Goal: Task Accomplishment & Management: Use online tool/utility

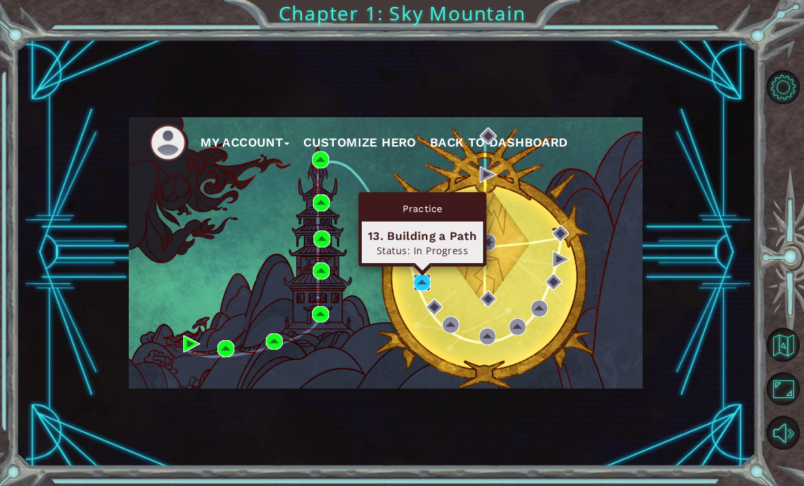
click at [423, 289] on img at bounding box center [422, 282] width 17 height 17
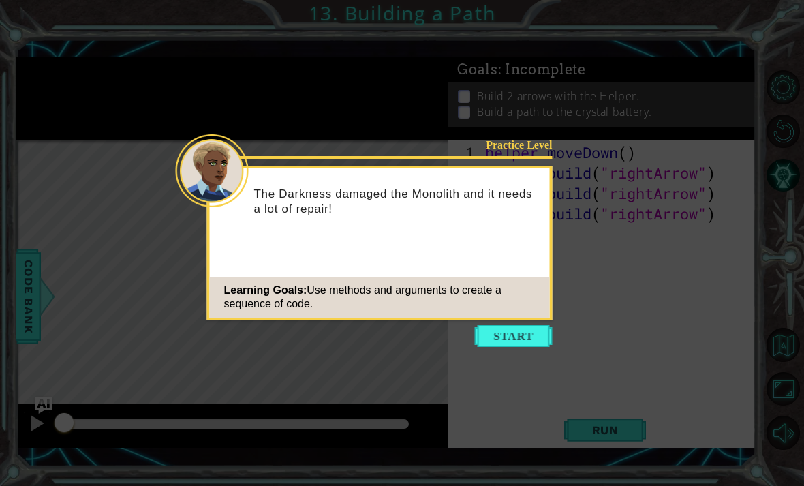
click at [523, 335] on button "Start" at bounding box center [514, 336] width 78 height 22
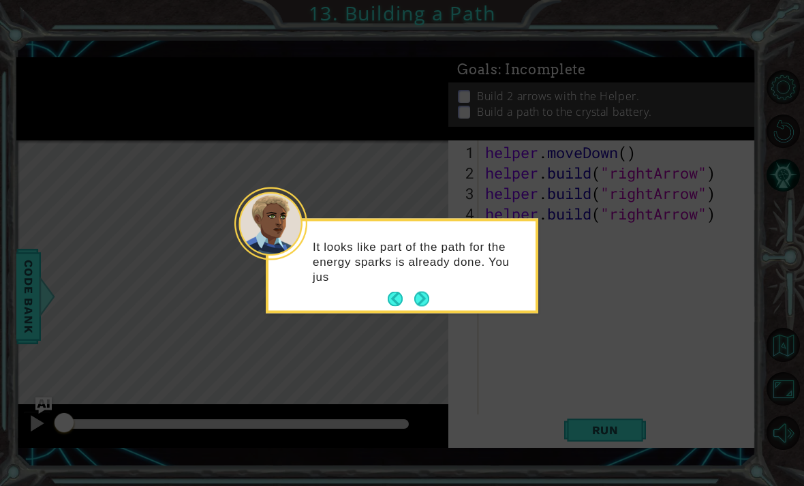
click at [558, 295] on icon at bounding box center [402, 243] width 804 height 486
click at [558, 320] on icon at bounding box center [402, 243] width 804 height 486
click at [425, 303] on button "Next" at bounding box center [421, 299] width 15 height 15
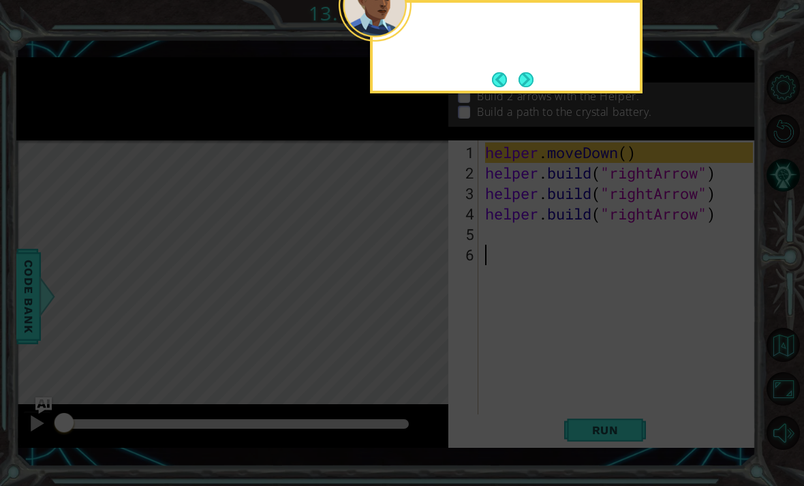
click at [423, 309] on icon at bounding box center [402, 99] width 804 height 774
click at [523, 81] on button "Next" at bounding box center [526, 79] width 15 height 15
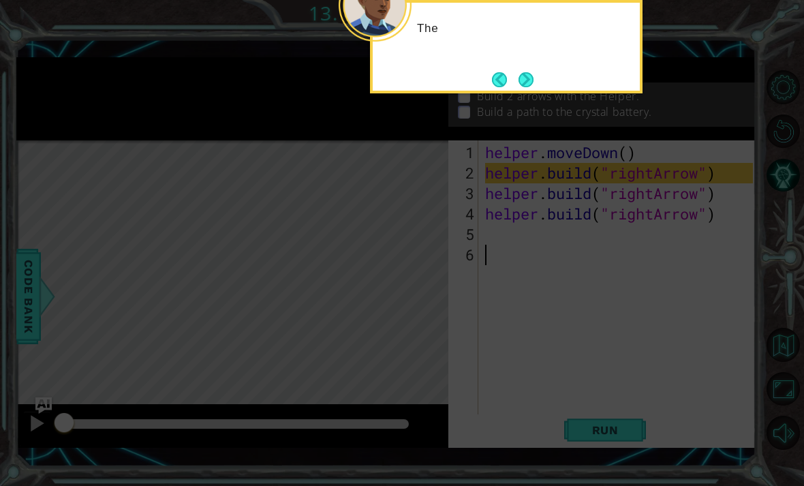
click at [526, 84] on button "Next" at bounding box center [526, 79] width 15 height 15
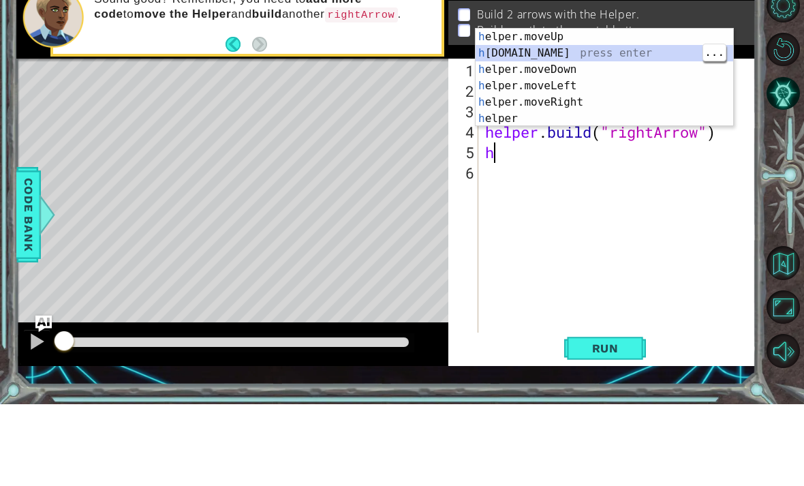
type textarea "[DOMAIN_NAME]("rightArrow")"
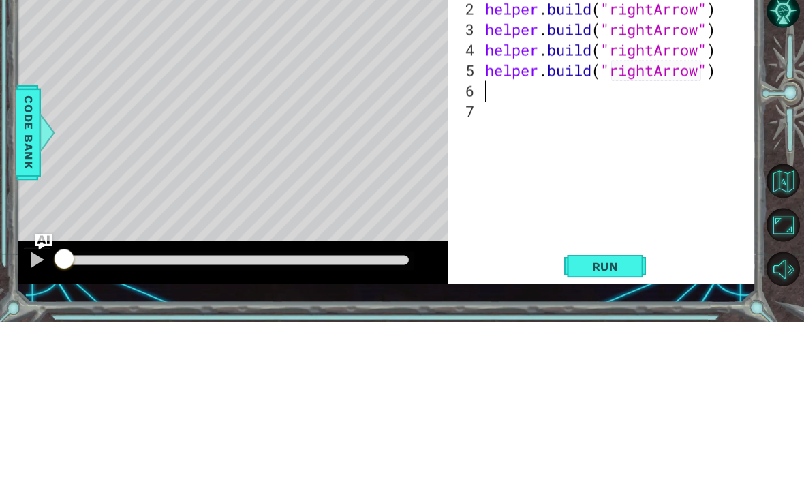
scroll to position [44, 0]
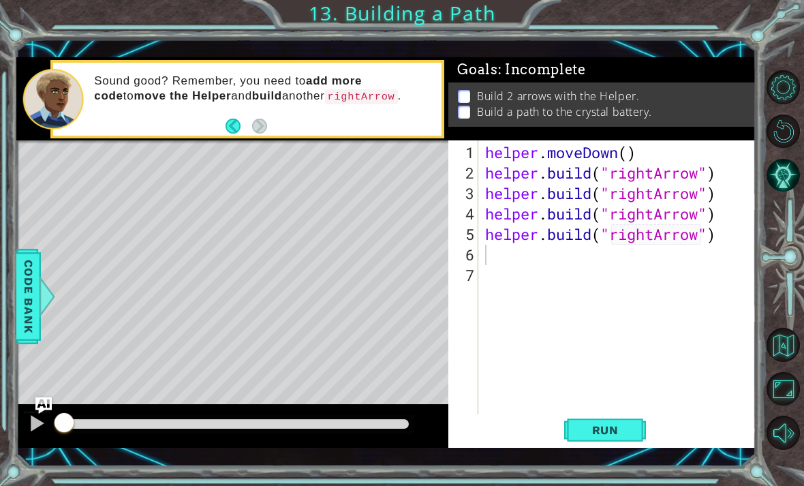
click at [558, 429] on span "Run" at bounding box center [606, 430] width 54 height 14
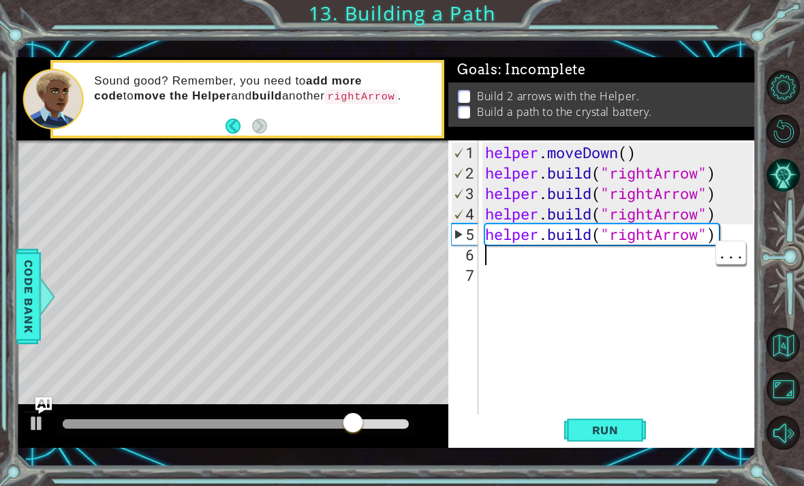
click at [549, 255] on div "helper . moveDown ( ) helper . build ( "rightArrow" ) helper . build ( "rightAr…" at bounding box center [621, 305] width 277 height 327
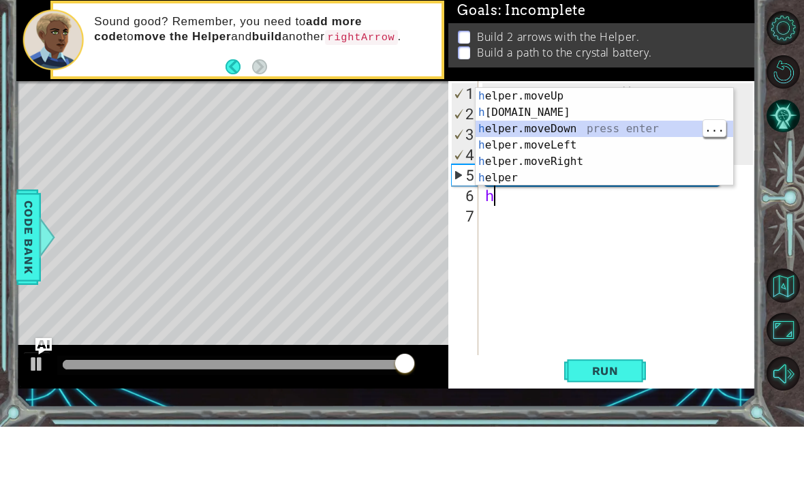
type textarea "helper.moveDown(1)"
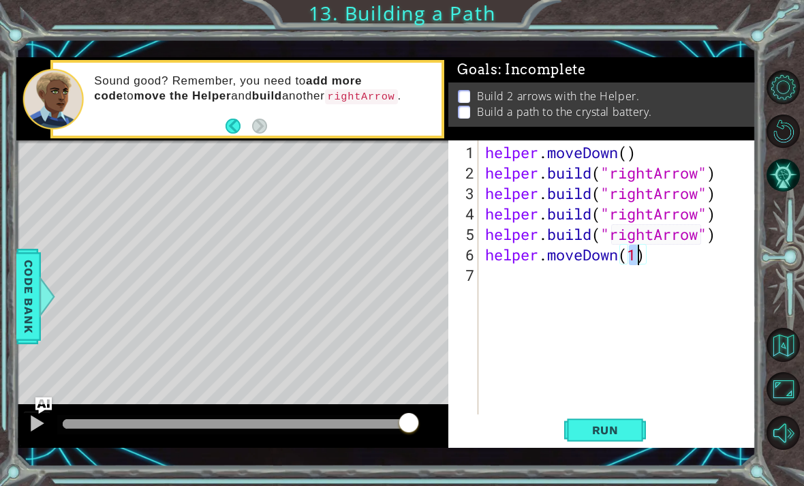
click at [558, 429] on span "Run" at bounding box center [606, 430] width 54 height 14
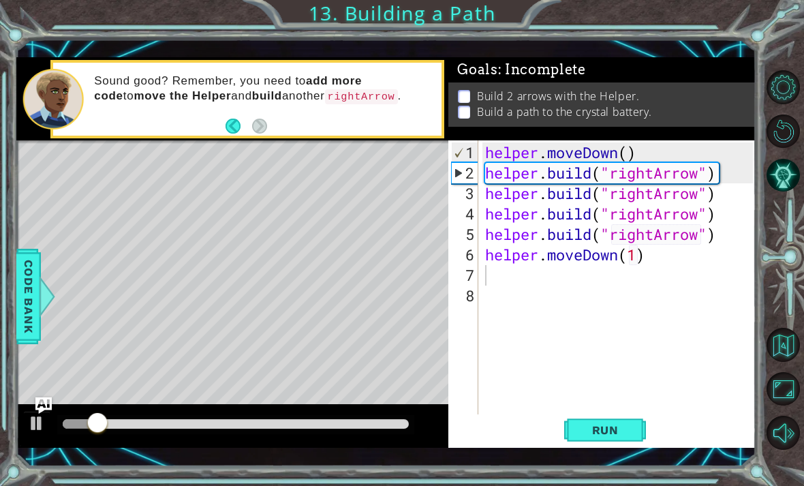
click at [558, 432] on span "Run" at bounding box center [606, 430] width 54 height 14
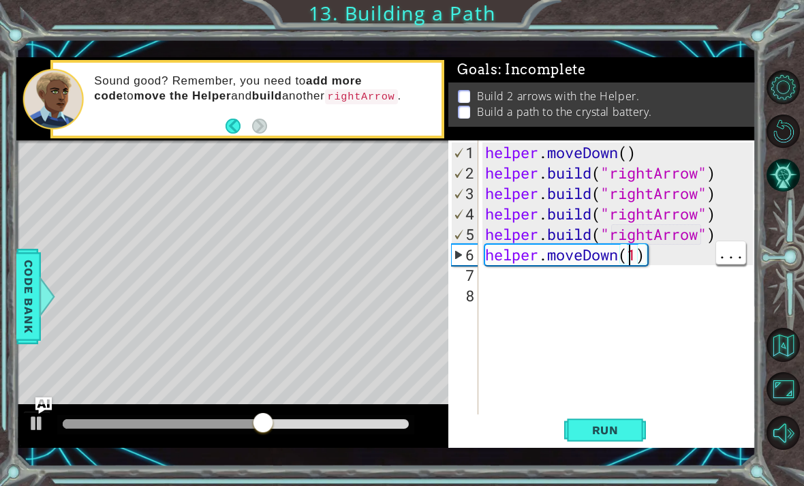
click at [558, 260] on div "helper . moveDown ( ) helper . build ( "rightArrow" ) helper . build ( "rightAr…" at bounding box center [621, 305] width 277 height 327
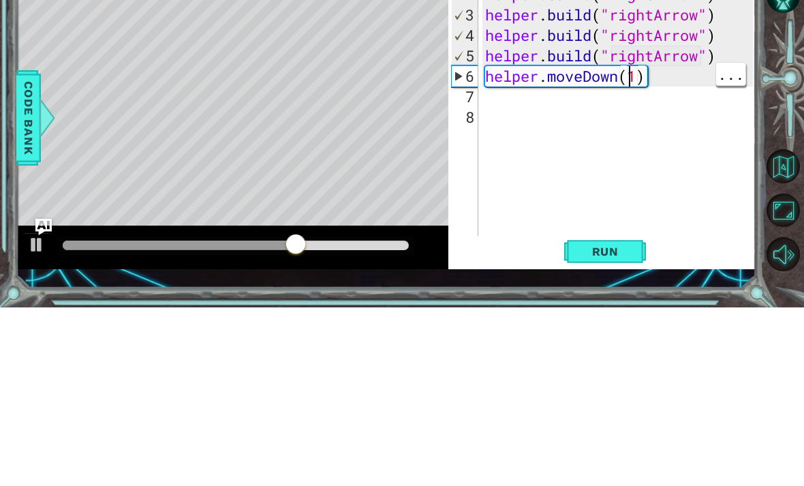
click at [558, 142] on div "helper . moveDown ( ) helper . build ( "rightArrow" ) helper . build ( "rightAr…" at bounding box center [621, 305] width 277 height 327
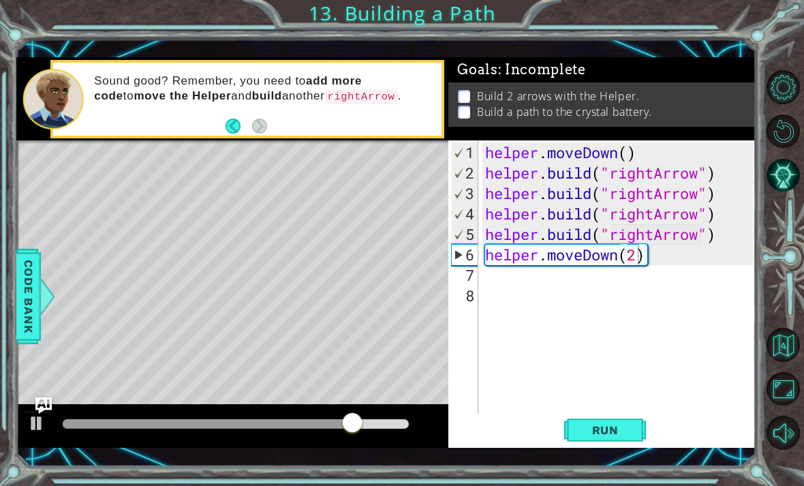
type textarea "helper.moveDown(2)"
click at [558, 421] on button "Run" at bounding box center [605, 429] width 82 height 31
click at [558, 284] on div "helper . moveDown ( ) helper . build ( "rightArrow" ) helper . build ( "rightAr…" at bounding box center [621, 305] width 277 height 327
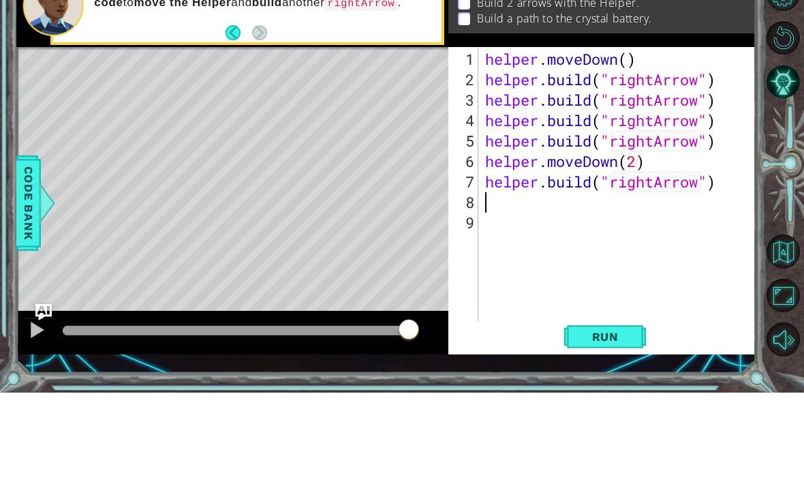
scroll to position [0, 10]
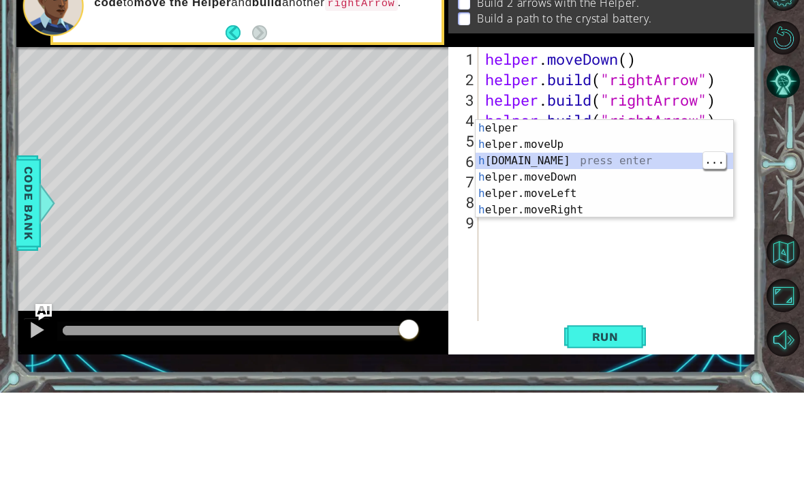
type textarea "[DOMAIN_NAME]("rightArrow")"
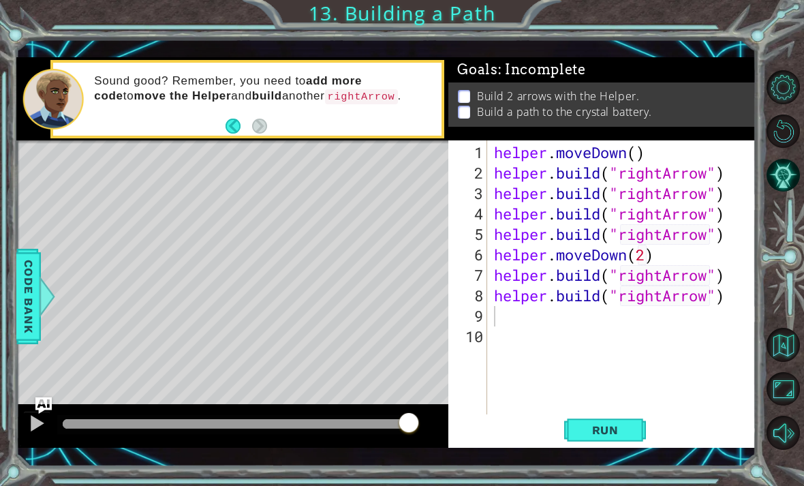
click at [558, 433] on span "Run" at bounding box center [606, 430] width 54 height 14
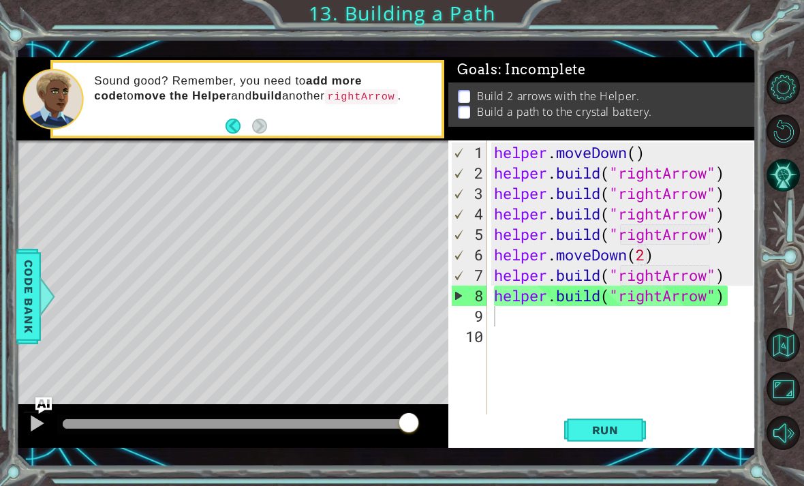
type textarea "[DOMAIN_NAME]("rightArrow")"
click at [558, 304] on div "helper . moveDown ( ) helper . build ( "rightArrow" ) helper . build ( "rightAr…" at bounding box center [625, 305] width 269 height 327
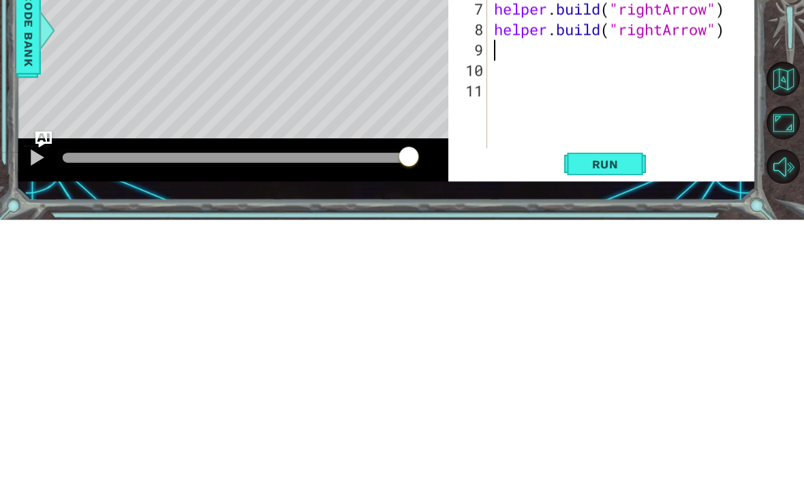
type textarea "[DOMAIN_NAME]("rightArrow")"
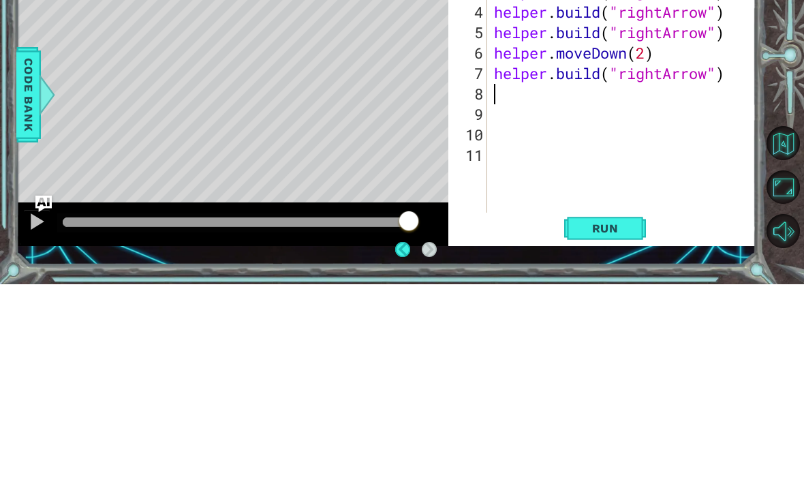
type textarea "[DOMAIN_NAME]("rightArrow")"
type textarea "helper.moveDown(2)"
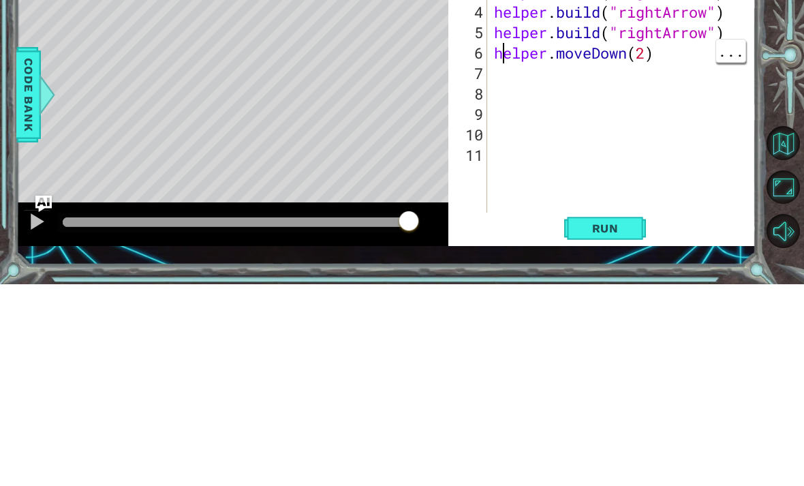
click at [486, 245] on div "6" at bounding box center [469, 255] width 36 height 20
type textarea "helper.moveDown(2)"
type textarea "[DOMAIN_NAME]("rightArrow")"
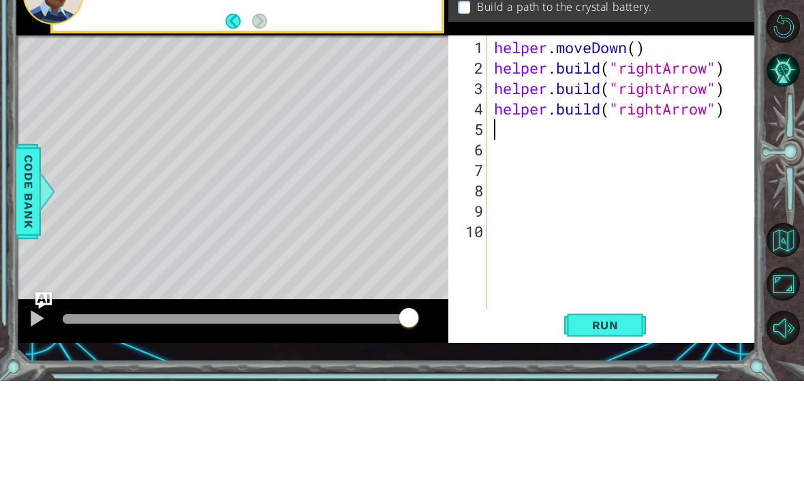
type textarea "[DOMAIN_NAME]("rightArrow")"
click at [487, 183] on div "3" at bounding box center [469, 193] width 36 height 20
type textarea "[DOMAIN_NAME]("rightArrow")"
click at [558, 146] on div "helper . moveDown ( ) helper . build ( "rightArrow" ) helper . build ( "rightAr…" at bounding box center [625, 305] width 269 height 327
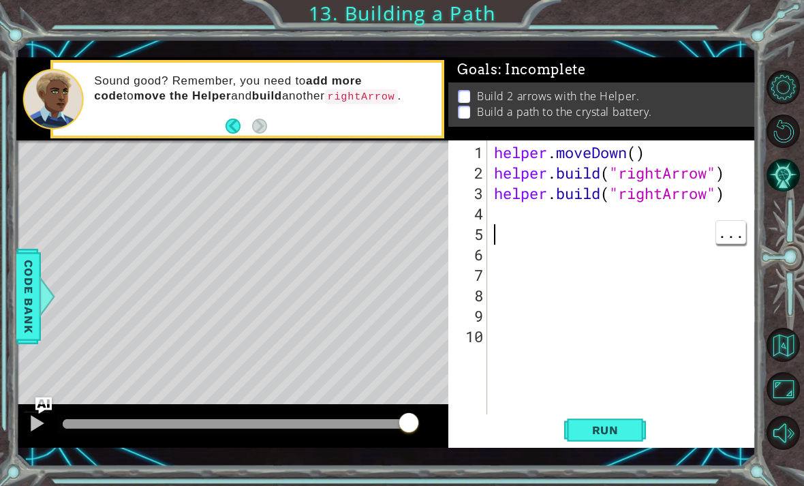
click at [558, 232] on div "helper . moveDown ( ) helper . build ( "rightArrow" ) helper . build ( "rightAr…" at bounding box center [625, 305] width 269 height 327
click at [536, 217] on div "helper . moveDown ( ) helper . build ( "rightArrow" ) helper . build ( "rightAr…" at bounding box center [625, 305] width 269 height 327
click at [558, 429] on span "Run" at bounding box center [606, 430] width 54 height 14
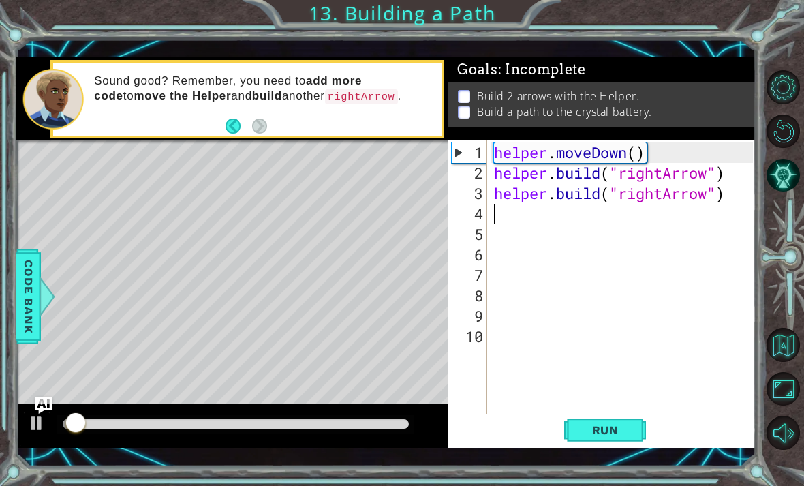
click at [75, 170] on div "Level Map" at bounding box center [331, 340] width 630 height 401
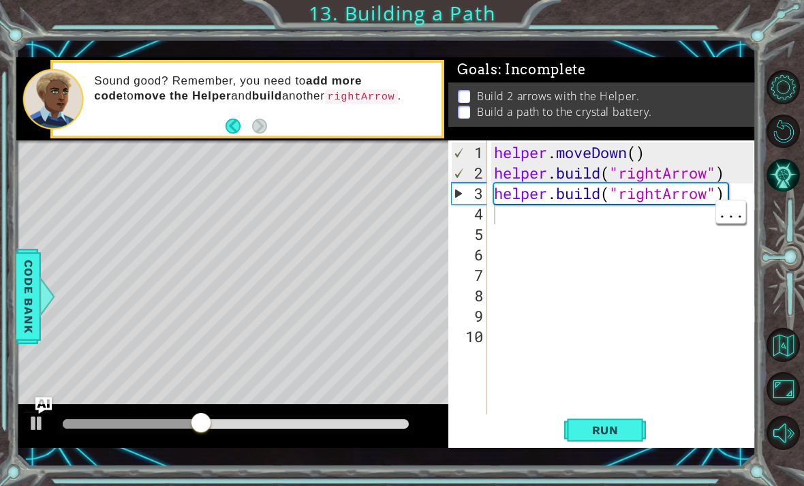
click at [558, 215] on div "helper . moveDown ( ) helper . build ( "rightArrow" ) helper . build ( "rightAr…" at bounding box center [625, 305] width 269 height 327
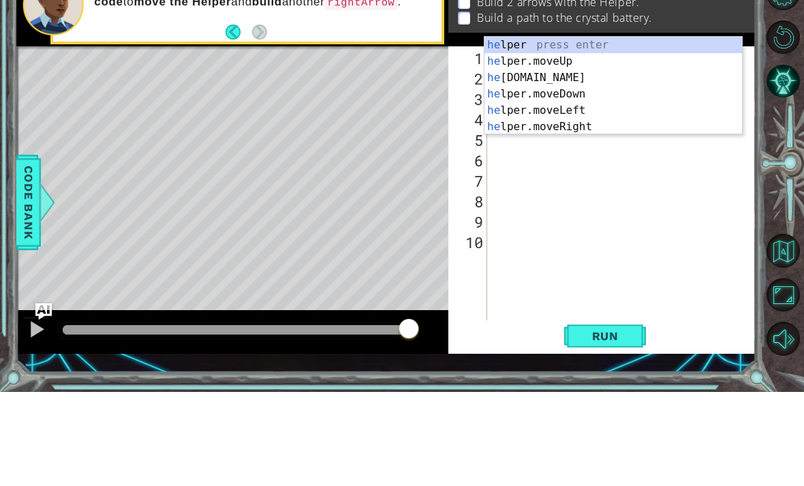
scroll to position [0, 1]
type textarea "helpper.buil"
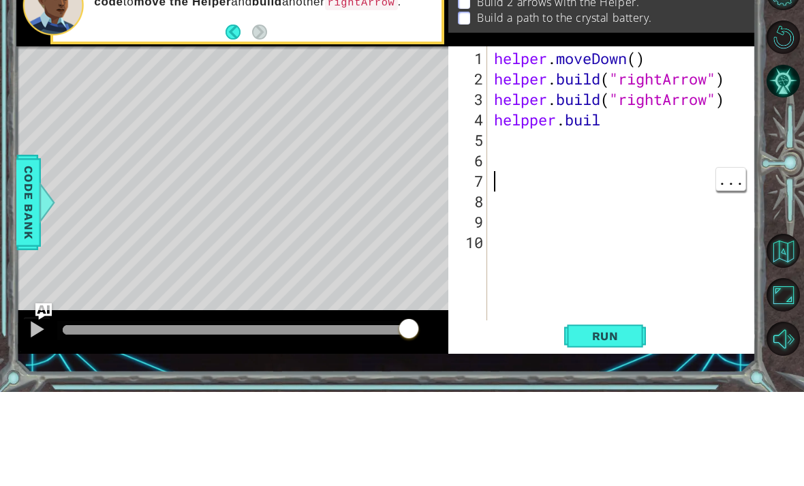
click at [531, 142] on div "helper . moveDown ( ) helper . build ( "rightArrow" ) helper . build ( "rightAr…" at bounding box center [625, 305] width 269 height 327
type textarea "helper.buil"
click at [558, 142] on div "helper . moveDown ( ) helper . build ( "rightArrow" ) helper . build ( "rightAr…" at bounding box center [625, 305] width 269 height 327
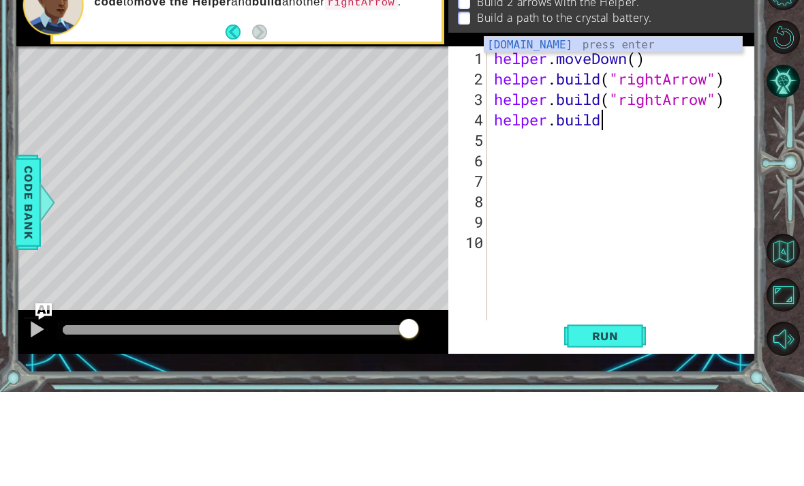
scroll to position [0, 5]
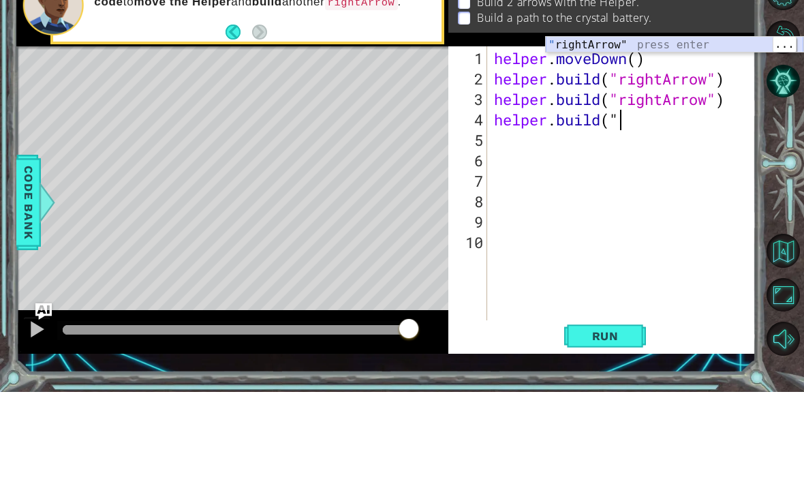
click at [558, 131] on div "" rightArrow" press enter" at bounding box center [675, 155] width 258 height 49
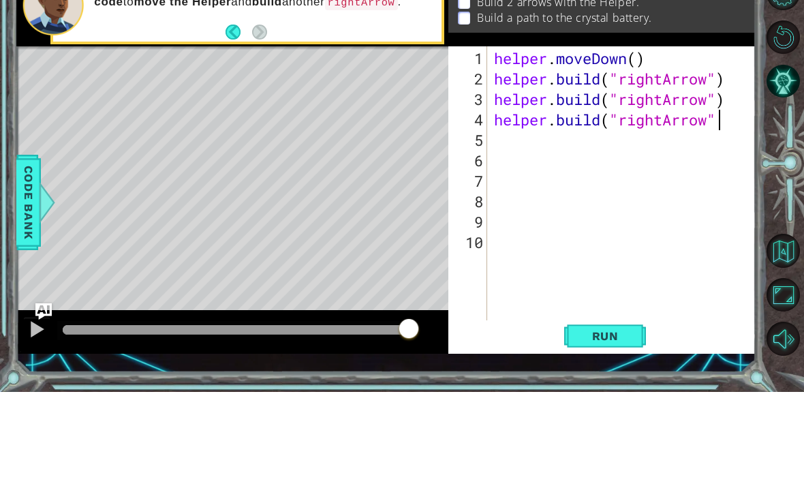
type textarea "[DOMAIN_NAME]("rightArrow")"
click at [551, 142] on div "helper . moveDown ( ) helper . build ( "rightArrow" ) helper . build ( "rightAr…" at bounding box center [625, 305] width 269 height 327
click at [161, 142] on div "Level Map" at bounding box center [331, 340] width 630 height 401
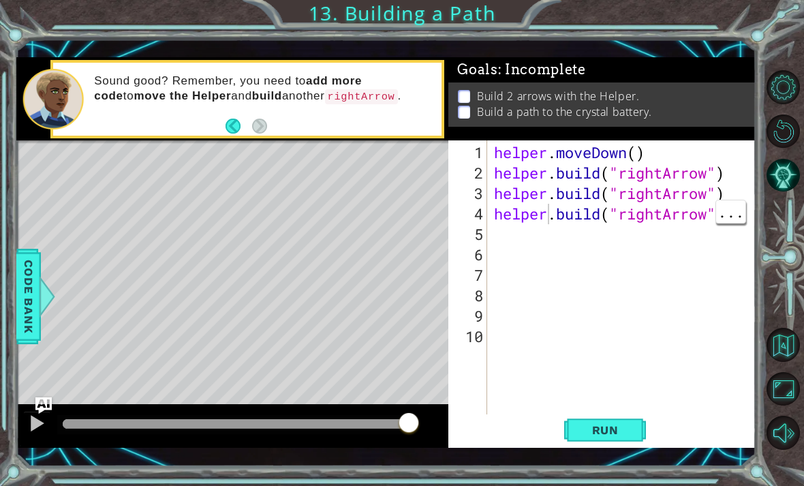
click at [558, 433] on span "Run" at bounding box center [606, 430] width 54 height 14
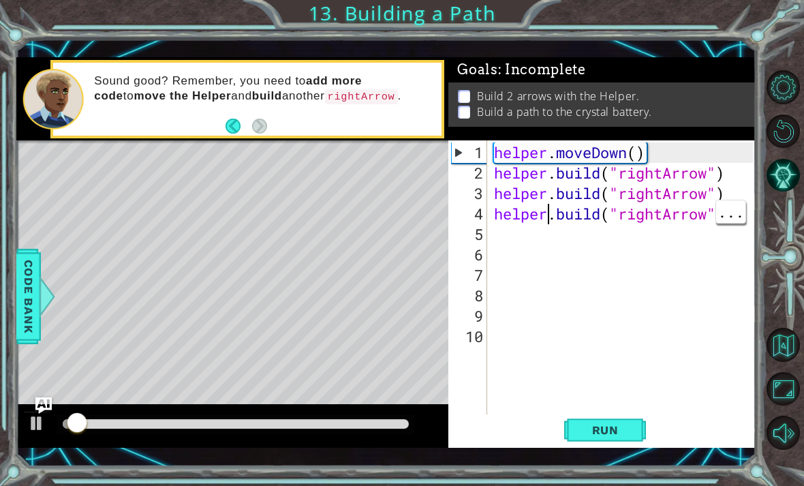
click at [60, 138] on div "Sound good? Remember, you need to add more code to move the Helper and build an…" at bounding box center [246, 99] width 393 height 78
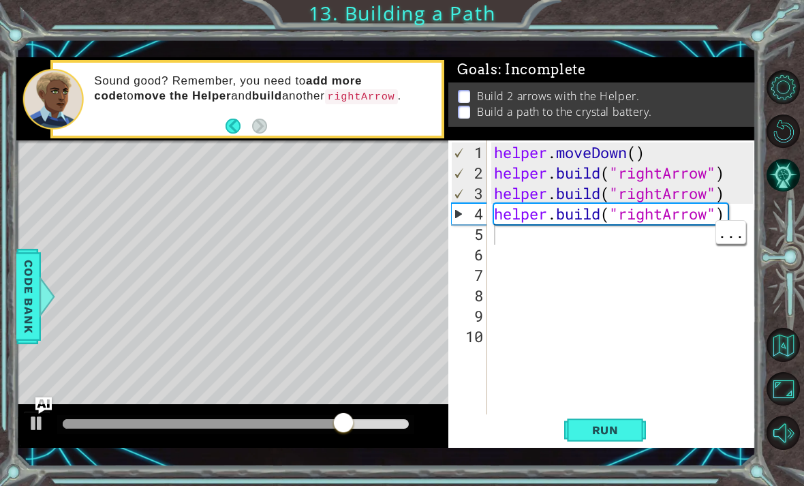
click at [558, 237] on div "helper . moveDown ( ) helper . build ( "rightArrow" ) helper . build ( "rightAr…" at bounding box center [625, 305] width 269 height 327
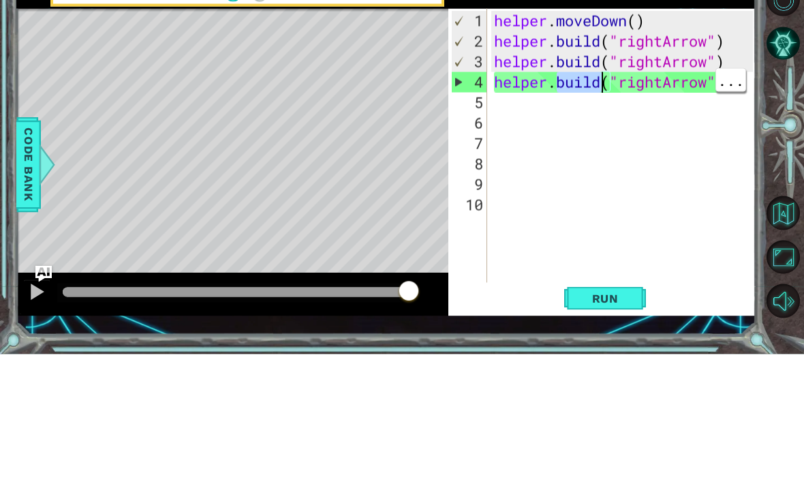
click at [558, 142] on div "helper . moveDown ( ) helper . build ( "rightArrow" ) helper . build ( "rightAr…" at bounding box center [625, 305] width 269 height 327
type textarea "[DOMAIN_NAME]("rightArrow")"
click at [558, 142] on div "helper . moveDown ( ) helper . build ( "rightArrow" ) helper . build ( "rightAr…" at bounding box center [625, 305] width 269 height 327
click at [556, 142] on div "helper . moveDown ( ) helper . build ( "rightArrow" ) helper . build ( "rightAr…" at bounding box center [625, 305] width 269 height 327
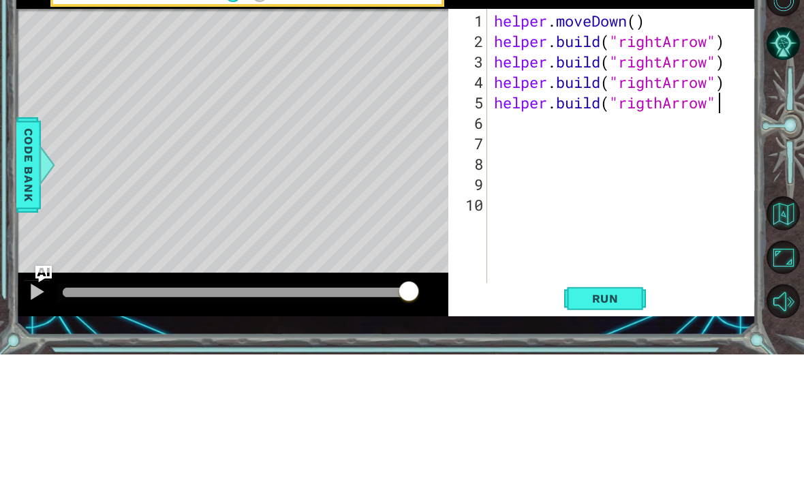
scroll to position [0, 10]
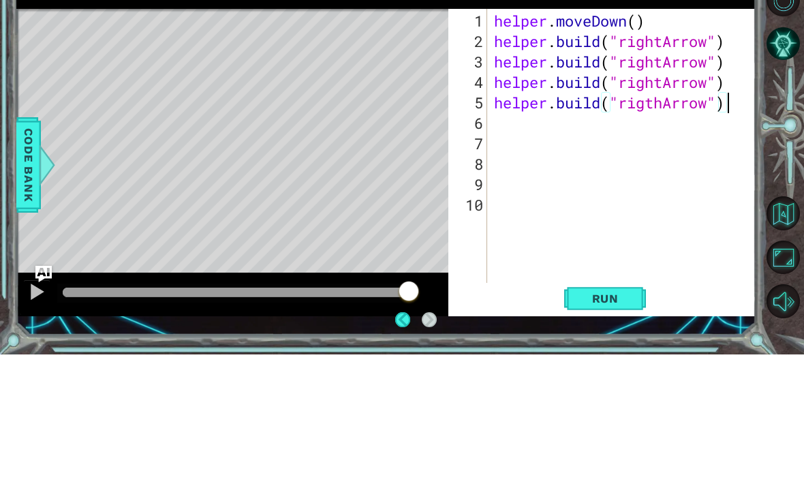
type textarea "[DOMAIN_NAME]("rightArrow") [DOMAIN_NAME]("rigthArrow")"
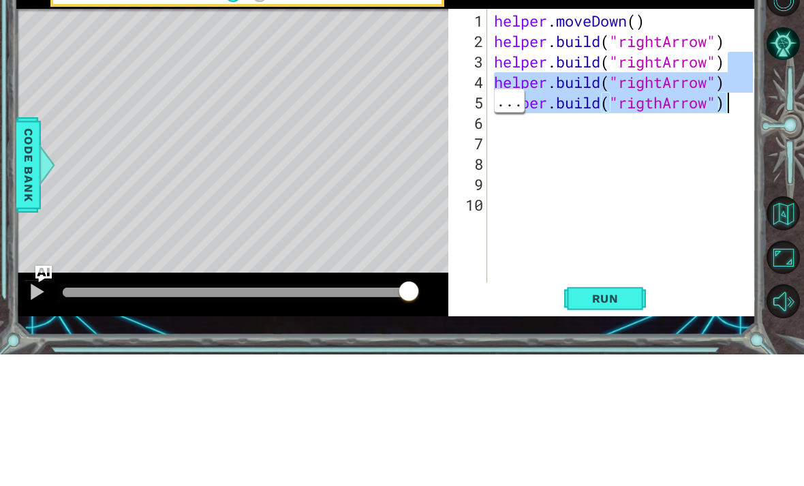
scroll to position [0, 0]
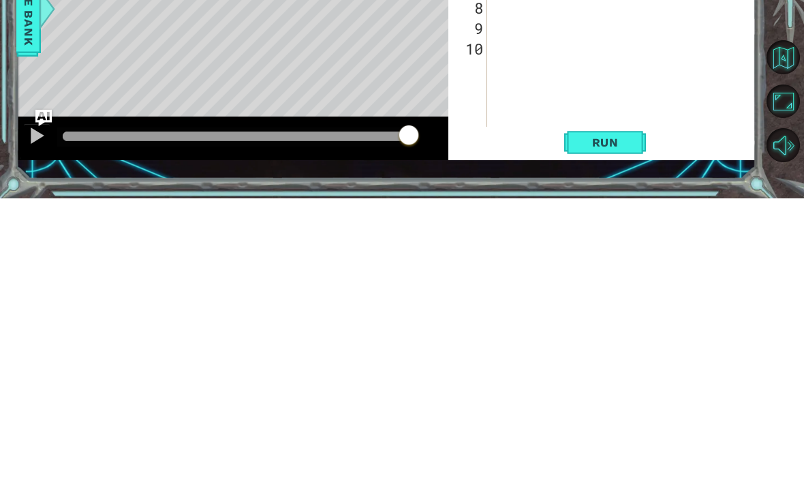
click at [558, 423] on span "Run" at bounding box center [606, 430] width 54 height 14
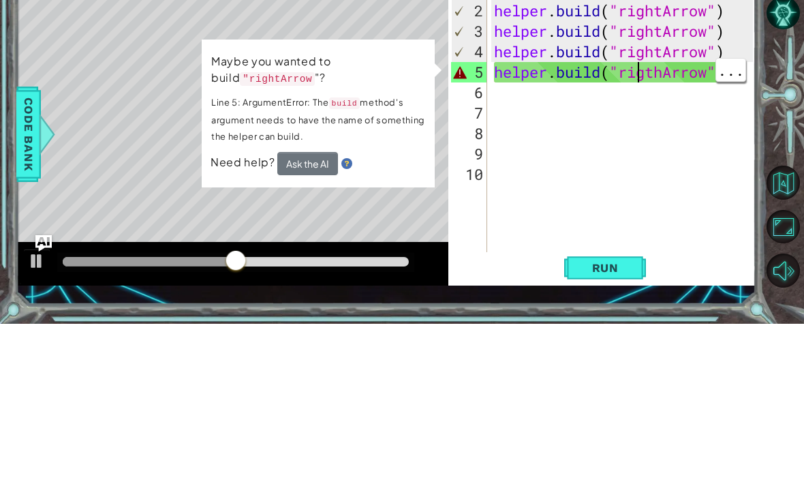
click at [558, 142] on div "helper . moveDown ( ) helper . build ( "rightArrow" ) helper . build ( "rightAr…" at bounding box center [625, 305] width 269 height 327
click at [154, 140] on div "Level Map" at bounding box center [331, 340] width 630 height 401
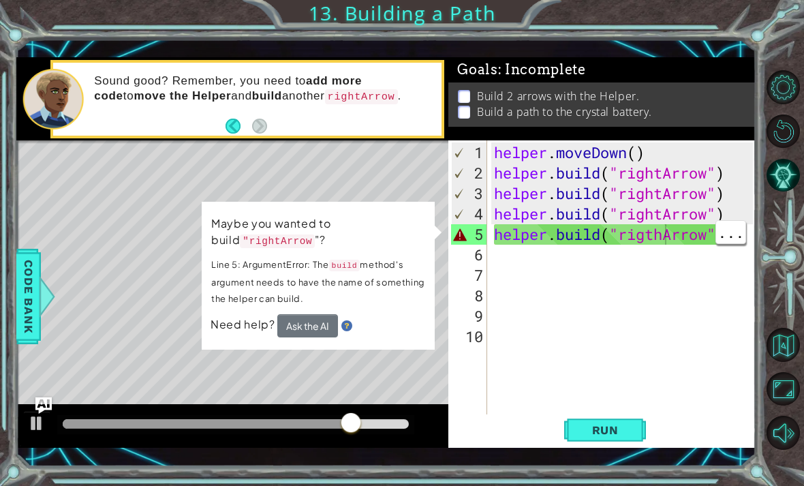
click at [558, 232] on div "helper . moveDown ( ) helper . build ( "rightArrow" ) helper . build ( "rightAr…" at bounding box center [625, 305] width 269 height 327
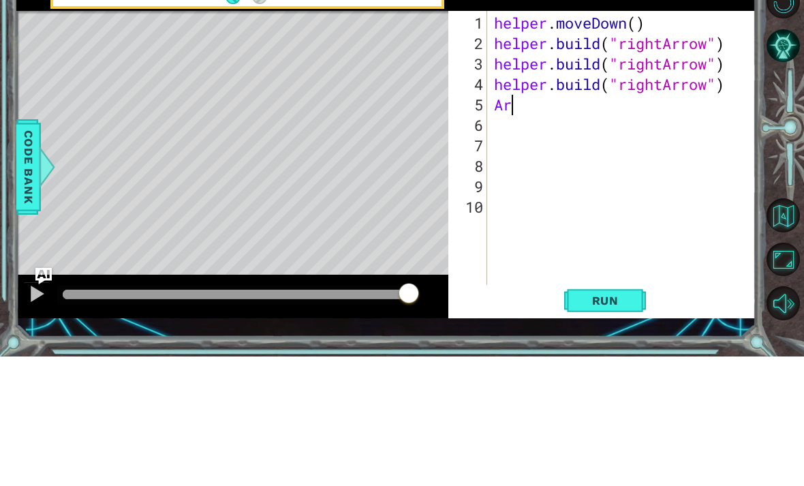
type textarea "A"
click at [108, 140] on div "Level Map" at bounding box center [331, 340] width 630 height 401
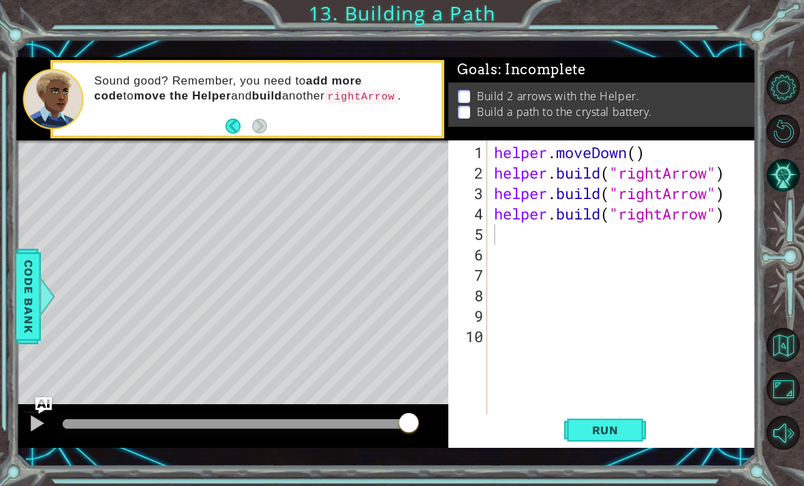
click at [558, 421] on button "Run" at bounding box center [605, 429] width 82 height 31
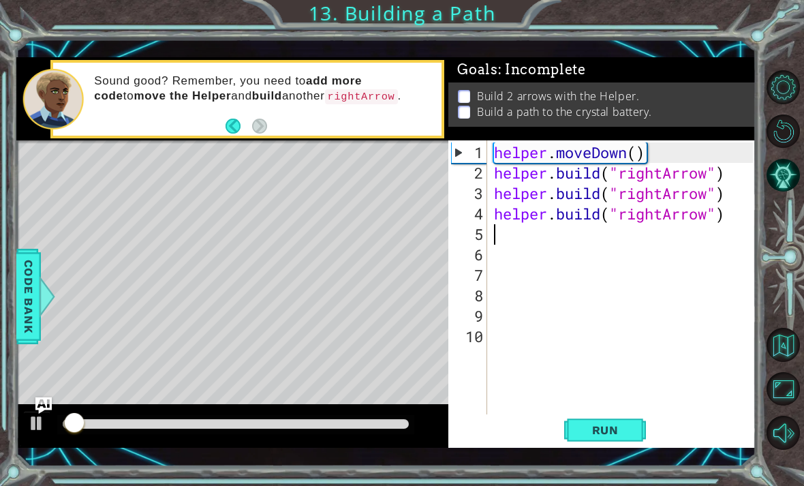
click at [20, 162] on div "Level Map" at bounding box center [331, 340] width 630 height 401
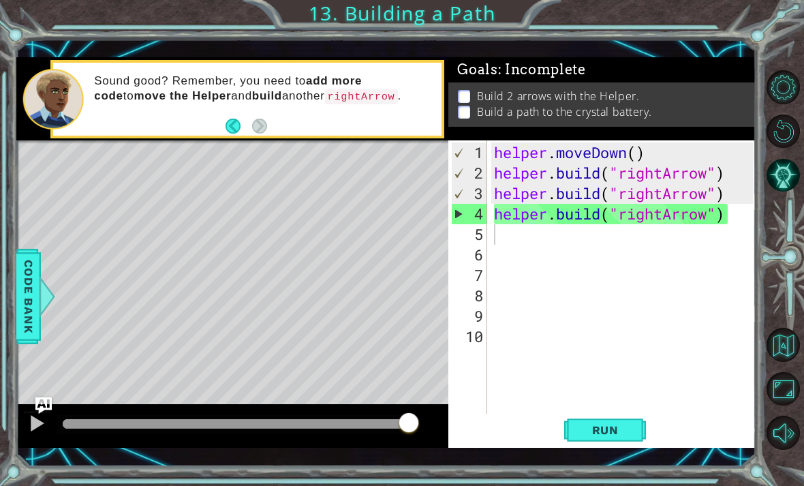
click at [467, 97] on p at bounding box center [464, 96] width 12 height 13
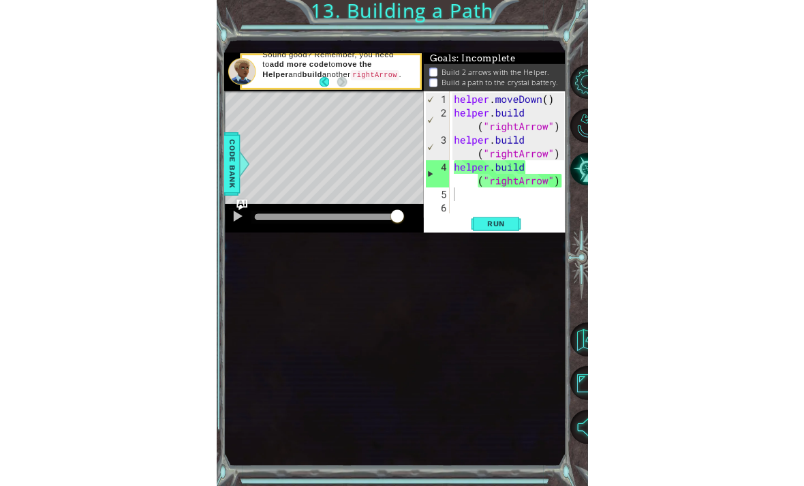
scroll to position [44, 0]
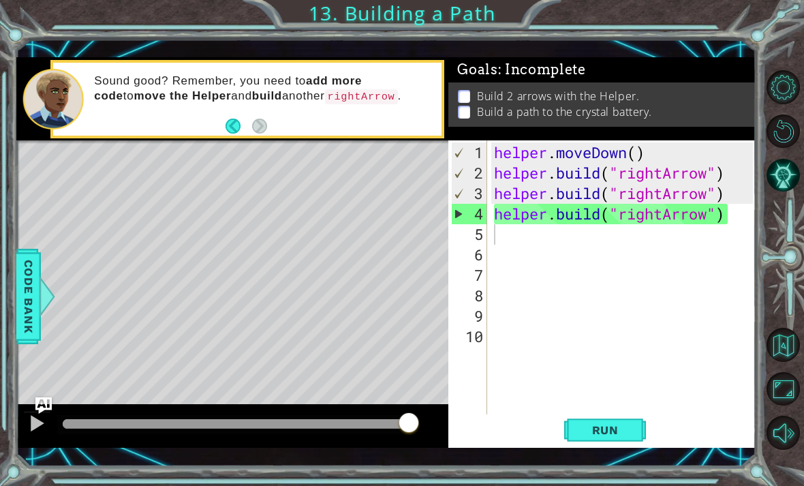
click at [558, 430] on span "Run" at bounding box center [606, 430] width 54 height 14
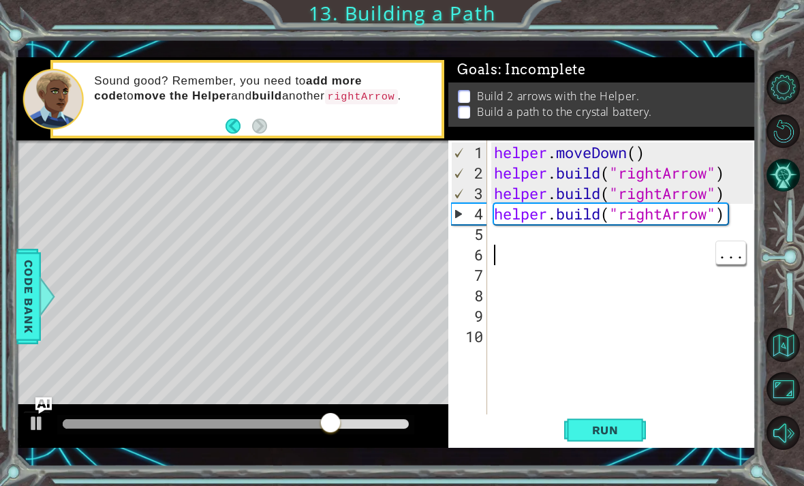
click at [547, 247] on div "helper . moveDown ( ) helper . build ( "rightArrow" ) helper . build ( "rightAr…" at bounding box center [625, 305] width 269 height 327
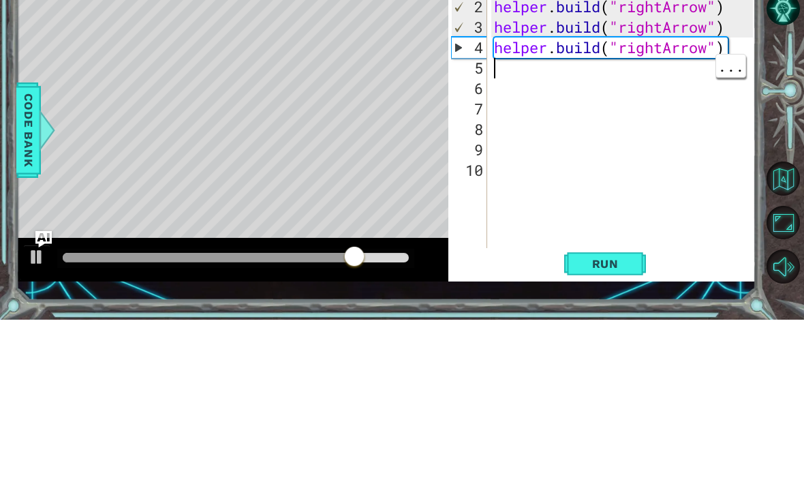
click at [538, 142] on div "helper . moveDown ( ) helper . build ( "rightArrow" ) helper . build ( "rightAr…" at bounding box center [625, 305] width 269 height 327
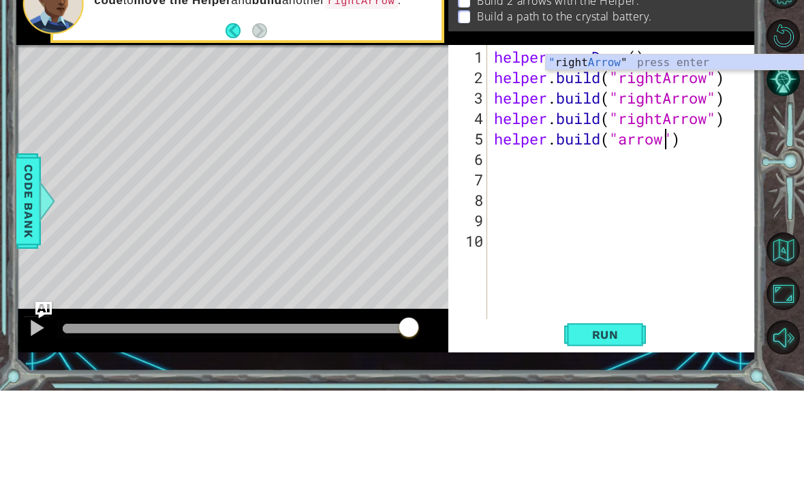
scroll to position [0, 8]
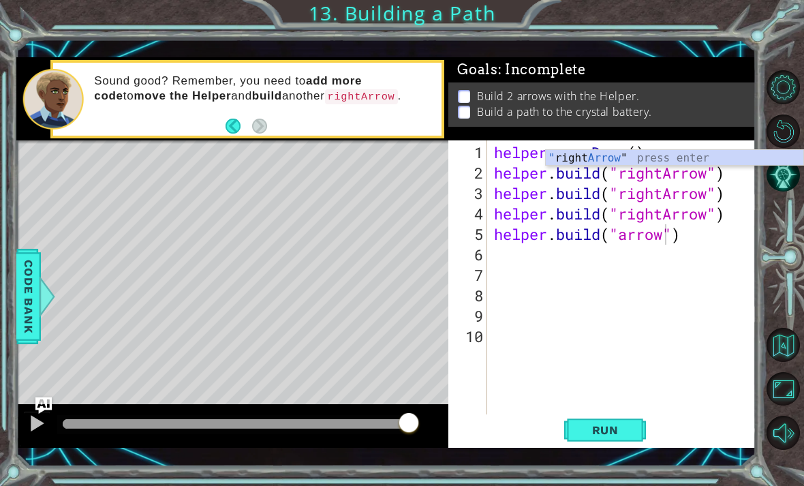
click at [558, 431] on span "Run" at bounding box center [606, 430] width 54 height 14
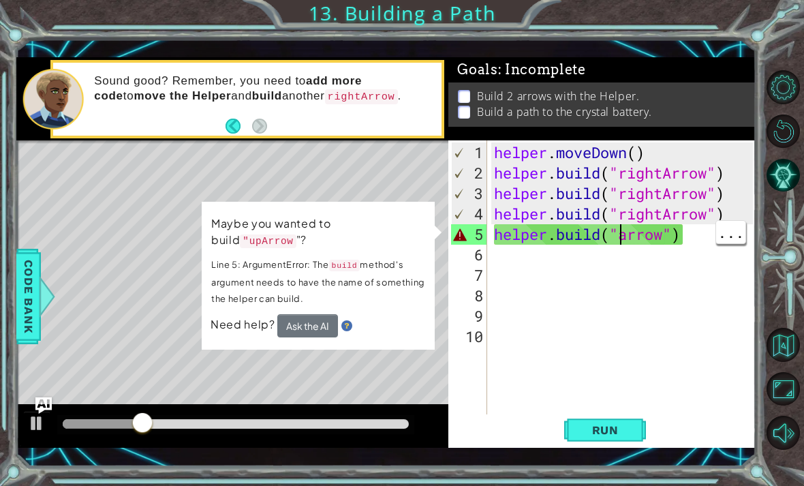
click at [558, 238] on div "helper . moveDown ( ) helper . build ( "rightArrow" ) helper . build ( "rightAr…" at bounding box center [625, 305] width 269 height 327
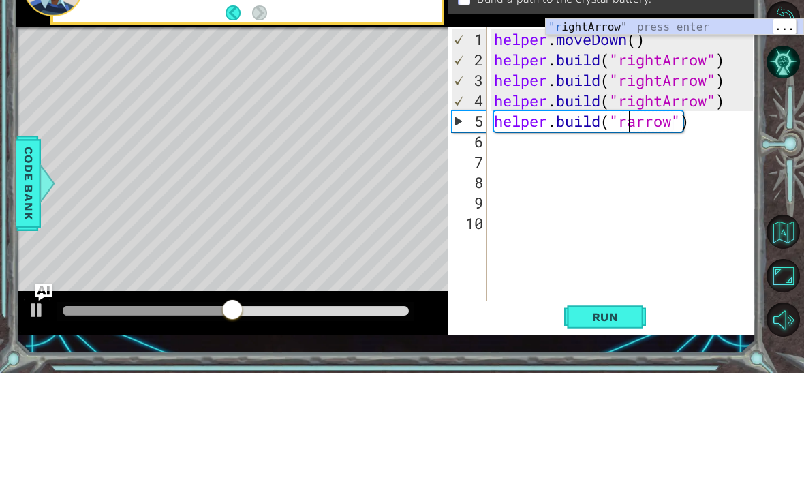
type textarea "[DOMAIN_NAME]("rightArrow")"
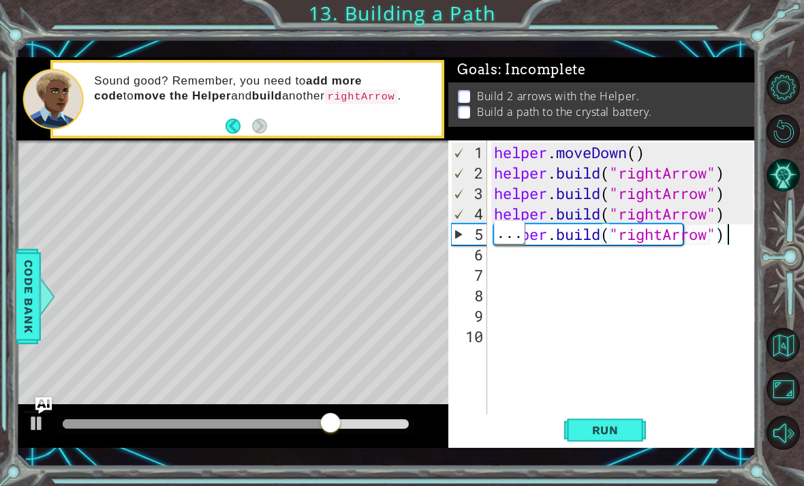
click at [558, 243] on div "helper . moveDown ( ) helper . build ( "rightArrow" ) helper . build ( "rightAr…" at bounding box center [625, 305] width 269 height 327
click at [558, 316] on div at bounding box center [786, 260] width 36 height 126
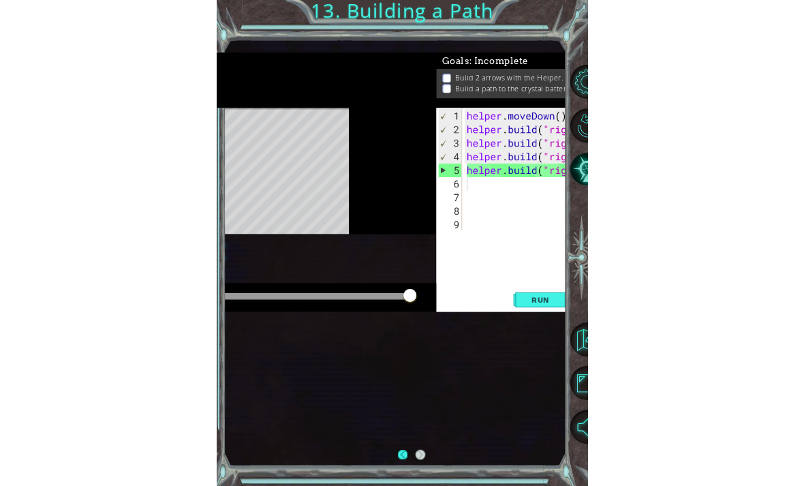
scroll to position [44, 0]
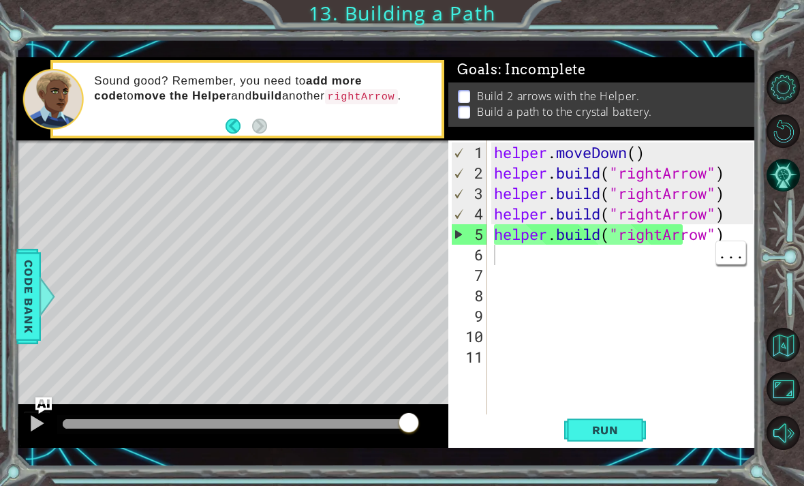
click at [558, 257] on div "helper . moveDown ( ) helper . build ( "rightArrow" ) helper . build ( "rightAr…" at bounding box center [625, 305] width 269 height 327
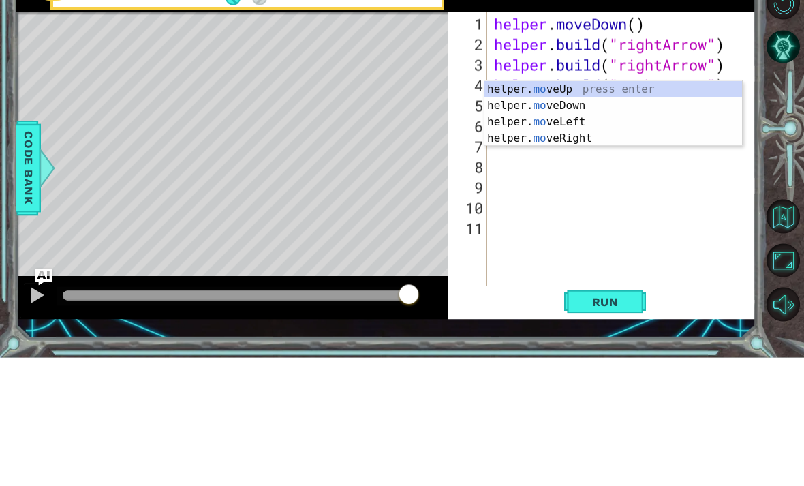
click at [558, 209] on div "helper. mo veUp press enter helper. mo veDown press enter helper. mo veLeft pre…" at bounding box center [614, 258] width 258 height 98
type textarea "helper.moveLeft(1)"
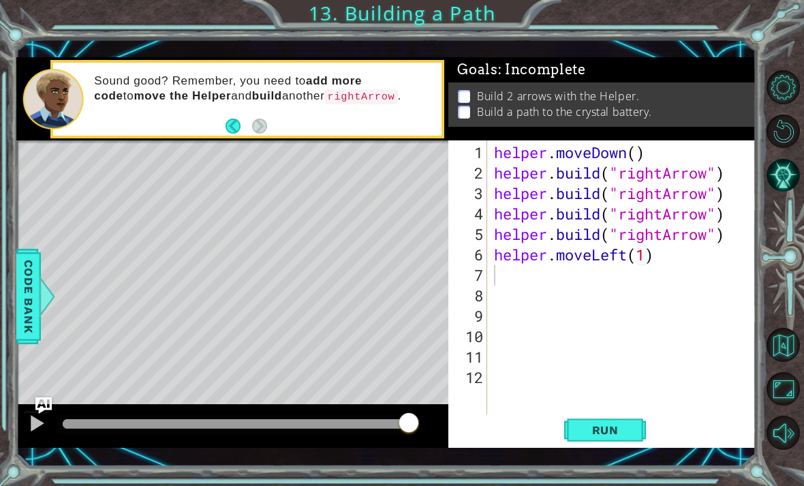
click at [558, 421] on button "Run" at bounding box center [605, 429] width 82 height 31
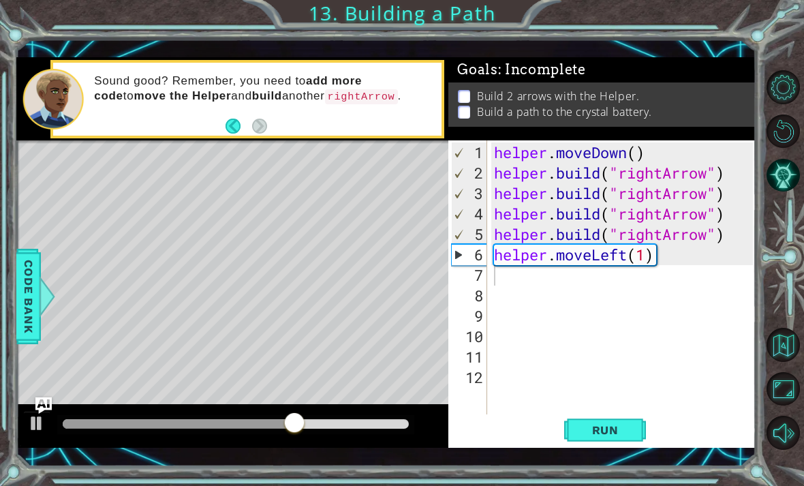
click at [245, 119] on button "Back" at bounding box center [239, 126] width 27 height 15
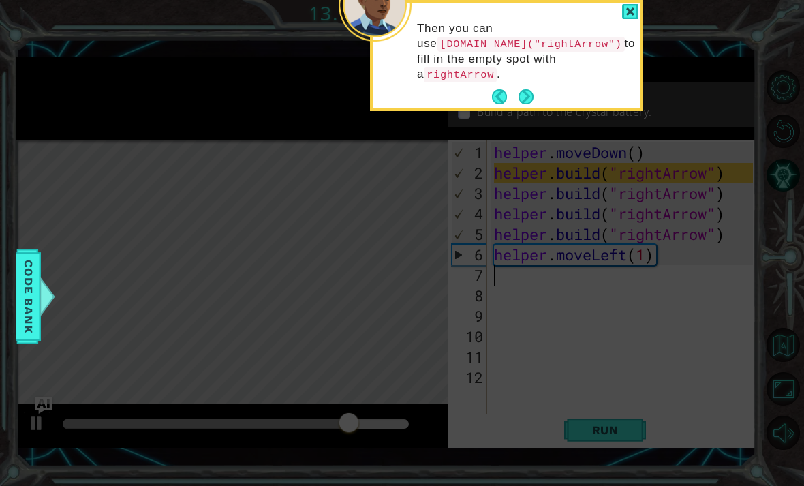
click at [528, 89] on button "Next" at bounding box center [526, 96] width 15 height 15
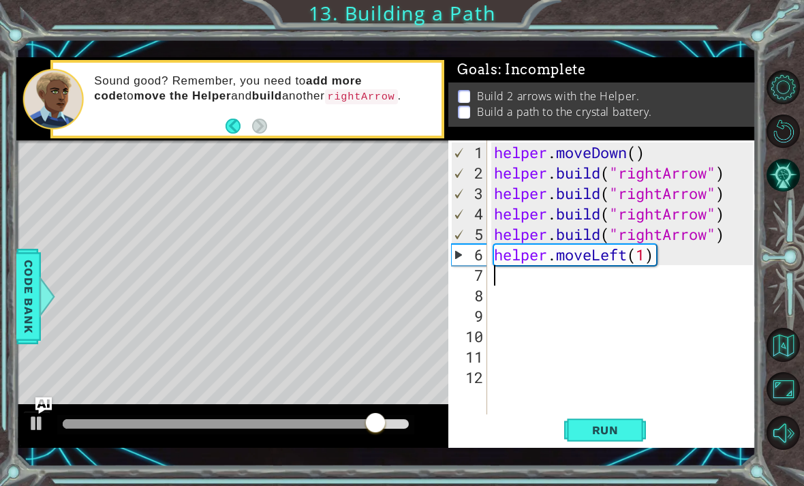
click at [240, 132] on button "Back" at bounding box center [239, 126] width 27 height 15
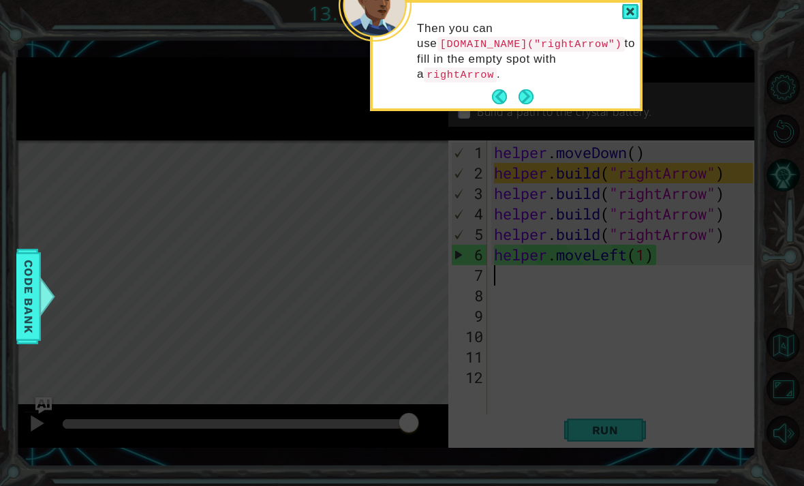
click at [93, 314] on icon at bounding box center [402, 99] width 804 height 774
click at [558, 232] on icon at bounding box center [402, 99] width 804 height 774
click at [558, 363] on icon at bounding box center [402, 99] width 804 height 774
click at [558, 391] on icon at bounding box center [402, 99] width 804 height 774
click at [558, 162] on icon at bounding box center [402, 99] width 804 height 774
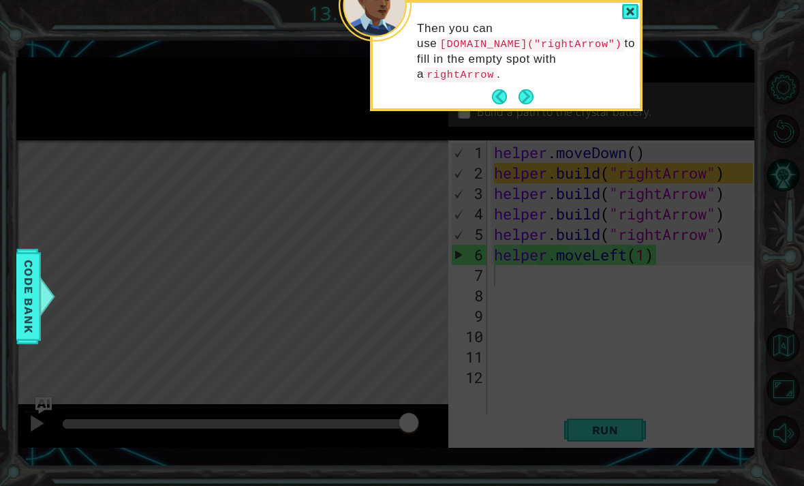
click at [558, 157] on icon at bounding box center [402, 99] width 804 height 774
click at [558, 92] on icon at bounding box center [402, 99] width 804 height 774
click at [531, 89] on button "Next" at bounding box center [526, 96] width 15 height 15
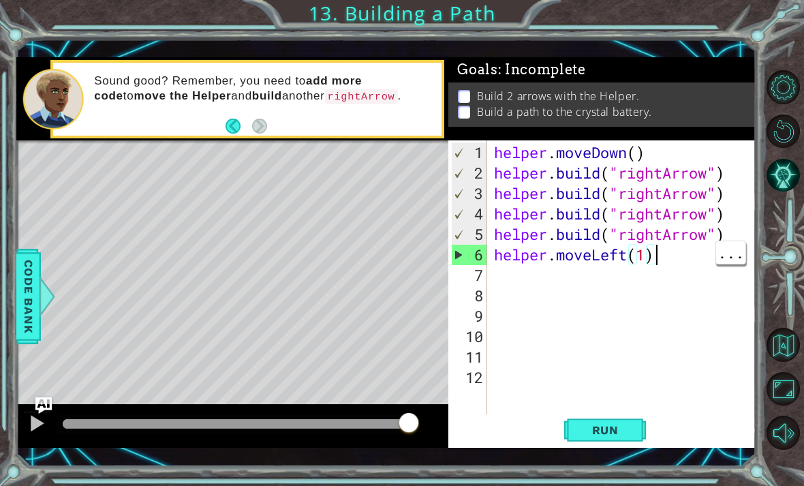
click at [558, 257] on div "helper . moveDown ( ) helper . build ( "rightArrow" ) helper . build ( "rightAr…" at bounding box center [625, 305] width 269 height 327
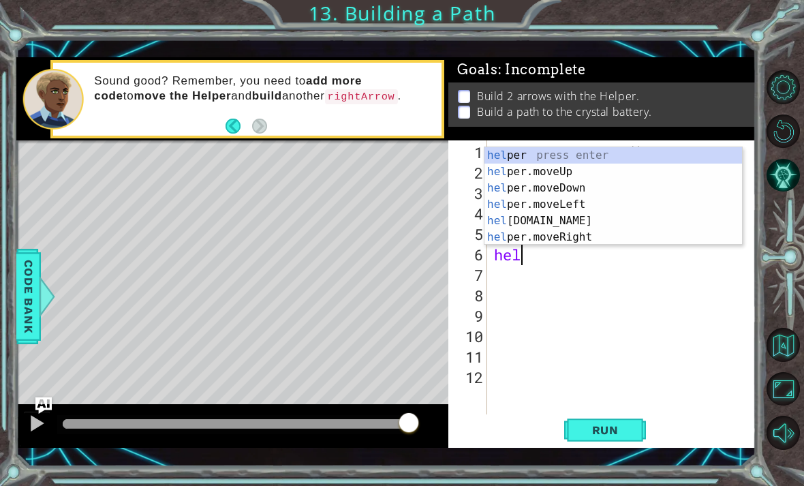
type textarea "h"
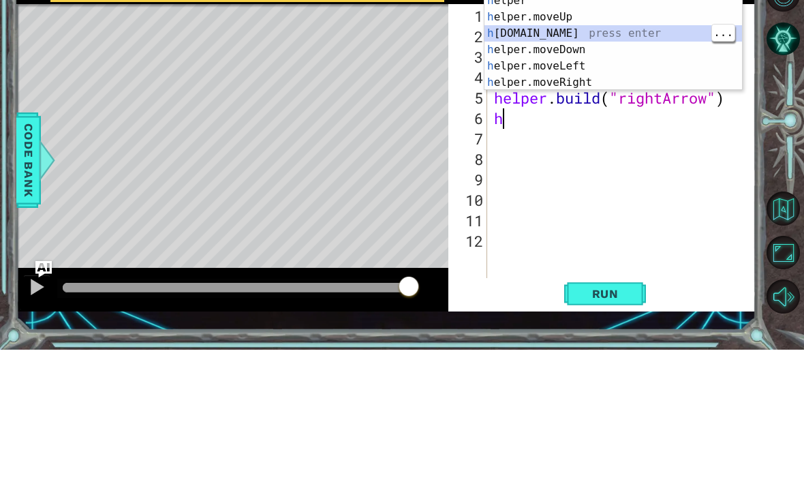
type textarea "[DOMAIN_NAME]("rightArrow")"
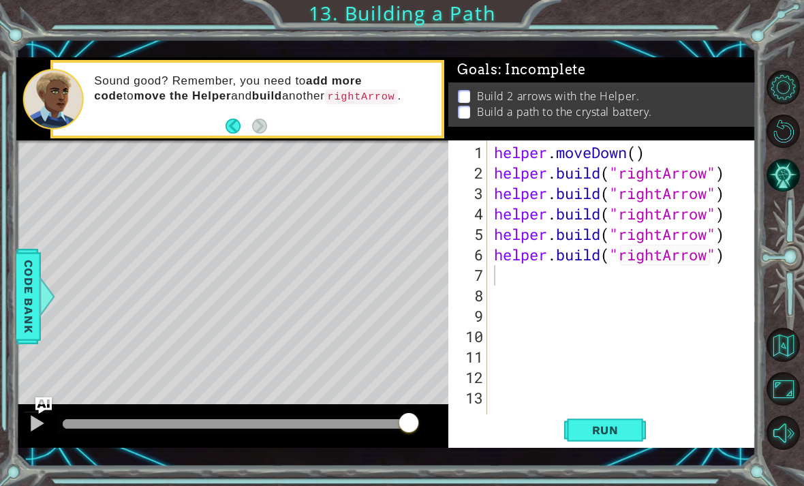
click at [558, 434] on span "Run" at bounding box center [606, 430] width 54 height 14
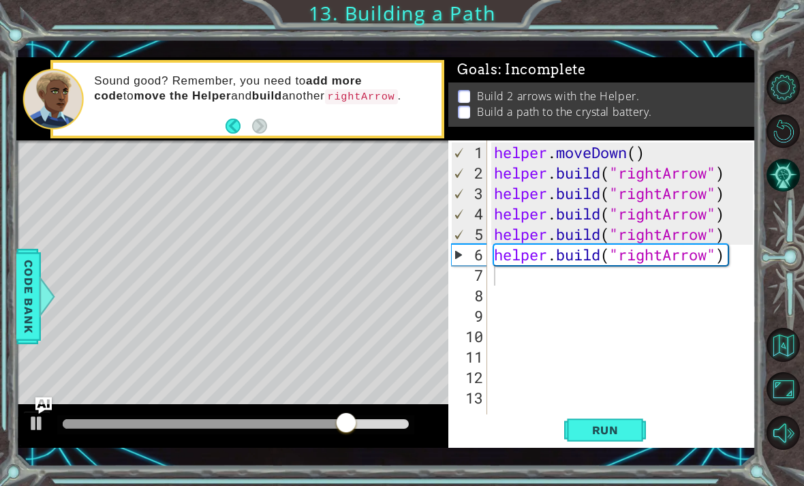
click at [234, 132] on button "Back" at bounding box center [239, 126] width 27 height 15
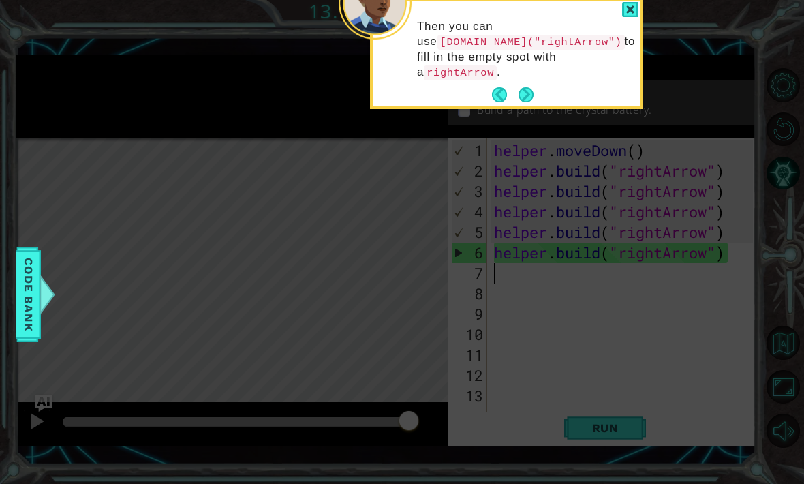
scroll to position [29, 0]
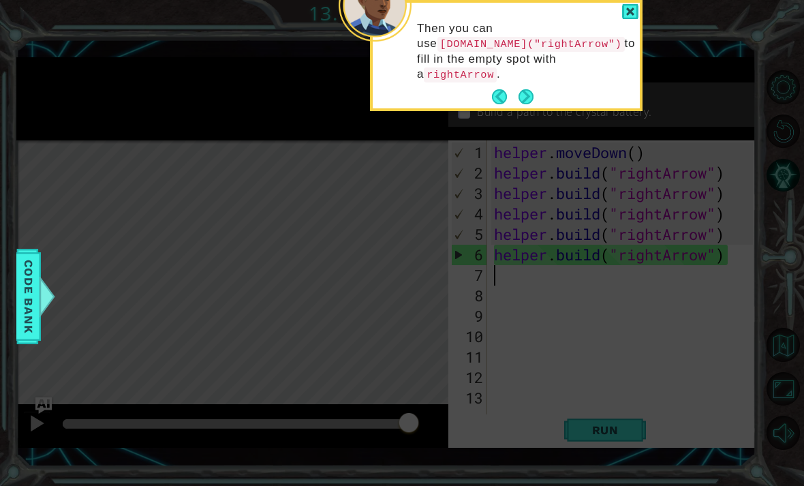
click at [241, 250] on icon at bounding box center [402, 99] width 804 height 774
click at [558, 147] on icon at bounding box center [402, 99] width 804 height 774
click at [530, 89] on button "Next" at bounding box center [526, 96] width 15 height 15
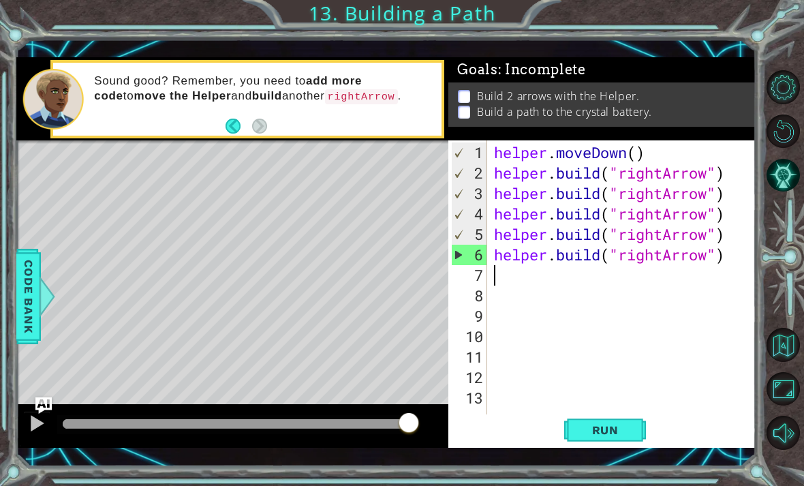
click at [558, 183] on button "AI Hint" at bounding box center [784, 175] width 34 height 34
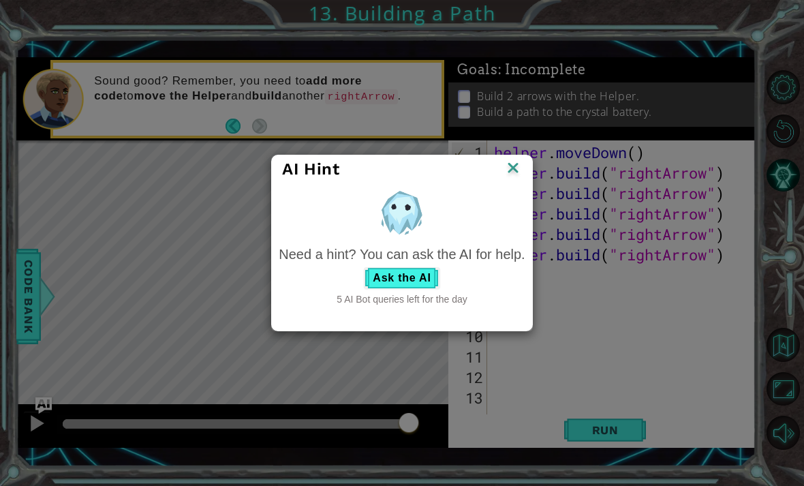
click at [419, 271] on button "Ask the AI" at bounding box center [402, 278] width 76 height 22
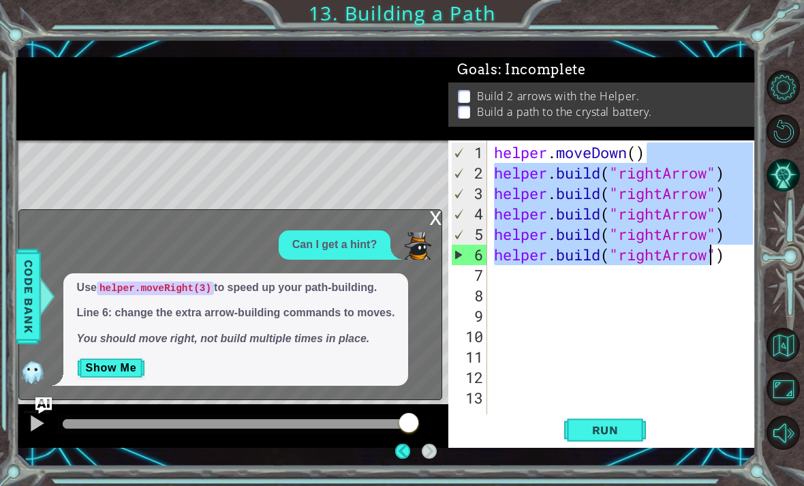
scroll to position [0, 0]
type textarea "[DOMAIN_NAME]("rightArrow")"
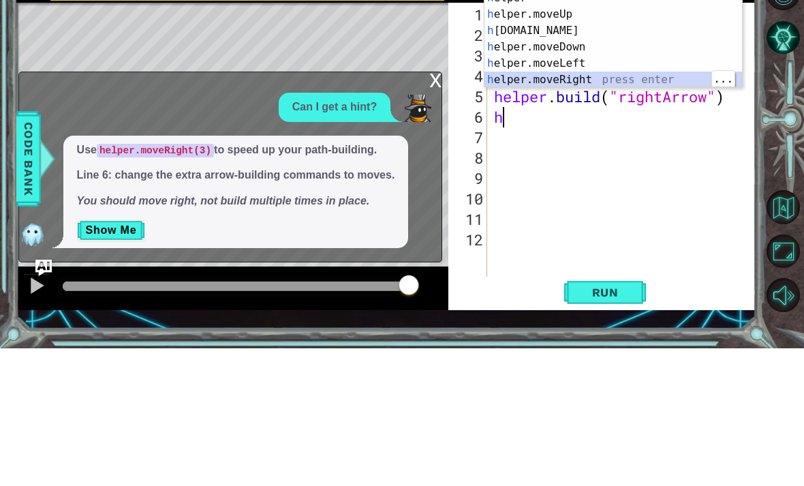
click at [558, 127] on div "h elper press enter h elper.moveUp press enter h [DOMAIN_NAME] press enter h el…" at bounding box center [614, 192] width 258 height 131
type textarea "helper.moveRight(1)"
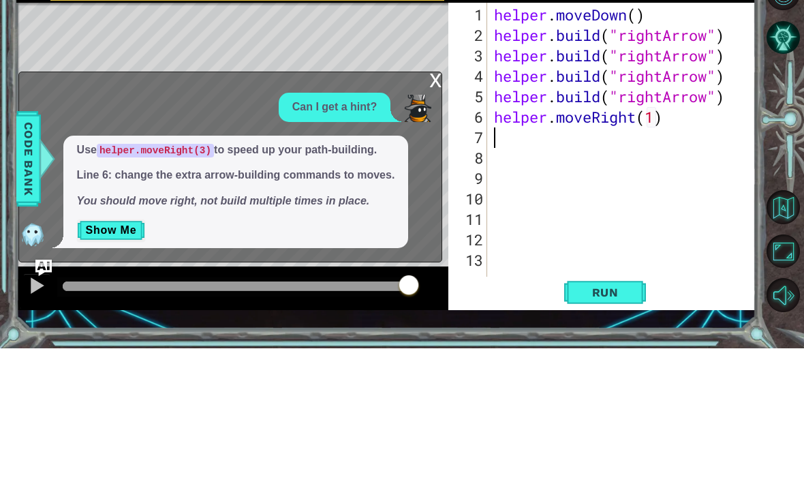
scroll to position [44, 0]
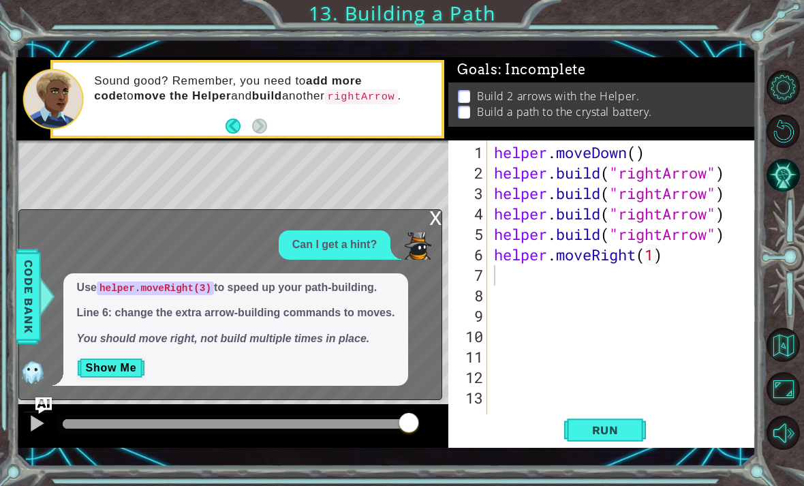
click at [137, 378] on button "Show Me" at bounding box center [111, 368] width 69 height 22
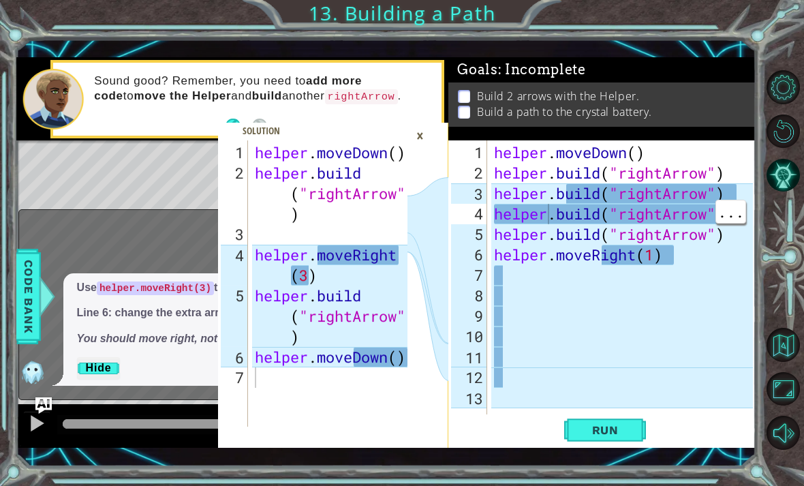
click at [546, 216] on div "helper . moveDown ( ) helper . build ( "rightArrow" ) helper . build ( "rightAr…" at bounding box center [625, 305] width 269 height 327
click at [558, 217] on div "helper . moveDown ( ) helper . build ( "rightArrow" ) helper . build ( "rightAr…" at bounding box center [625, 305] width 269 height 327
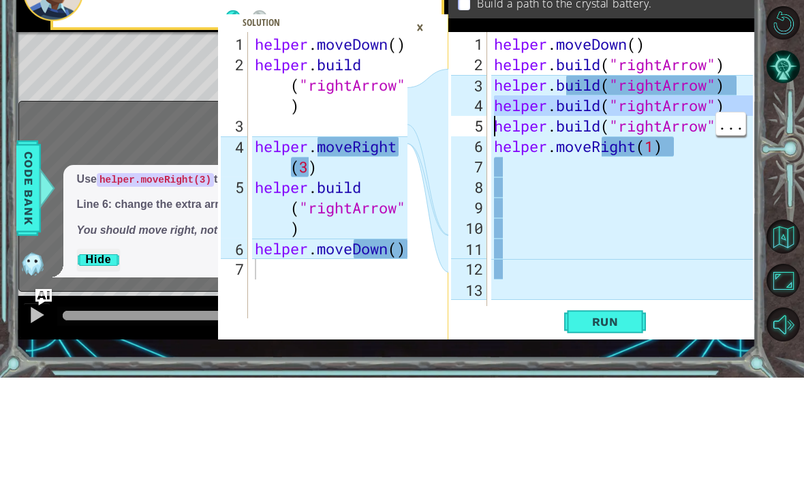
type textarea "[DOMAIN_NAME]("rightArrow")"
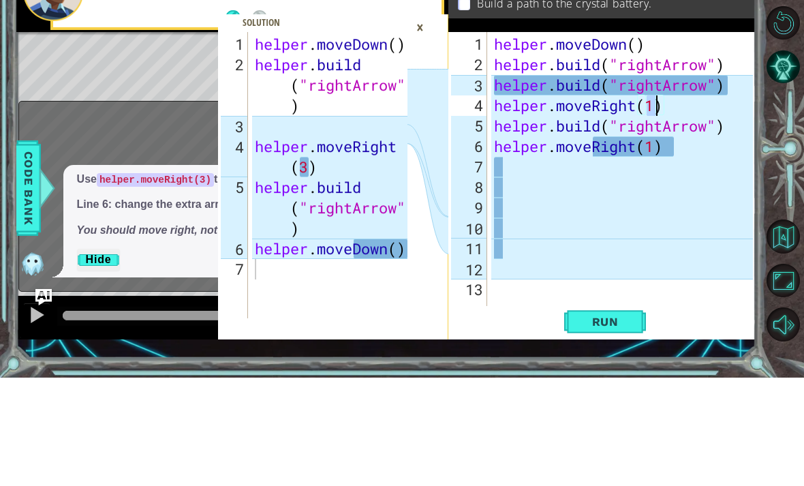
scroll to position [0, 7]
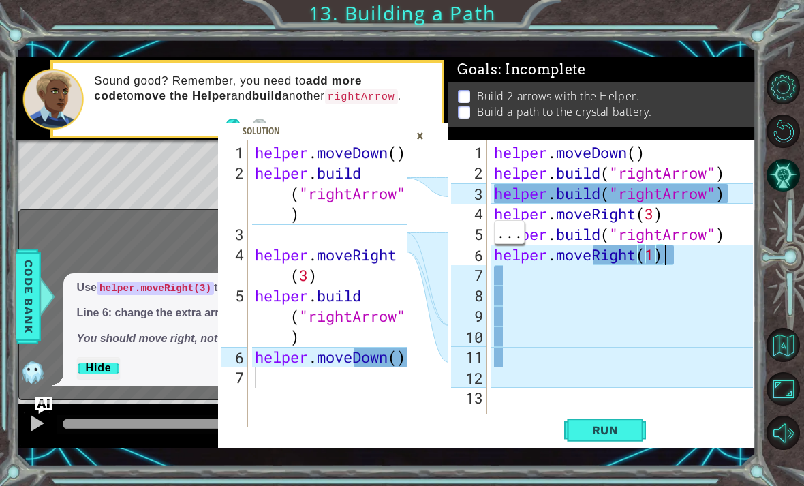
click at [558, 227] on div "helper . moveDown ( ) helper . build ( "rightArrow" ) helper . build ( "rightAr…" at bounding box center [625, 305] width 269 height 327
click at [558, 256] on div "helper . moveDown ( ) helper . build ( "rightArrow" ) helper . build ( "rightAr…" at bounding box center [625, 305] width 269 height 327
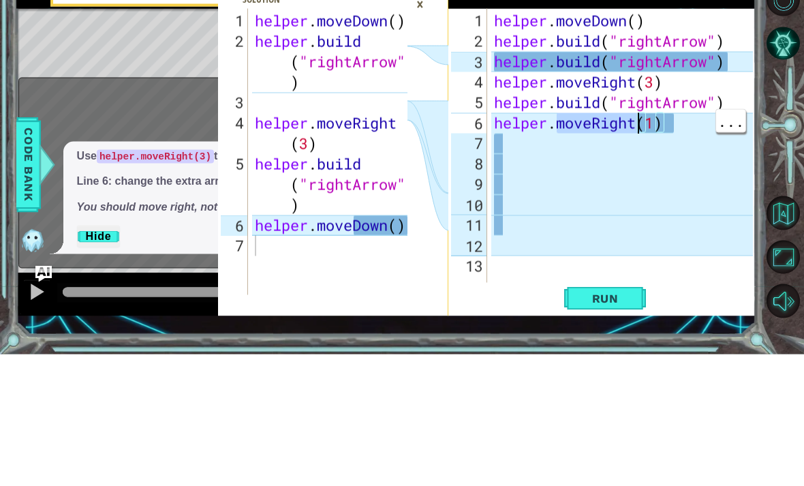
scroll to position [0, 3]
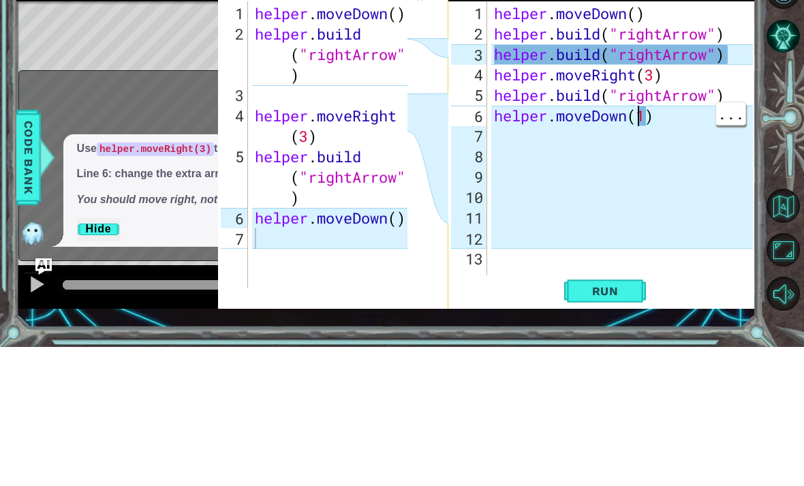
click at [558, 142] on div "helper . moveDown ( ) helper . build ( "rightArrow" ) helper . build ( "rightAr…" at bounding box center [625, 305] width 269 height 327
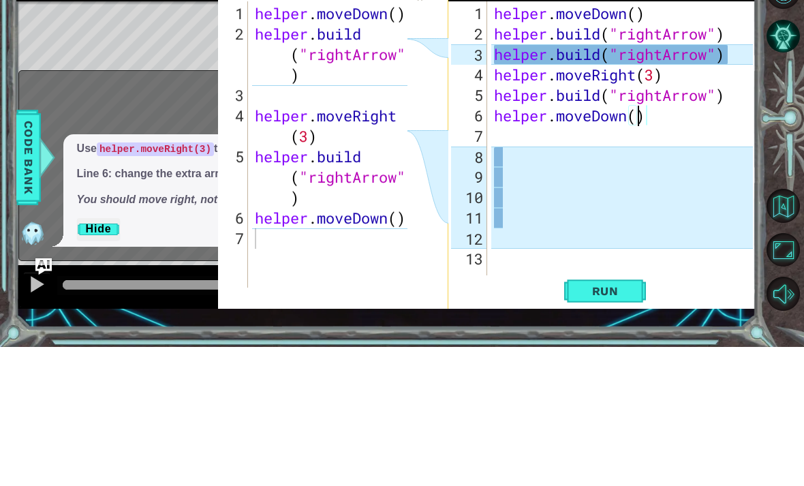
scroll to position [0, 6]
type textarea "[DOMAIN_NAME]("rightArrow")"
click at [558, 142] on div "helper . moveDown ( ) helper . build ( "rightArrow" ) helper . build ( "rightAr…" at bounding box center [625, 305] width 269 height 327
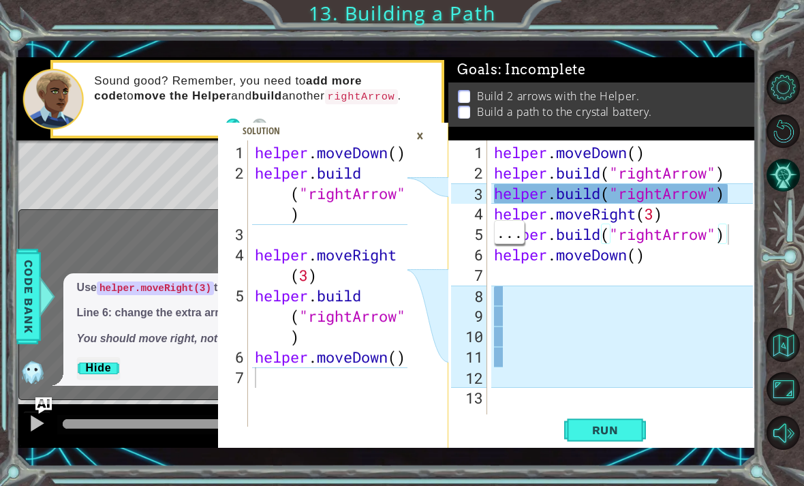
click at [558, 432] on span "Run" at bounding box center [606, 430] width 54 height 14
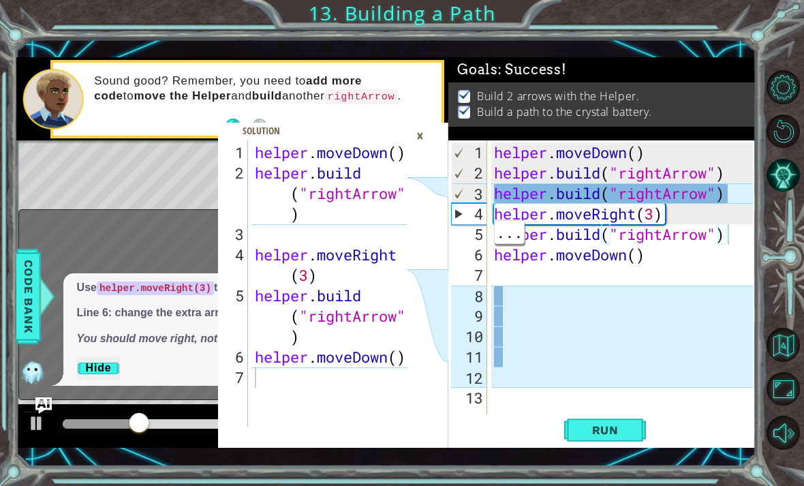
click at [423, 140] on div "×" at bounding box center [420, 135] width 21 height 23
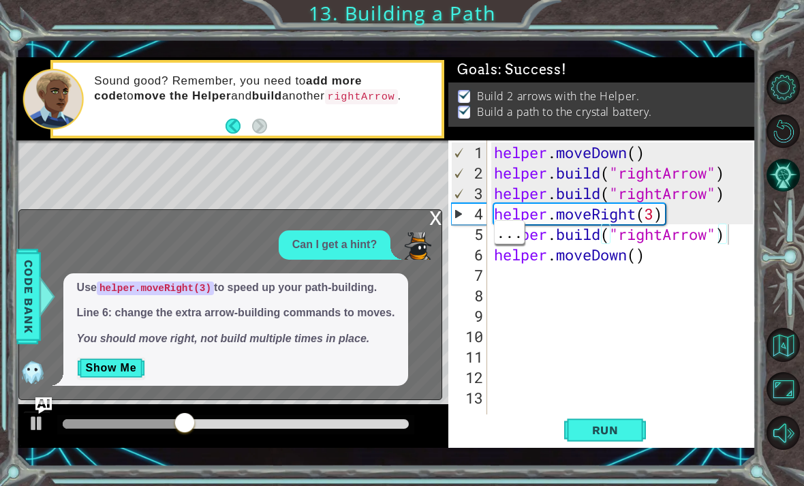
click at [429, 221] on div "x" at bounding box center [435, 217] width 12 height 14
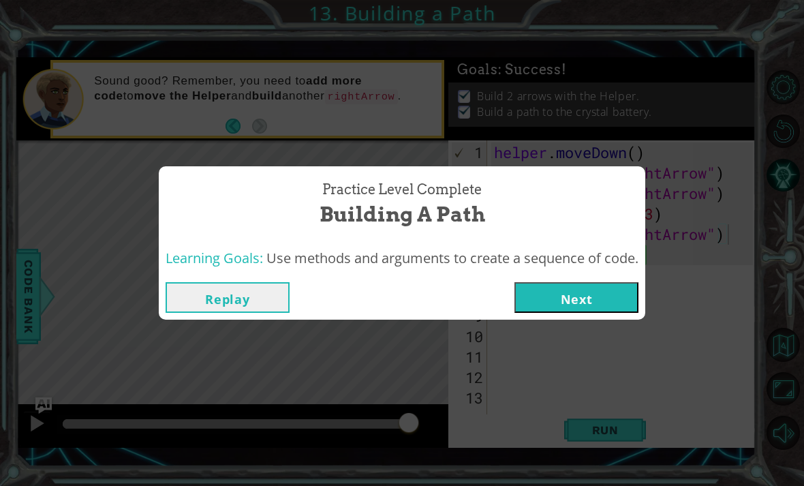
click at [558, 290] on button "Next" at bounding box center [577, 297] width 124 height 31
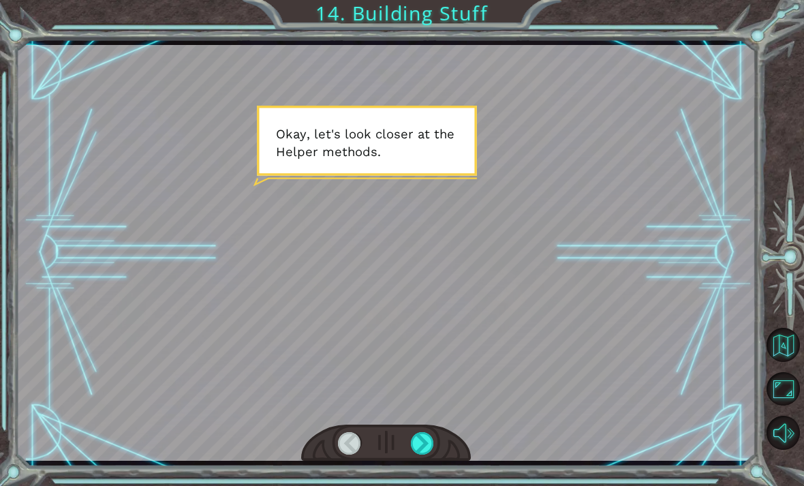
click at [558, 305] on div at bounding box center [386, 253] width 740 height 416
click at [429, 472] on div "Temporary Text O k a y , l e t ' s l o o k c l o s e r a t t h e H e l p e r m …" at bounding box center [402, 243] width 804 height 486
click at [448, 485] on div "Temporary Text O k a y , l e t ' s l o o k c l o s e r a t t h e H e l p e r m …" at bounding box center [402, 243] width 804 height 486
click at [421, 485] on div "Temporary Text O k a y , l e t ' s l o o k c l o s e r a t t h e H e l p e r m …" at bounding box center [402, 243] width 804 height 486
click at [427, 484] on div "Temporary Text O k a y , l e t ' s l o o k c l o s e r a t t h e H e l p e r m …" at bounding box center [402, 243] width 804 height 486
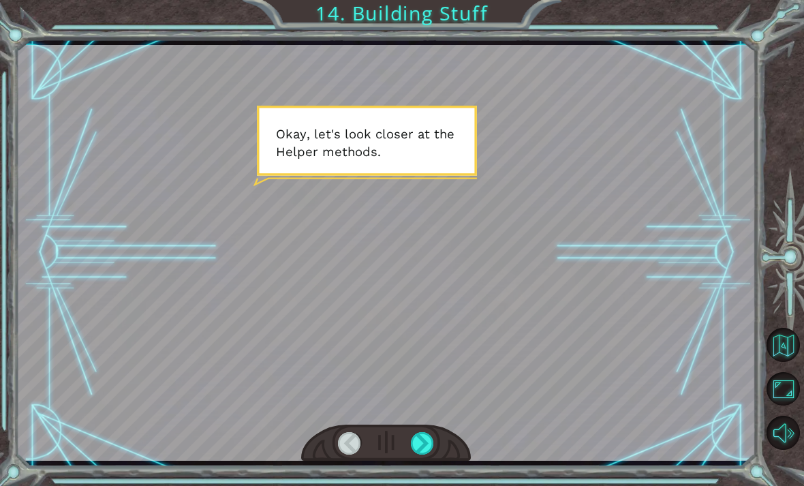
click at [425, 485] on div "Temporary Text O k a y , l e t ' s l o o k c l o s e r a t t h e H e l p e r m …" at bounding box center [402, 243] width 804 height 486
click at [426, 480] on div "Temporary Text O k a y , l e t ' s l o o k c l o s e r a t t h e H e l p e r m …" at bounding box center [402, 243] width 804 height 486
click at [428, 478] on div "Temporary Text O k a y , l e t ' s l o o k c l o s e r a t t h e H e l p e r m …" at bounding box center [402, 243] width 804 height 486
click at [433, 484] on div "Temporary Text O k a y , l e t ' s l o o k c l o s e r a t t h e H e l p e r m …" at bounding box center [402, 243] width 804 height 486
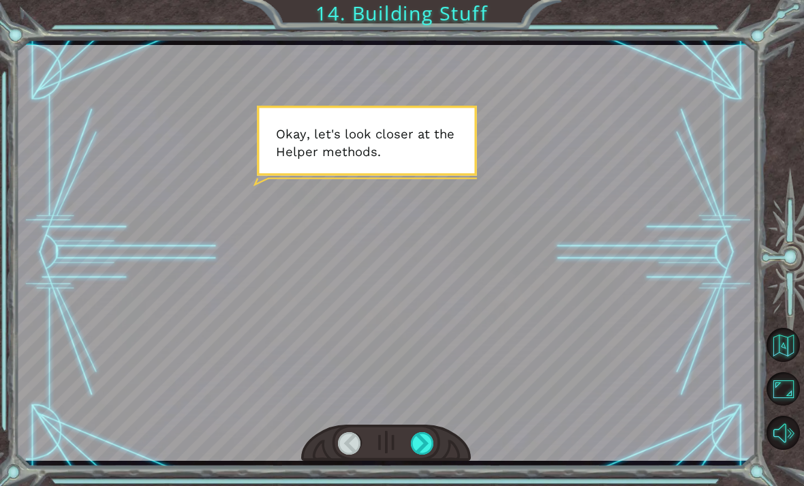
click at [421, 436] on div at bounding box center [422, 443] width 23 height 22
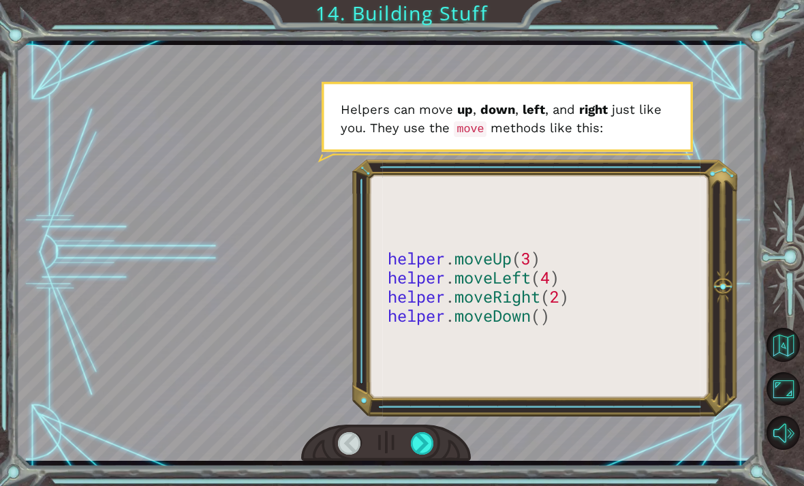
click at [451, 438] on div at bounding box center [386, 443] width 170 height 37
click at [422, 450] on div at bounding box center [422, 443] width 23 height 22
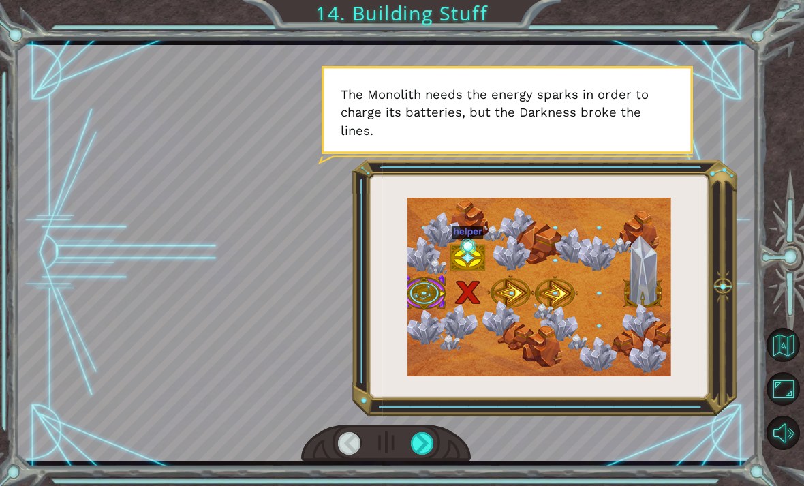
click at [432, 439] on div at bounding box center [422, 443] width 23 height 22
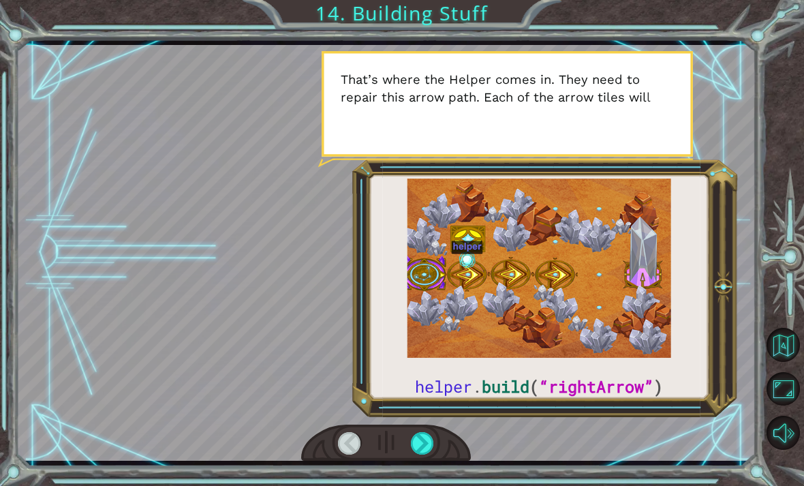
click at [431, 446] on div at bounding box center [422, 443] width 23 height 22
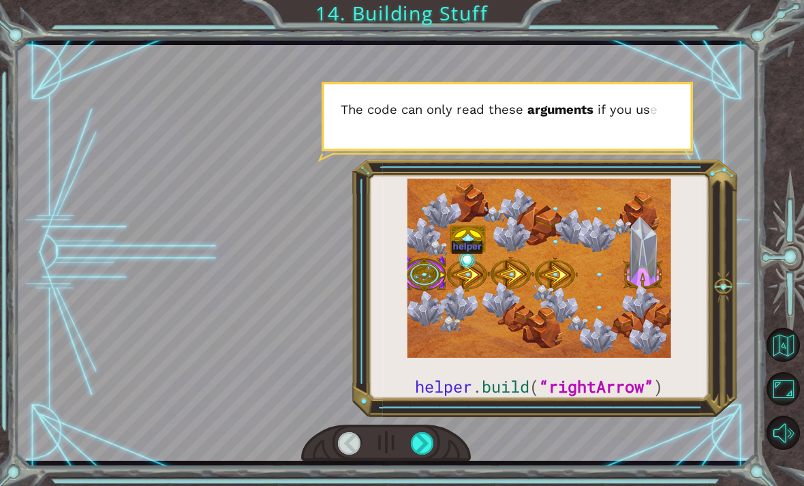
click at [430, 448] on div at bounding box center [422, 443] width 23 height 22
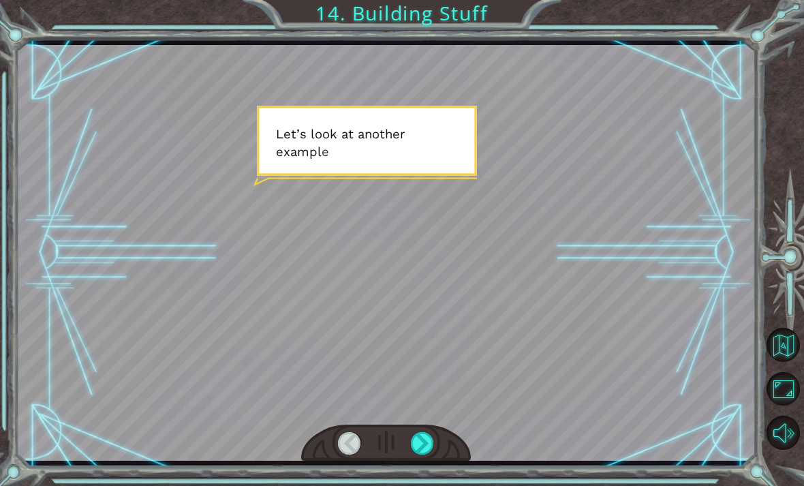
click at [433, 443] on div at bounding box center [422, 443] width 23 height 22
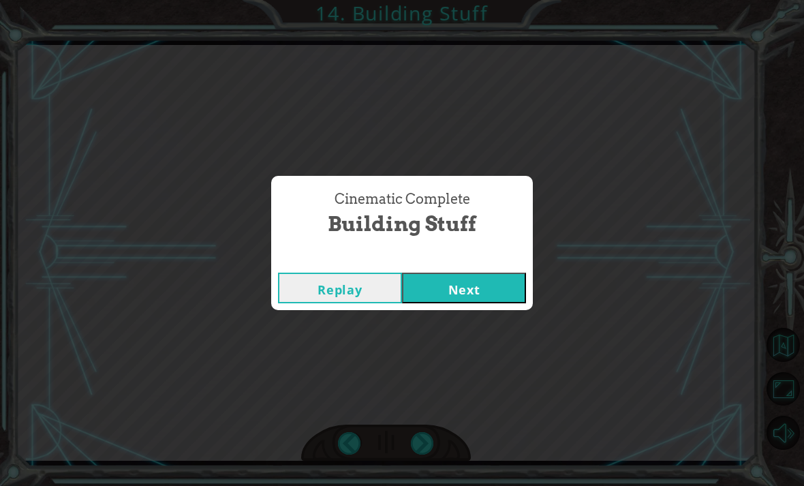
click at [491, 284] on button "Next" at bounding box center [464, 288] width 124 height 31
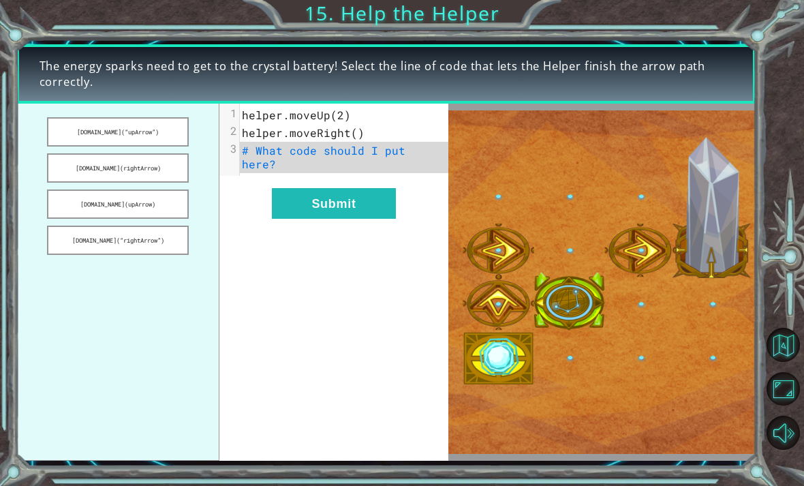
click at [71, 172] on button "[DOMAIN_NAME](rightArrow)" at bounding box center [118, 167] width 142 height 29
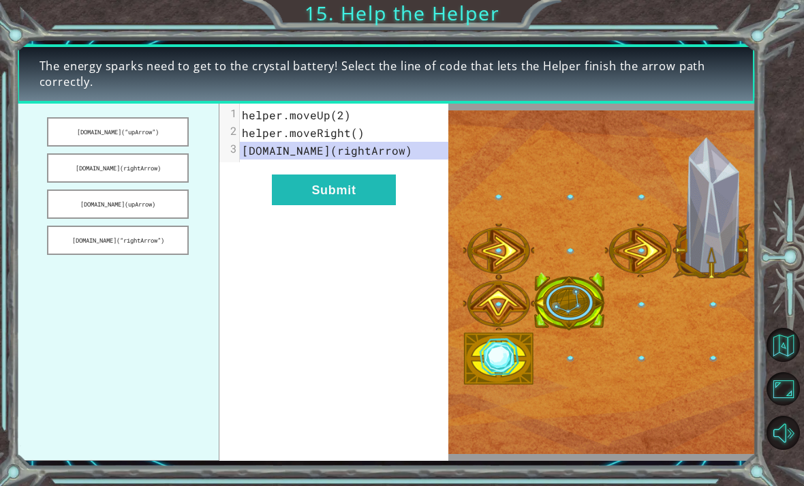
click at [341, 181] on button "Submit" at bounding box center [334, 189] width 124 height 31
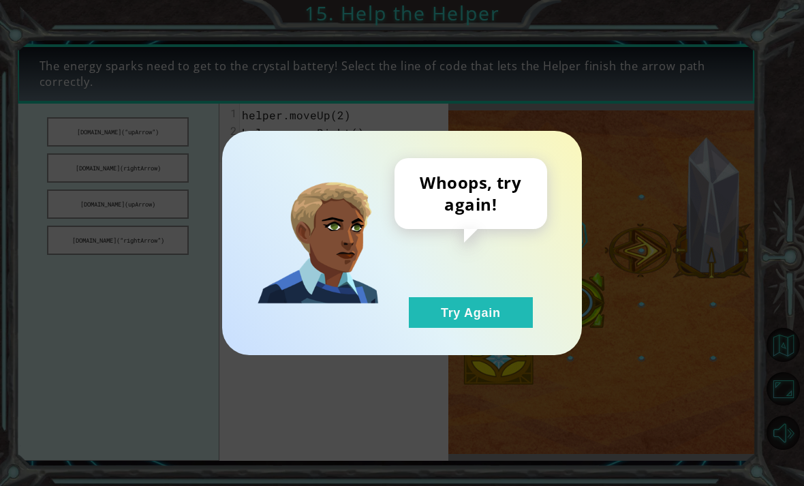
click at [476, 308] on button "Try Again" at bounding box center [471, 312] width 124 height 31
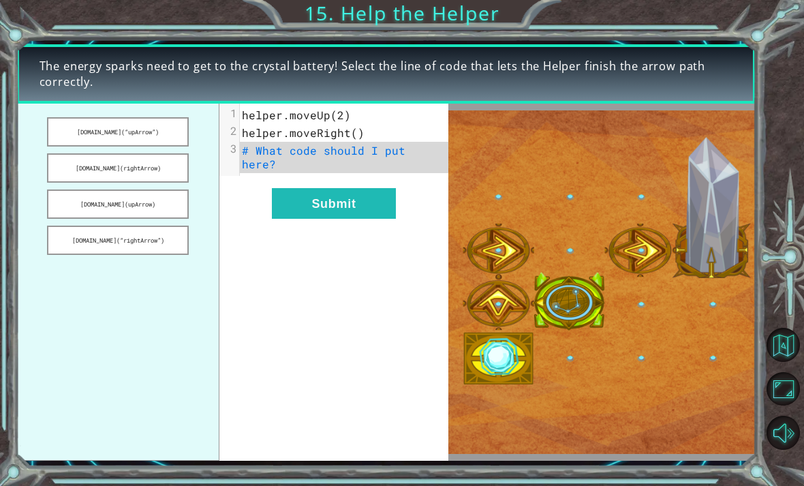
click at [70, 129] on button "[DOMAIN_NAME](“upArrow”)" at bounding box center [118, 131] width 142 height 29
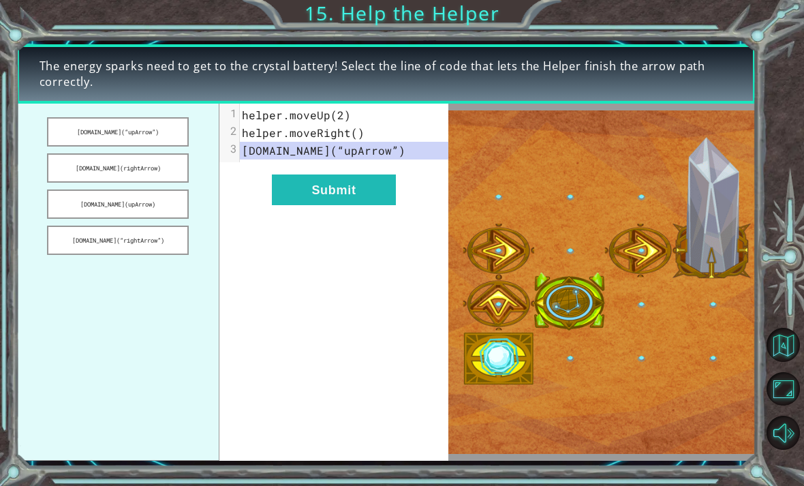
click at [78, 170] on button "[DOMAIN_NAME](rightArrow)" at bounding box center [118, 167] width 142 height 29
click at [78, 198] on button "[DOMAIN_NAME](upArrow)" at bounding box center [118, 203] width 142 height 29
click at [69, 242] on button "[DOMAIN_NAME](“rightArrow”)" at bounding box center [118, 240] width 142 height 29
click at [355, 187] on button "Submit" at bounding box center [334, 189] width 124 height 31
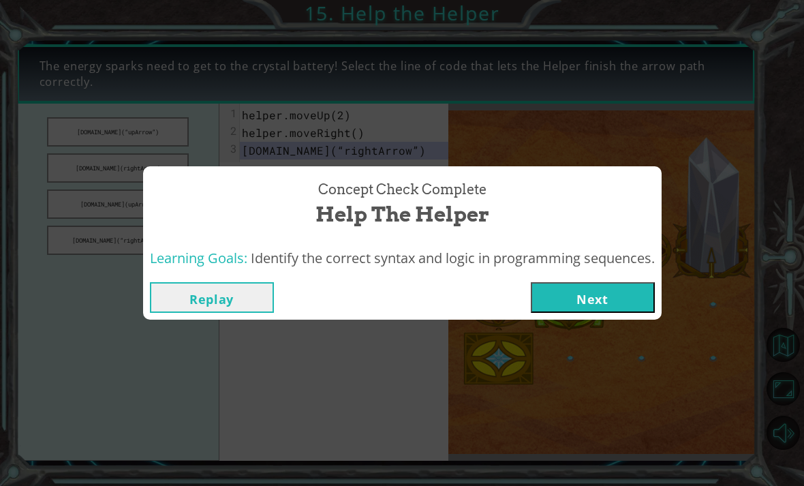
click at [558, 304] on button "Next" at bounding box center [593, 297] width 124 height 31
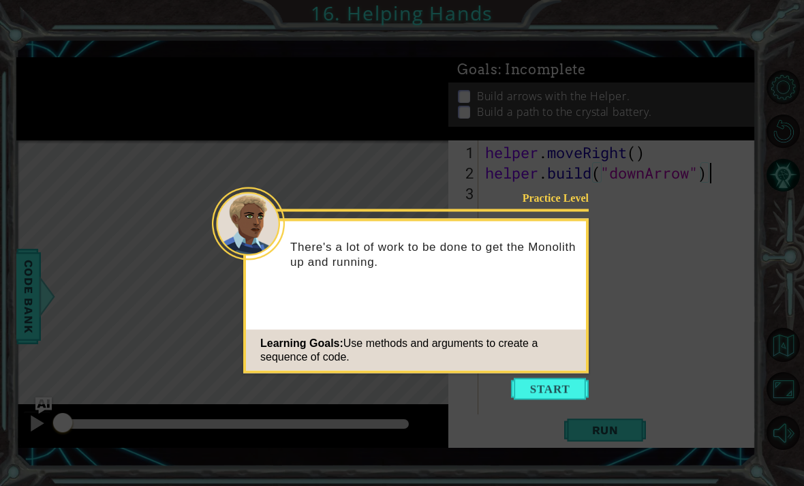
click at [555, 387] on button "Start" at bounding box center [550, 389] width 78 height 22
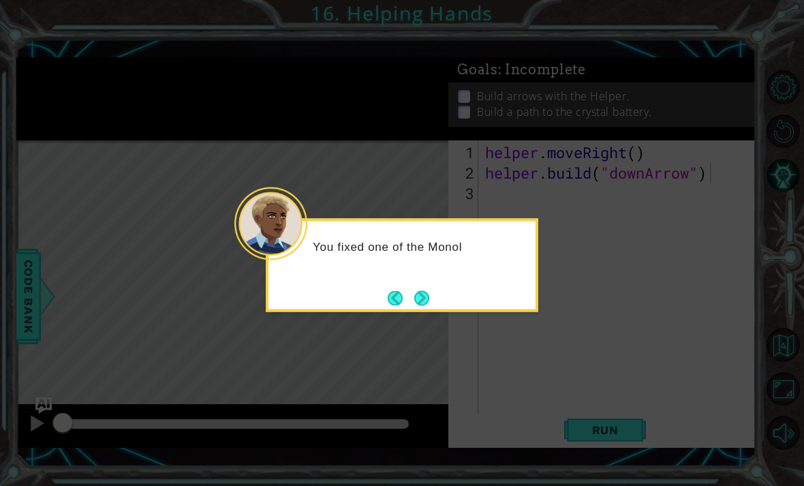
click at [415, 297] on button "Next" at bounding box center [421, 297] width 15 height 15
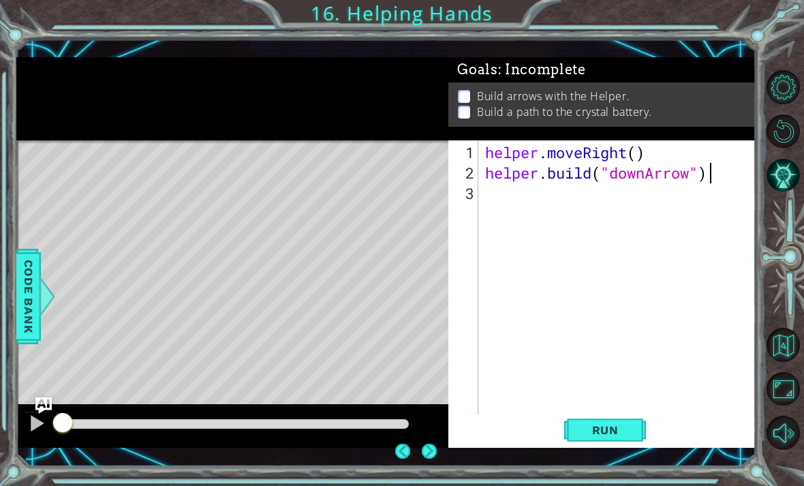
scroll to position [44, 0]
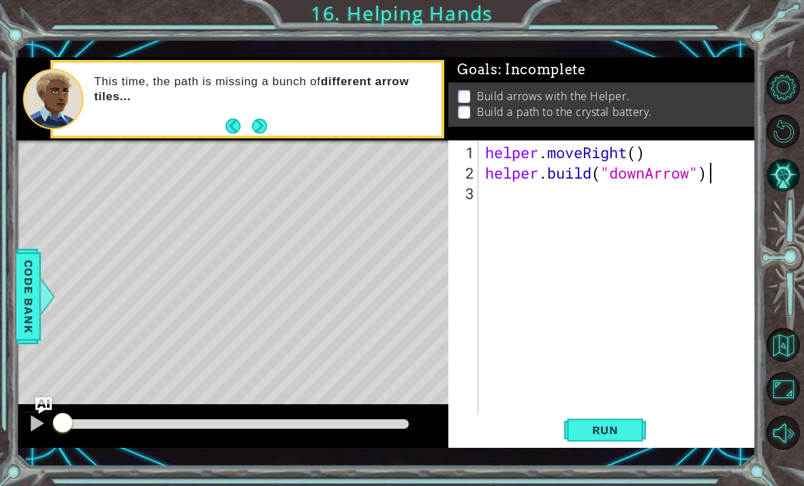
click at [37, 419] on div at bounding box center [37, 423] width 18 height 18
type textarea "[DOMAIN_NAME]("downArrow")"
click at [558, 177] on div "helper . moveRight ( ) helper . build ( "downArrow" )" at bounding box center [621, 305] width 277 height 327
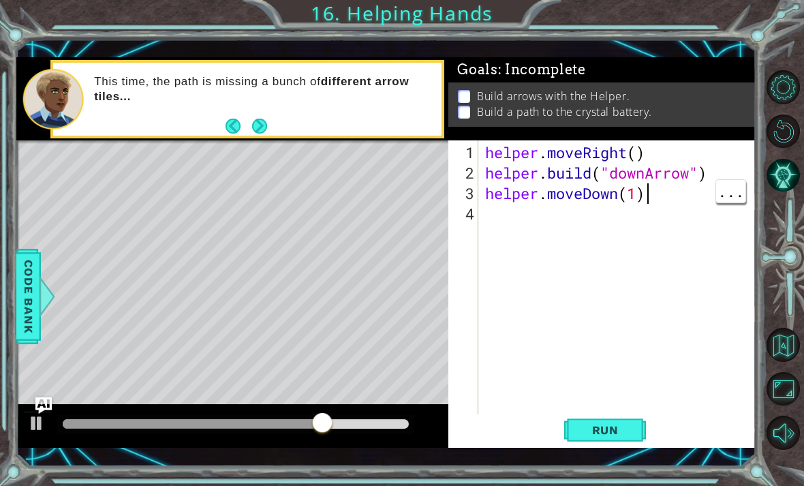
click at [558, 187] on div "helper . moveRight ( ) helper . build ( "downArrow" ) helper . moveDown ( 1 )" at bounding box center [621, 305] width 277 height 327
click at [558, 194] on div "helper . moveRight ( ) helper . build ( "downArrow" ) helper . build ( "rightAr…" at bounding box center [621, 305] width 277 height 327
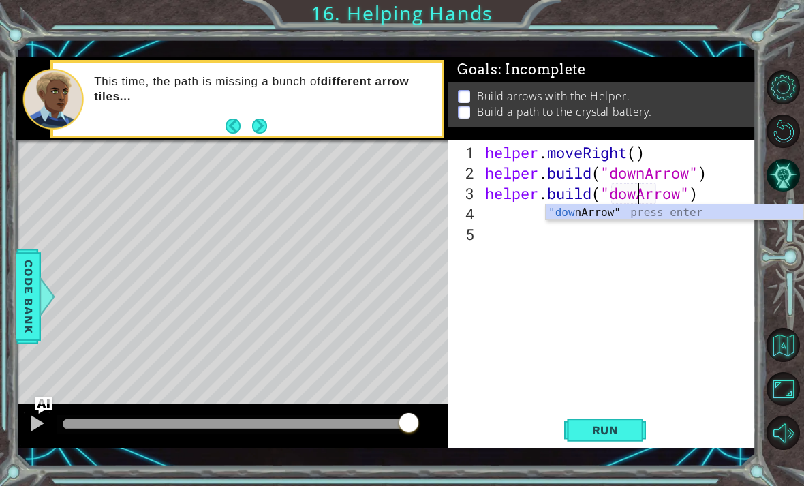
scroll to position [0, 7]
click at [558, 209] on div ""down Arrow" press enter" at bounding box center [675, 228] width 258 height 49
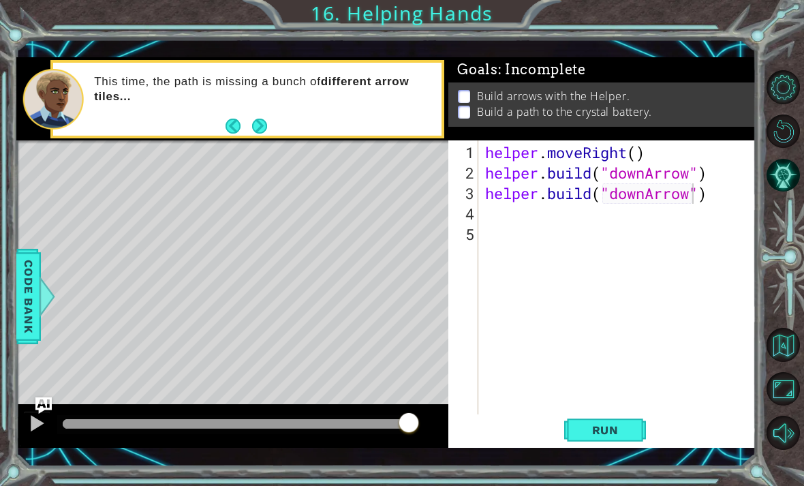
type textarea "[DOMAIN_NAME]("downArrow")"
click at [558, 419] on button "Run" at bounding box center [605, 429] width 82 height 31
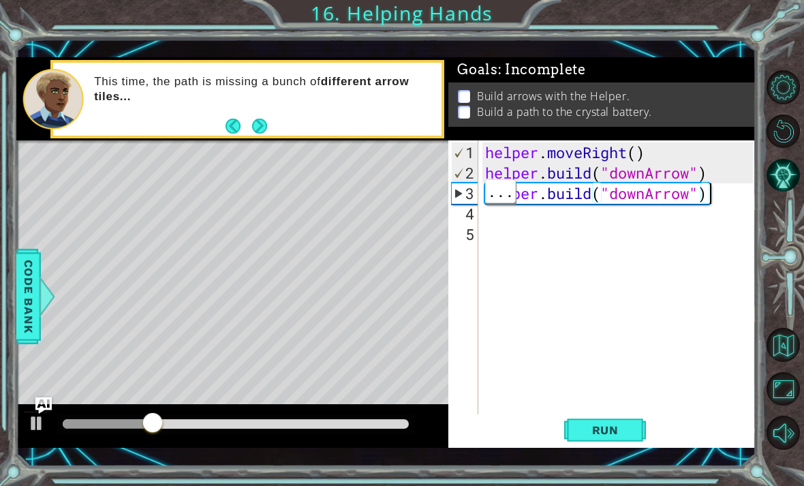
scroll to position [0, 0]
click at [558, 221] on div "helper . moveRight ( ) helper . build ( "downArrow" ) helper . build ( "downArr…" at bounding box center [621, 305] width 277 height 327
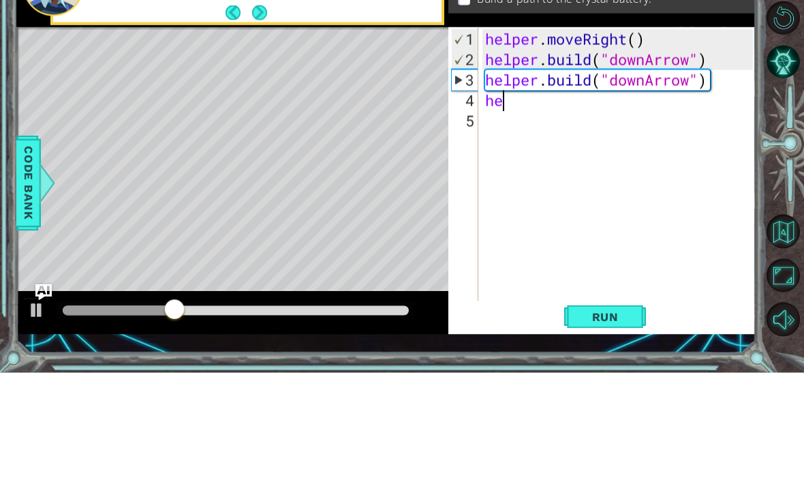
scroll to position [0, 1]
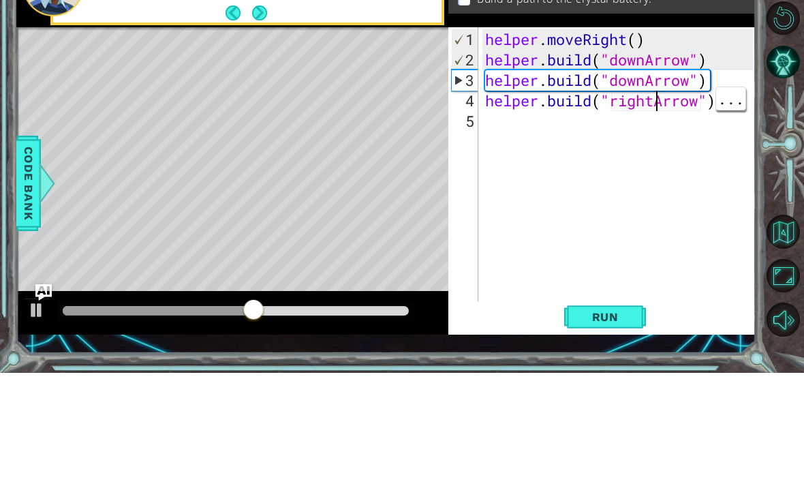
click at [558, 142] on div "helper . moveRight ( ) helper . build ( "downArrow" ) helper . build ( "downArr…" at bounding box center [621, 305] width 277 height 327
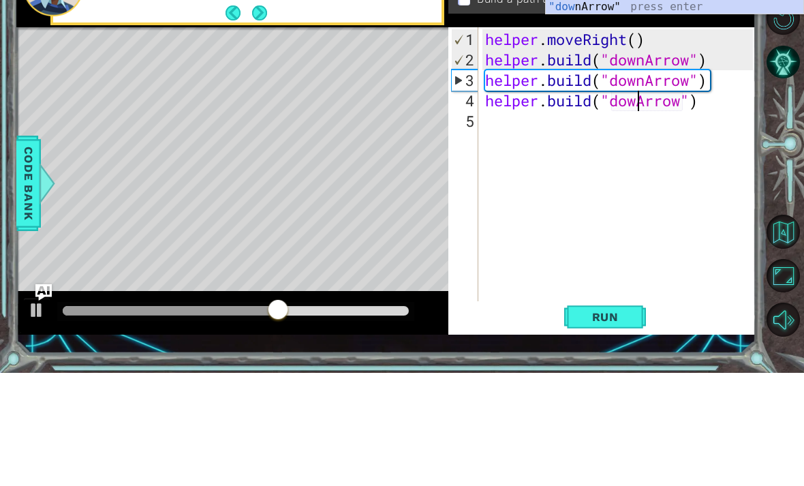
scroll to position [0, 7]
type textarea "[DOMAIN_NAME]("downArrow")"
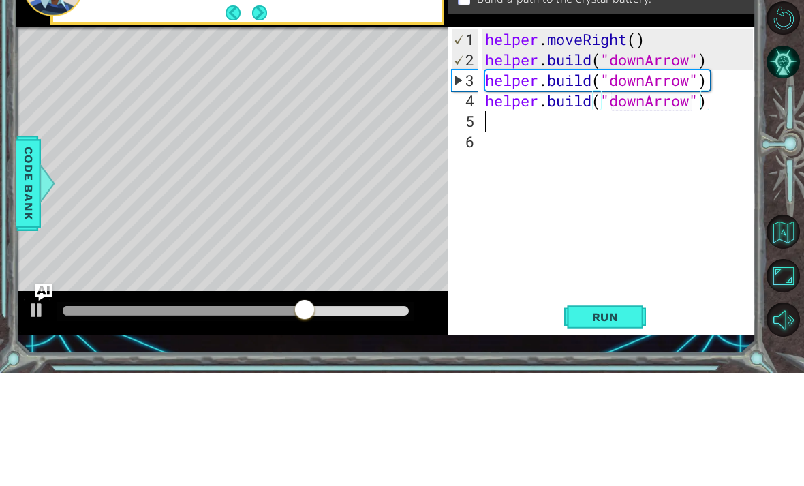
scroll to position [0, 0]
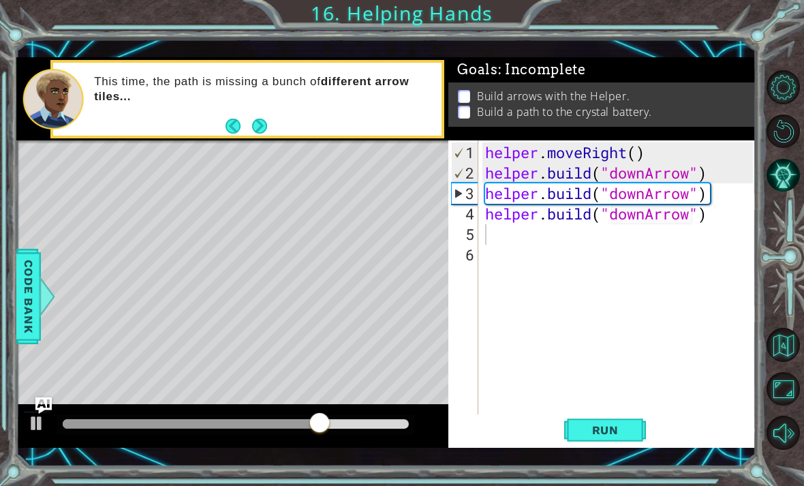
click at [558, 427] on span "Run" at bounding box center [606, 430] width 54 height 14
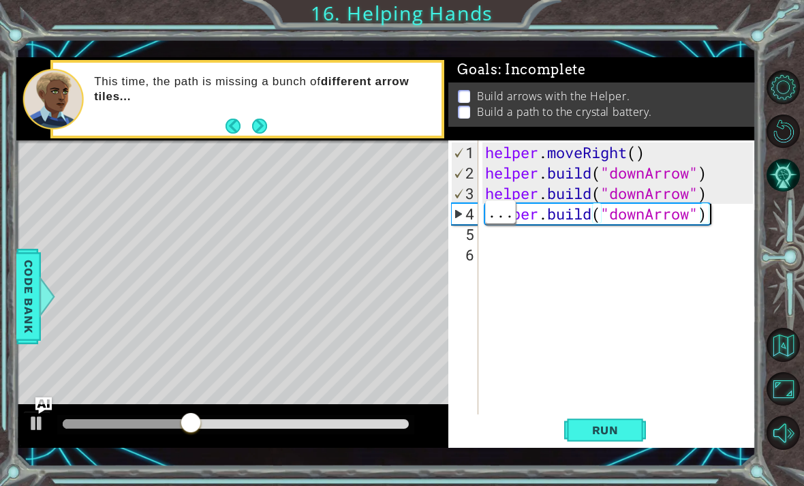
click at [558, 213] on div "helper . moveRight ( ) helper . build ( "downArrow" ) helper . build ( "downArr…" at bounding box center [621, 305] width 277 height 327
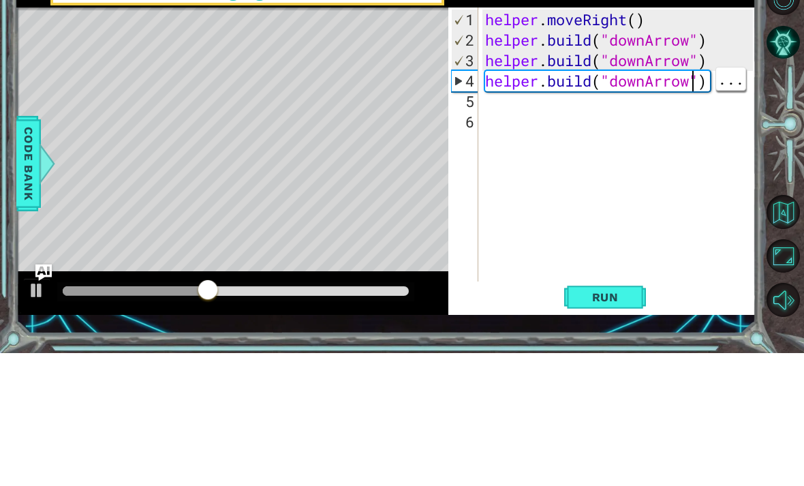
click at [558, 142] on div "helper . moveRight ( ) helper . build ( "downArrow" ) helper . build ( "downArr…" at bounding box center [621, 305] width 277 height 327
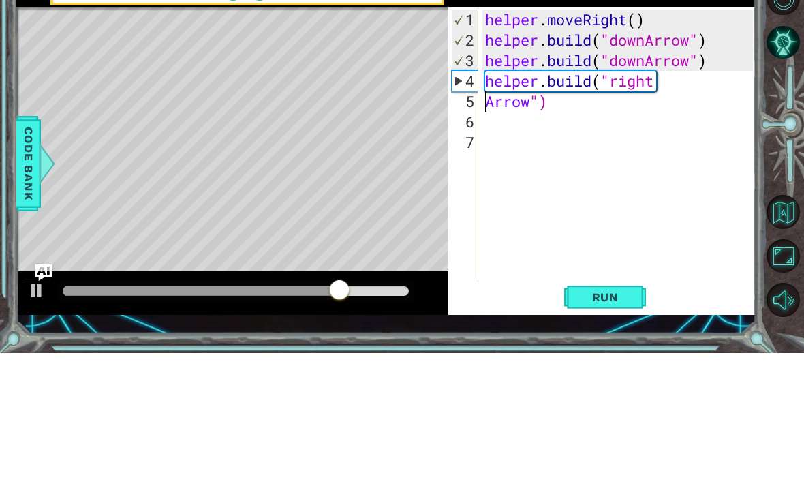
type textarea "[DOMAIN_NAME]("rightArrow")"
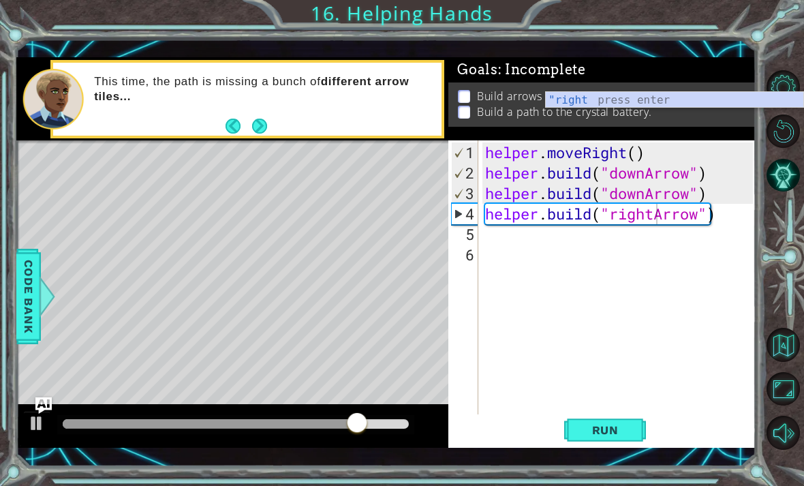
click at [558, 435] on span "Run" at bounding box center [606, 430] width 54 height 14
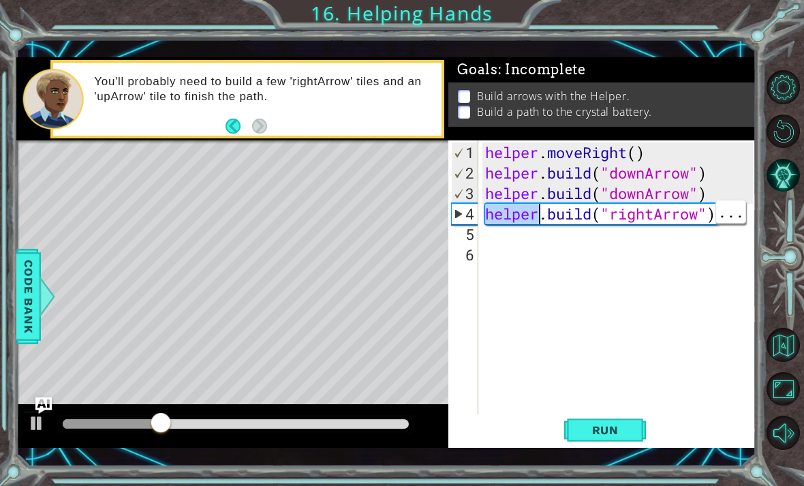
scroll to position [0, 0]
click at [558, 203] on div "helper . moveRight ( ) helper . build ( "downArrow" ) helper . build ( "downArr…" at bounding box center [621, 305] width 277 height 327
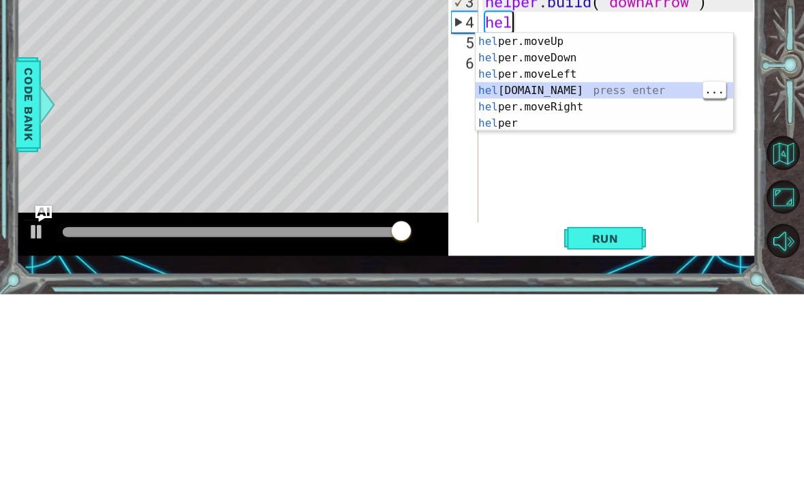
type textarea "[DOMAIN_NAME]("rightArrow")"
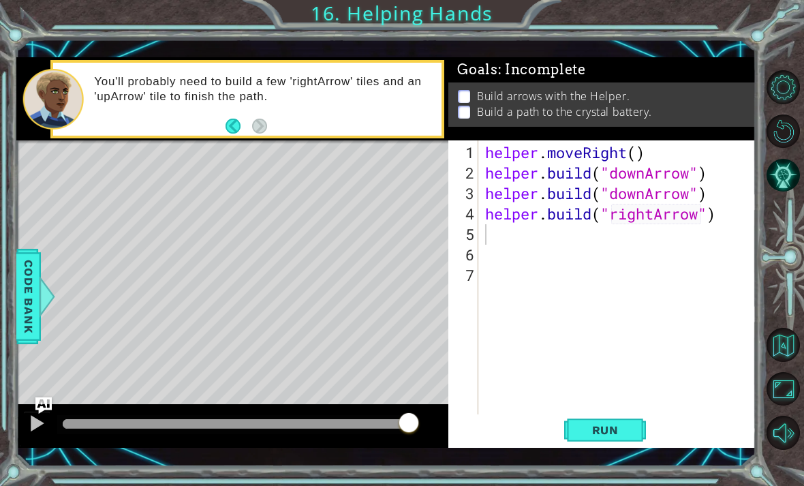
click at [558, 431] on span "Run" at bounding box center [606, 430] width 54 height 14
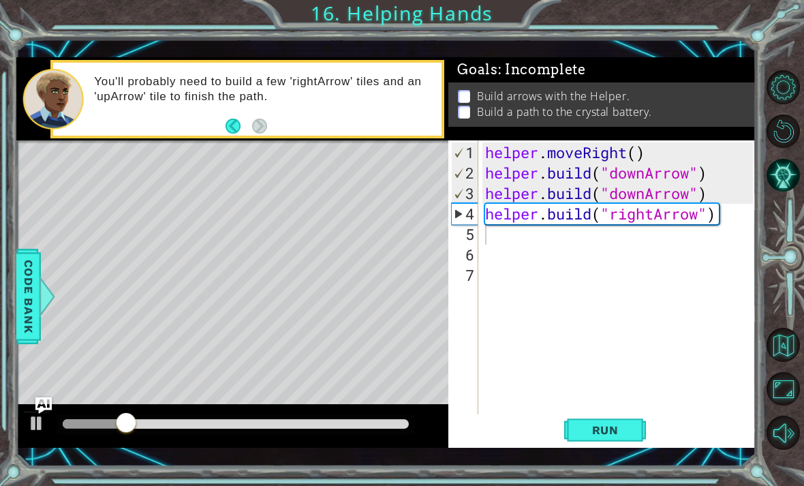
click at [236, 121] on button "Back" at bounding box center [239, 126] width 27 height 15
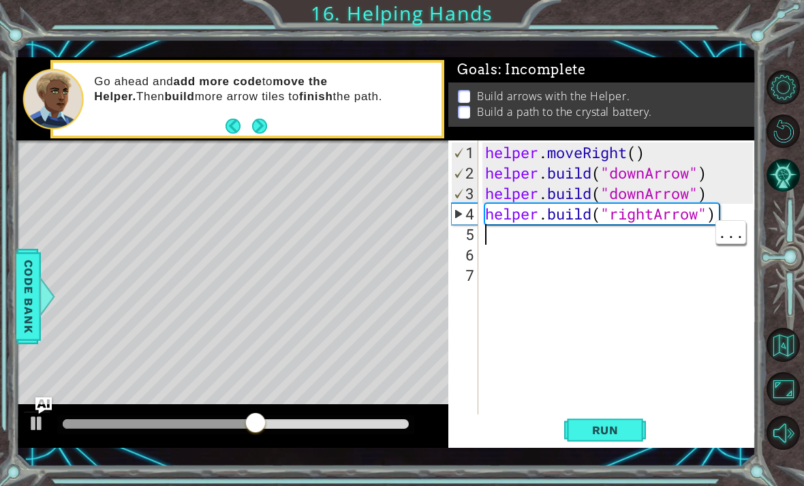
click at [555, 236] on div "helper . moveRight ( ) helper . build ( "downArrow" ) helper . build ( "downArr…" at bounding box center [621, 305] width 277 height 327
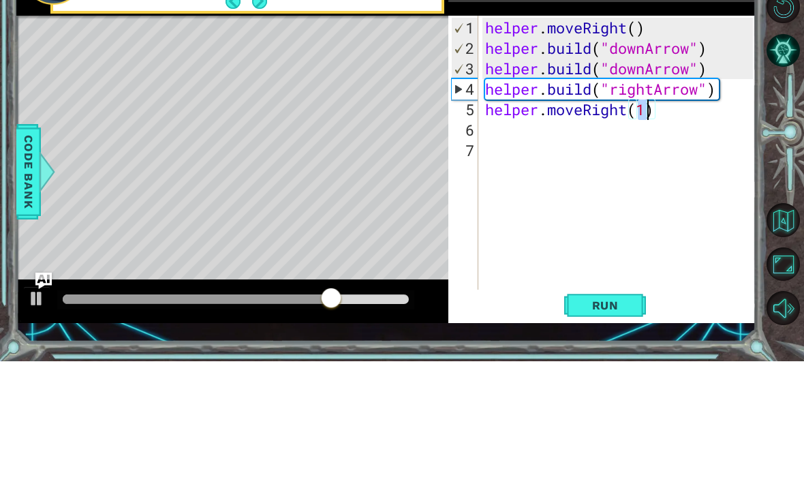
scroll to position [0, 7]
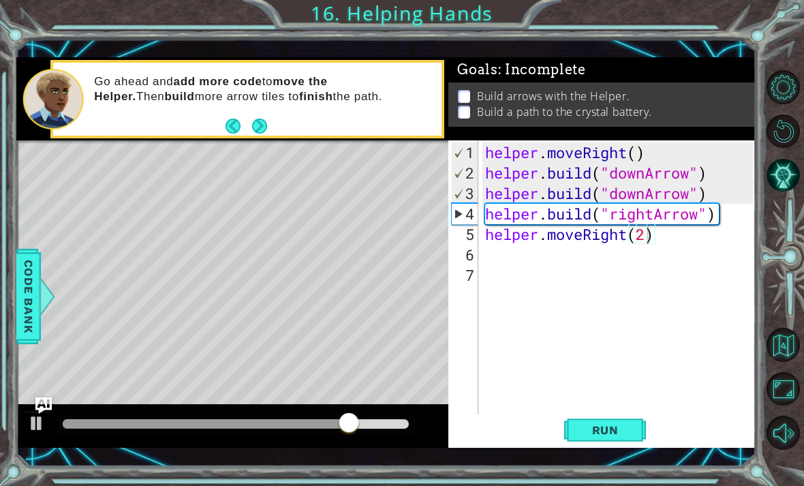
type textarea "helper.moveRight(2)"
click at [558, 425] on span "Run" at bounding box center [606, 430] width 54 height 14
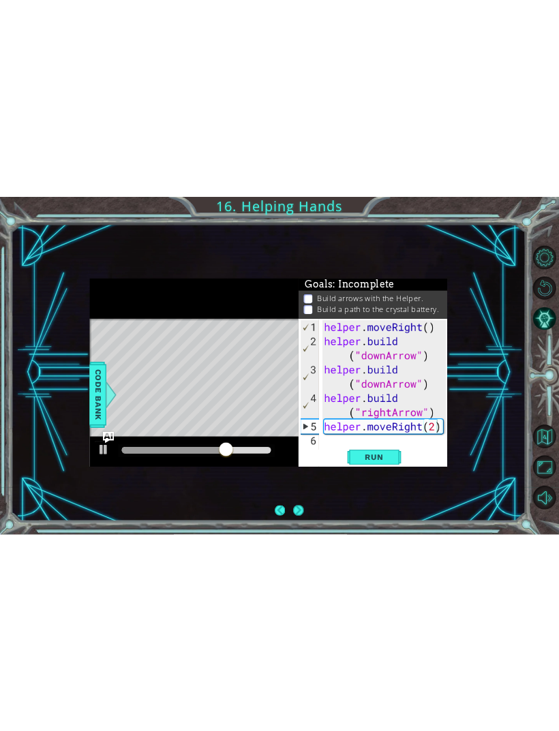
scroll to position [0, 0]
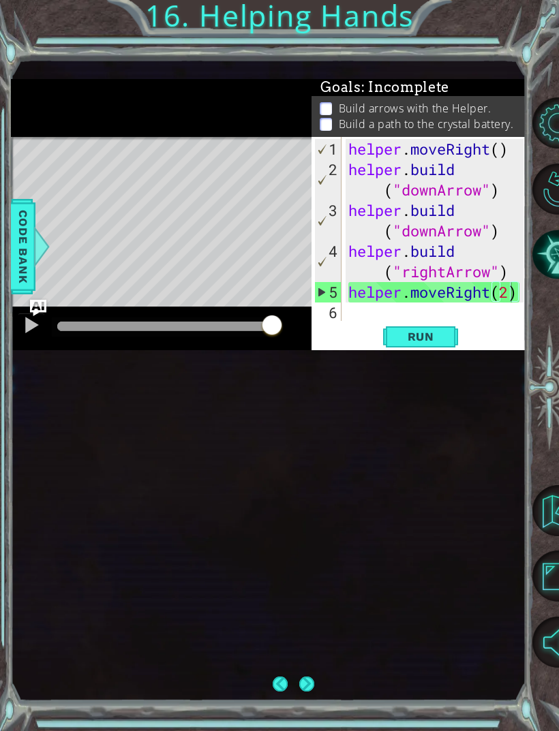
click at [442, 324] on div "helper . moveRight ( ) helper . build ( "downArrow" ) helper . build ( "downArr…" at bounding box center [438, 251] width 184 height 225
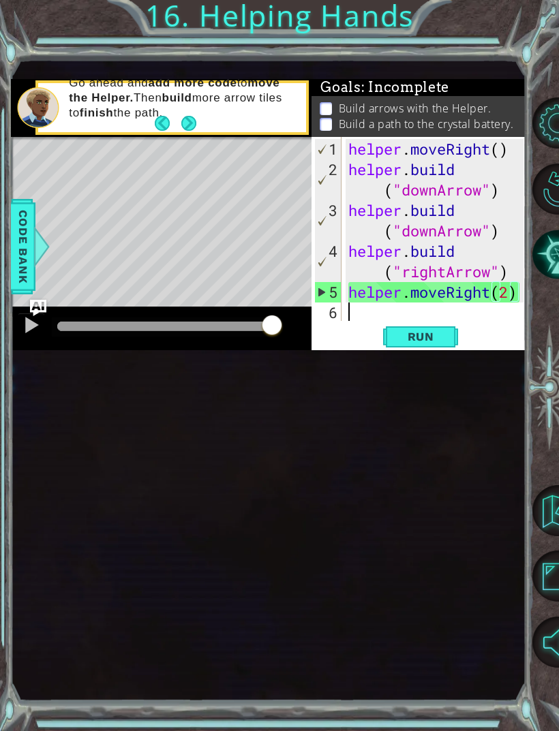
scroll to position [20, 0]
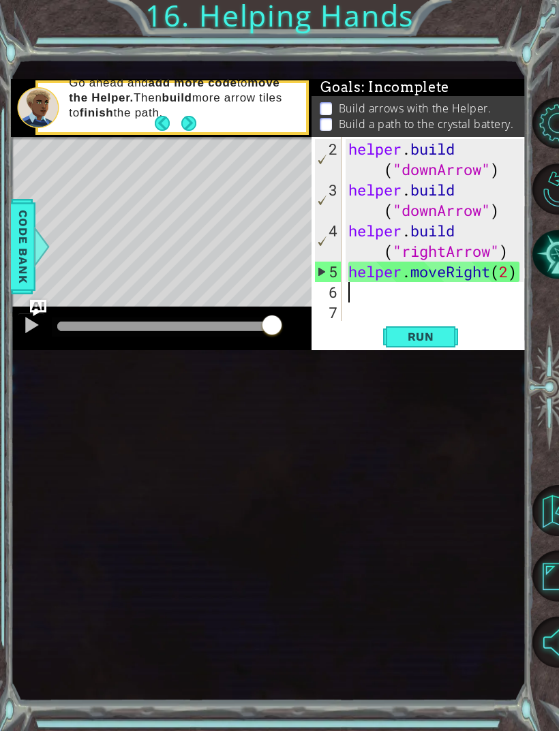
click at [425, 344] on span "Run" at bounding box center [421, 337] width 54 height 14
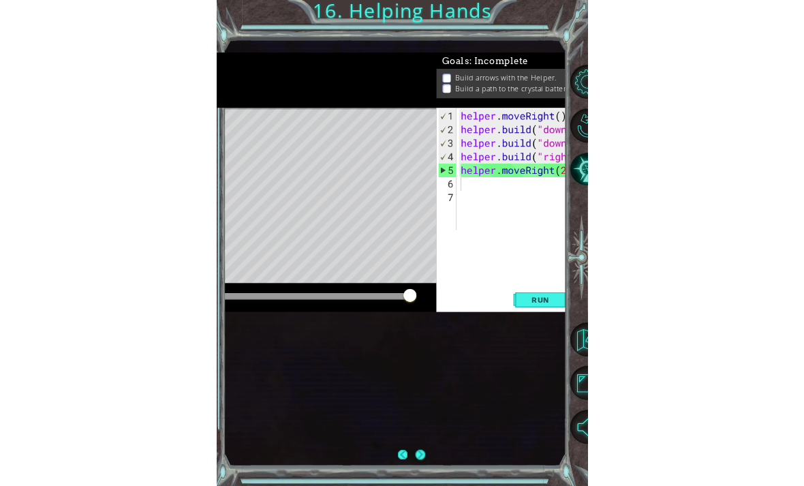
scroll to position [44, 0]
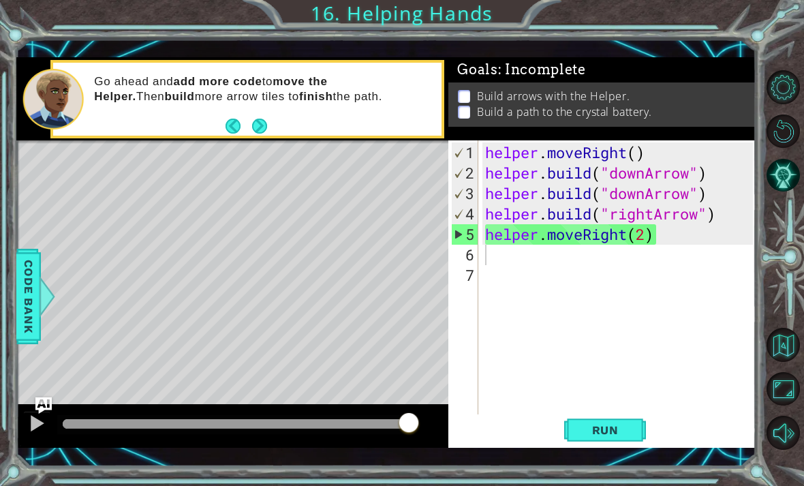
click at [558, 423] on span "Run" at bounding box center [606, 430] width 54 height 14
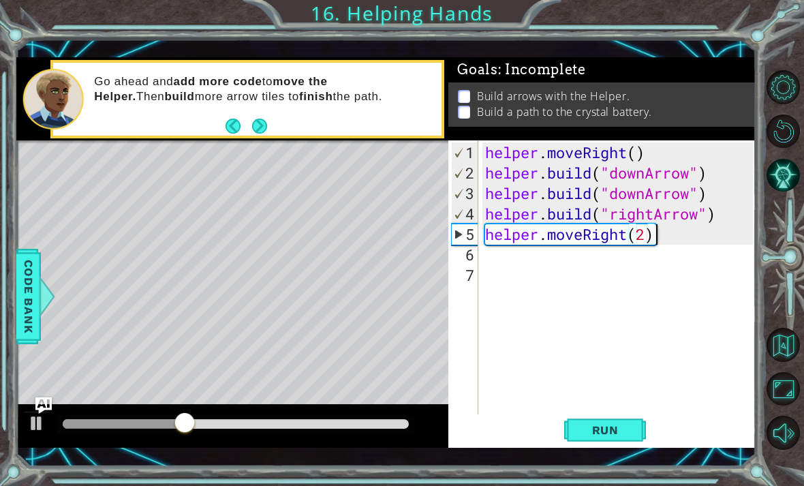
click at [558, 192] on button "AI Hint" at bounding box center [784, 175] width 34 height 34
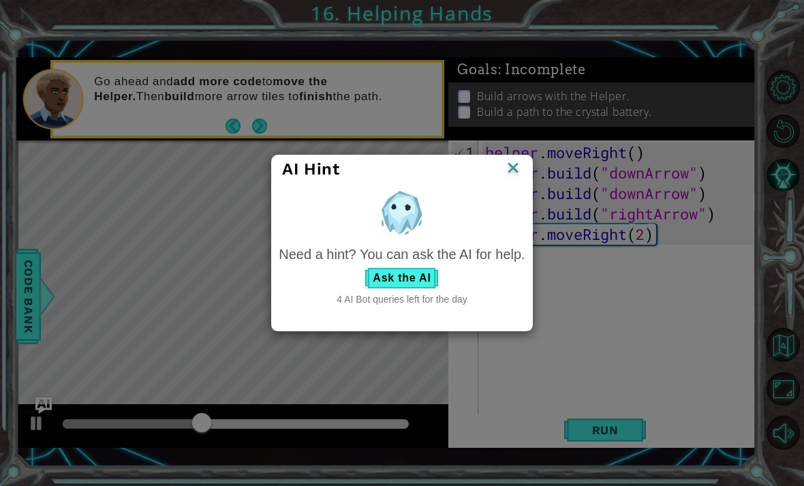
click at [403, 284] on button "Ask the AI" at bounding box center [402, 278] width 76 height 22
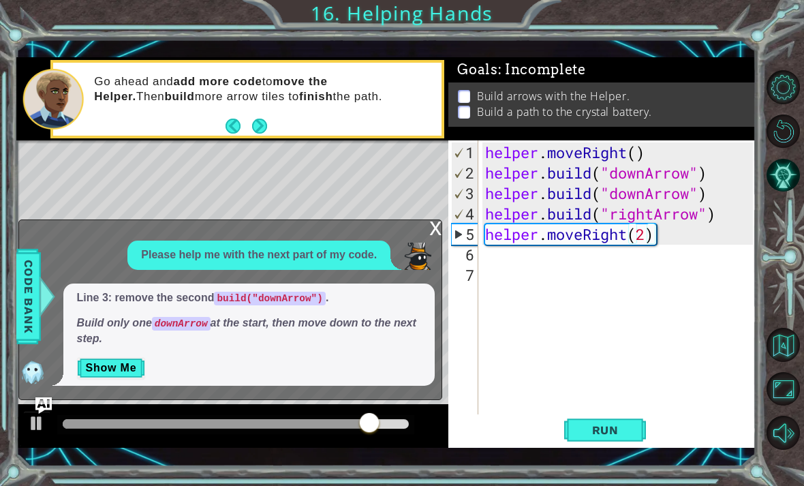
click at [111, 379] on button "Show Me" at bounding box center [111, 368] width 69 height 22
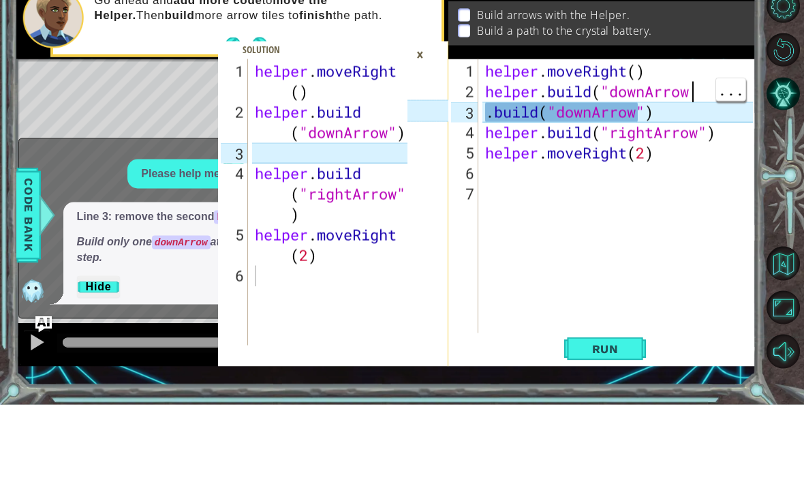
click at [558, 142] on div "helper . moveRight ( ) helper . build ( "downArrow . build ( "downArrow" ) help…" at bounding box center [621, 305] width 277 height 327
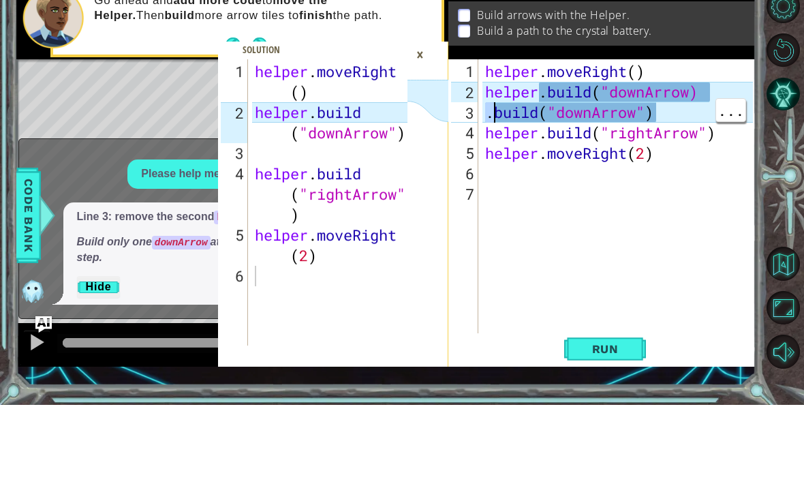
scroll to position [0, 7]
click at [558, 142] on div "helper . moveRight ( ) helper . build ( "downArrow) . build ( "downArrow" ) hel…" at bounding box center [621, 305] width 277 height 327
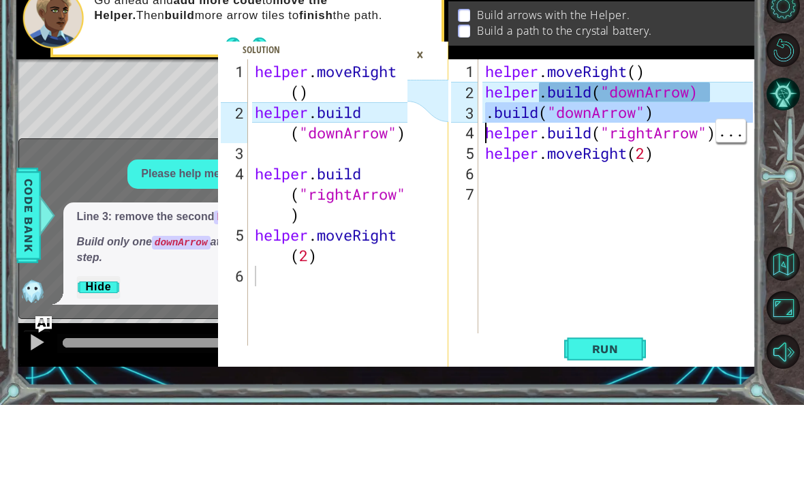
type textarea "[DOMAIN_NAME]("rightArrow")"
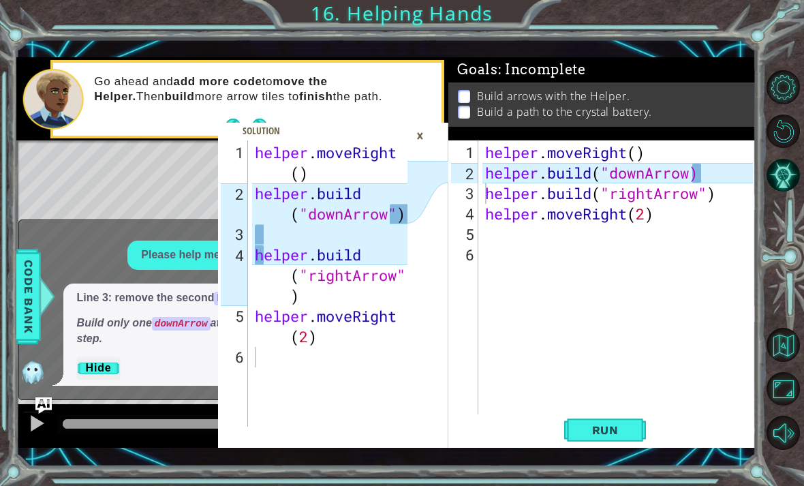
scroll to position [0, 0]
click at [558, 426] on span "Run" at bounding box center [606, 430] width 54 height 14
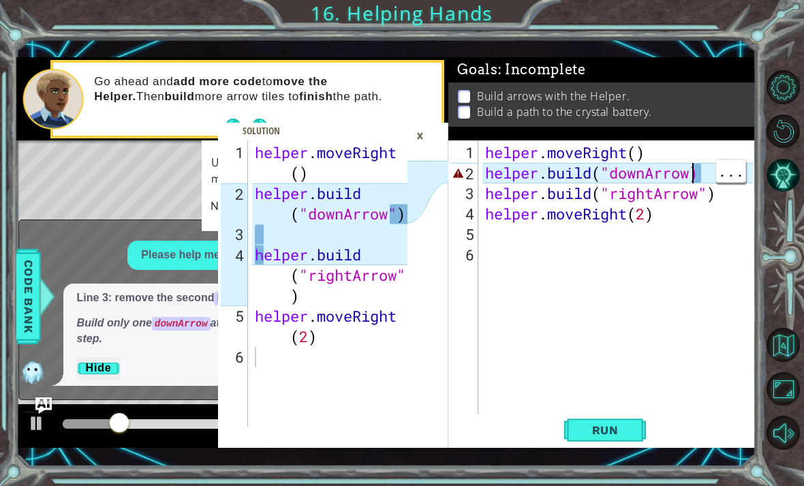
click at [558, 171] on div "helper . moveRight ( ) helper . build ( "downArrow) helper . build ( "rightArro…" at bounding box center [621, 305] width 277 height 327
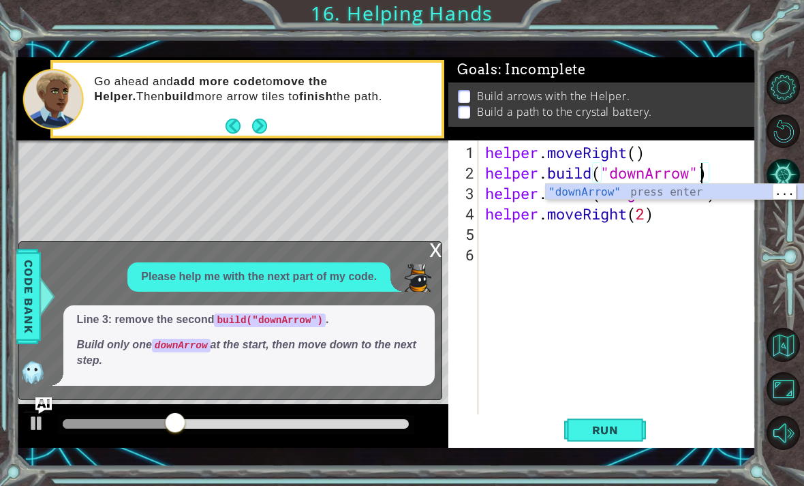
click at [558, 195] on div ""downArrow" press enter" at bounding box center [675, 208] width 258 height 49
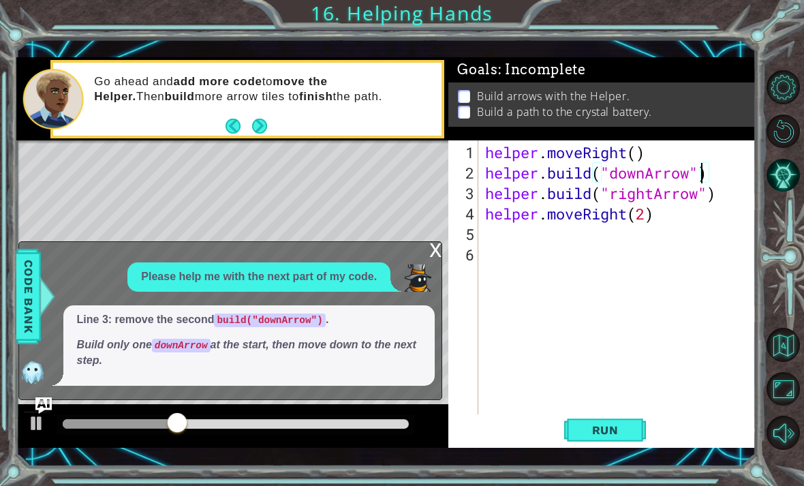
scroll to position [0, 9]
click at [558, 430] on span "Run" at bounding box center [606, 430] width 54 height 14
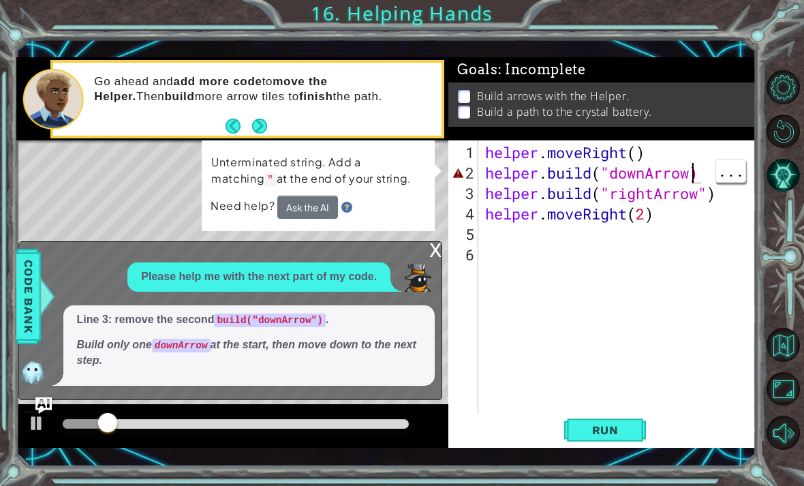
click at [558, 175] on div "helper . moveRight ( ) helper . build ( "downArrow) helper . build ( "rightArro…" at bounding box center [621, 305] width 277 height 327
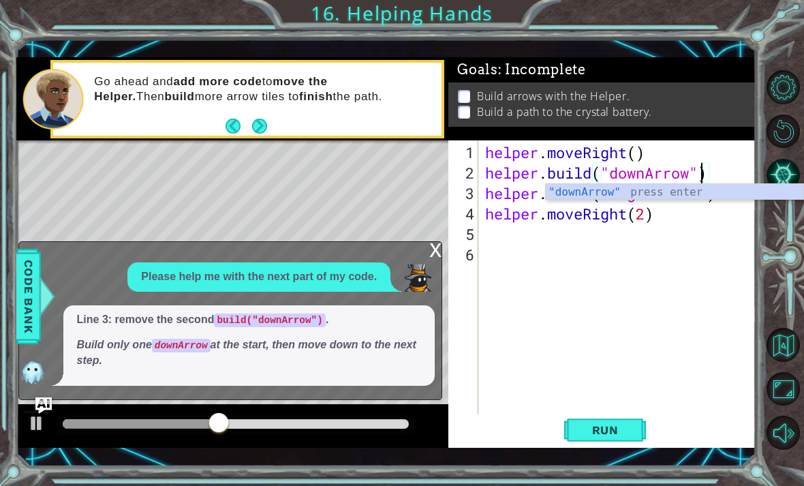
scroll to position [0, 10]
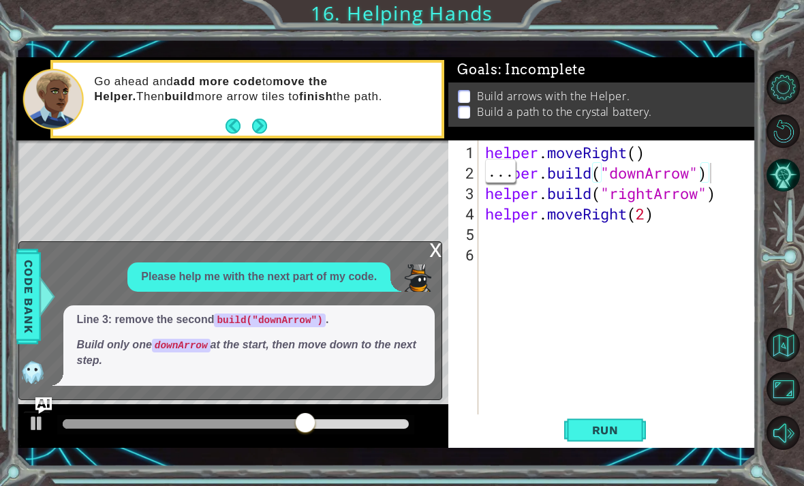
type textarea "[DOMAIN_NAME]("downArrow")"
click at [558, 430] on span "Run" at bounding box center [606, 430] width 54 height 14
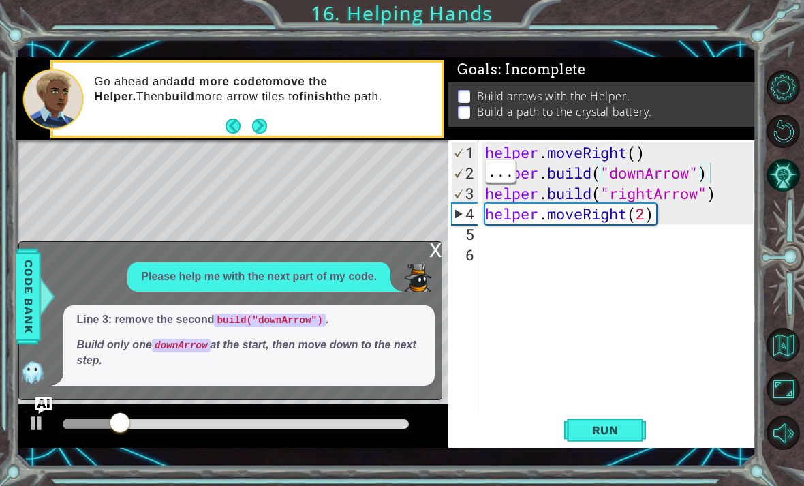
click at [436, 251] on div "x" at bounding box center [435, 249] width 12 height 14
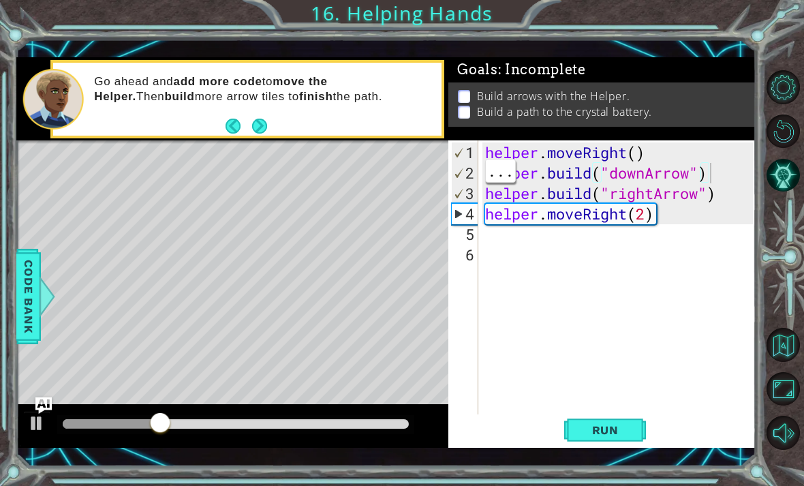
click at [558, 192] on button "AI Hint" at bounding box center [784, 175] width 34 height 34
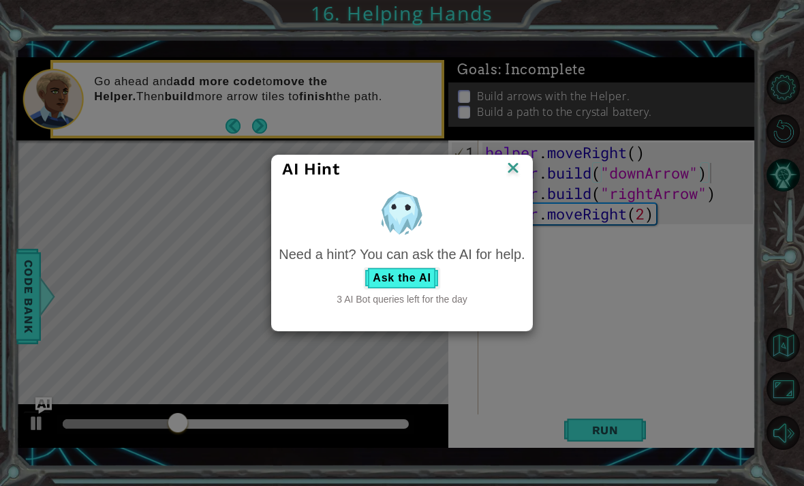
click at [415, 277] on button "Ask the AI" at bounding box center [402, 278] width 76 height 22
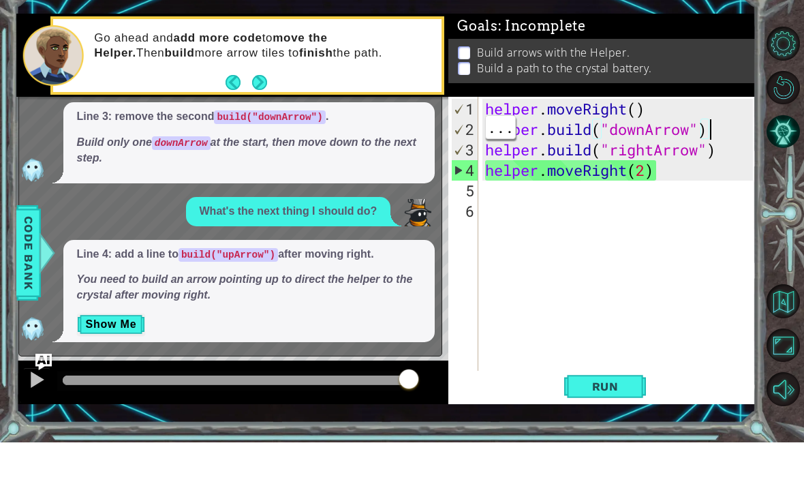
scroll to position [44, 0]
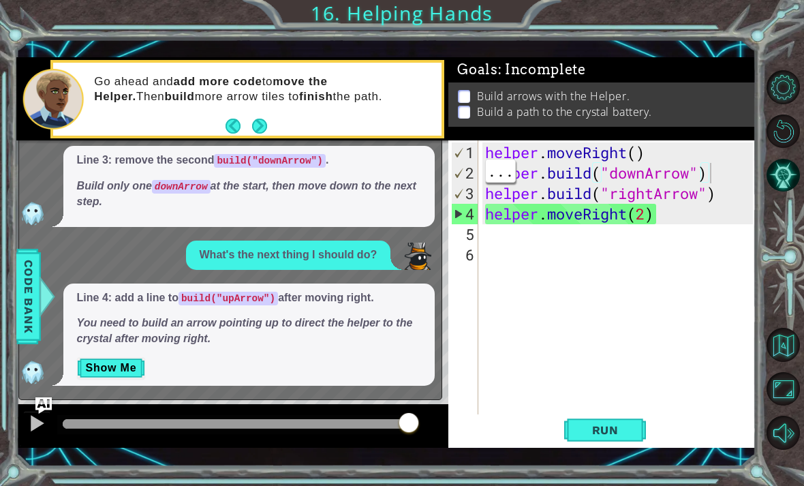
click at [125, 365] on button "Show Me" at bounding box center [111, 368] width 69 height 22
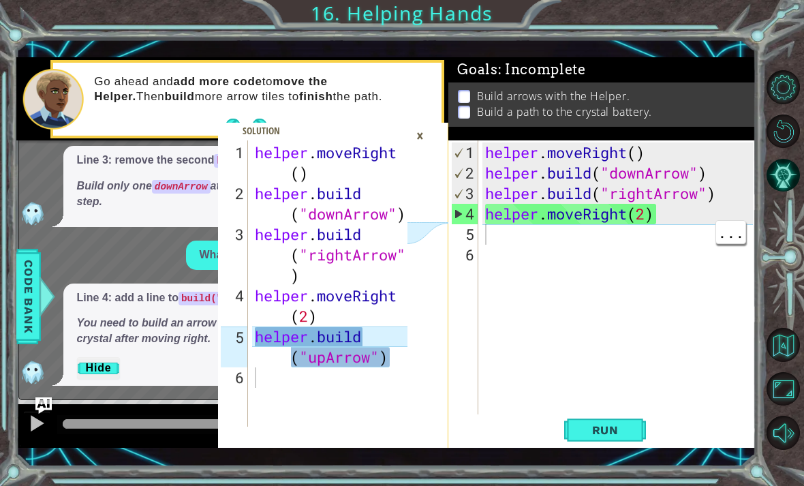
click at [521, 227] on div "helper . moveRight ( ) helper . build ( "downArrow" ) helper . build ( "rightAr…" at bounding box center [621, 305] width 277 height 327
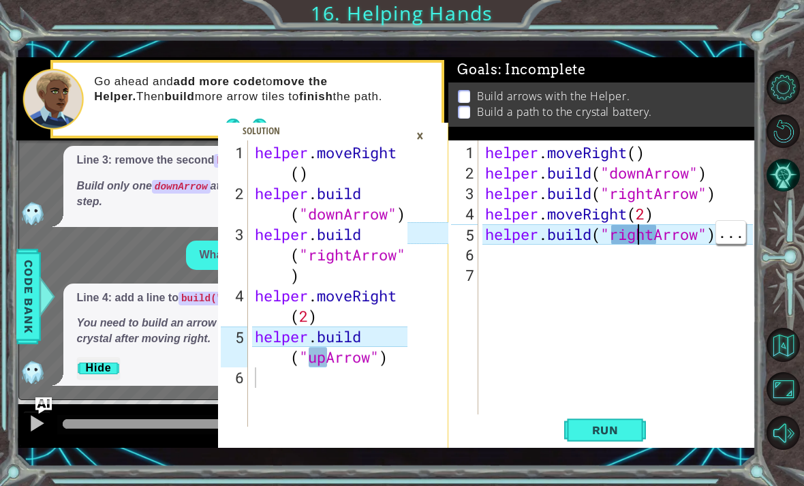
click at [558, 236] on div "helper . moveRight ( ) helper . build ( "downArrow" ) helper . build ( "rightAr…" at bounding box center [621, 305] width 277 height 327
click at [558, 232] on div "helper . moveRight ( ) helper . build ( "downArrow" ) helper . build ( "rightAr…" at bounding box center [621, 305] width 277 height 327
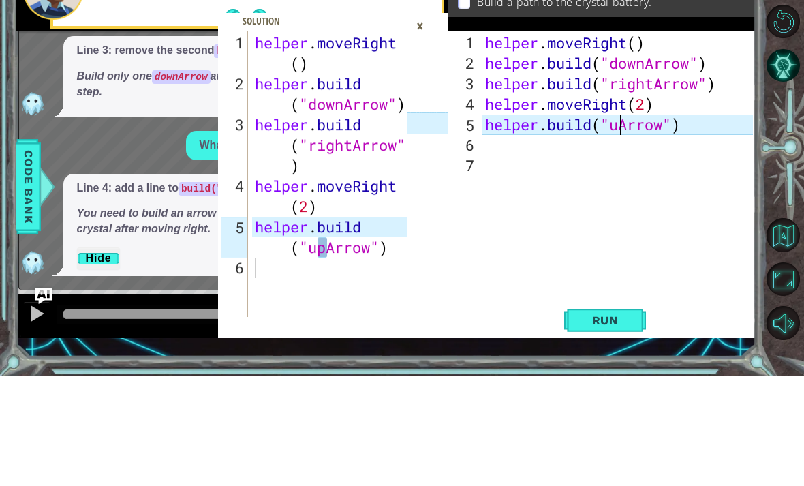
scroll to position [0, 7]
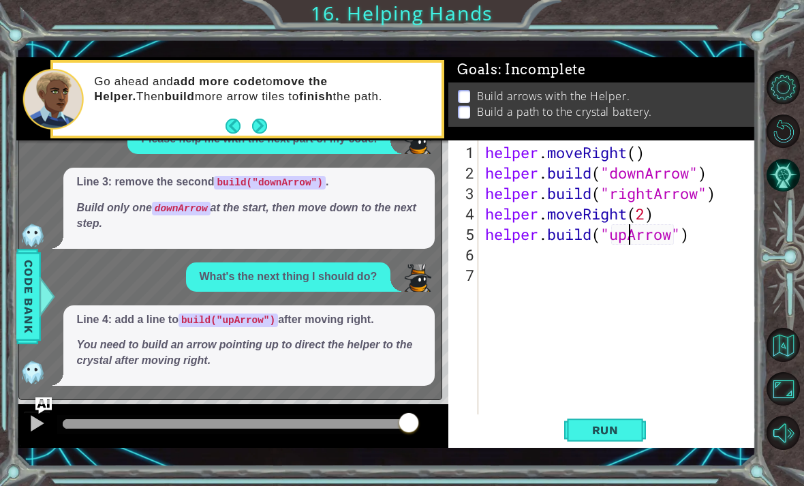
click at [558, 433] on span "Run" at bounding box center [606, 430] width 54 height 14
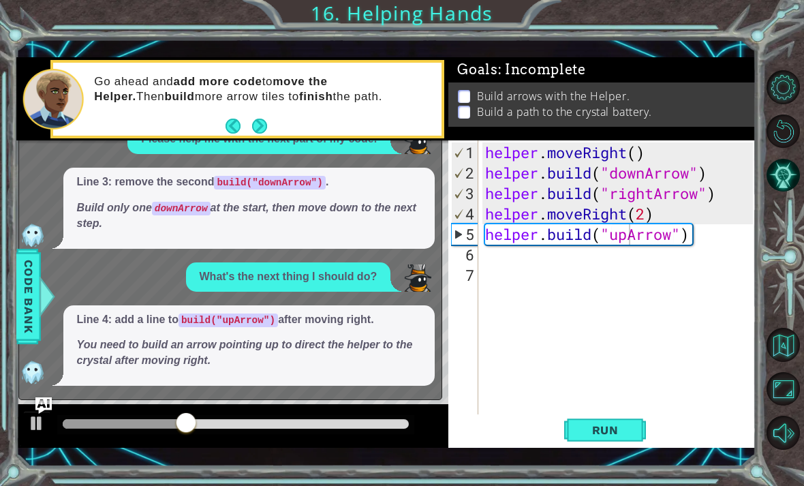
click at [266, 125] on button "Next" at bounding box center [259, 126] width 15 height 15
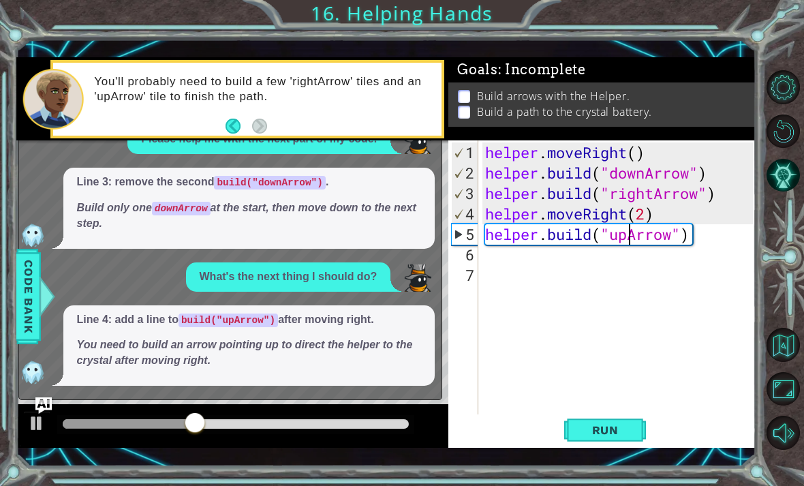
click at [155, 352] on em "You need to build an arrow pointing up to direct the helper to the crystal afte…" at bounding box center [245, 352] width 336 height 27
click at [344, 344] on em "You need to build an arrow pointing up to direct the helper to the crystal afte…" at bounding box center [245, 352] width 336 height 27
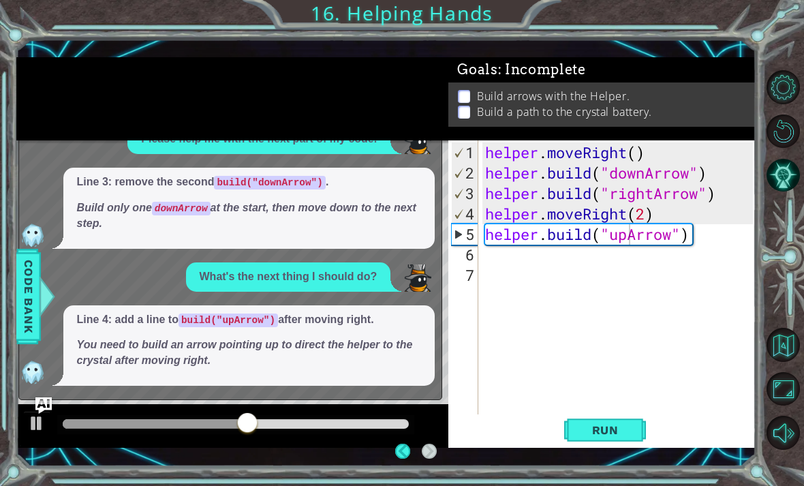
click at [305, 320] on p "Line 4: add a line to build("upArrow") after moving right." at bounding box center [249, 320] width 345 height 16
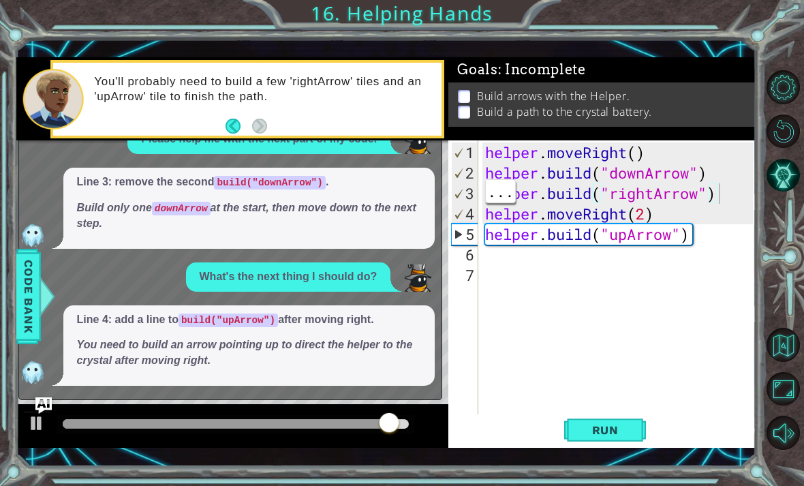
click at [558, 192] on div "helper . moveRight ( ) helper . build ( "downArrow" ) helper . build ( "rightAr…" at bounding box center [621, 305] width 277 height 327
type textarea "[DOMAIN_NAME]("rightArrow")"
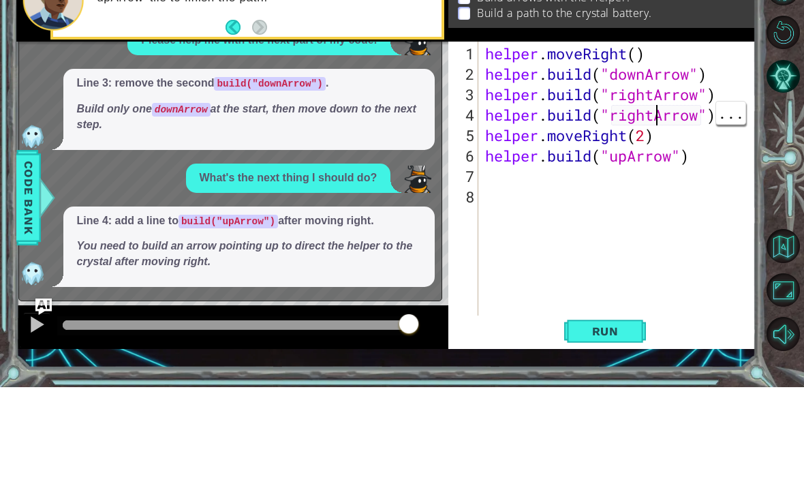
click at [558, 142] on div "helper . moveRight ( ) helper . build ( "downArrow" ) helper . build ( "rightAr…" at bounding box center [621, 305] width 277 height 327
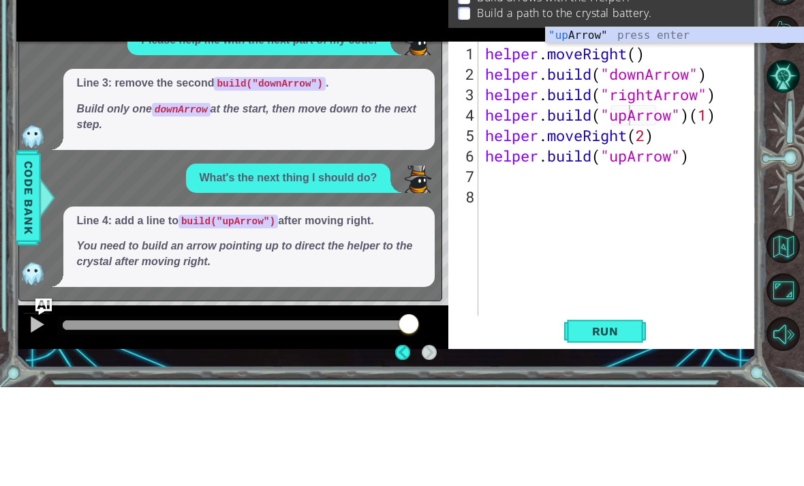
scroll to position [44, 0]
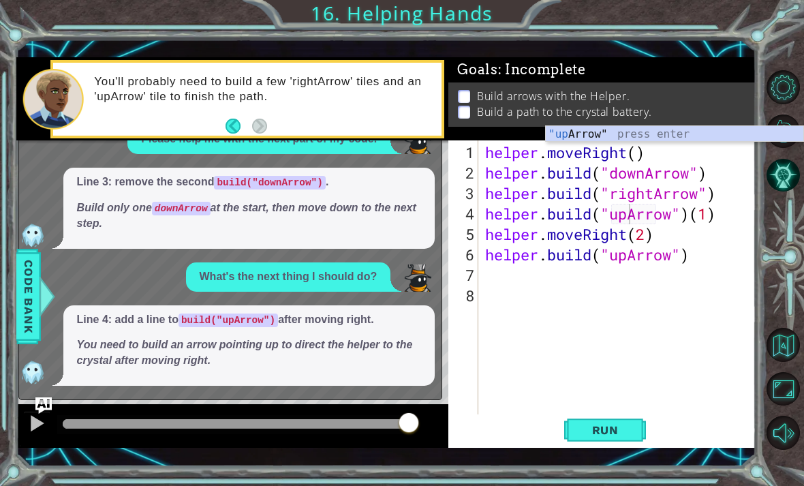
click at [558, 428] on span "Run" at bounding box center [606, 430] width 54 height 14
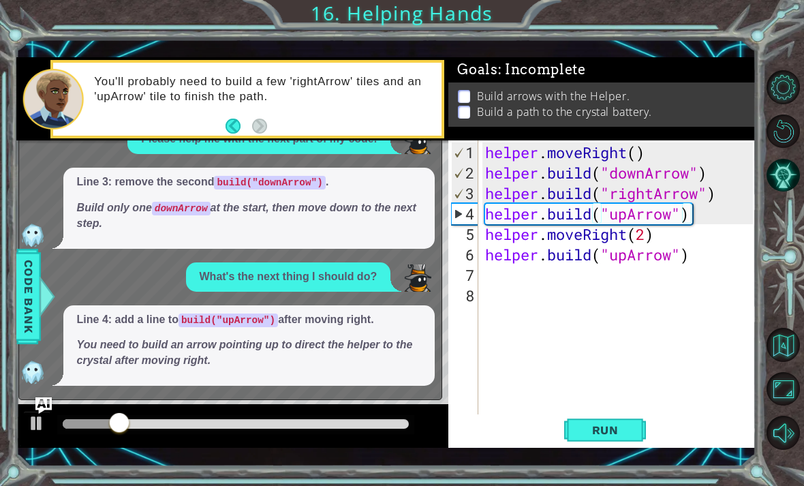
click at [558, 428] on span "Run" at bounding box center [606, 430] width 54 height 14
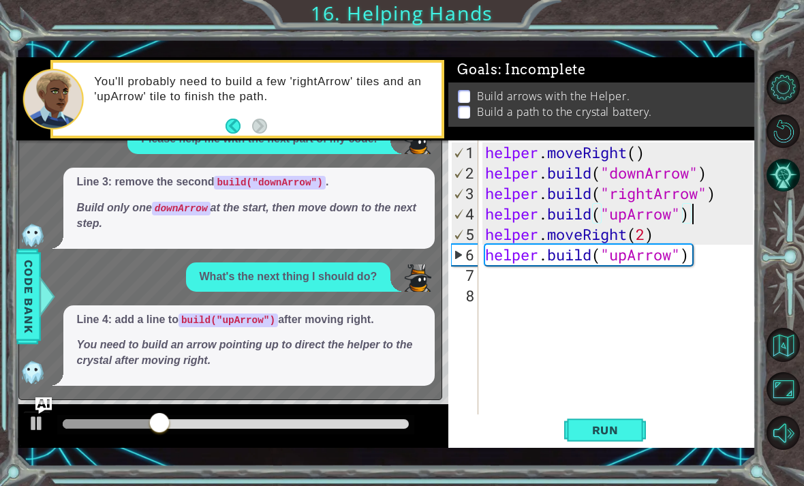
click at [399, 188] on p "Line 3: remove the second build("downArrow") ." at bounding box center [249, 182] width 345 height 16
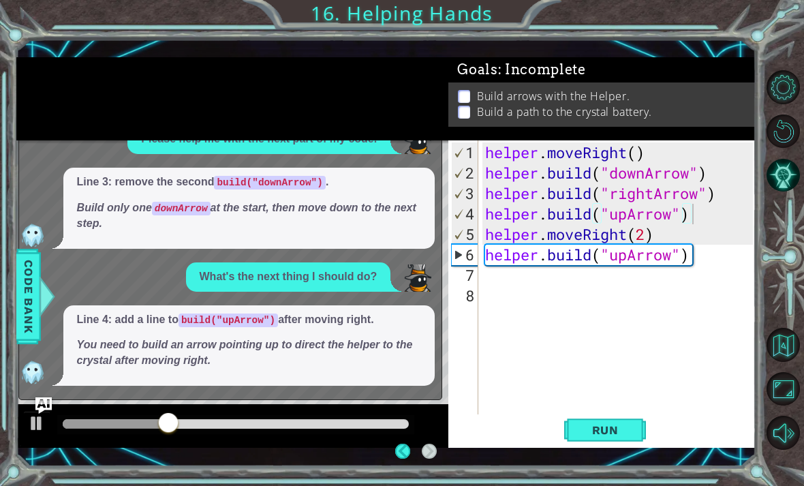
scroll to position [1, 0]
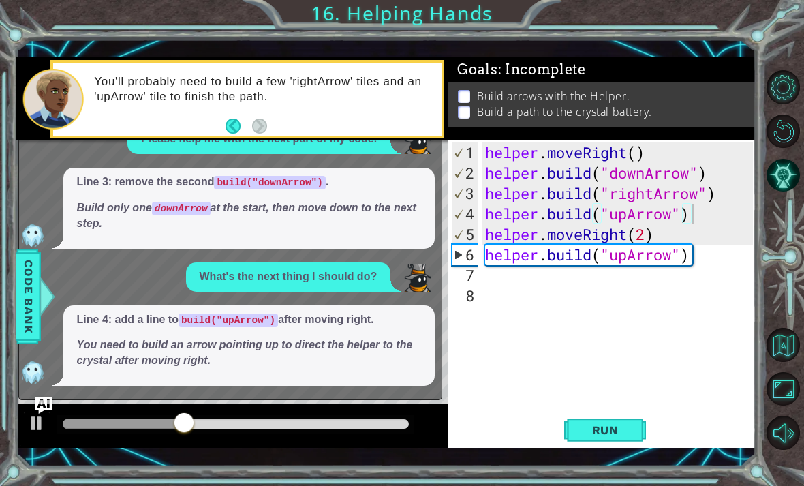
click at [558, 186] on button "AI Hint" at bounding box center [784, 175] width 34 height 34
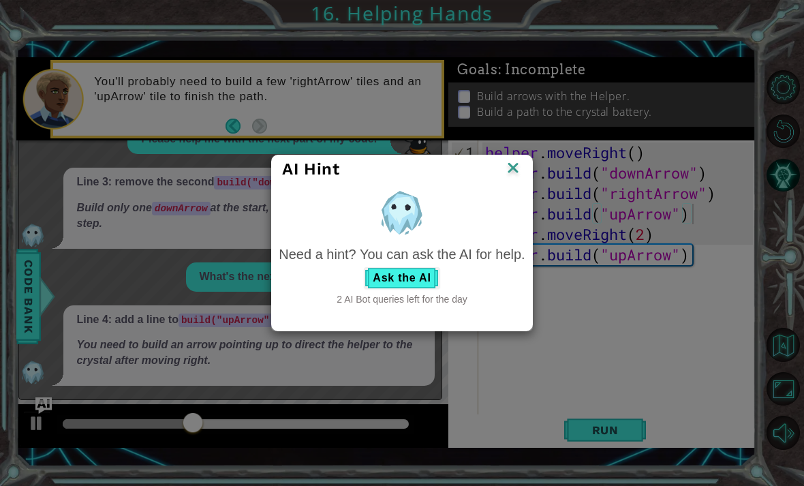
click at [417, 281] on button "Ask the AI" at bounding box center [402, 278] width 76 height 22
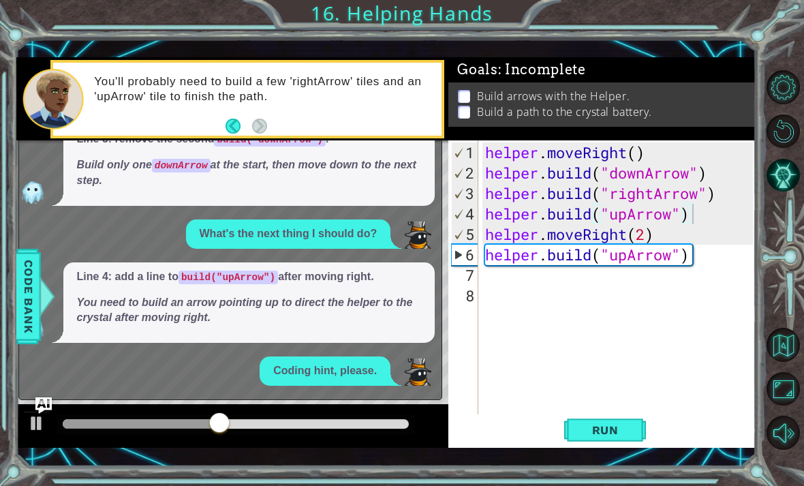
scroll to position [25, 0]
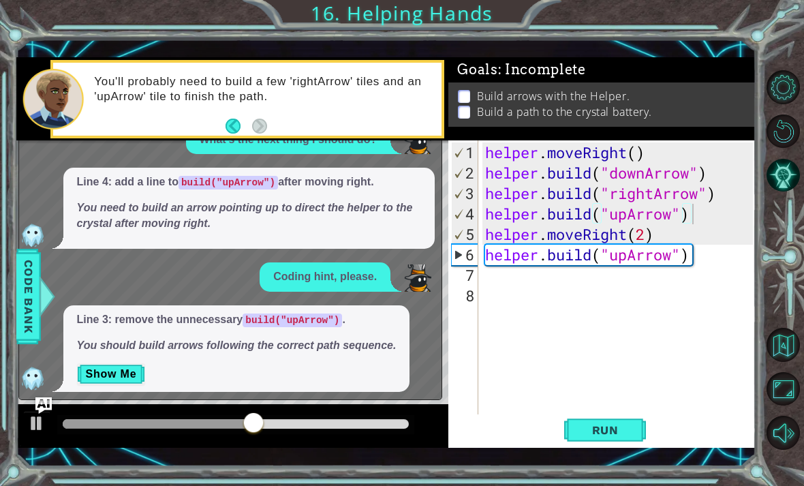
click at [121, 365] on button "Show Me" at bounding box center [111, 374] width 69 height 22
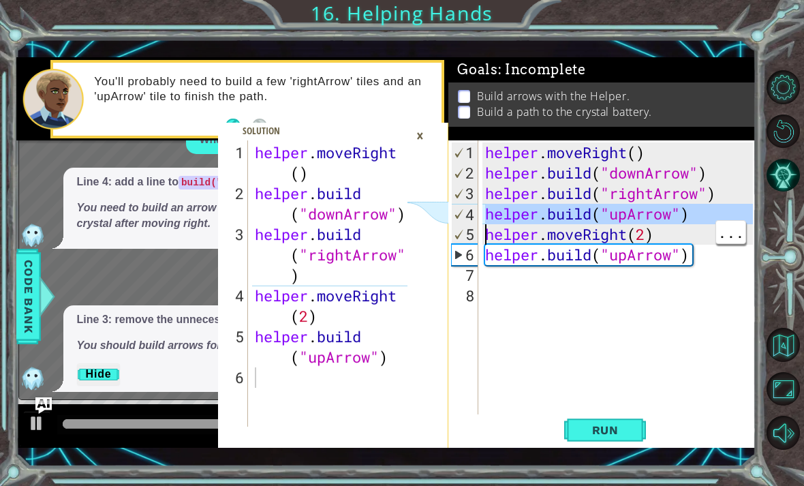
type textarea "helper.moveRight(2)"
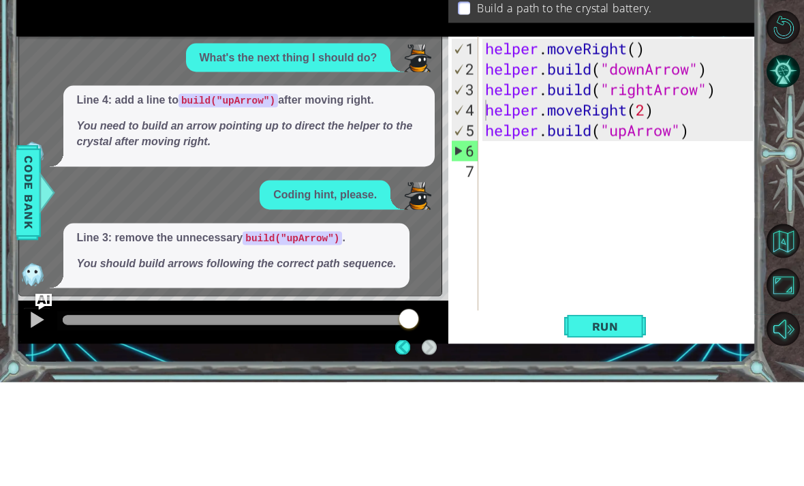
scroll to position [44, 0]
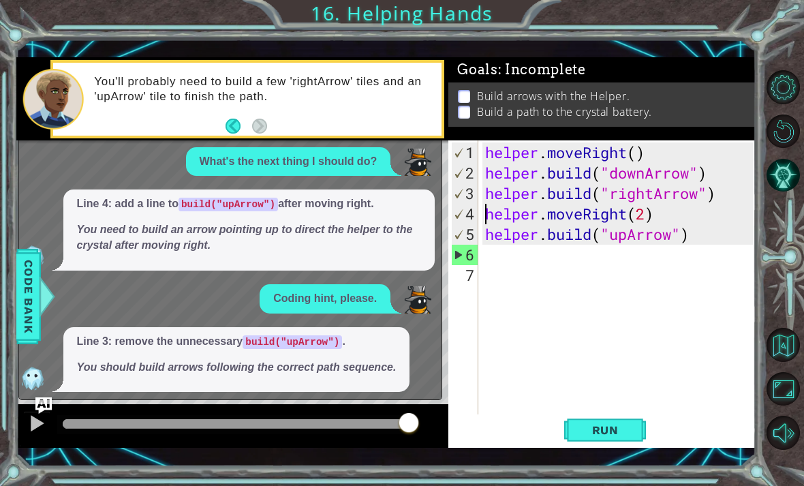
click at [558, 434] on span "Run" at bounding box center [606, 430] width 54 height 14
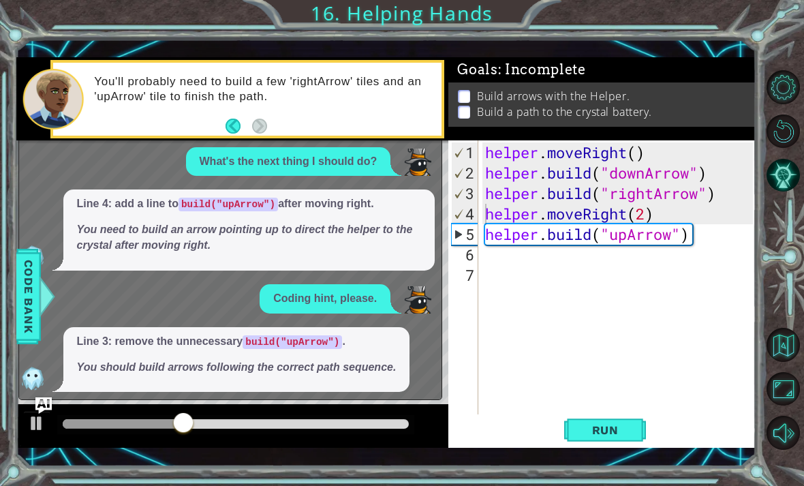
scroll to position [0, 0]
click at [558, 264] on div "helper . moveRight ( ) helper . build ( "downArrow" ) helper . build ( "rightAr…" at bounding box center [621, 305] width 277 height 327
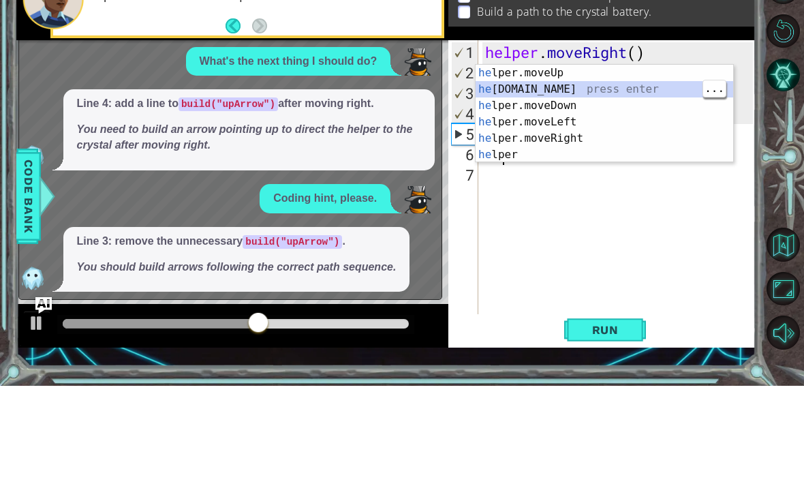
type textarea "[DOMAIN_NAME]("rightArrow")"
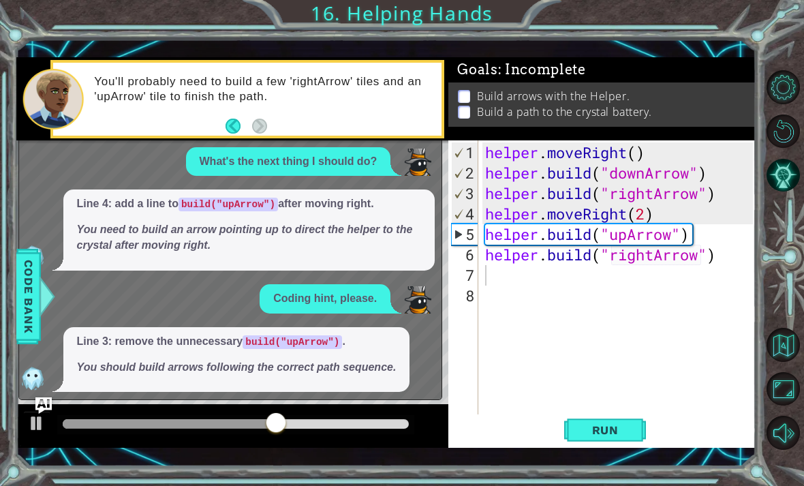
click at [558, 444] on button "Run" at bounding box center [605, 429] width 82 height 31
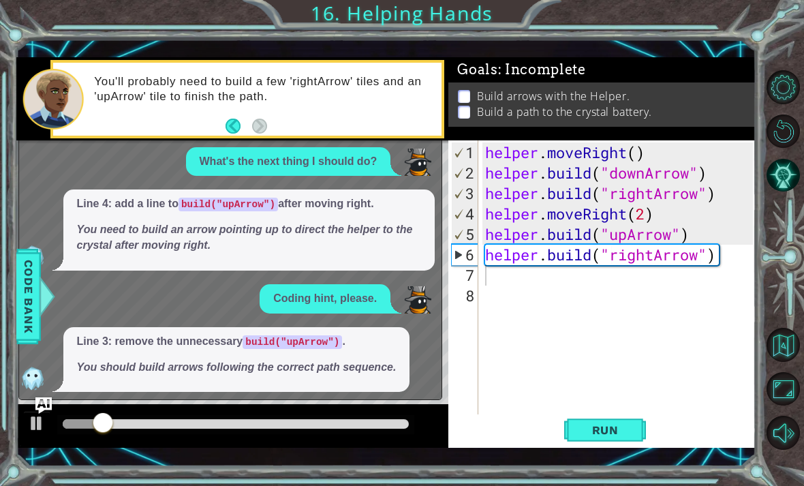
click at [558, 190] on button "AI Hint" at bounding box center [784, 175] width 34 height 34
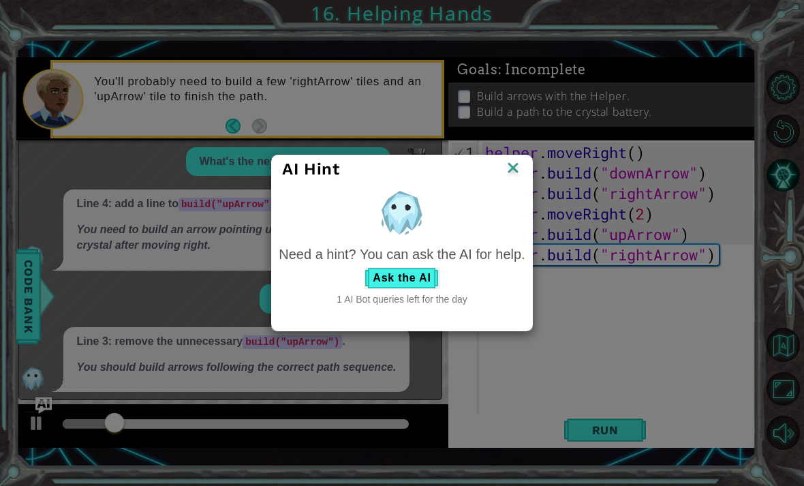
click at [399, 284] on button "Ask the AI" at bounding box center [402, 278] width 76 height 22
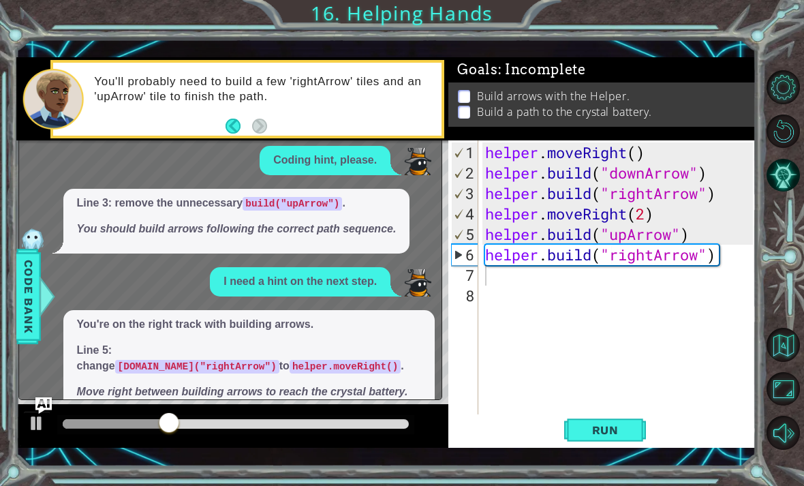
scroll to position [185, 0]
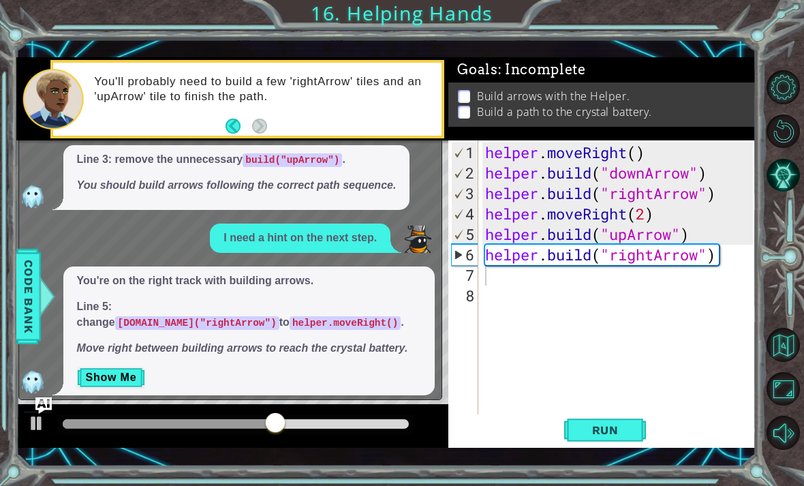
click at [120, 367] on button "Show Me" at bounding box center [111, 378] width 69 height 22
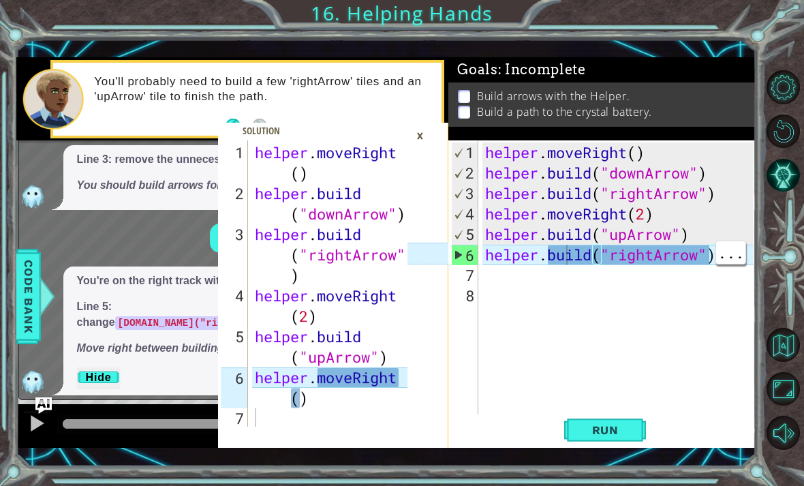
click at [558, 256] on div "helper . moveRight ( ) helper . build ( "downArrow" ) helper . build ( "rightAr…" at bounding box center [621, 305] width 277 height 327
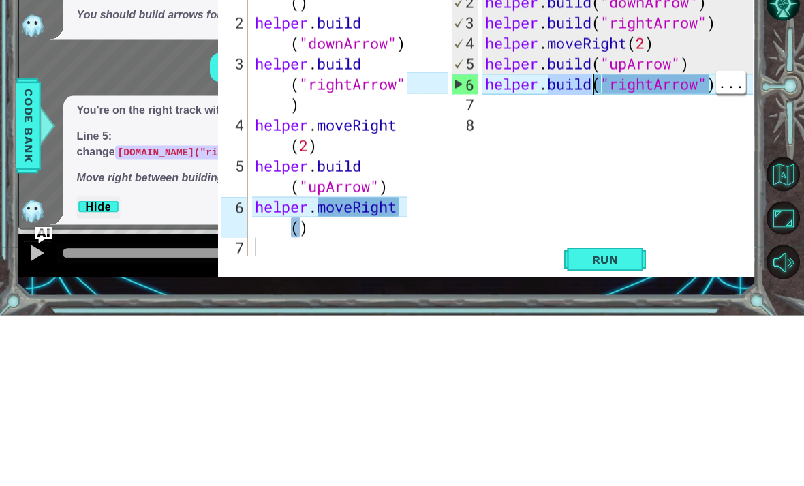
type textarea "[DOMAIN_NAME]("rightArrow")"
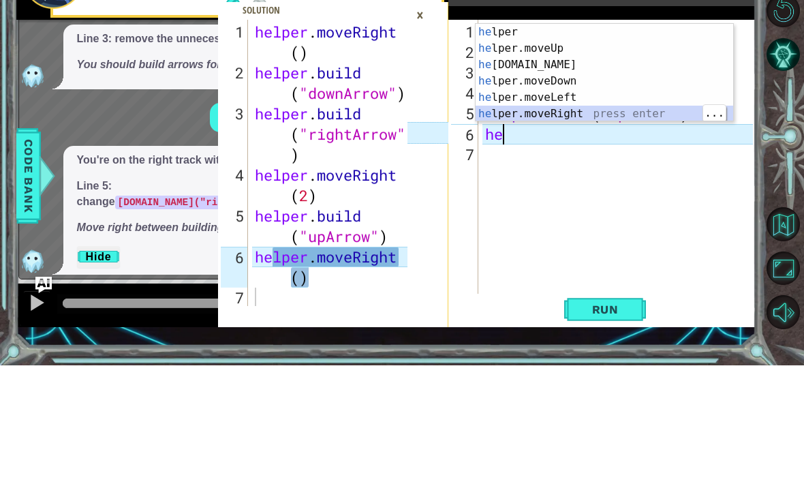
type textarea "helper.moveRight(1)"
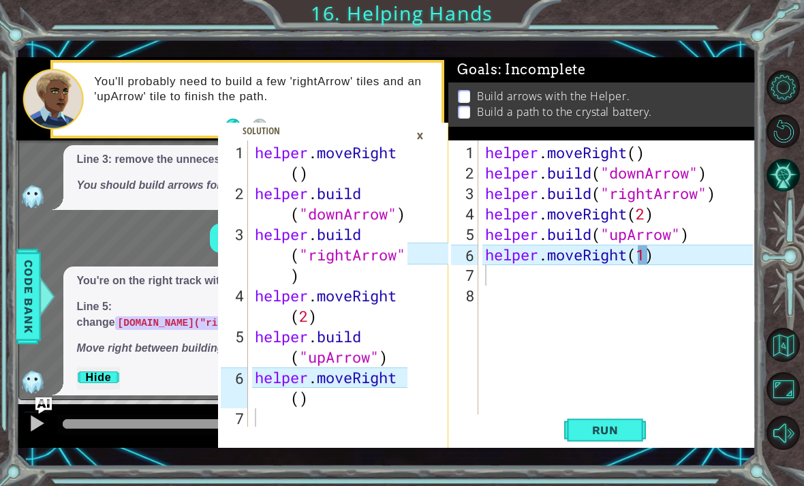
click at [558, 430] on span "Run" at bounding box center [606, 430] width 54 height 14
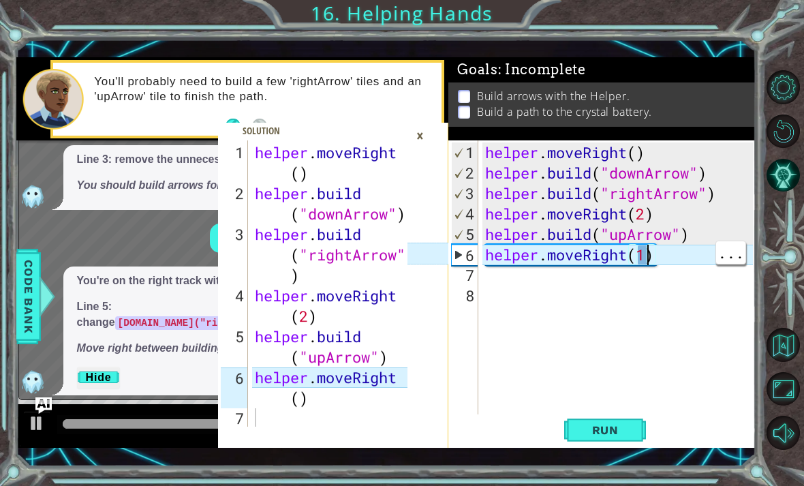
click at [558, 258] on div "helper . moveRight ( ) helper . build ( "downArrow" ) helper . build ( "rightAr…" at bounding box center [621, 305] width 277 height 327
type textarea "helper.moveRight()"
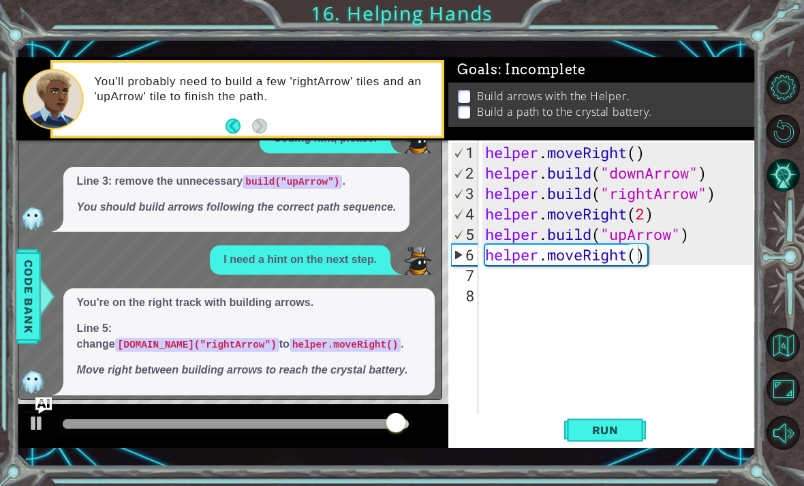
click at [558, 435] on span "Run" at bounding box center [606, 430] width 54 height 14
click at [558, 192] on button "AI Hint" at bounding box center [784, 175] width 34 height 34
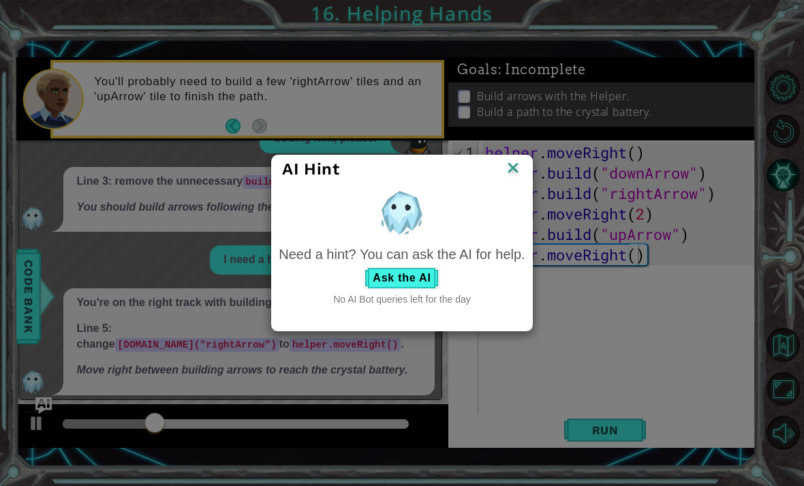
click at [406, 274] on button "Ask the AI" at bounding box center [402, 278] width 76 height 22
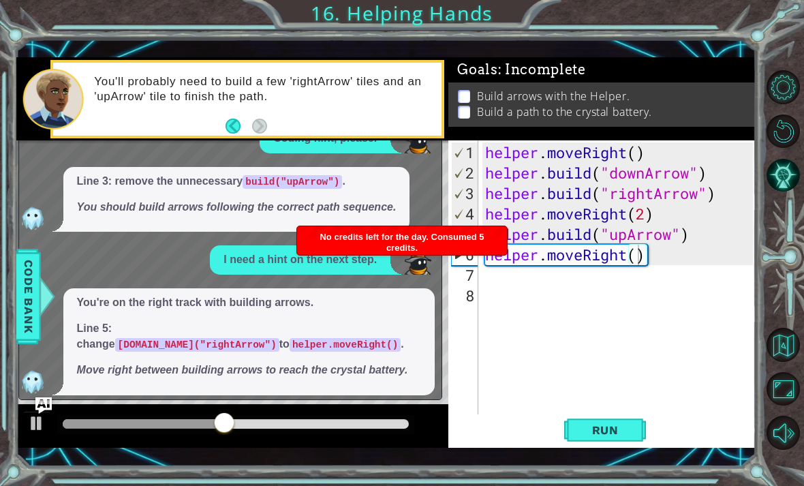
click at [558, 136] on button "Restart Level" at bounding box center [784, 132] width 34 height 34
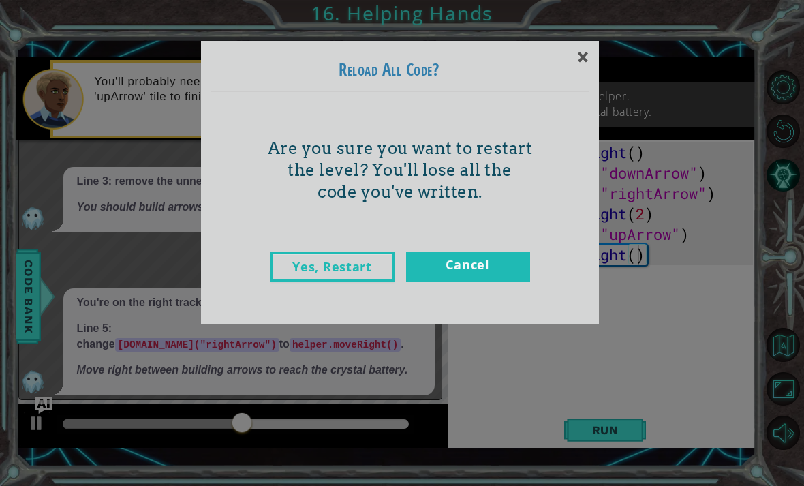
click at [558, 59] on div "×" at bounding box center [583, 57] width 32 height 40
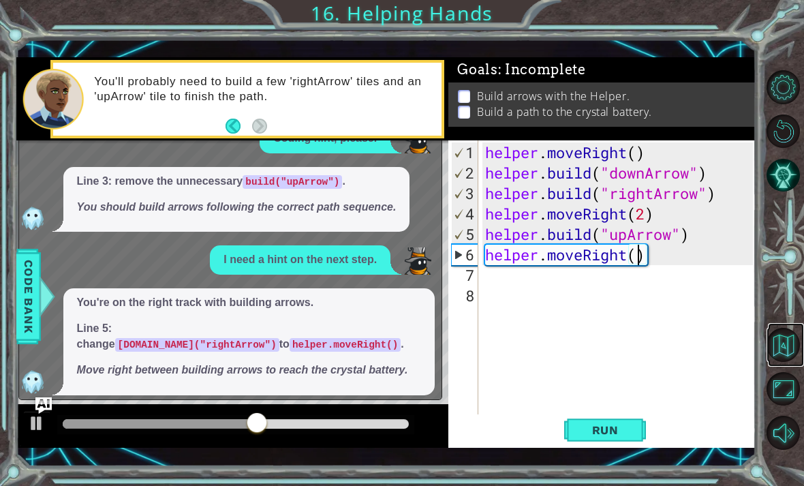
click at [558, 362] on button "Back to Map" at bounding box center [784, 345] width 34 height 34
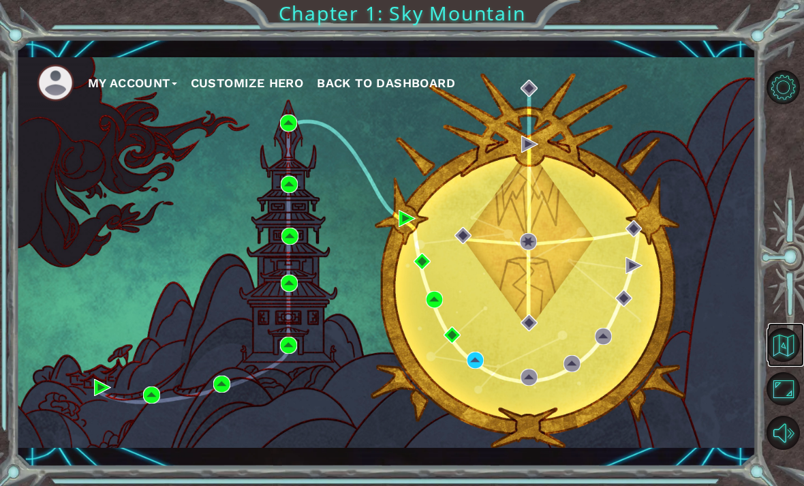
click at [558, 362] on button "Back to Map" at bounding box center [784, 345] width 34 height 34
click at [558, 234] on div "My Account Customize Hero Back to Dashboard" at bounding box center [386, 252] width 740 height 391
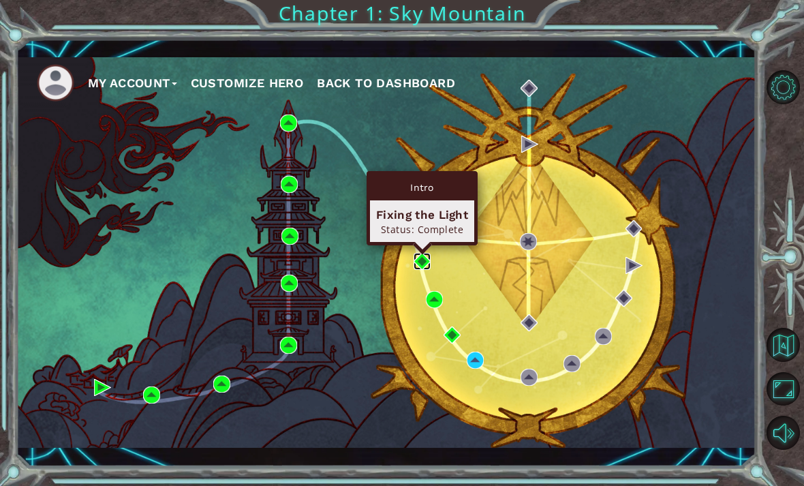
click at [427, 260] on img at bounding box center [422, 261] width 17 height 17
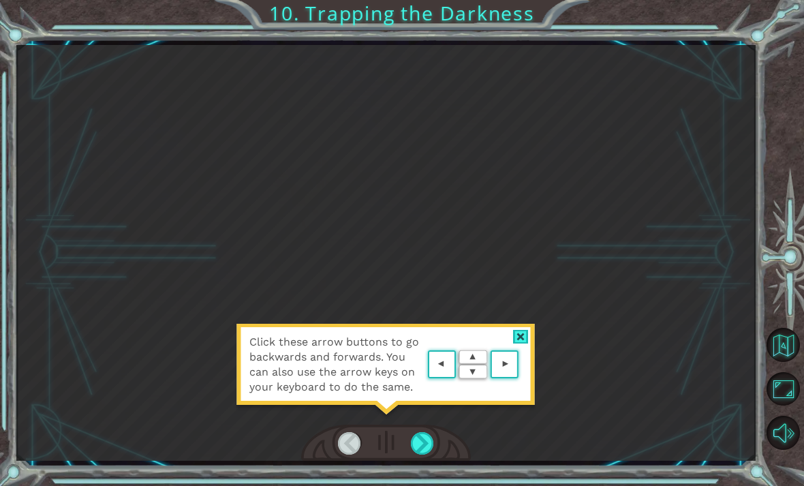
click at [62, 162] on div "Click these arrow buttons to go backwards and forwards. You can also use the ar…" at bounding box center [386, 253] width 740 height 416
click at [509, 333] on div "Click these arrow buttons to go backwards and forwards. You can also use the ar…" at bounding box center [386, 371] width 300 height 95
click at [519, 338] on div at bounding box center [521, 337] width 16 height 14
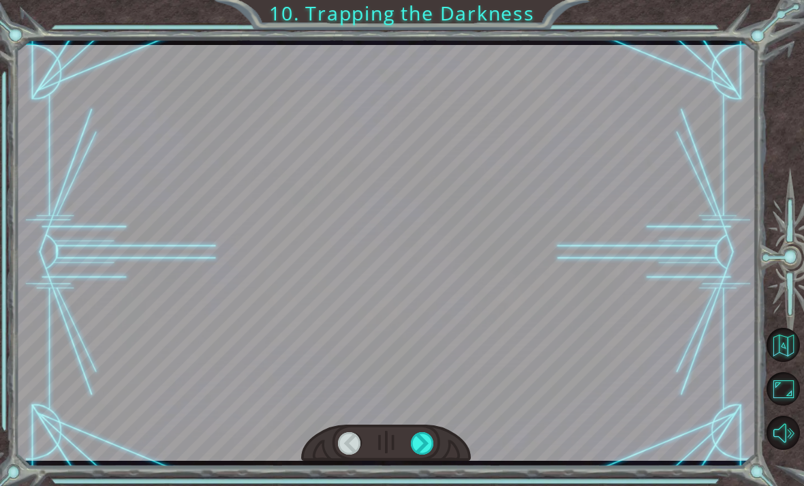
click at [423, 444] on div at bounding box center [422, 443] width 23 height 22
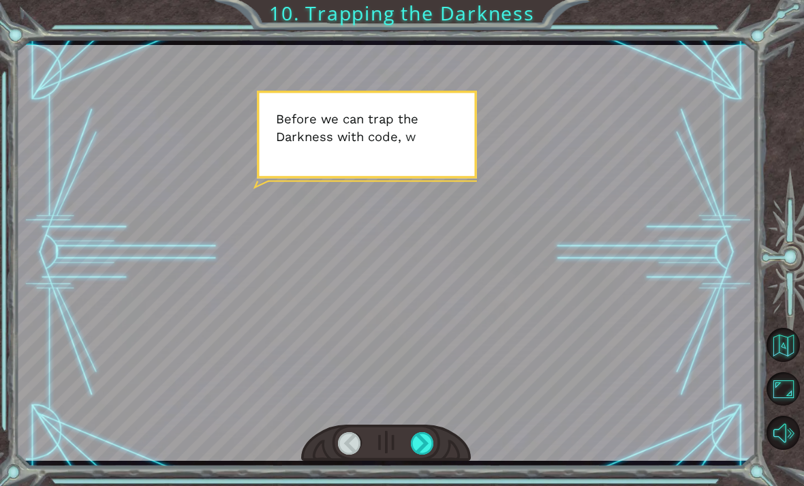
click at [433, 447] on div at bounding box center [422, 443] width 23 height 22
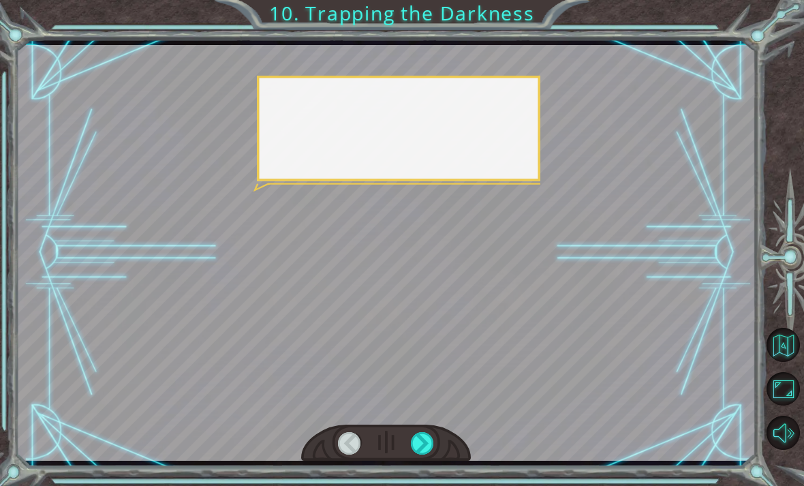
click at [432, 440] on div at bounding box center [422, 443] width 23 height 22
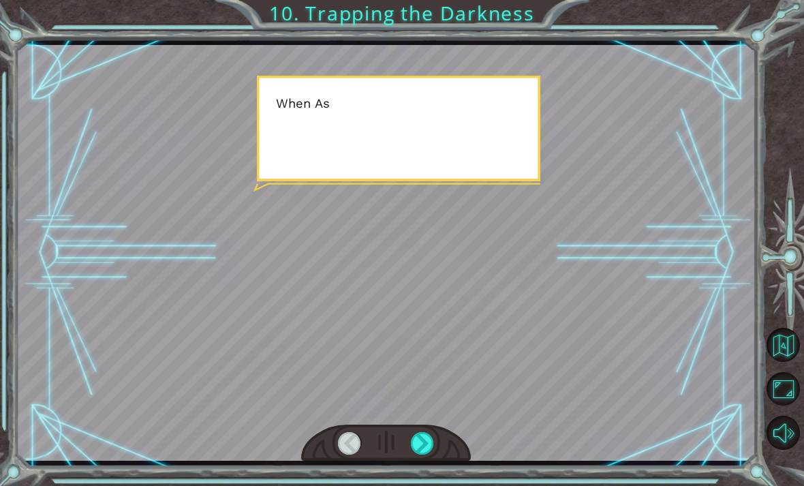
click at [433, 433] on div at bounding box center [422, 443] width 23 height 22
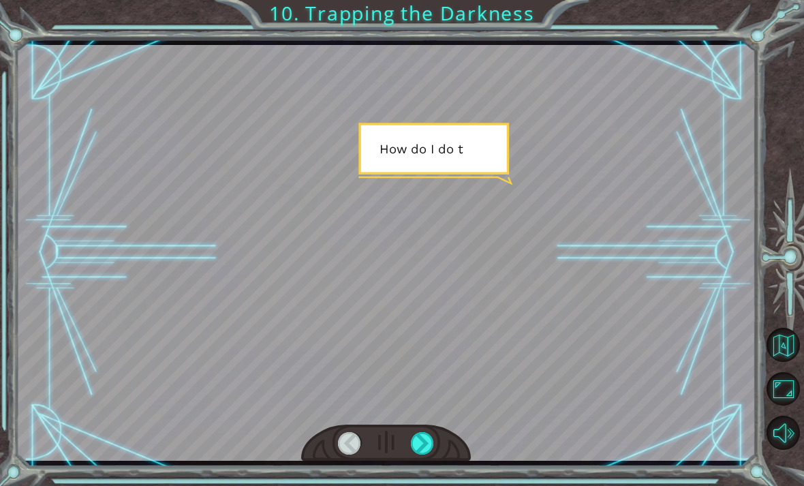
click at [427, 440] on div at bounding box center [422, 443] width 23 height 22
click at [433, 438] on div at bounding box center [422, 443] width 23 height 22
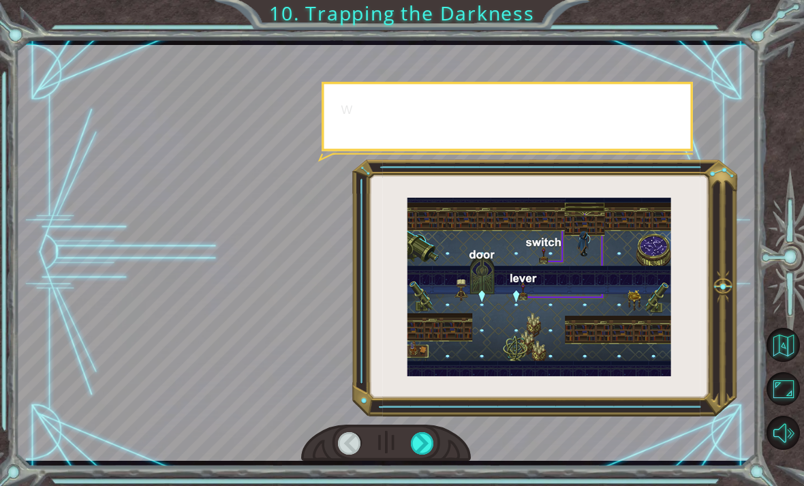
click at [434, 444] on div at bounding box center [422, 443] width 23 height 22
click at [442, 442] on div at bounding box center [386, 443] width 170 height 37
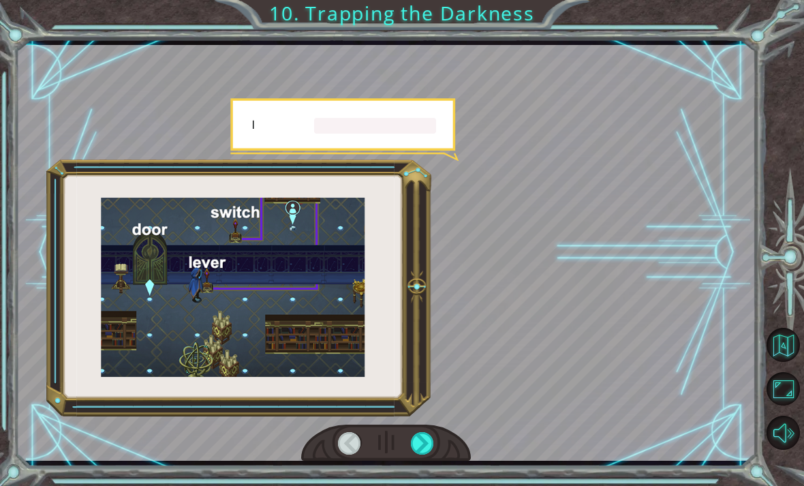
click at [443, 440] on div at bounding box center [386, 443] width 170 height 37
click at [558, 362] on button "Back to Map" at bounding box center [784, 345] width 34 height 34
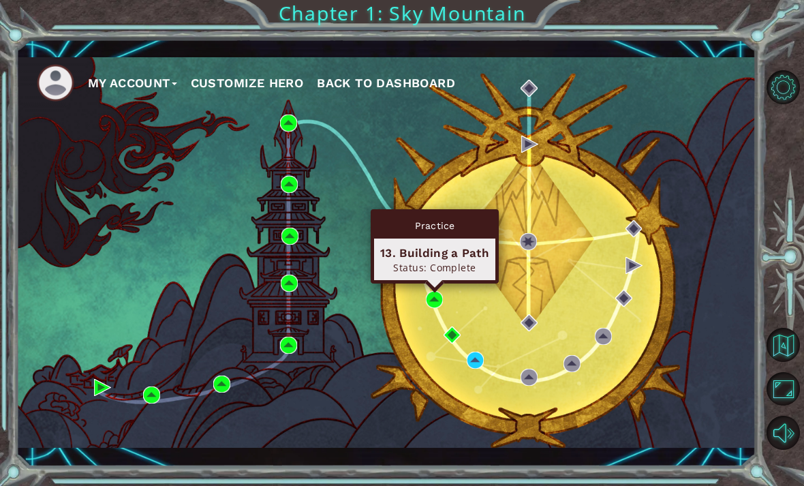
click at [457, 253] on div "13. Building a Path" at bounding box center [434, 253] width 109 height 16
click at [461, 226] on div "Practice" at bounding box center [434, 226] width 121 height 26
click at [452, 271] on div "Status: Complete" at bounding box center [434, 267] width 109 height 13
click at [433, 301] on img at bounding box center [434, 299] width 17 height 17
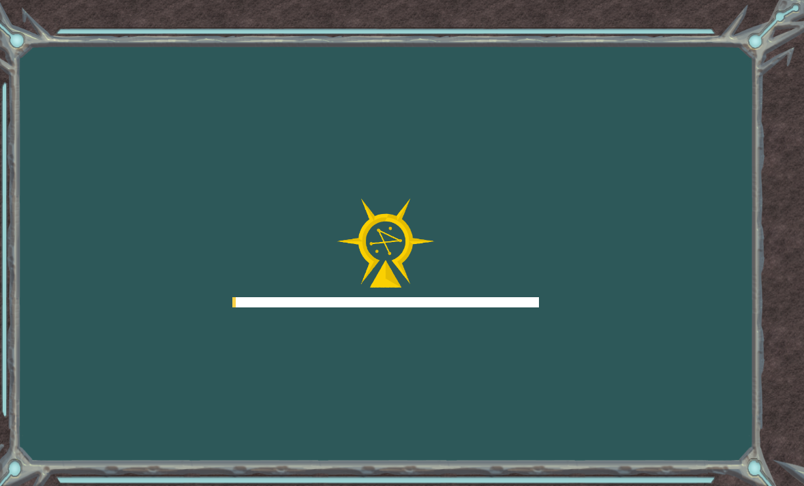
click at [434, 301] on div at bounding box center [385, 302] width 307 height 10
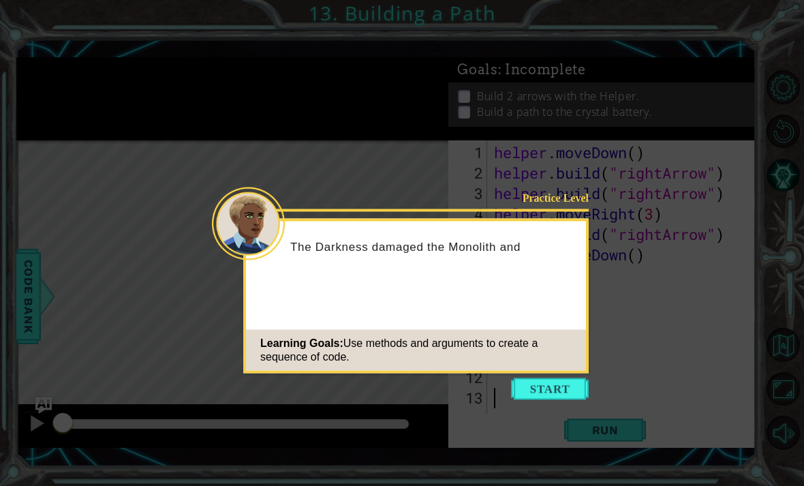
click at [555, 390] on button "Start" at bounding box center [550, 389] width 78 height 22
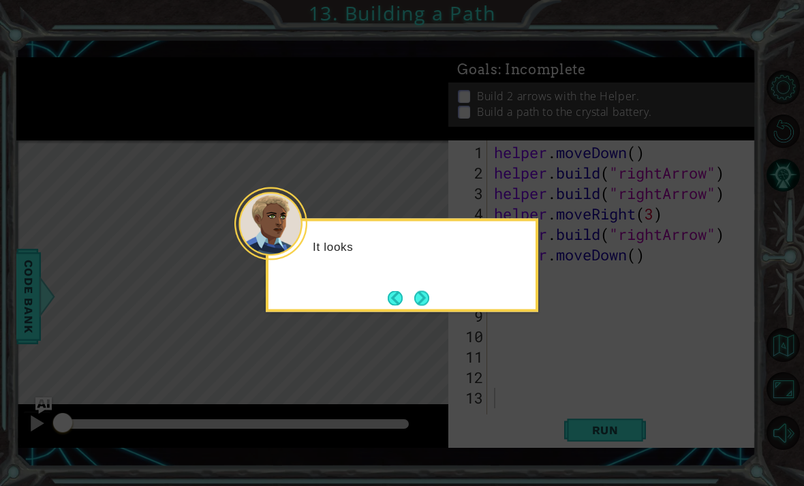
click at [558, 362] on icon at bounding box center [402, 243] width 804 height 486
click at [429, 290] on button "Next" at bounding box center [421, 297] width 15 height 15
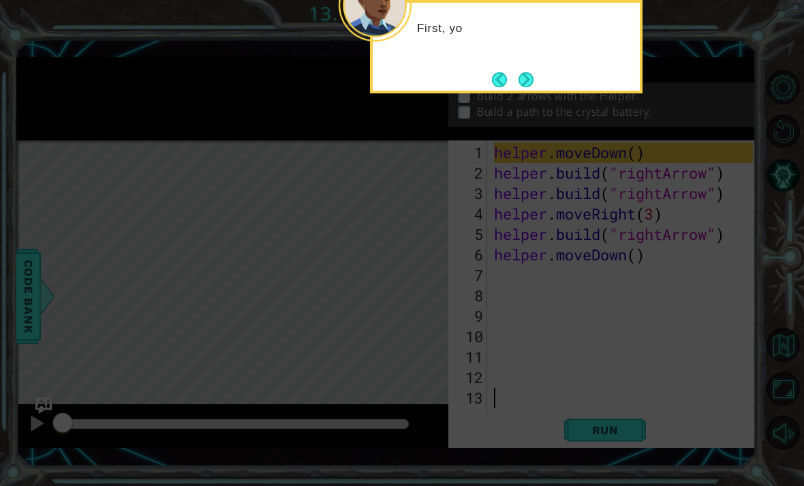
click at [534, 72] on button "Next" at bounding box center [526, 79] width 15 height 15
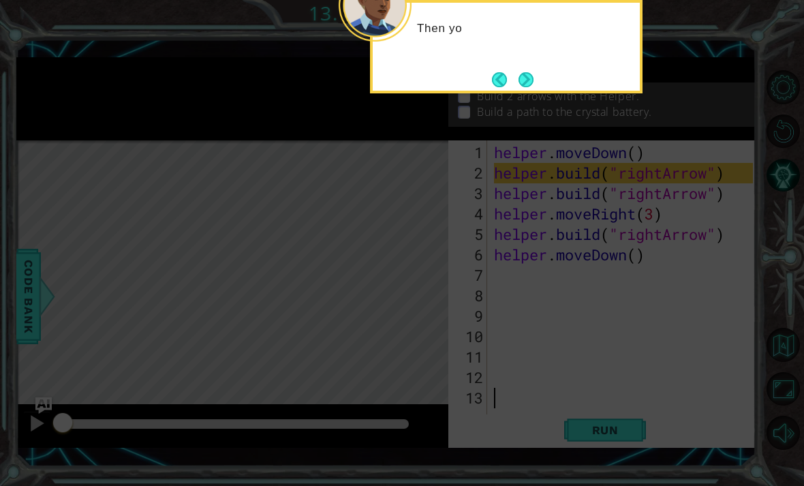
click at [558, 63] on div "Then yo" at bounding box center [506, 46] width 273 height 93
click at [530, 76] on button "Next" at bounding box center [526, 79] width 15 height 15
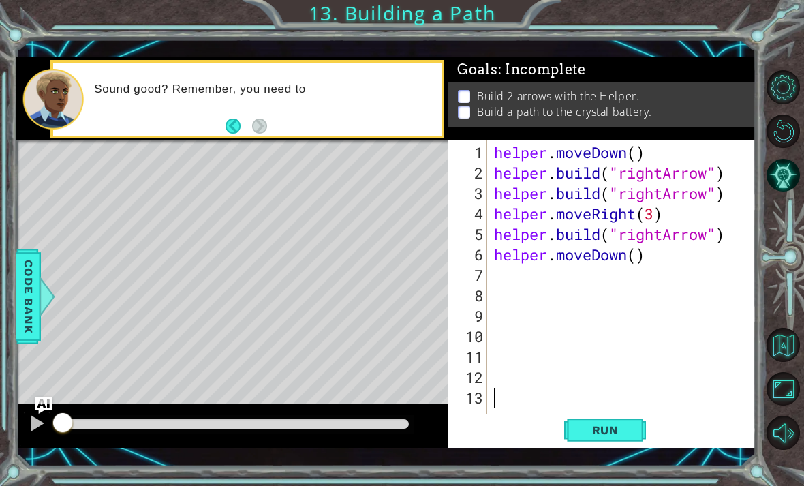
click at [558, 427] on span "Run" at bounding box center [606, 430] width 54 height 14
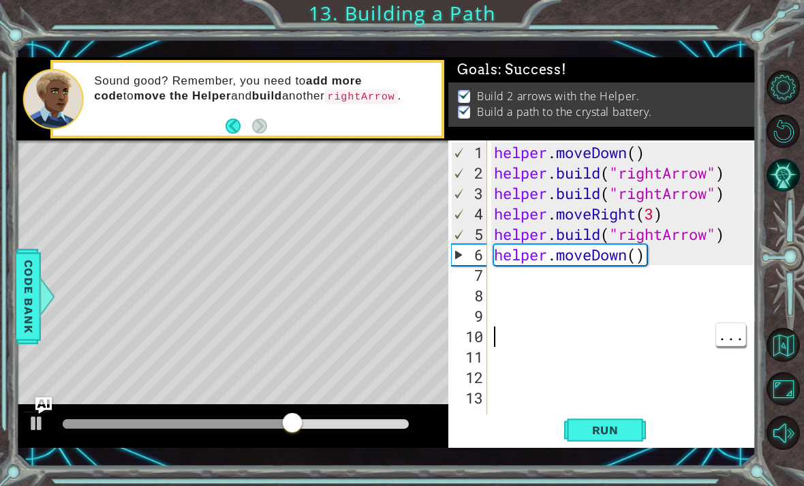
type textarea "helper.moveDown()"
click at [558, 256] on div "helper . moveDown ( ) helper . build ( "rightArrow" ) helper . build ( "rightAr…" at bounding box center [625, 305] width 269 height 327
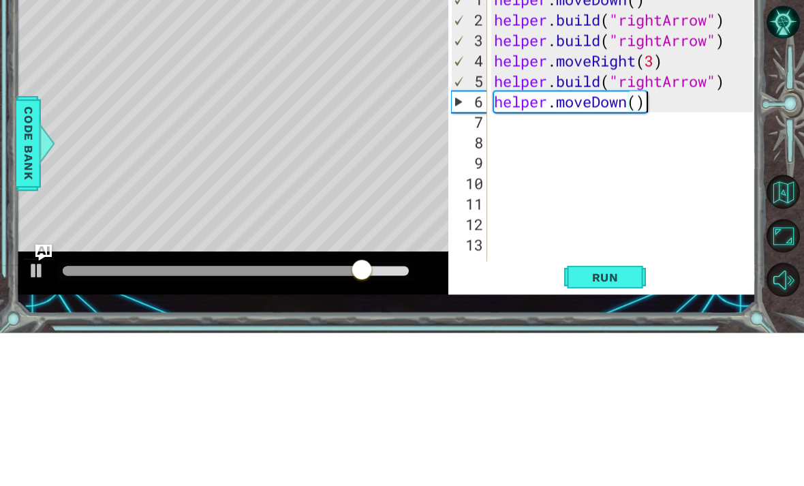
scroll to position [44, 0]
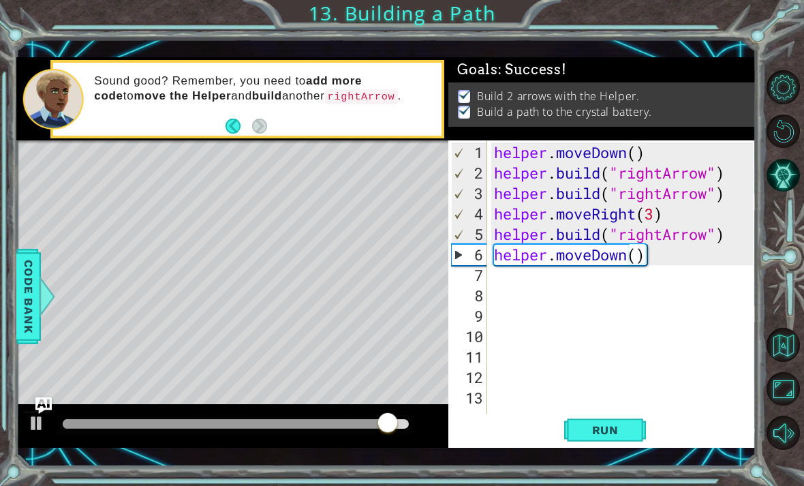
click at [558, 257] on div "helper . moveDown ( ) helper . build ( "rightArrow" ) helper . build ( "rightAr…" at bounding box center [625, 305] width 269 height 327
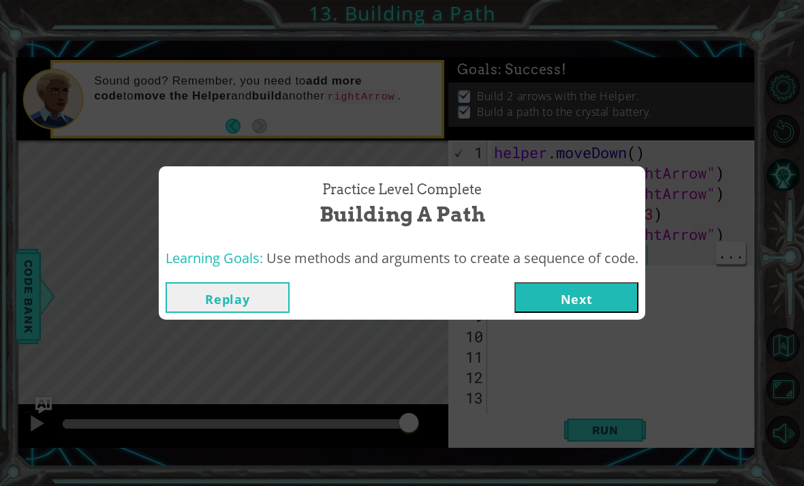
click at [262, 288] on button "Replay" at bounding box center [228, 297] width 124 height 31
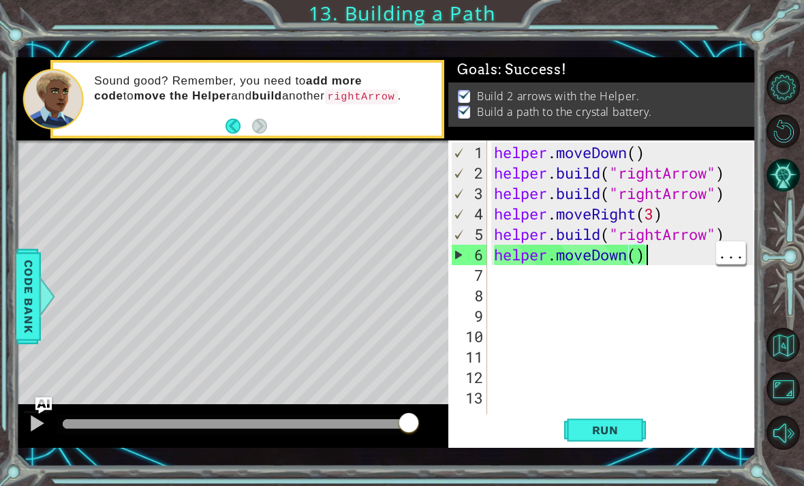
click at [558, 314] on div "helper . moveDown ( ) helper . build ( "rightArrow" ) helper . build ( "rightAr…" at bounding box center [625, 305] width 269 height 327
click at [558, 362] on button "Back to Map" at bounding box center [784, 345] width 34 height 34
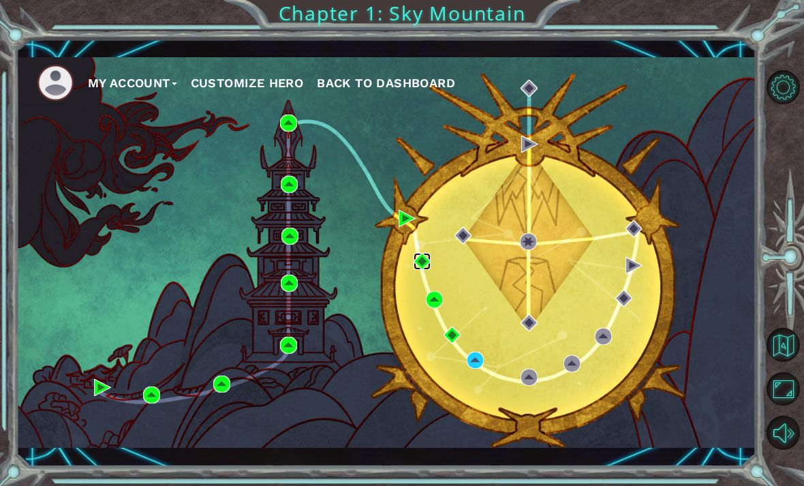
click at [418, 263] on img at bounding box center [422, 261] width 17 height 17
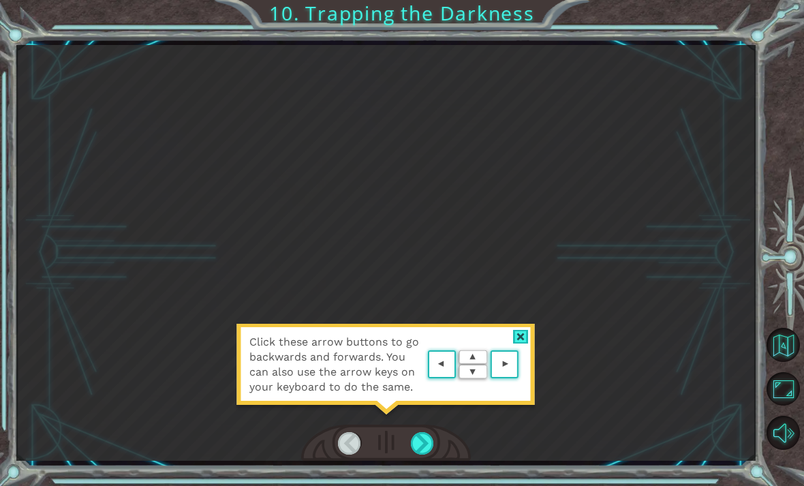
click at [513, 396] on div "Click these arrow buttons to go backwards and forwards. You can also use the ar…" at bounding box center [386, 371] width 300 height 95
click at [522, 365] on area at bounding box center [522, 365] width 0 height 0
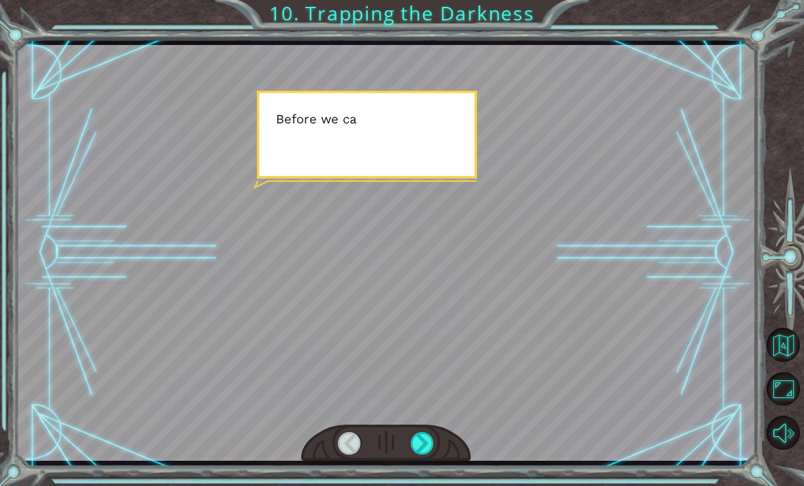
click at [399, 486] on html "Temporary Text B e f o r e w e c a n t r a p t h e D a r k n e s s w i t h c o …" at bounding box center [402, 243] width 804 height 486
click at [416, 483] on div "Temporary Text B e f o r e w e c a n t r a p t h e D a r k n e s s w i t h c o …" at bounding box center [402, 243] width 804 height 486
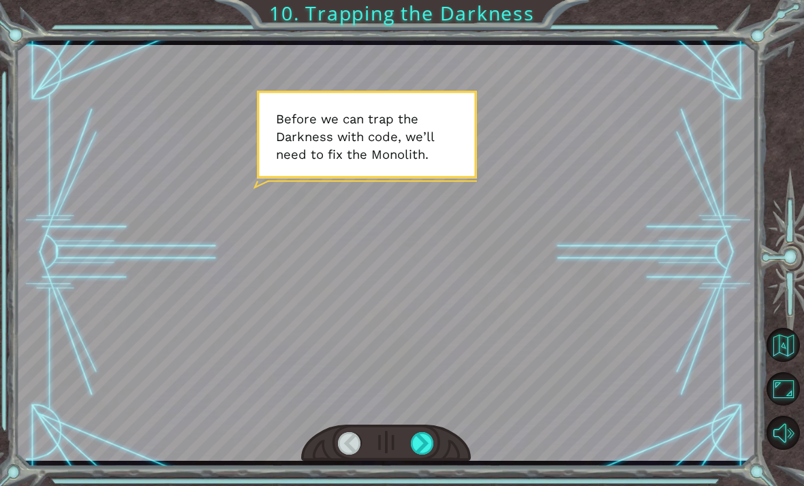
click at [410, 486] on html "Temporary Text B e f o r e w e c a n t r a p t h e D a r k n e s s w i t h c o …" at bounding box center [402, 243] width 804 height 486
click at [414, 486] on html "Temporary Text B e f o r e w e c a n t r a p t h e D a r k n e s s w i t h c o …" at bounding box center [402, 243] width 804 height 486
click at [416, 486] on html "Temporary Text B e f o r e w e c a n t r a p t h e D a r k n e s s w i t h c o …" at bounding box center [402, 243] width 804 height 486
click at [426, 486] on html "Temporary Text B e f o r e w e c a n t r a p t h e D a r k n e s s w i t h c o …" at bounding box center [402, 243] width 804 height 486
click at [434, 486] on html "Temporary Text B e f o r e w e c a n t r a p t h e D a r k n e s s w i t h c o …" at bounding box center [402, 243] width 804 height 486
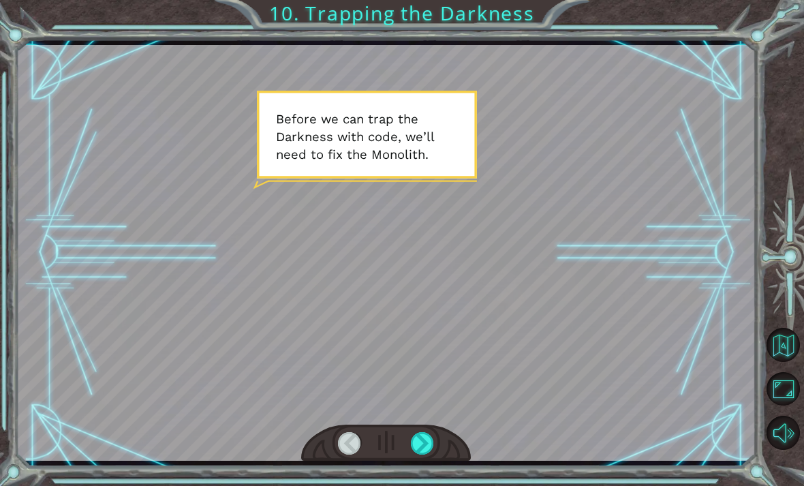
click at [442, 486] on html "Temporary Text B e f o r e w e c a n t r a p t h e D a r k n e s s w i t h c o …" at bounding box center [402, 243] width 804 height 486
click at [446, 486] on html "Temporary Text B e f o r e w e c a n t r a p t h e D a r k n e s s w i t h c o …" at bounding box center [402, 243] width 804 height 486
click at [412, 481] on div "Temporary Text B e f o r e w e c a n t r a p t h e D a r k n e s s w i t h c o …" at bounding box center [402, 243] width 804 height 486
click at [418, 485] on div "Temporary Text B e f o r e w e c a n t r a p t h e D a r k n e s s w i t h c o …" at bounding box center [402, 243] width 804 height 486
click at [423, 484] on div "Temporary Text B e f o r e w e c a n t r a p t h e D a r k n e s s w i t h c o …" at bounding box center [402, 243] width 804 height 486
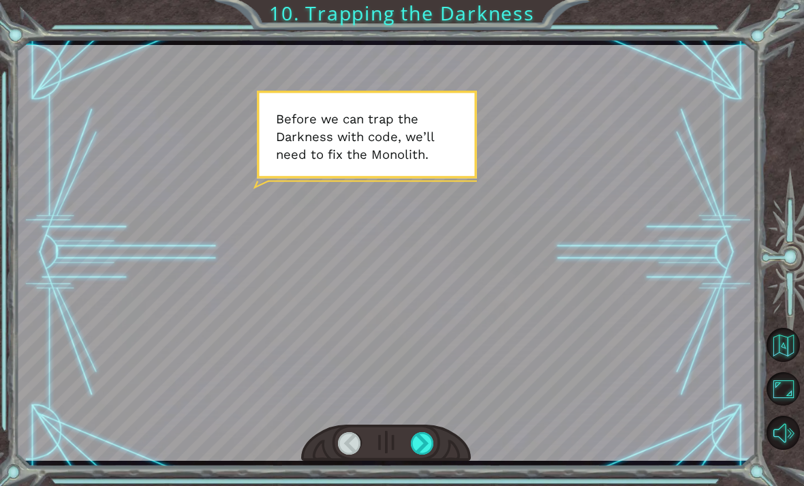
click at [427, 485] on div "Temporary Text B e f o r e w e c a n t r a p t h e D a r k n e s s w i t h c o …" at bounding box center [402, 243] width 804 height 486
click at [426, 472] on div "Temporary Text B e f o r e w e c a n t r a p t h e D a r k n e s s w i t h c o …" at bounding box center [402, 243] width 804 height 486
click at [426, 480] on div "Temporary Text B e f o r e w e c a n t r a p t h e D a r k n e s s w i t h c o …" at bounding box center [402, 243] width 804 height 486
click at [478, 174] on div at bounding box center [386, 253] width 740 height 416
click at [455, 214] on div at bounding box center [386, 253] width 740 height 416
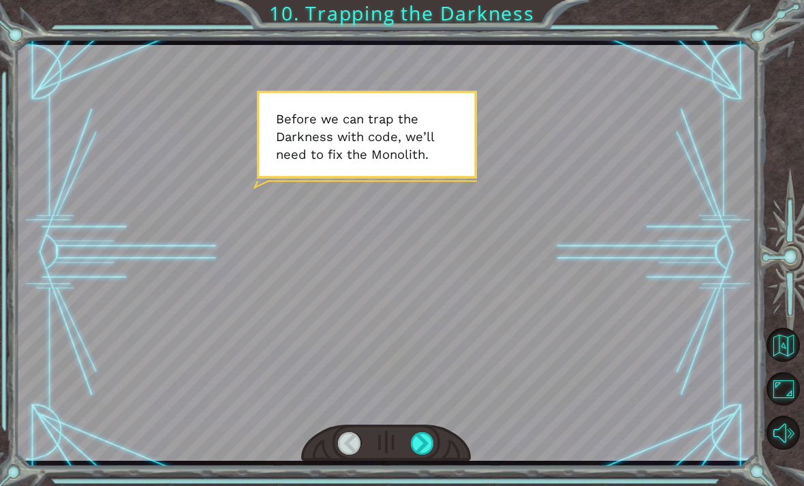
click at [558, 156] on div at bounding box center [386, 253] width 740 height 416
click at [558, 204] on div at bounding box center [386, 253] width 740 height 416
click at [558, 236] on div at bounding box center [386, 253] width 740 height 416
click at [558, 224] on div at bounding box center [386, 253] width 740 height 416
click at [413, 485] on div "Temporary Text B e f o r e w e c a n t r a p t h e D a r k n e s s w i t h c o …" at bounding box center [402, 243] width 804 height 486
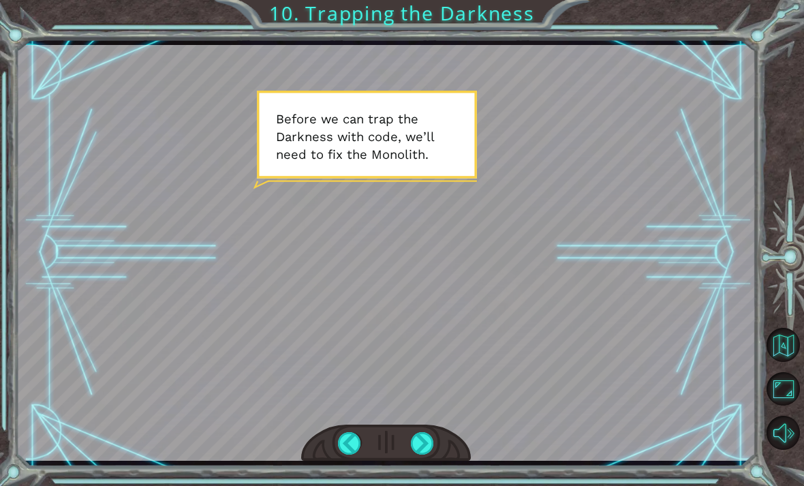
click at [426, 486] on html "Temporary Text B e f o r e w e c a n t r a p t h e D a r k n e s s w i t h c o …" at bounding box center [402, 243] width 804 height 486
click at [423, 486] on html "Temporary Text B e f o r e w e c a n t r a p t h e D a r k n e s s w i t h c o …" at bounding box center [402, 243] width 804 height 486
click at [416, 485] on div "Temporary Text B e f o r e w e c a n t r a p t h e D a r k n e s s w i t h c o …" at bounding box center [402, 243] width 804 height 486
click at [397, 409] on div at bounding box center [386, 253] width 740 height 416
click at [426, 478] on div "Temporary Text B e f o r e w e c a n t r a p t h e D a r k n e s s w i t h c o …" at bounding box center [402, 243] width 804 height 486
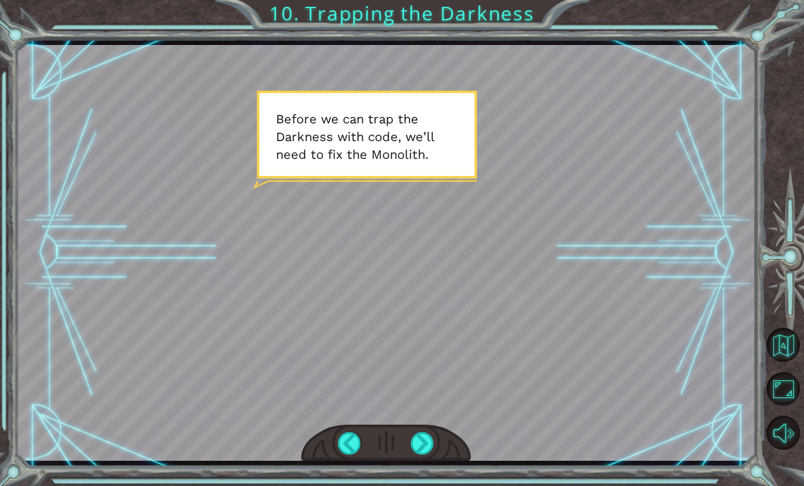
click at [428, 486] on html "Temporary Text B e f o r e w e c a n t r a p t h e D a r k n e s s w i t h c o …" at bounding box center [402, 243] width 804 height 486
click at [426, 486] on html "Temporary Text B e f o r e w e c a n t r a p t h e D a r k n e s s w i t h c o …" at bounding box center [402, 243] width 804 height 486
click at [425, 486] on html "Temporary Text B e f o r e w e c a n t r a p t h e D a r k n e s s w i t h c o …" at bounding box center [402, 243] width 804 height 486
click at [417, 485] on div "Temporary Text B e f o r e w e c a n t r a p t h e D a r k n e s s w i t h c o …" at bounding box center [402, 243] width 804 height 486
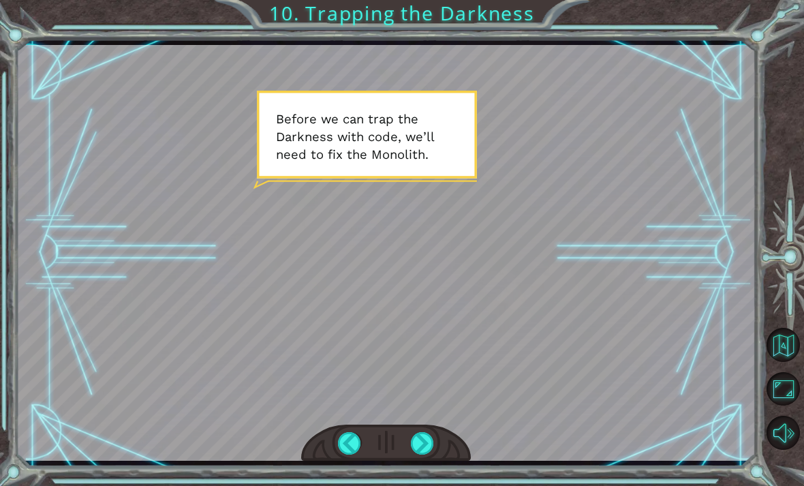
click at [415, 181] on div at bounding box center [386, 253] width 740 height 416
click at [558, 212] on div at bounding box center [386, 253] width 740 height 416
click at [558, 430] on div at bounding box center [386, 253] width 740 height 416
click at [558, 323] on div at bounding box center [786, 260] width 36 height 126
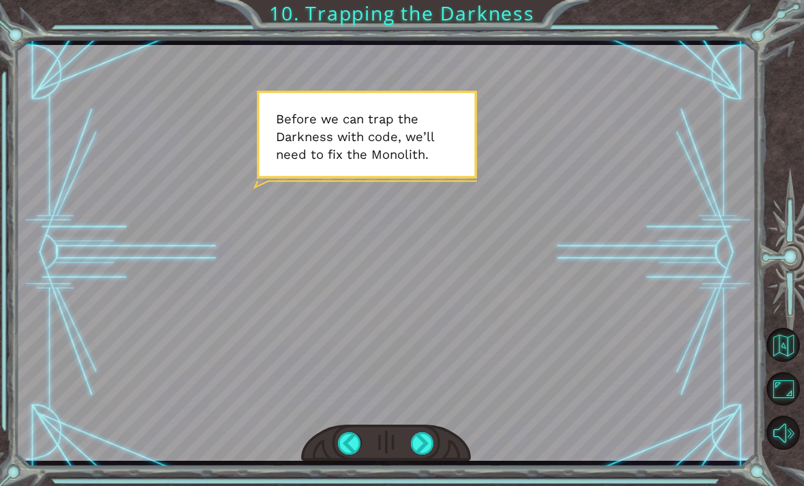
scroll to position [44, 0]
click at [558, 362] on button "Back to Map" at bounding box center [784, 345] width 34 height 34
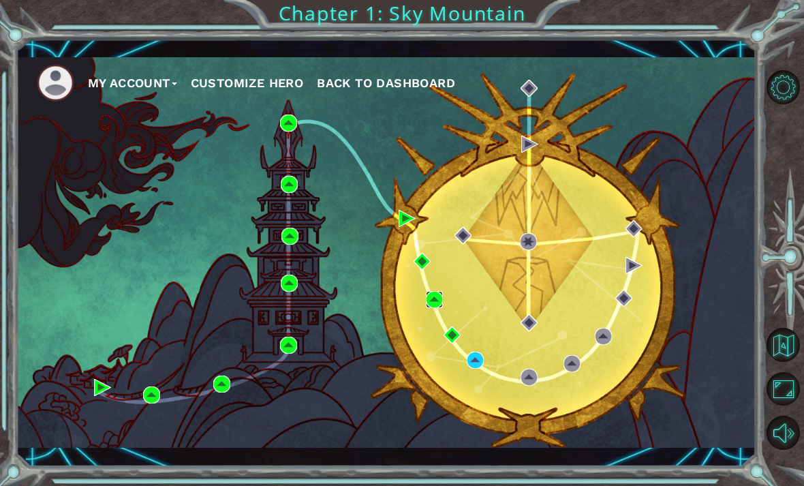
click at [426, 305] on img at bounding box center [434, 299] width 17 height 17
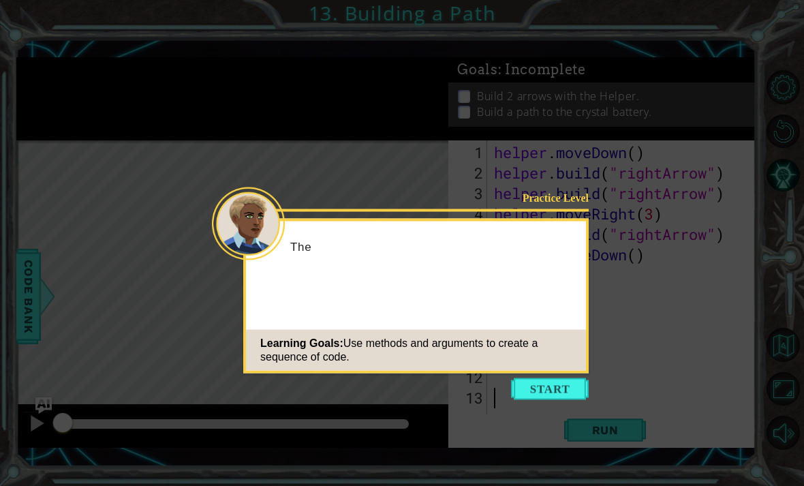
click at [558, 390] on button "Start" at bounding box center [550, 389] width 78 height 22
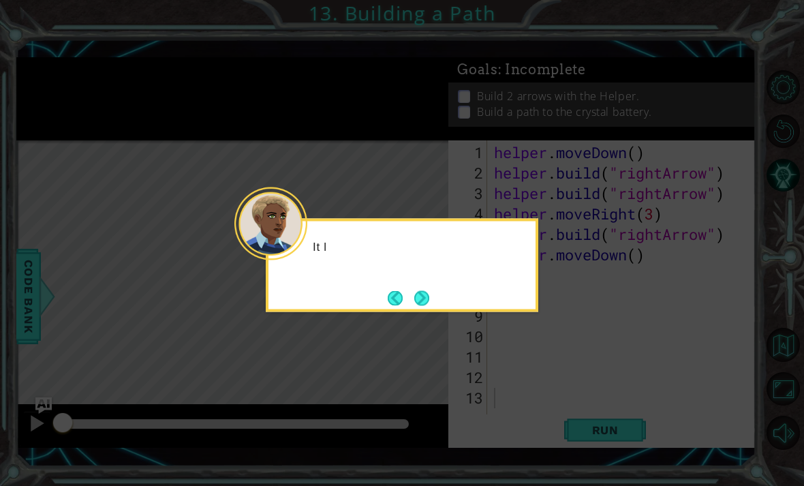
click at [558, 362] on icon at bounding box center [402, 243] width 804 height 486
click at [558, 245] on icon at bounding box center [402, 243] width 804 height 486
click at [558, 414] on icon at bounding box center [402, 243] width 804 height 486
click at [428, 305] on button "Next" at bounding box center [421, 297] width 15 height 15
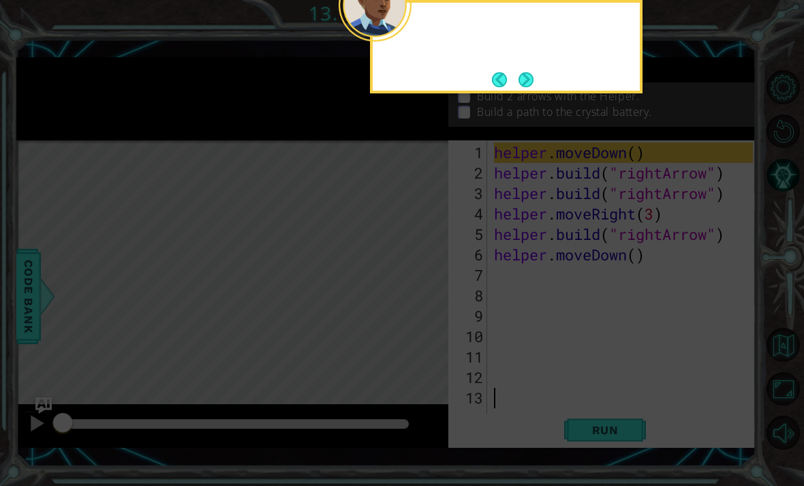
click at [423, 304] on icon at bounding box center [402, 99] width 804 height 774
click at [558, 423] on icon at bounding box center [402, 99] width 804 height 774
click at [525, 87] on button "Next" at bounding box center [526, 79] width 15 height 15
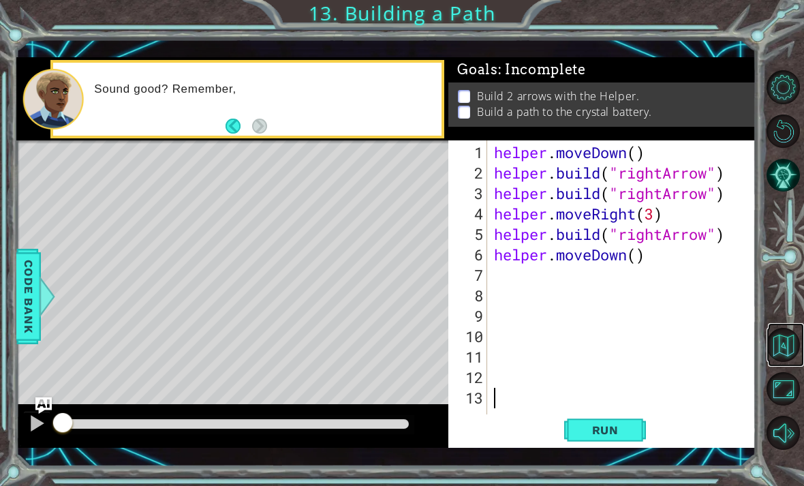
click at [558, 362] on button "Back to Map" at bounding box center [784, 345] width 34 height 34
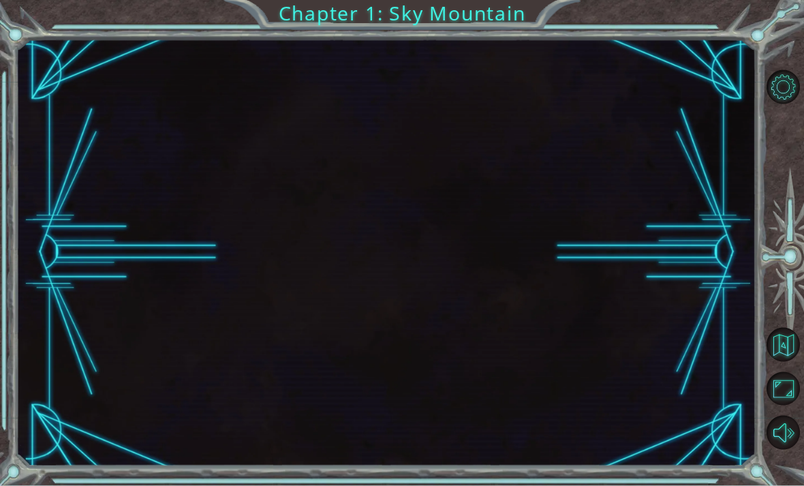
scroll to position [43, 0]
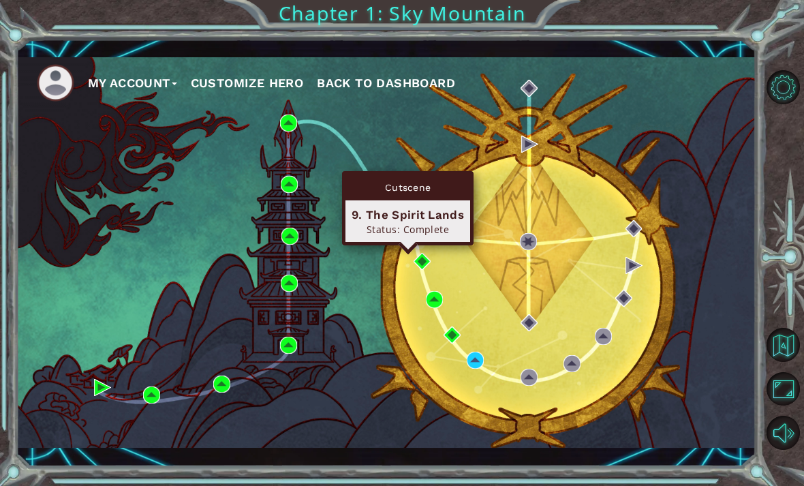
click at [442, 223] on div "Status: Complete" at bounding box center [408, 229] width 112 height 13
click at [439, 174] on div "Cutscene" at bounding box center [408, 187] width 125 height 26
click at [437, 223] on div "Status: Complete" at bounding box center [408, 229] width 112 height 13
click at [403, 213] on img at bounding box center [407, 218] width 17 height 17
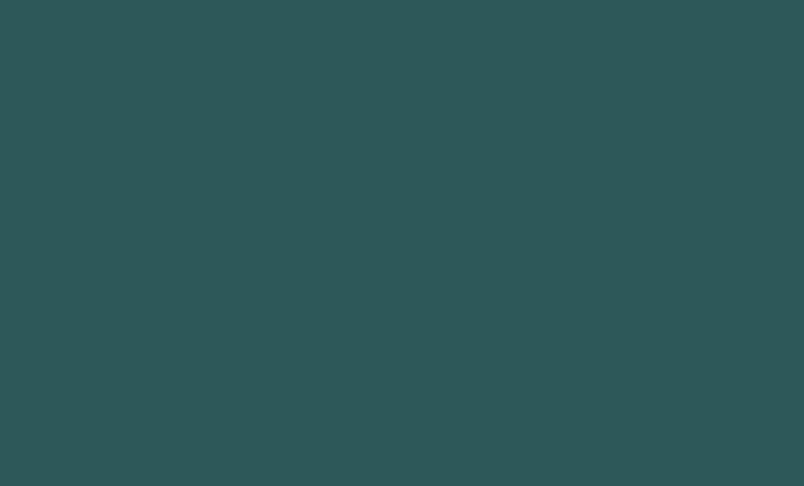
click at [412, 256] on body at bounding box center [402, 243] width 804 height 486
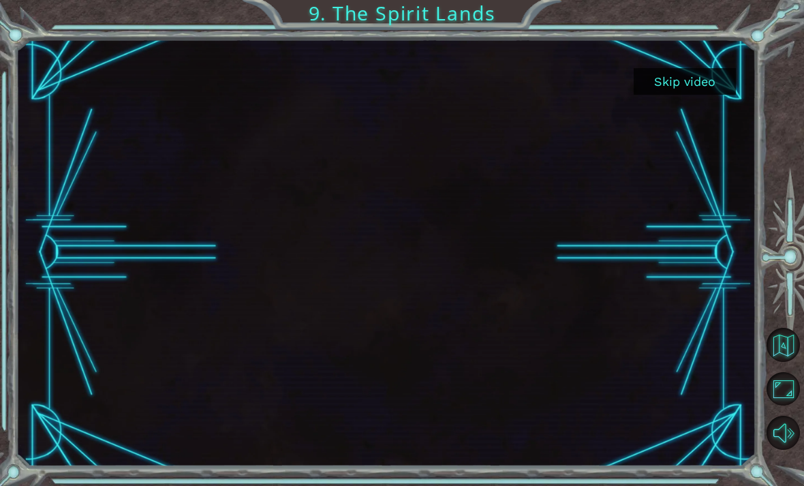
scroll to position [29, 0]
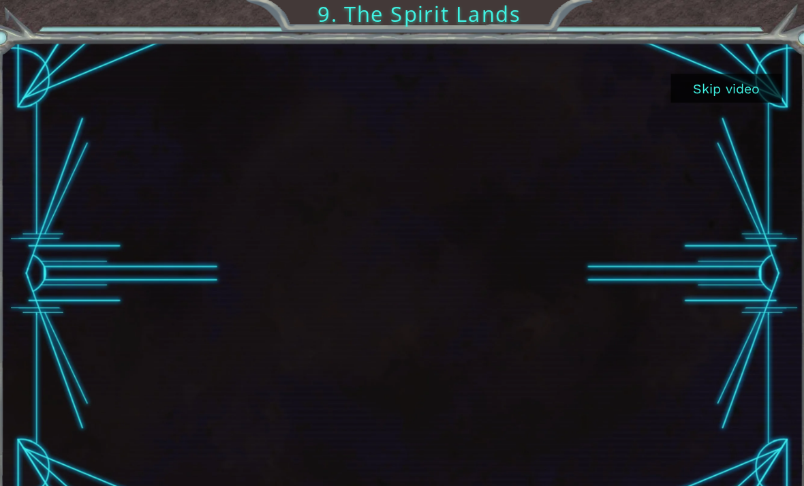
click at [558, 73] on button "Skip video" at bounding box center [685, 81] width 102 height 27
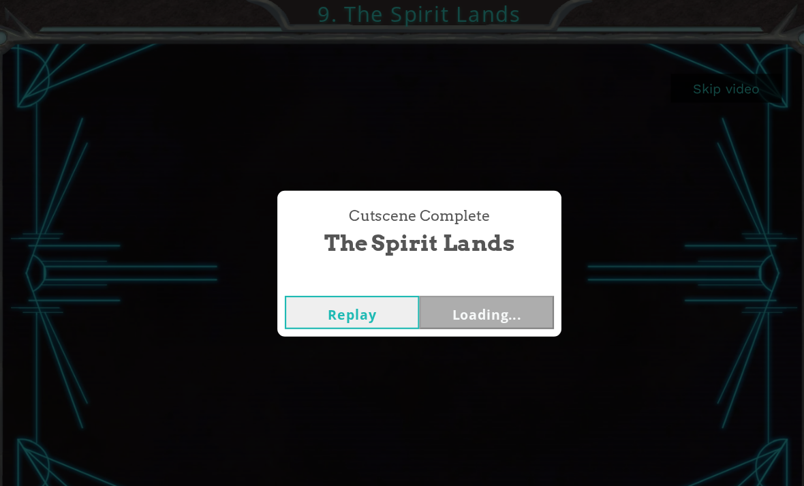
scroll to position [16, 0]
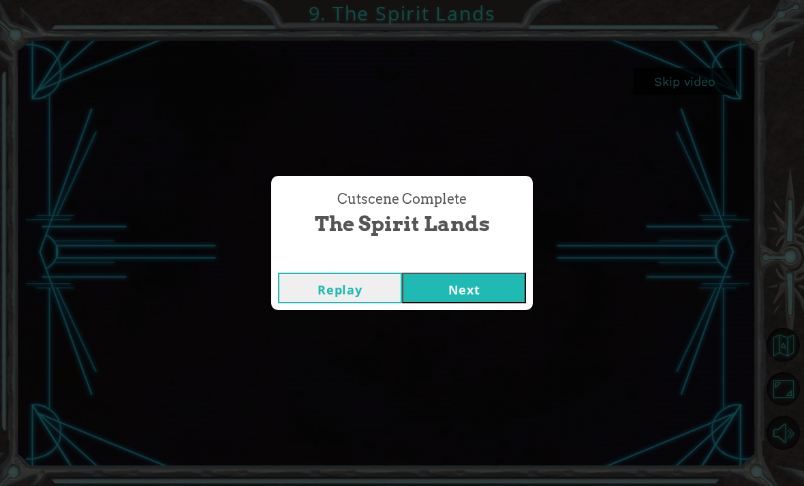
click at [493, 290] on button "Next" at bounding box center [464, 288] width 124 height 31
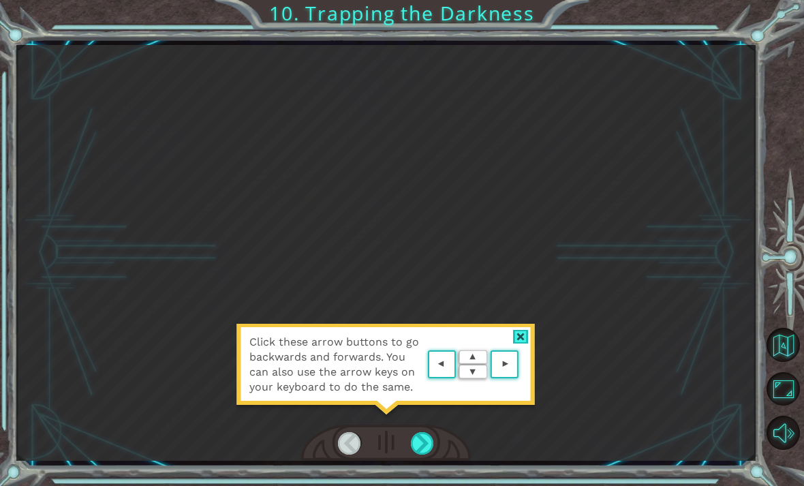
click at [522, 365] on area at bounding box center [522, 365] width 0 height 0
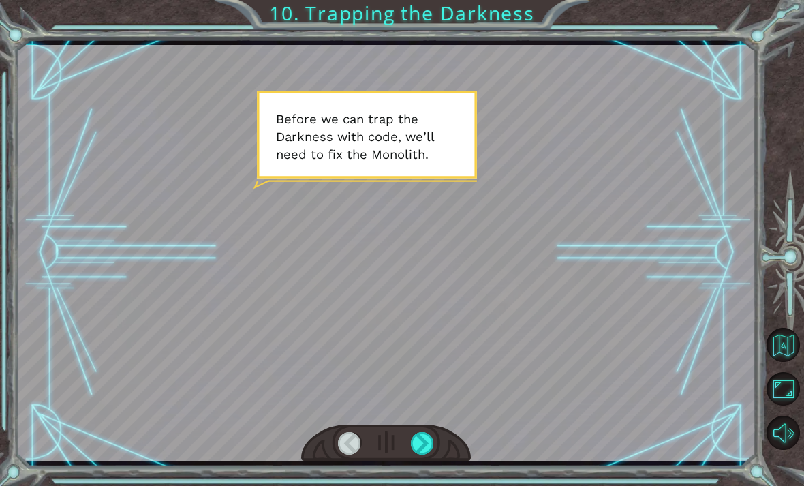
click at [425, 455] on div at bounding box center [422, 443] width 23 height 22
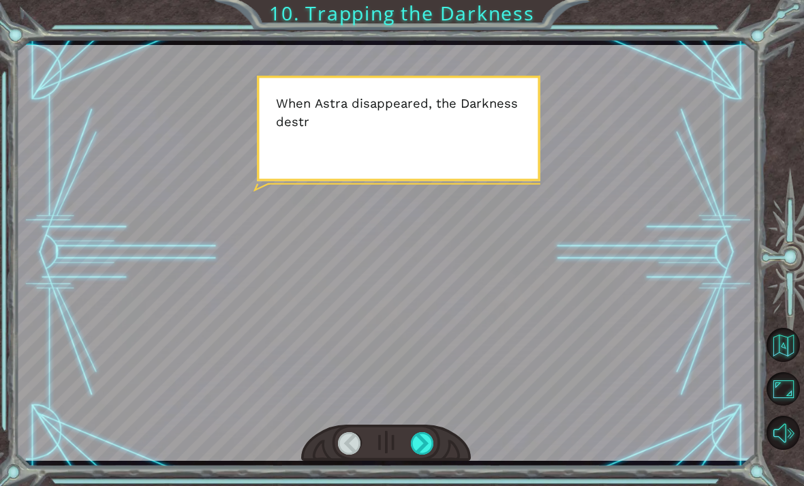
click at [429, 454] on div at bounding box center [422, 443] width 23 height 22
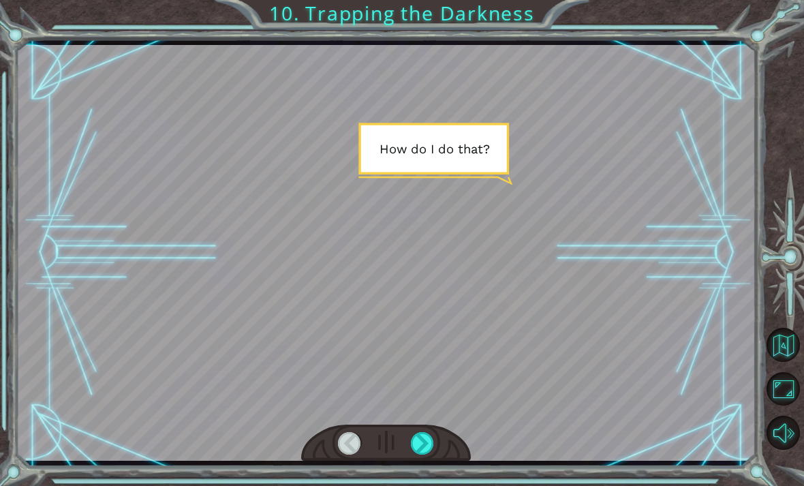
click at [432, 451] on div at bounding box center [422, 443] width 23 height 22
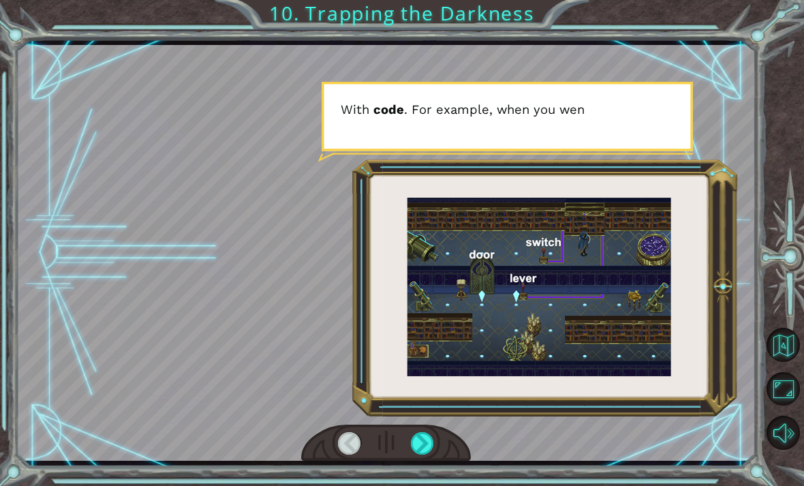
click at [429, 455] on div at bounding box center [422, 443] width 23 height 22
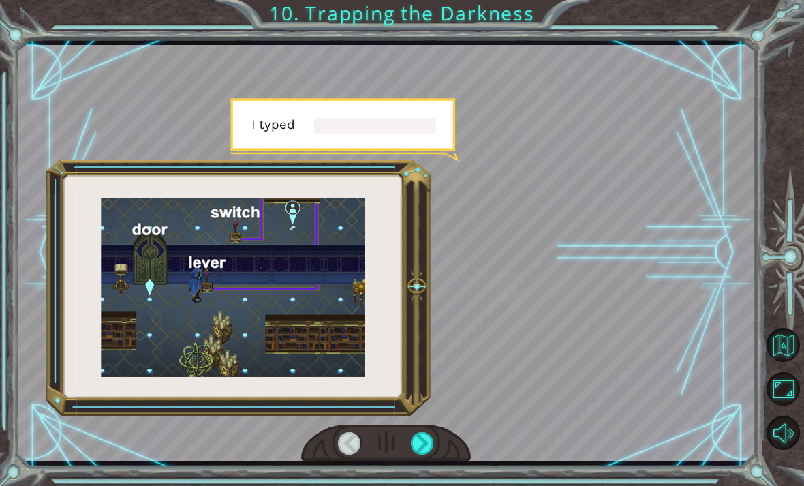
click at [422, 455] on div at bounding box center [422, 443] width 23 height 22
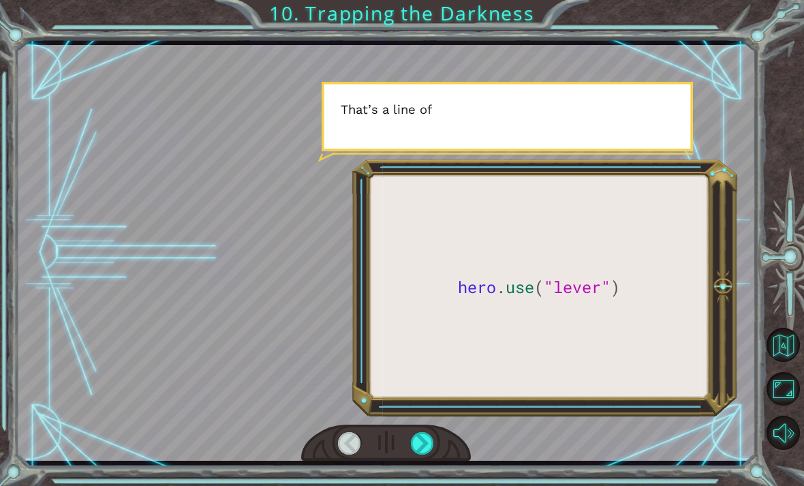
click at [427, 454] on div at bounding box center [422, 443] width 23 height 22
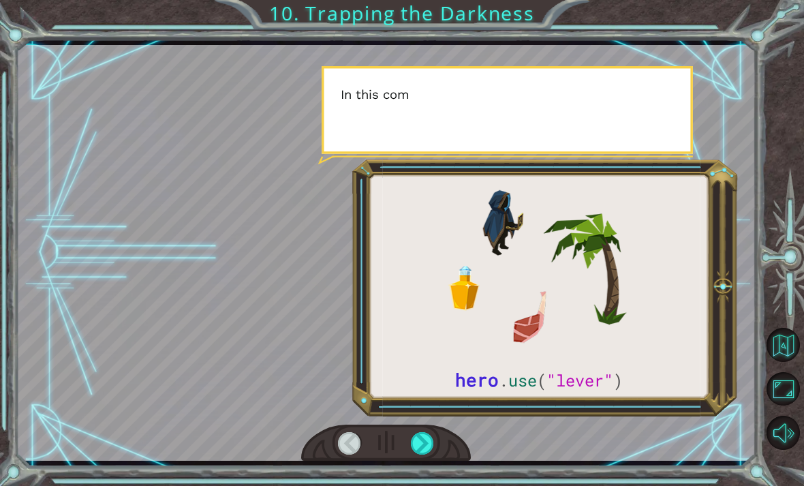
click at [425, 455] on div at bounding box center [422, 443] width 23 height 22
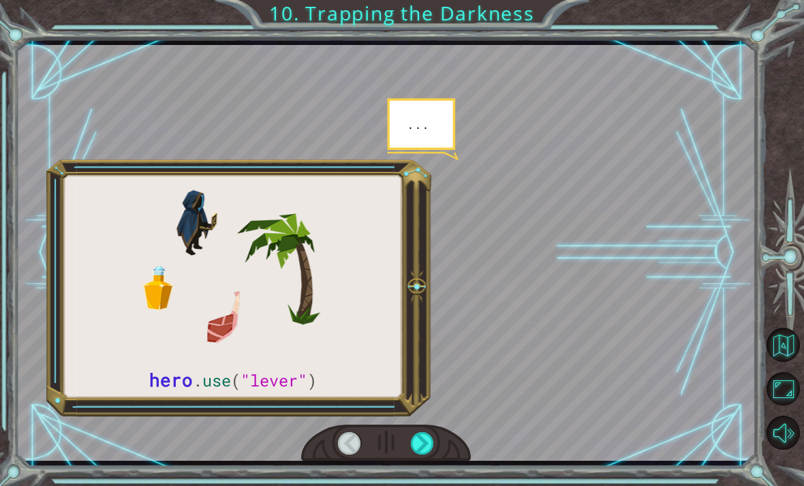
click at [425, 455] on div at bounding box center [422, 443] width 23 height 22
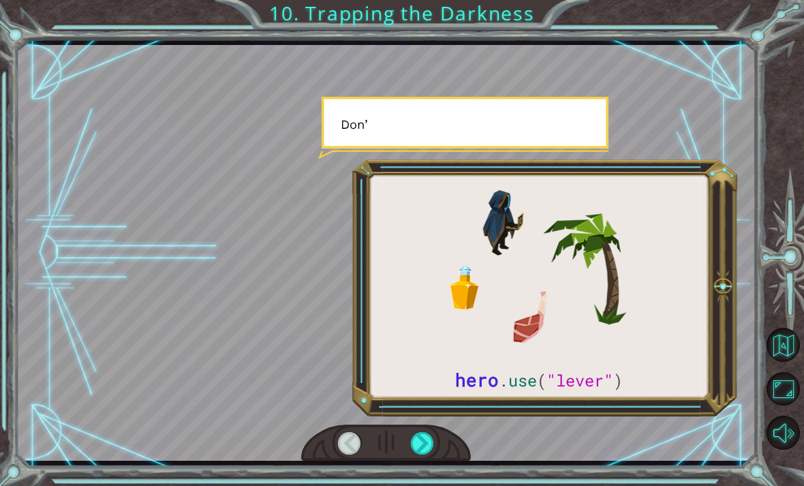
click at [421, 454] on div at bounding box center [422, 443] width 23 height 22
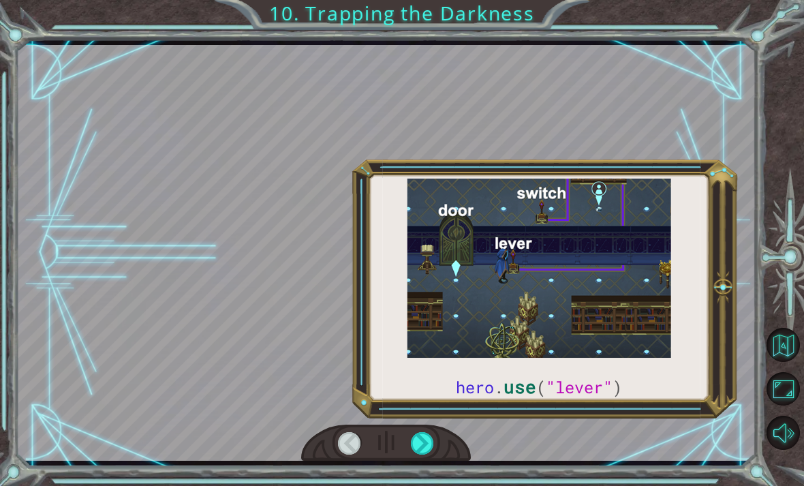
click at [423, 452] on div at bounding box center [422, 443] width 23 height 22
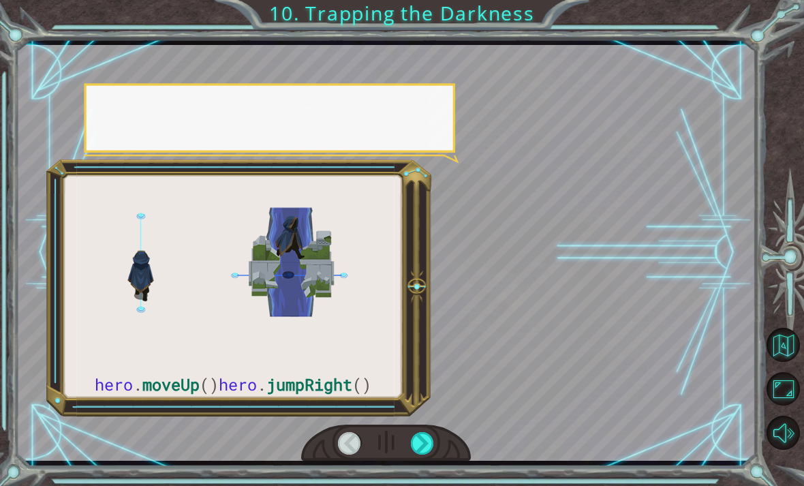
click at [420, 454] on div at bounding box center [422, 443] width 23 height 22
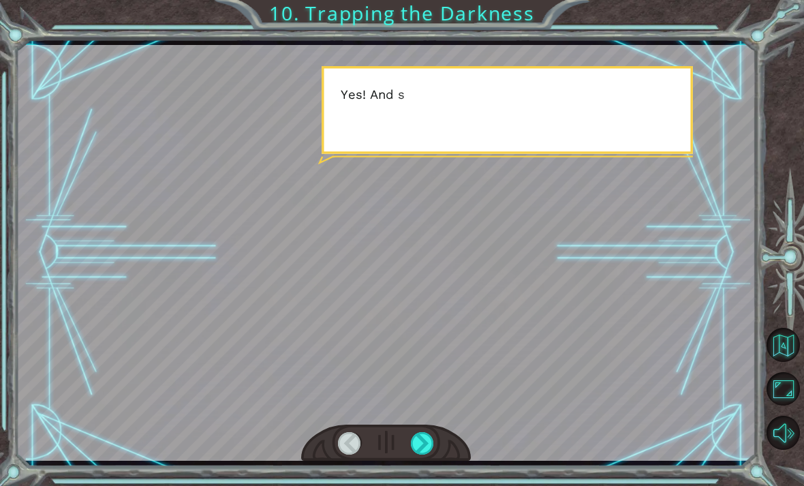
click at [422, 455] on div at bounding box center [422, 443] width 23 height 22
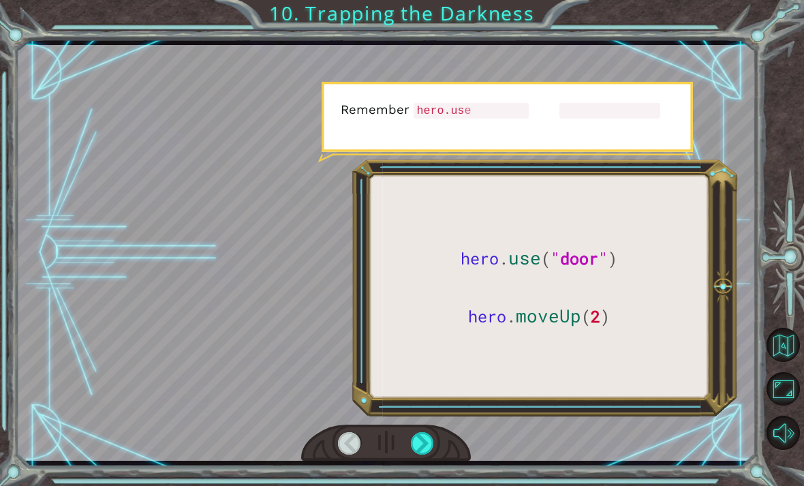
click at [423, 455] on div at bounding box center [422, 443] width 23 height 22
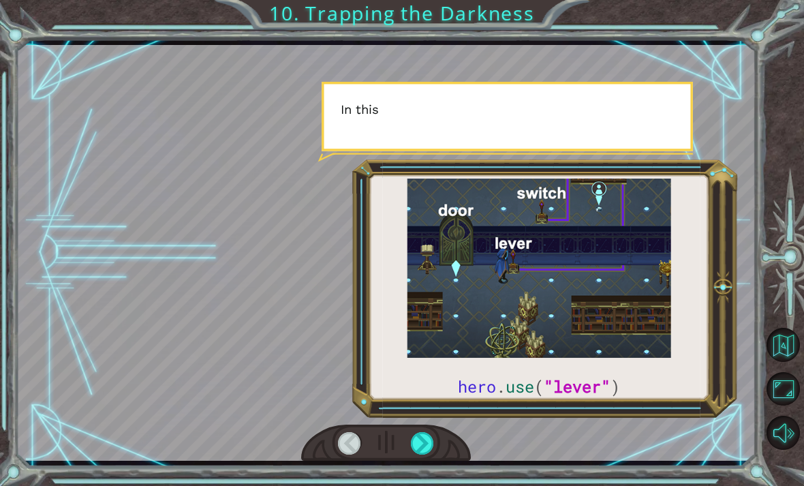
click at [425, 455] on div at bounding box center [422, 443] width 23 height 22
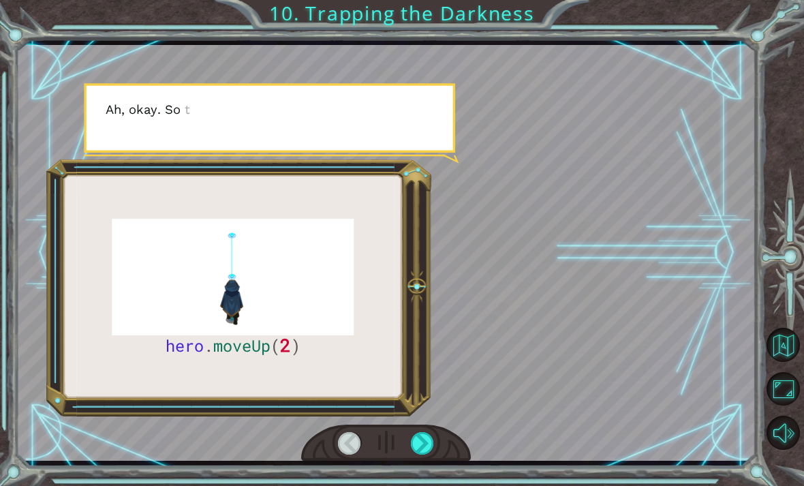
click at [425, 455] on div at bounding box center [422, 443] width 23 height 22
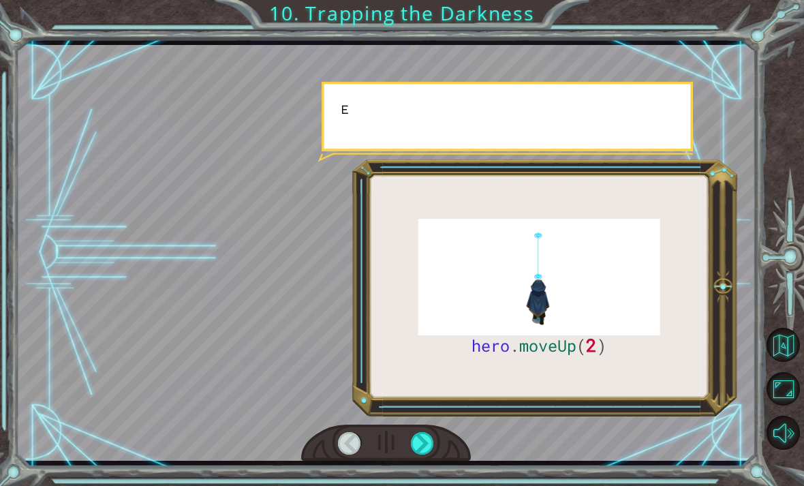
click at [423, 453] on div at bounding box center [422, 443] width 23 height 22
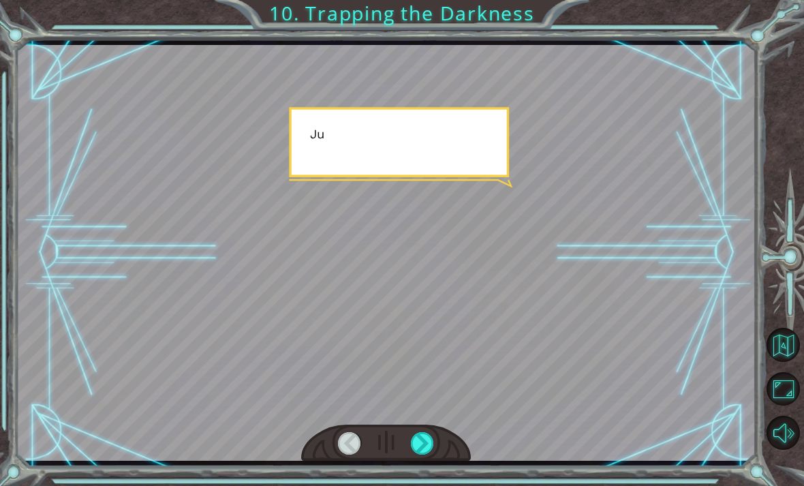
click at [427, 455] on div at bounding box center [422, 443] width 23 height 22
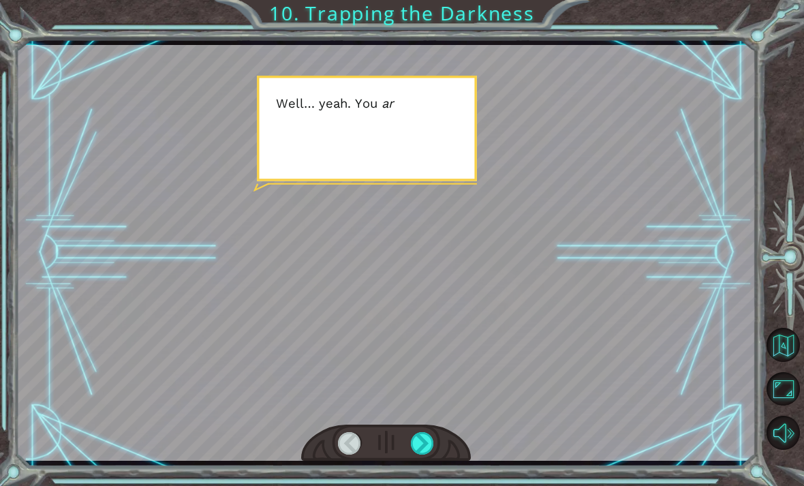
click at [421, 454] on div at bounding box center [422, 443] width 23 height 22
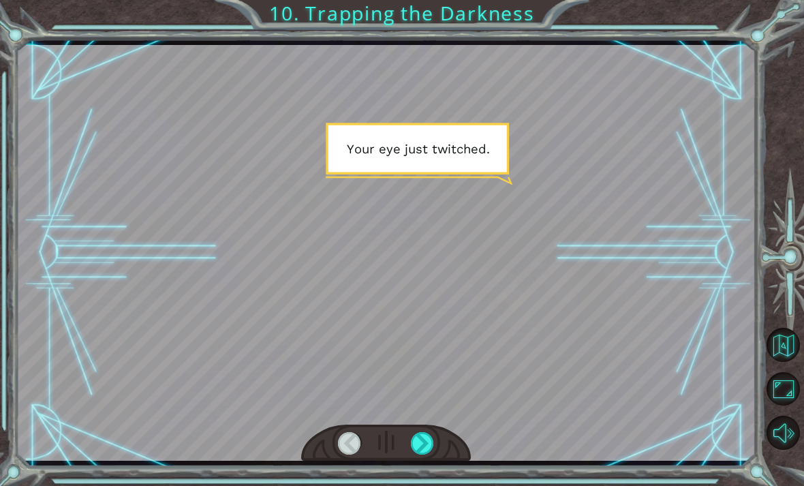
click at [423, 450] on div at bounding box center [422, 443] width 23 height 22
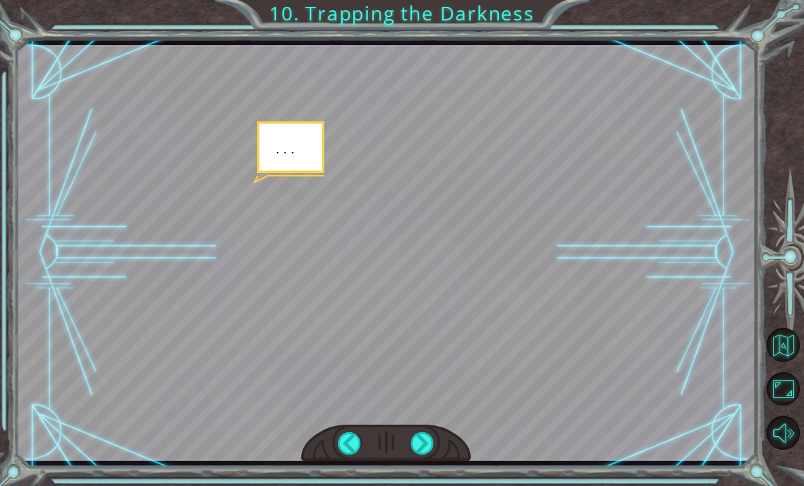
click at [426, 453] on div at bounding box center [422, 443] width 23 height 22
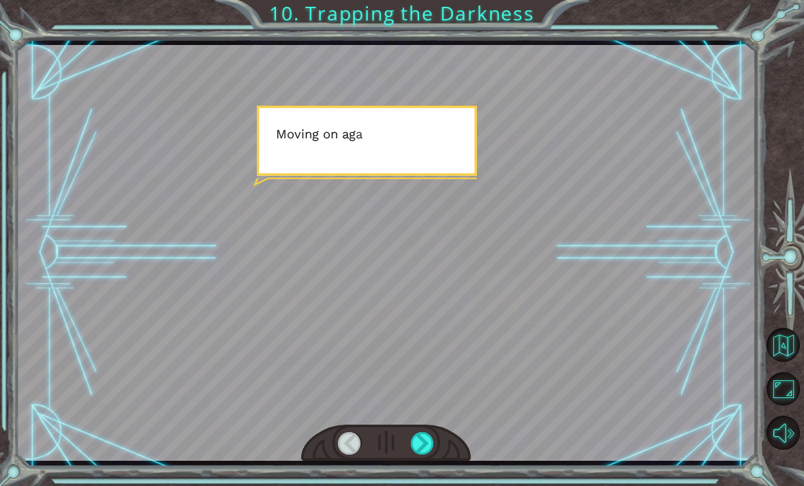
click at [421, 455] on div at bounding box center [422, 443] width 23 height 22
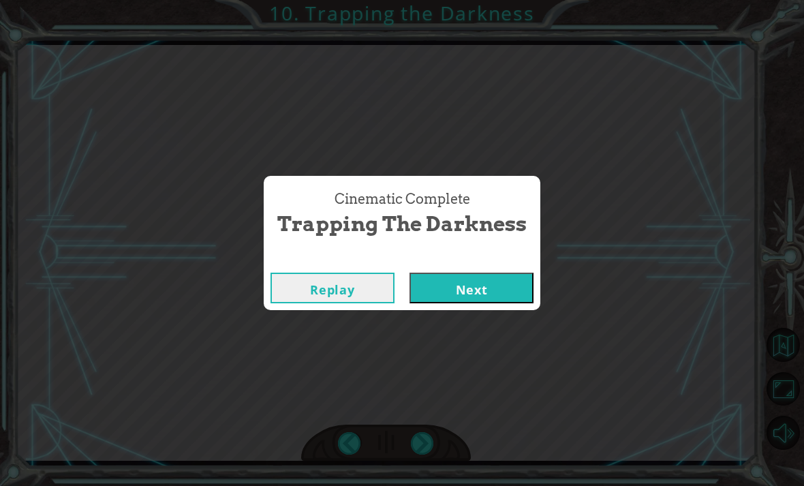
click at [472, 309] on div "Cinematic Complete Trapping the Darkness Replay Next" at bounding box center [402, 243] width 804 height 486
click at [461, 302] on button "Next" at bounding box center [472, 288] width 124 height 31
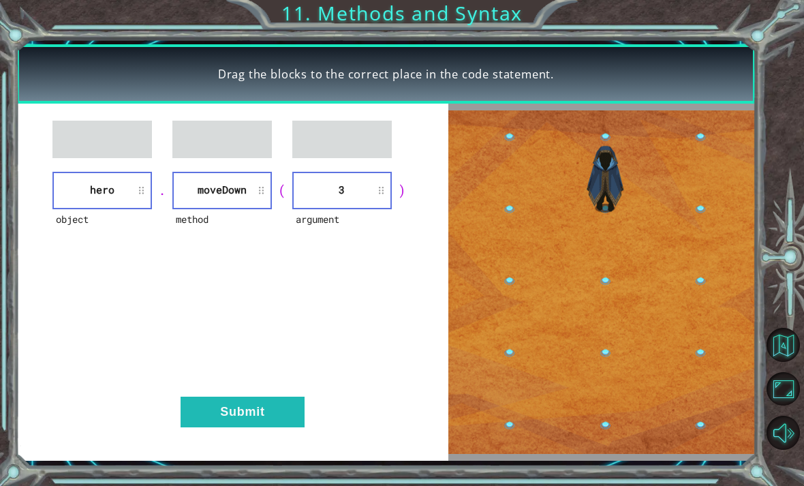
click at [344, 207] on li "3" at bounding box center [342, 190] width 100 height 37
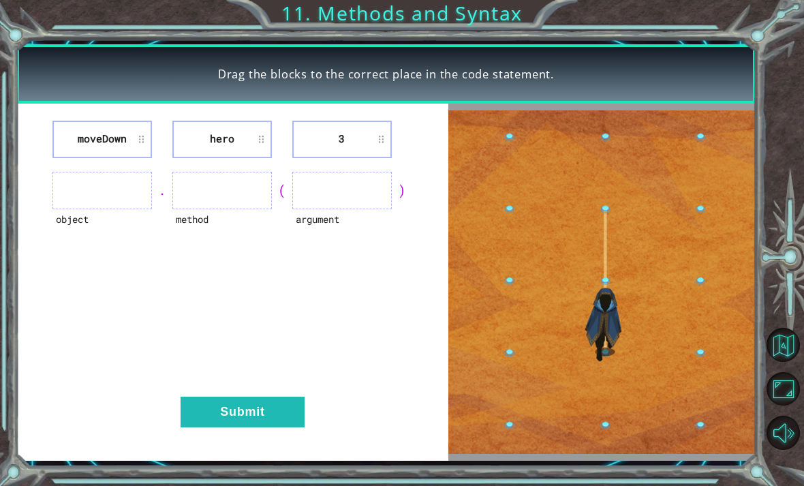
click at [266, 427] on button "Submit" at bounding box center [243, 412] width 124 height 31
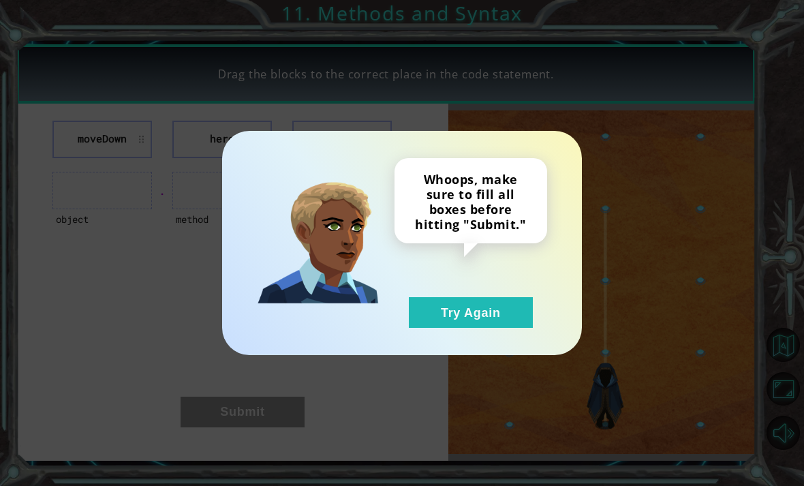
click at [485, 322] on button "Try Again" at bounding box center [471, 312] width 124 height 31
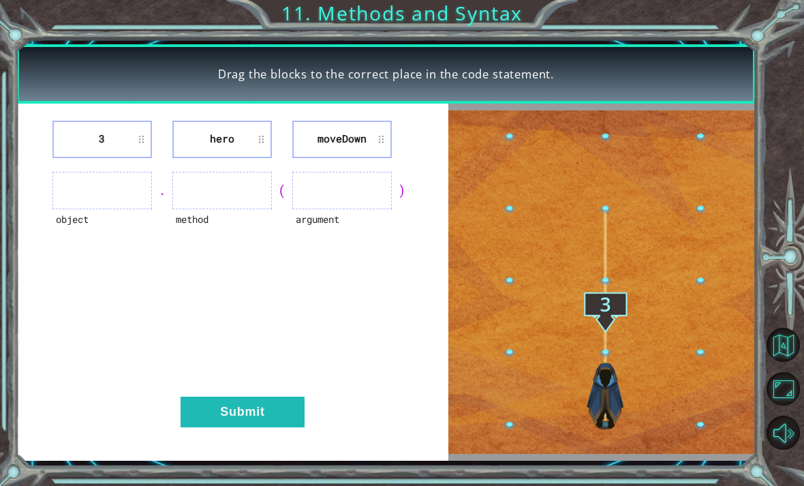
click at [262, 424] on button "Submit" at bounding box center [243, 412] width 124 height 31
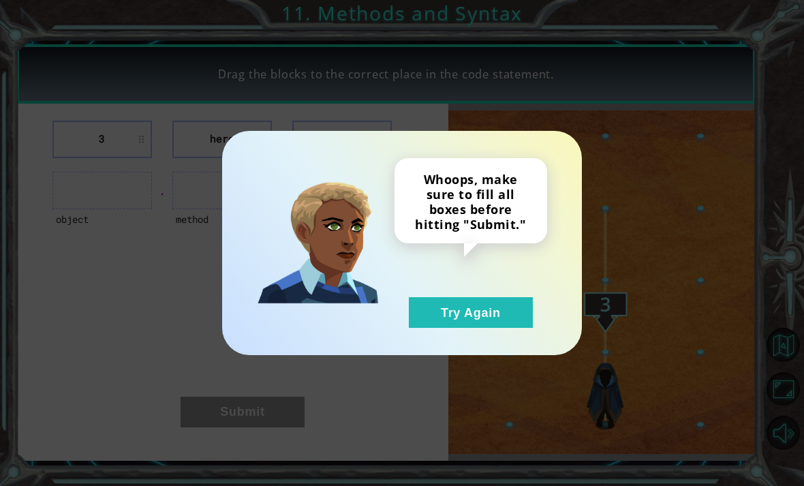
click at [447, 336] on div "Whoops, make sure to fill all boxes before hitting "Submit." Try Again" at bounding box center [402, 243] width 360 height 224
click at [472, 326] on button "Try Again" at bounding box center [471, 312] width 124 height 31
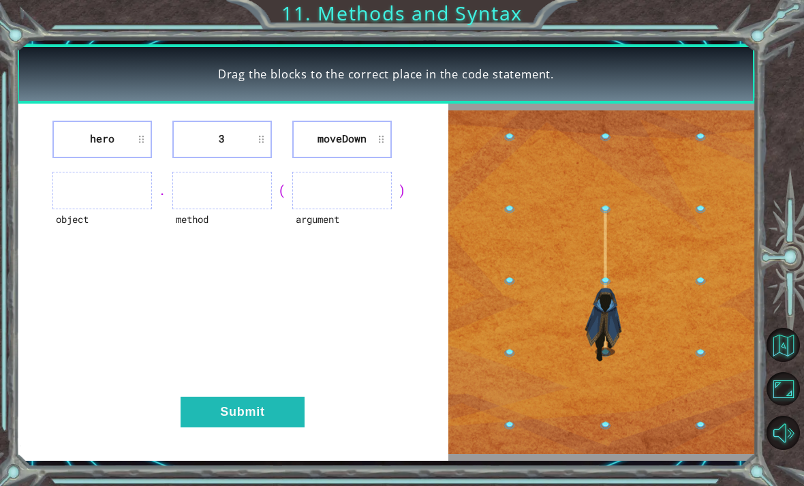
click at [250, 407] on button "Submit" at bounding box center [243, 412] width 124 height 31
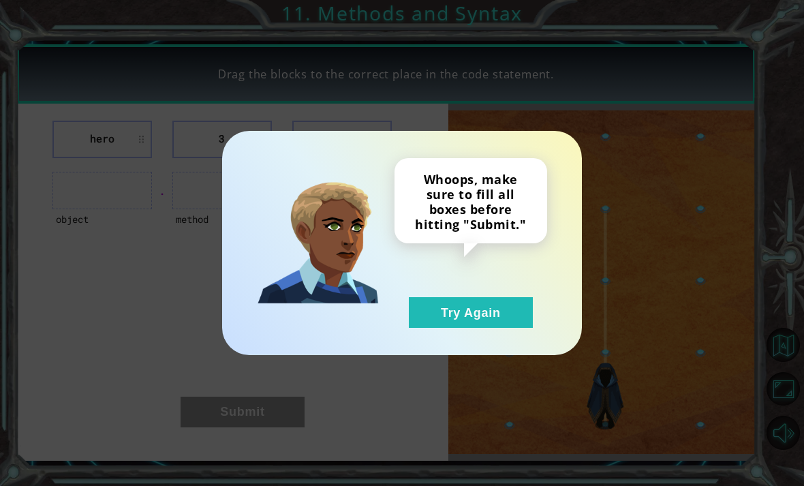
click at [501, 319] on button "Try Again" at bounding box center [471, 312] width 124 height 31
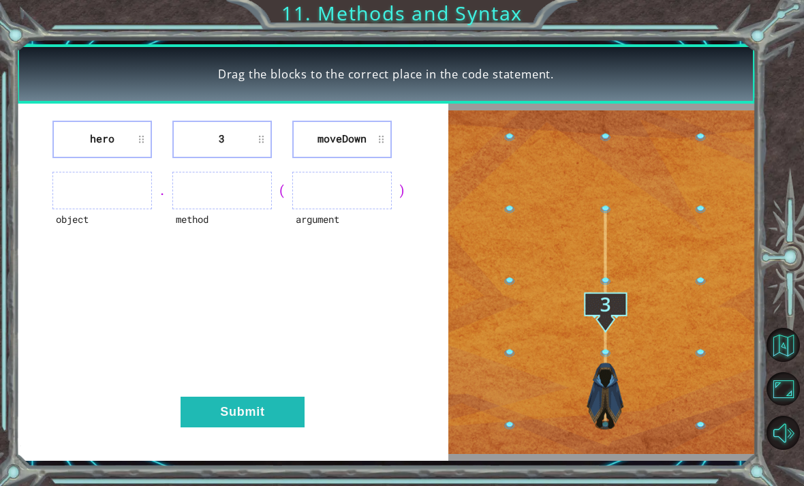
click at [266, 406] on button "Submit" at bounding box center [243, 412] width 124 height 31
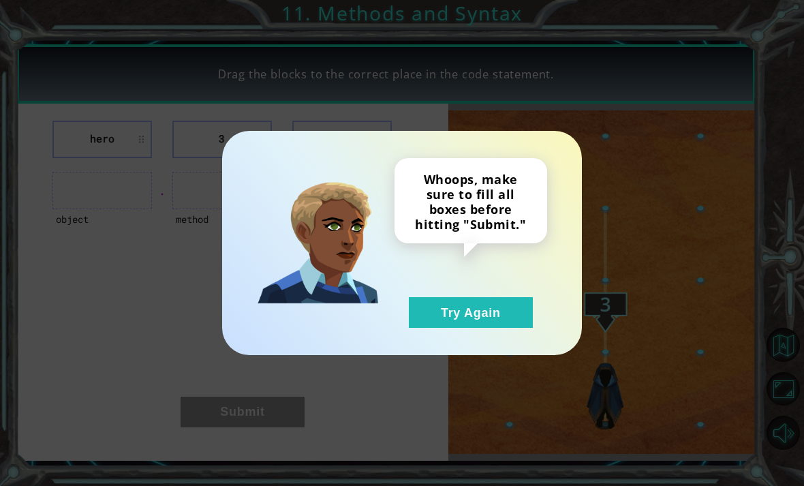
click at [428, 305] on button "Try Again" at bounding box center [471, 312] width 124 height 31
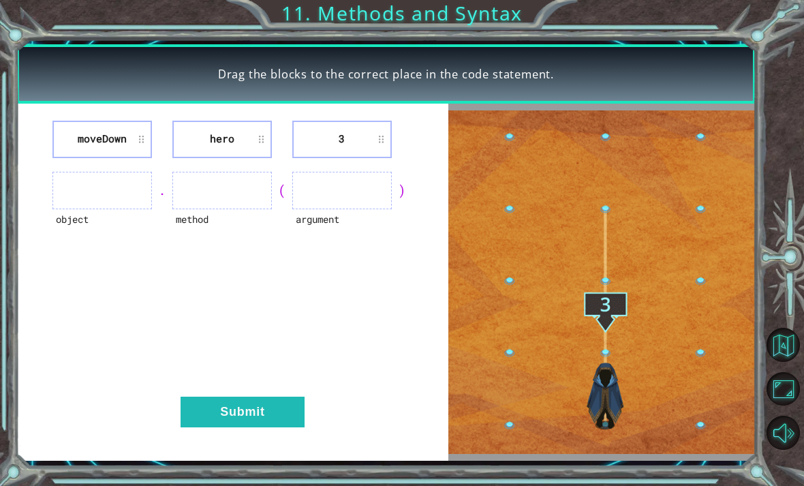
click at [262, 423] on button "Submit" at bounding box center [243, 412] width 124 height 31
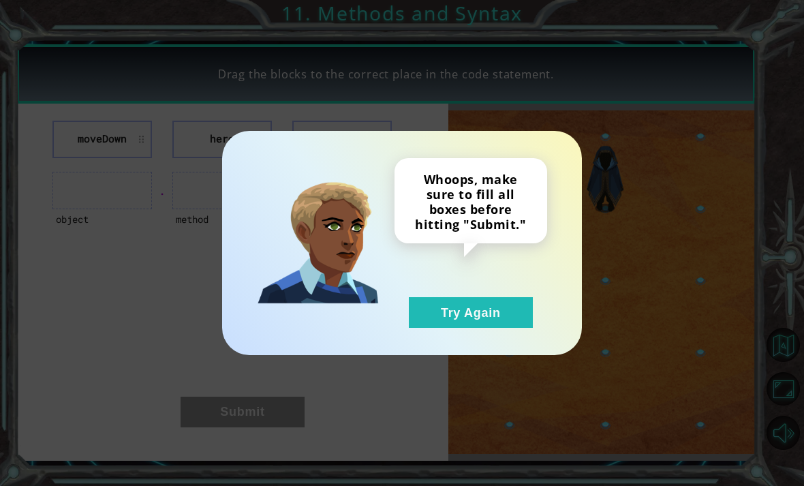
click at [446, 308] on button "Try Again" at bounding box center [471, 312] width 124 height 31
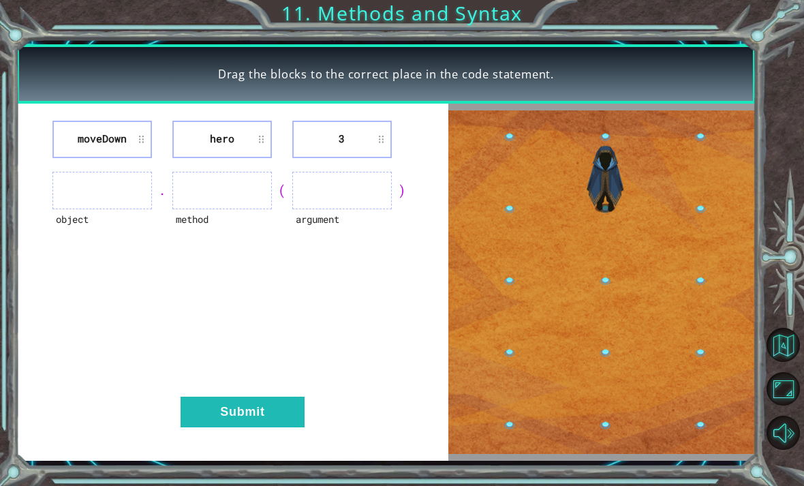
click at [244, 408] on button "Submit" at bounding box center [243, 412] width 124 height 31
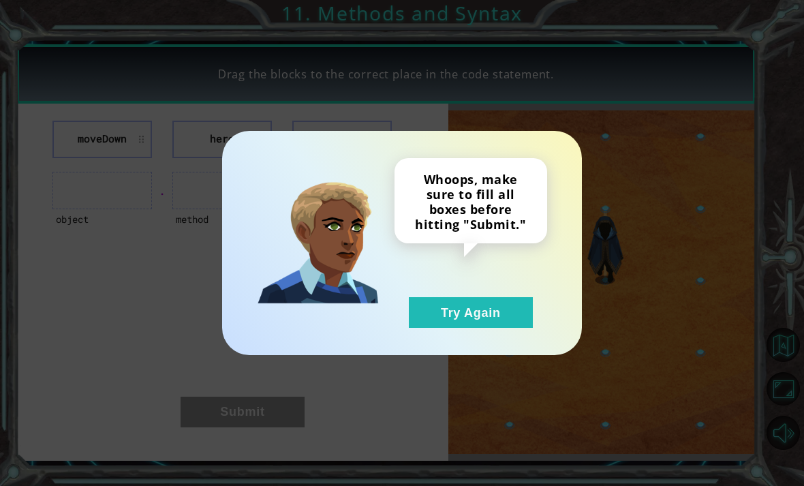
click at [425, 323] on button "Try Again" at bounding box center [471, 312] width 124 height 31
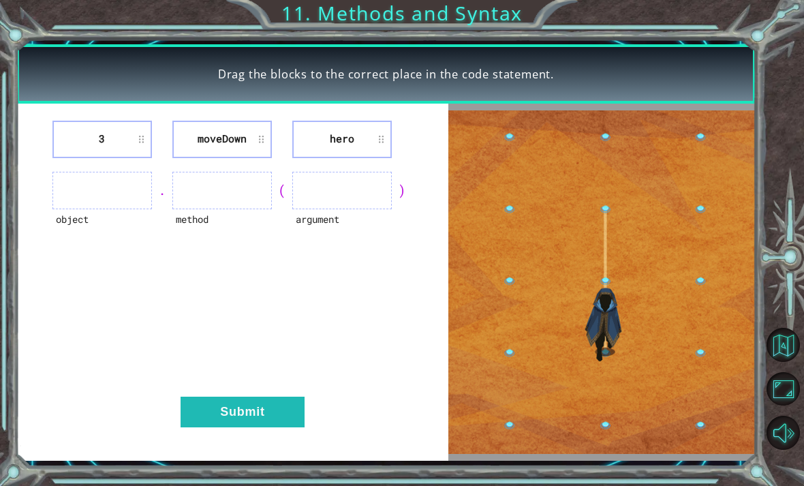
click at [247, 420] on button "Submit" at bounding box center [243, 412] width 124 height 31
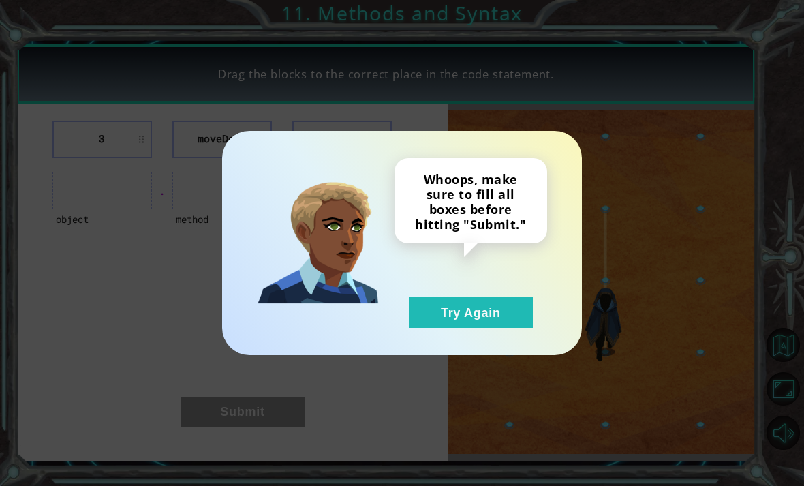
click at [415, 319] on button "Try Again" at bounding box center [471, 312] width 124 height 31
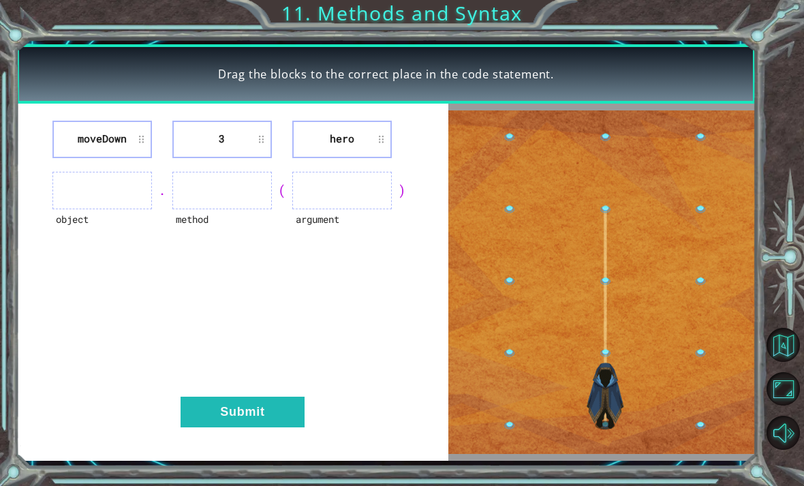
click at [276, 418] on button "Submit" at bounding box center [243, 412] width 124 height 31
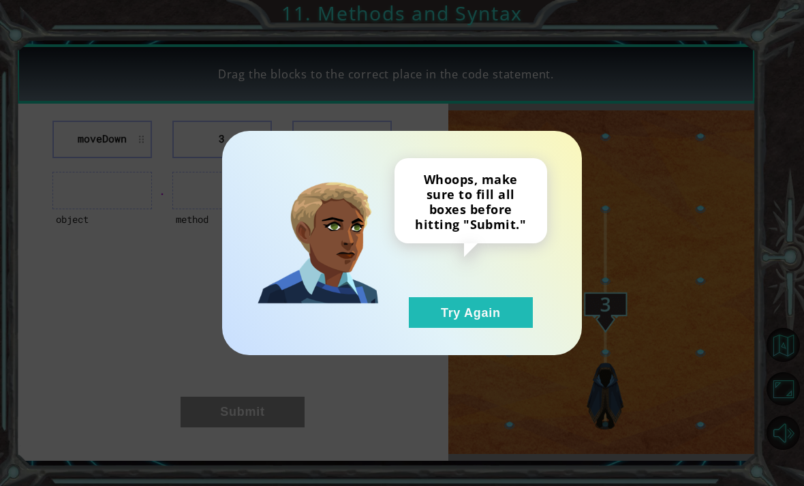
click at [431, 311] on button "Try Again" at bounding box center [471, 312] width 124 height 31
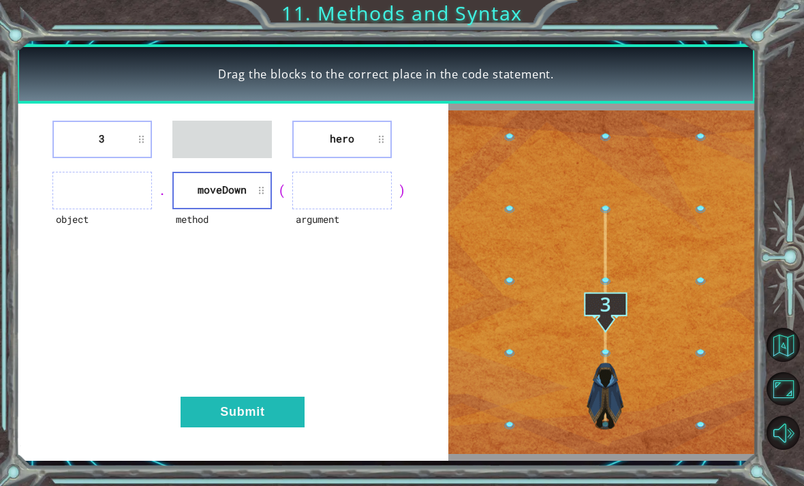
click at [226, 185] on li "moveDown" at bounding box center [222, 190] width 100 height 37
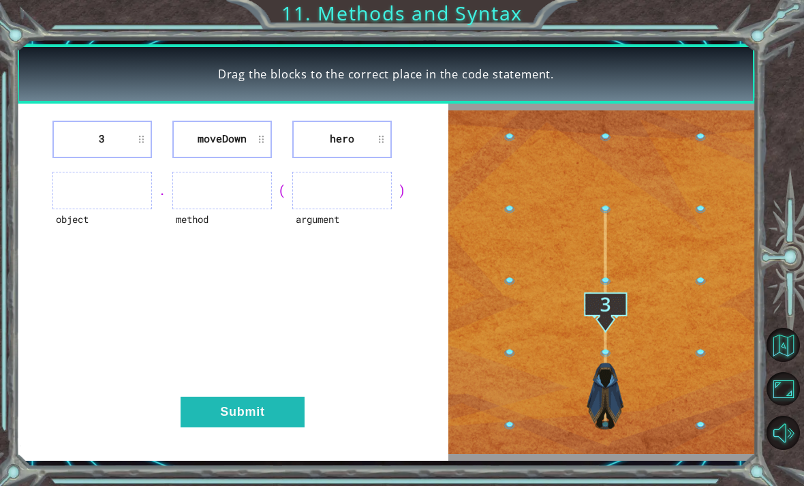
click at [268, 406] on button "Submit" at bounding box center [243, 412] width 124 height 31
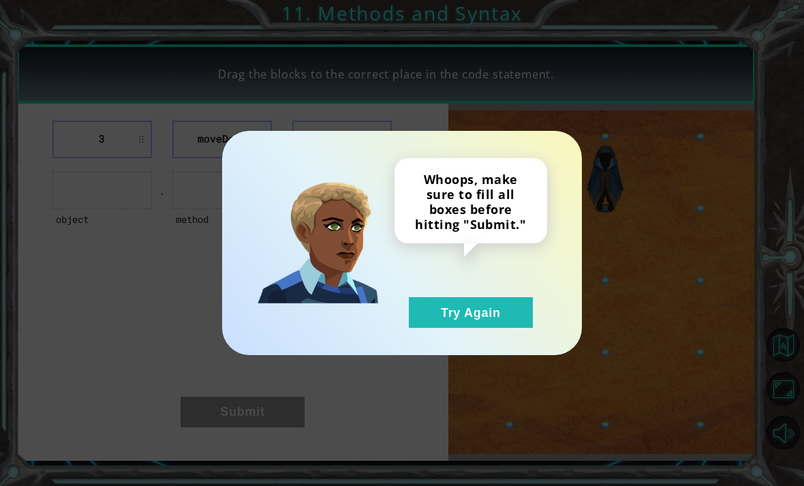
click at [451, 313] on button "Try Again" at bounding box center [471, 312] width 124 height 31
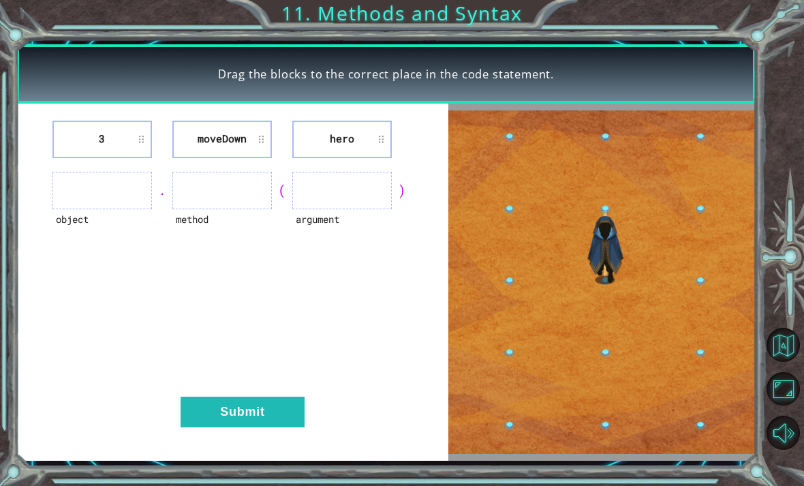
click at [259, 416] on button "Submit" at bounding box center [243, 412] width 124 height 31
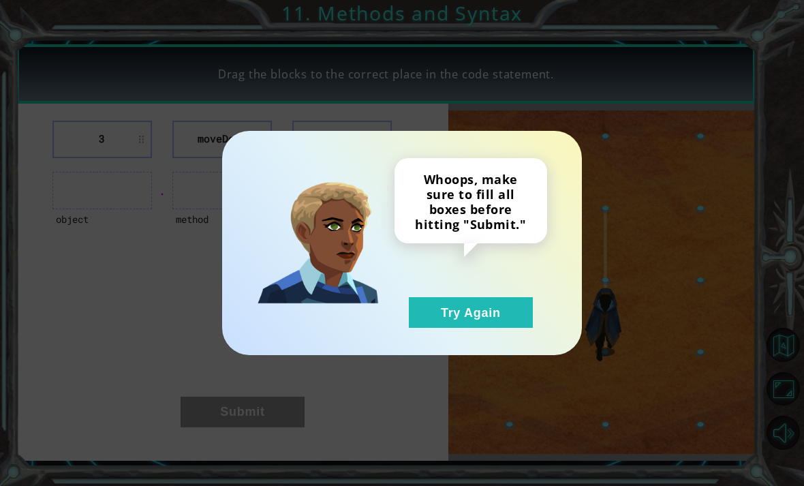
click at [465, 324] on button "Try Again" at bounding box center [471, 312] width 124 height 31
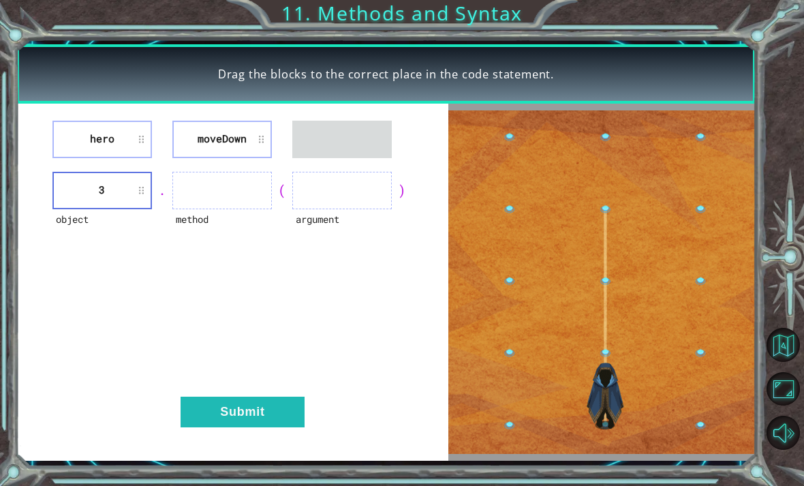
click at [113, 141] on li "hero" at bounding box center [102, 139] width 100 height 37
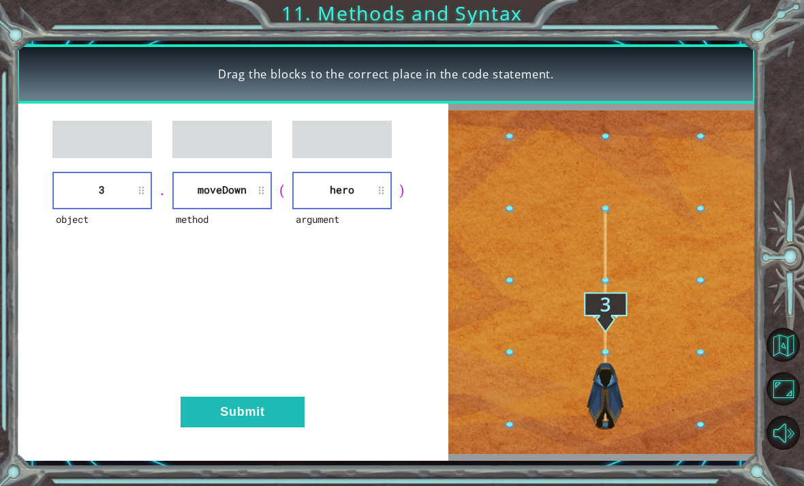
click at [262, 427] on button "Submit" at bounding box center [243, 412] width 124 height 31
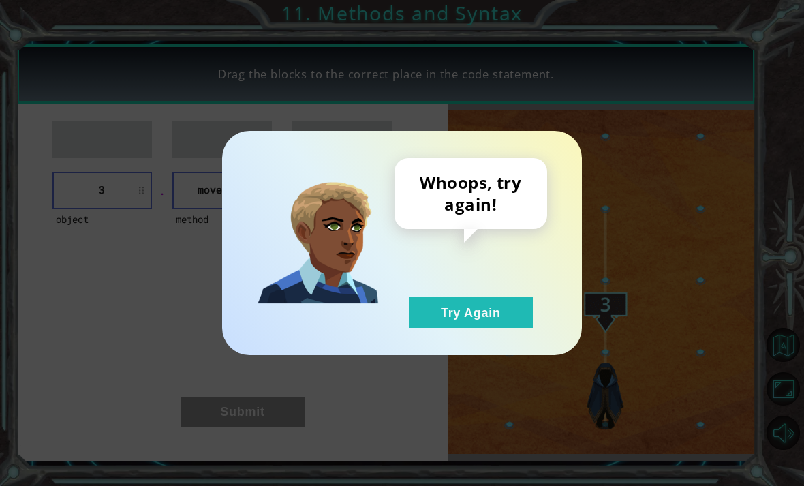
click at [487, 303] on button "Try Again" at bounding box center [471, 312] width 124 height 31
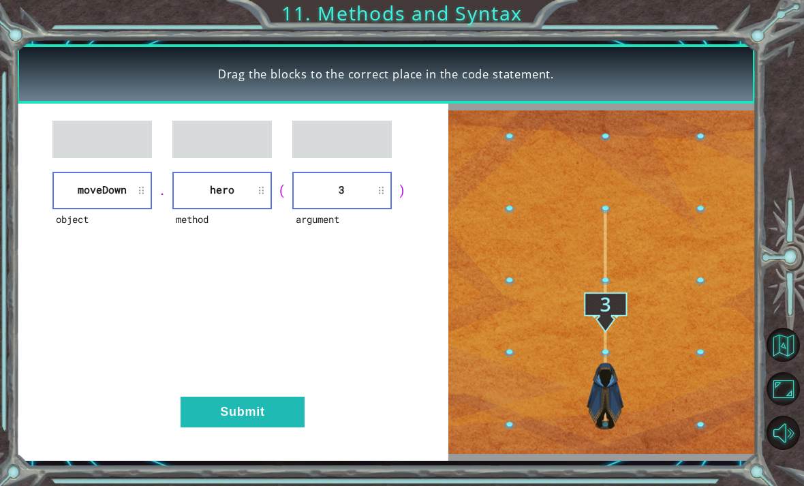
click at [269, 402] on button "Submit" at bounding box center [243, 412] width 124 height 31
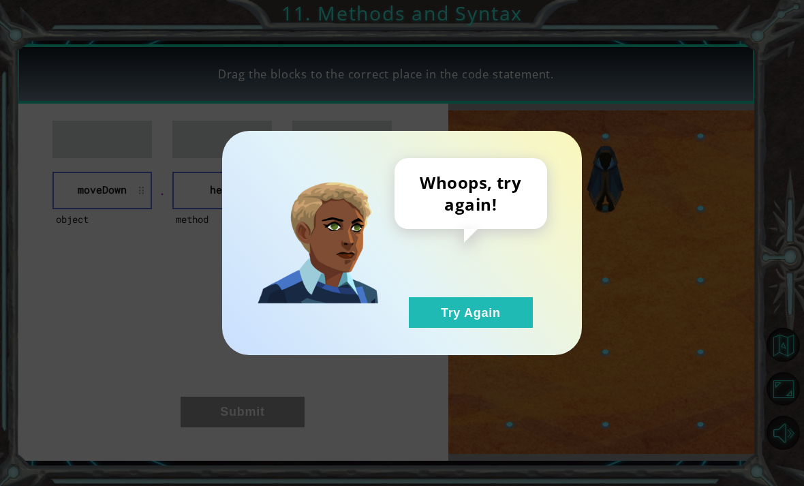
click at [453, 306] on button "Try Again" at bounding box center [471, 312] width 124 height 31
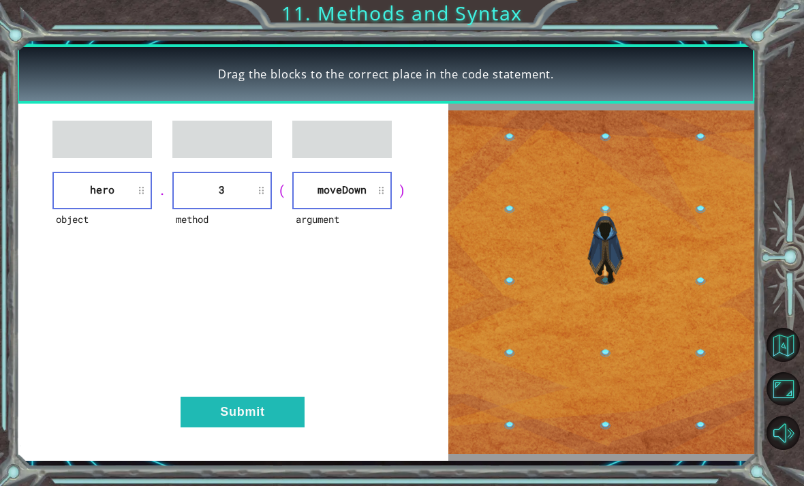
click at [249, 436] on div "object hero . method 3 ( argument moveDown ) Submit" at bounding box center [232, 283] width 432 height 358
click at [251, 406] on button "Submit" at bounding box center [243, 412] width 124 height 31
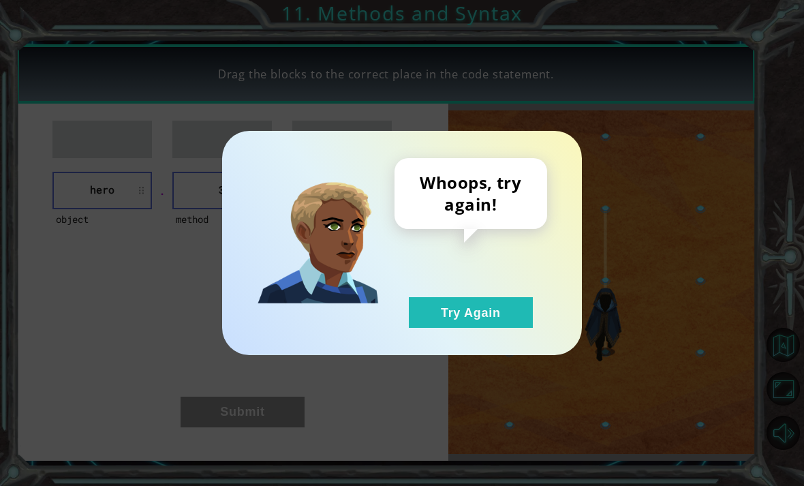
scroll to position [44, 0]
click at [447, 309] on button "Try Again" at bounding box center [471, 312] width 124 height 31
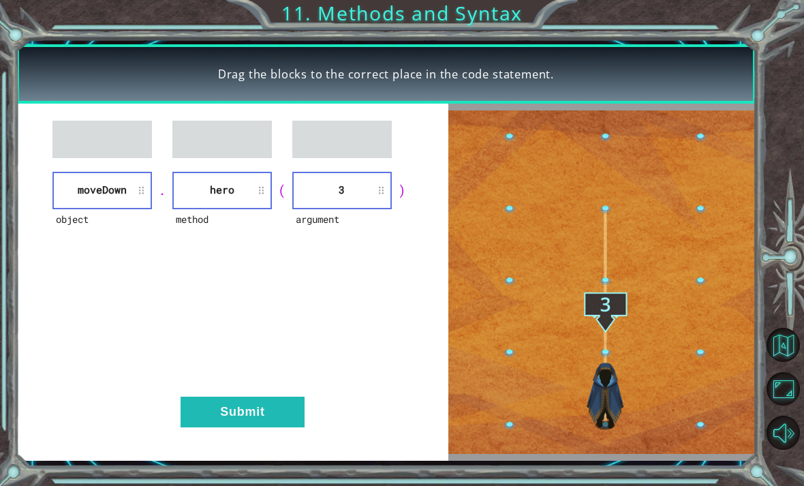
click at [271, 421] on button "Submit" at bounding box center [243, 412] width 124 height 31
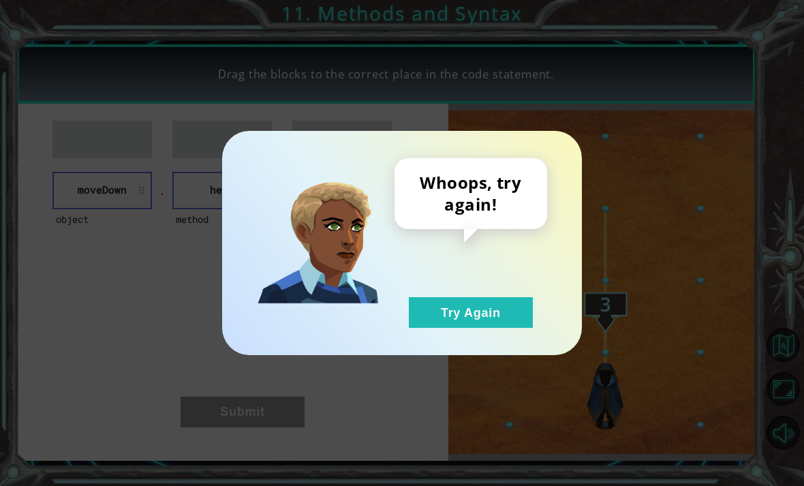
click at [444, 305] on button "Try Again" at bounding box center [471, 312] width 124 height 31
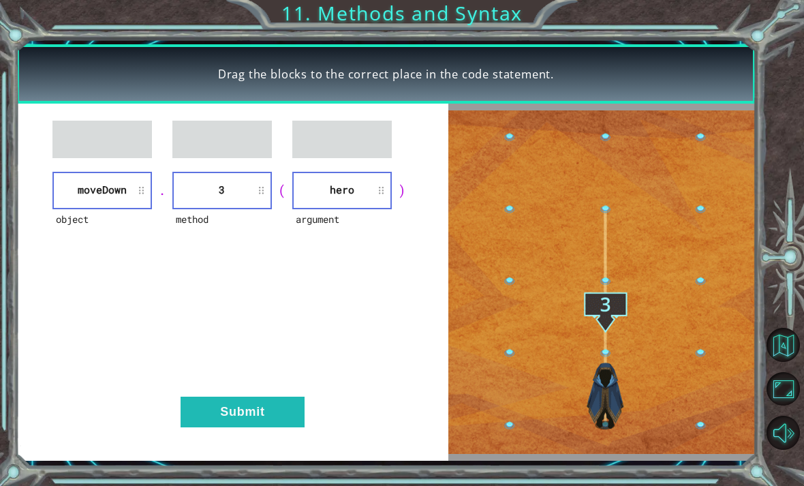
click at [249, 436] on div "object moveDown . method 3 ( argument hero ) Submit" at bounding box center [232, 283] width 432 height 358
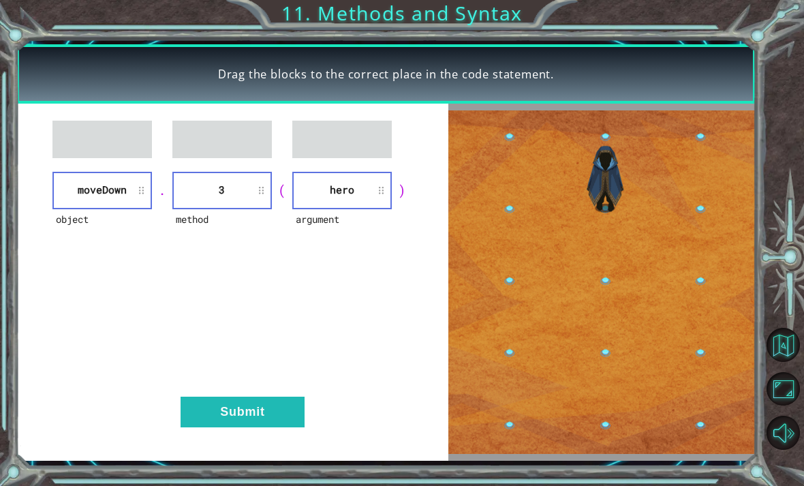
click at [245, 412] on button "Submit" at bounding box center [243, 412] width 124 height 31
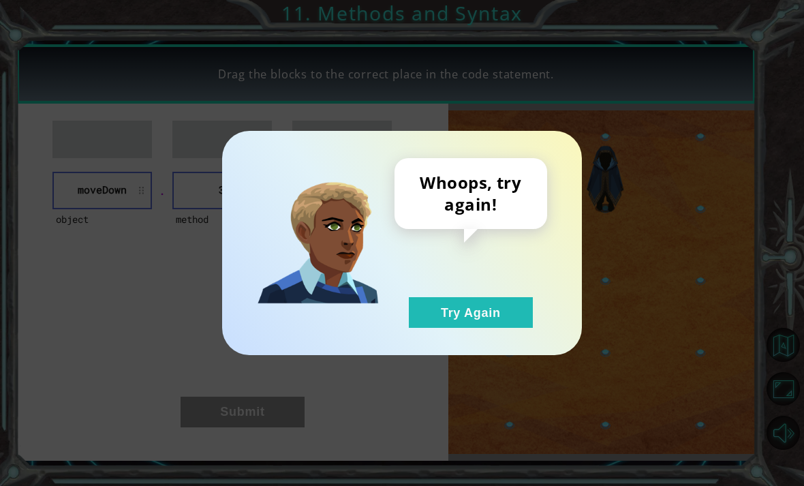
click at [450, 311] on button "Try Again" at bounding box center [471, 312] width 124 height 31
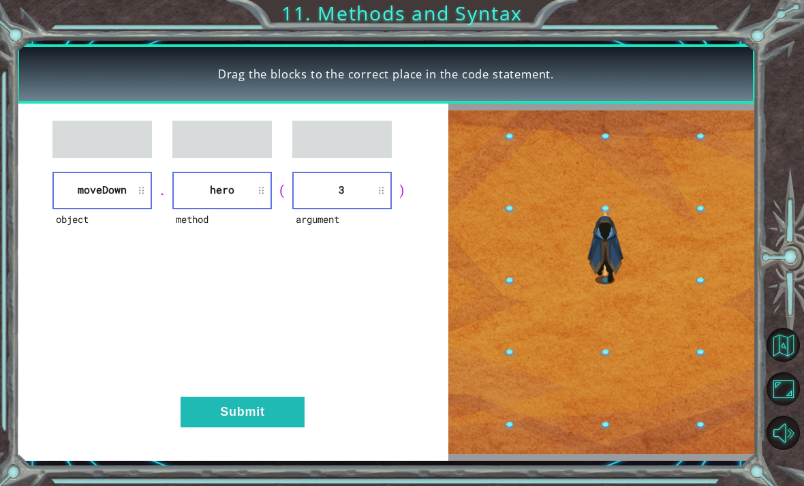
click at [249, 427] on button "Submit" at bounding box center [243, 412] width 124 height 31
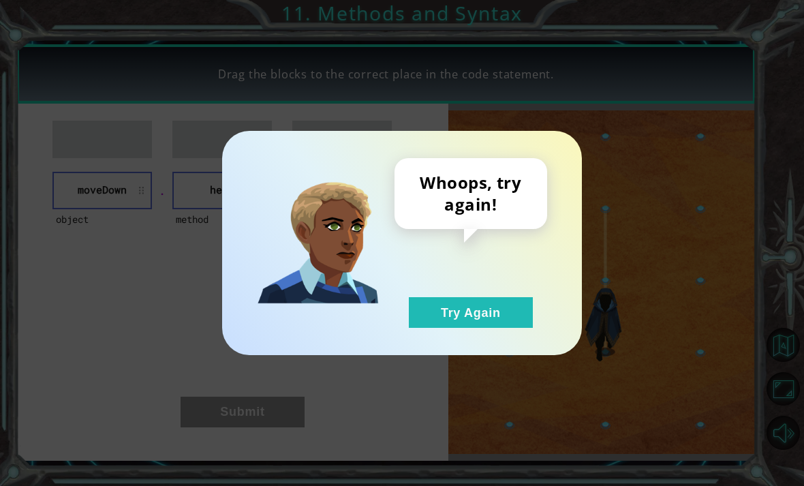
click at [461, 321] on button "Try Again" at bounding box center [471, 312] width 124 height 31
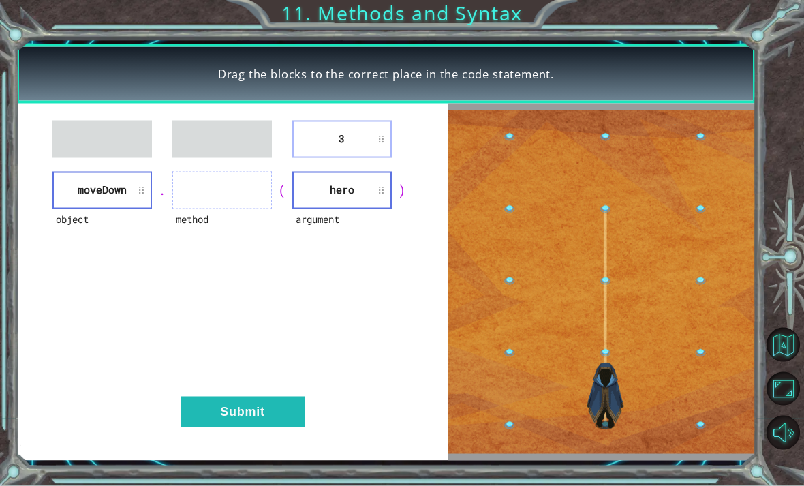
scroll to position [7, 0]
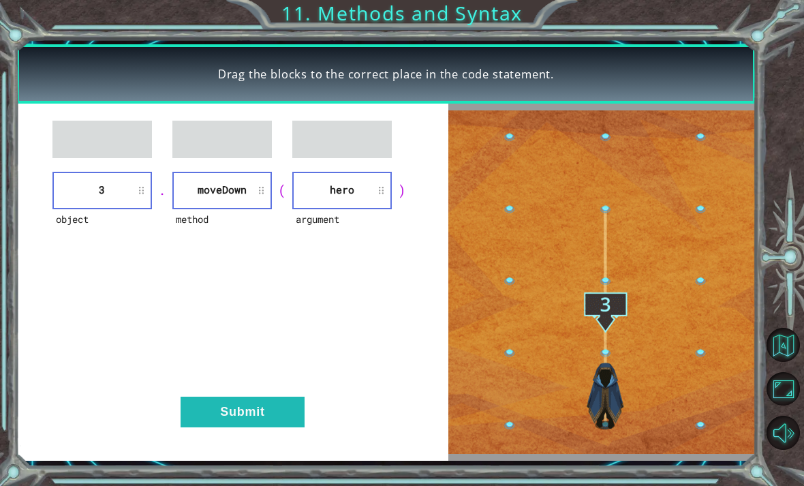
click at [269, 416] on button "Submit" at bounding box center [243, 412] width 124 height 31
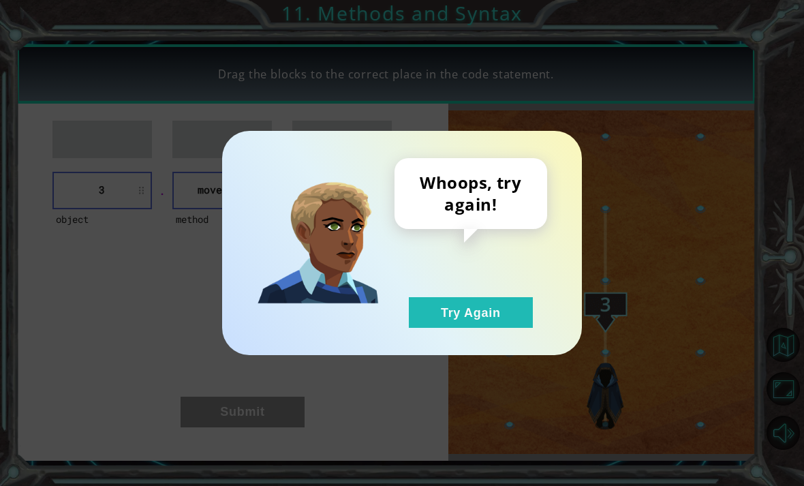
click at [456, 318] on button "Try Again" at bounding box center [471, 312] width 124 height 31
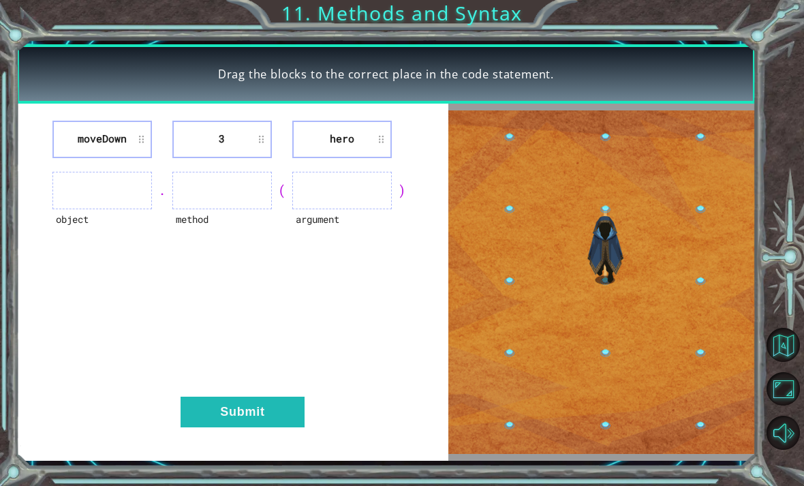
click at [254, 436] on div "moveDown 3 hero object . method ( argument ) Submit" at bounding box center [232, 283] width 432 height 358
click at [254, 412] on button "Submit" at bounding box center [243, 412] width 124 height 31
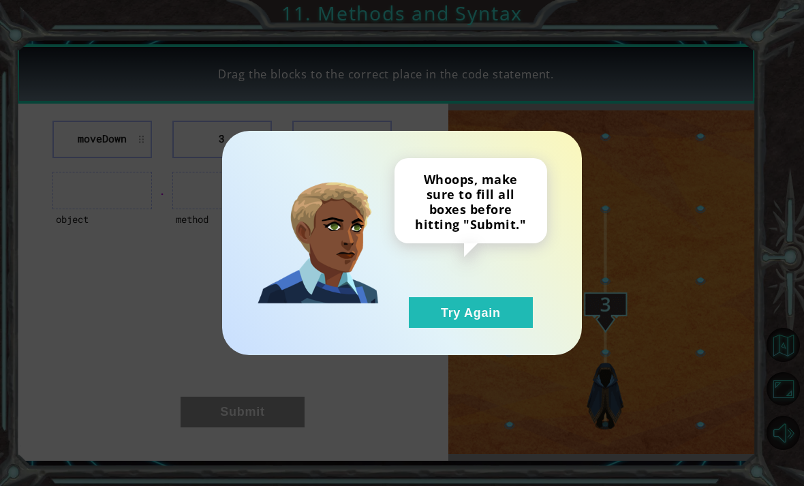
click at [463, 314] on button "Try Again" at bounding box center [471, 312] width 124 height 31
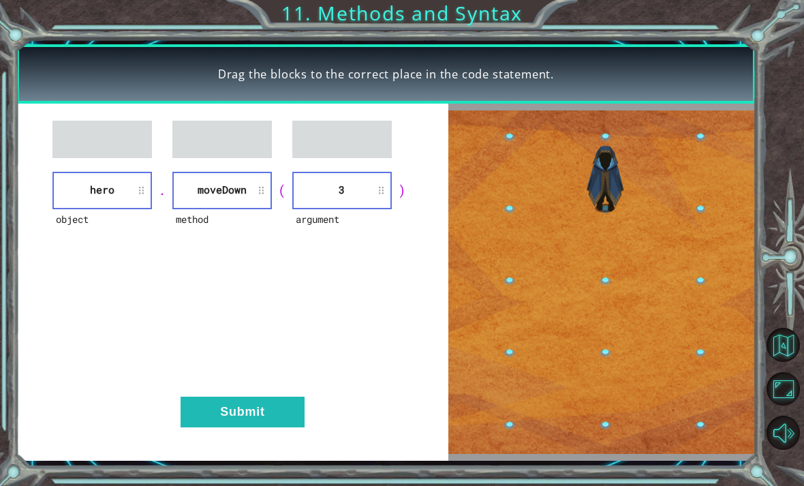
click at [300, 440] on div "object hero . method moveDown ( argument 3 ) Submit" at bounding box center [232, 283] width 432 height 358
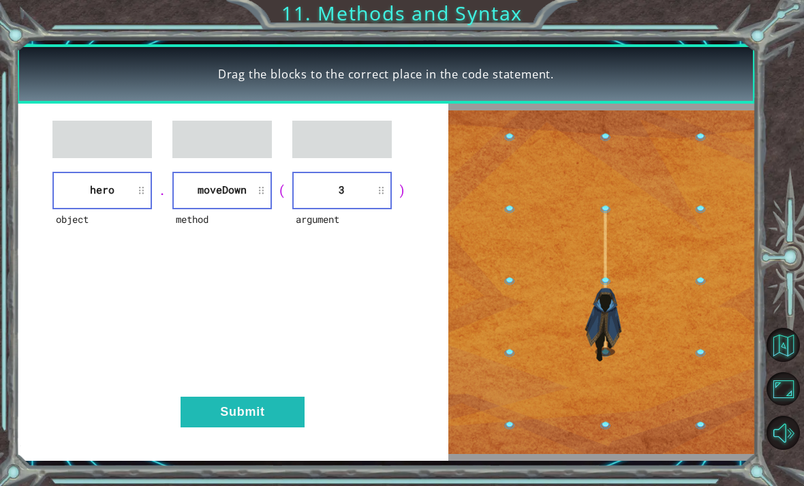
click at [258, 407] on button "Submit" at bounding box center [243, 412] width 124 height 31
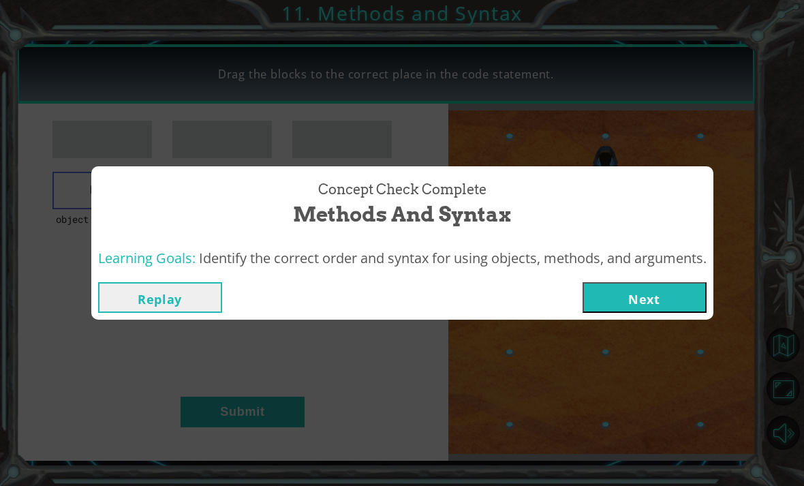
click at [558, 292] on button "Next" at bounding box center [645, 297] width 124 height 31
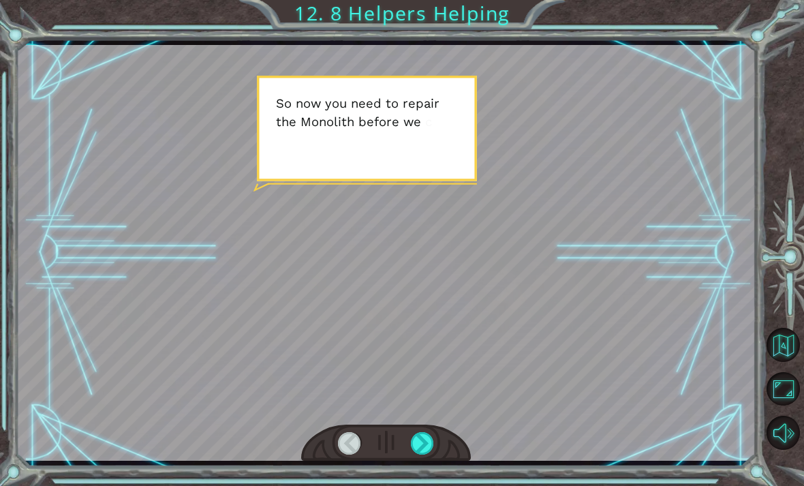
click at [418, 430] on div at bounding box center [386, 443] width 170 height 37
click at [426, 446] on div at bounding box center [422, 443] width 23 height 22
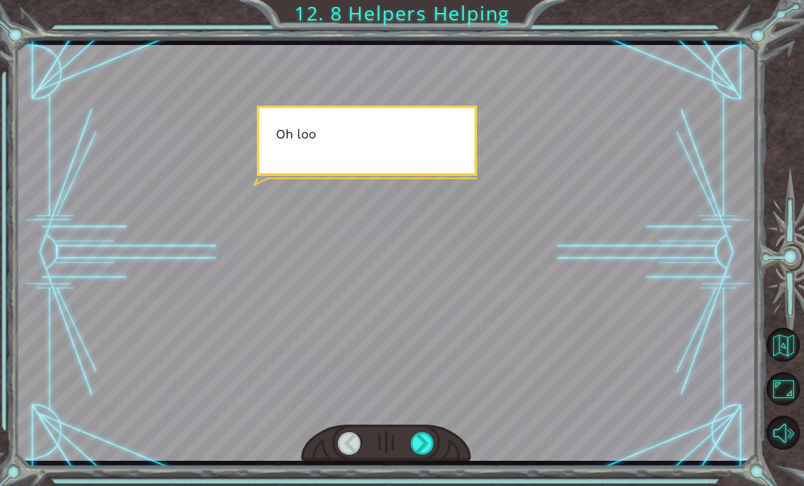
click at [425, 452] on div at bounding box center [422, 443] width 23 height 22
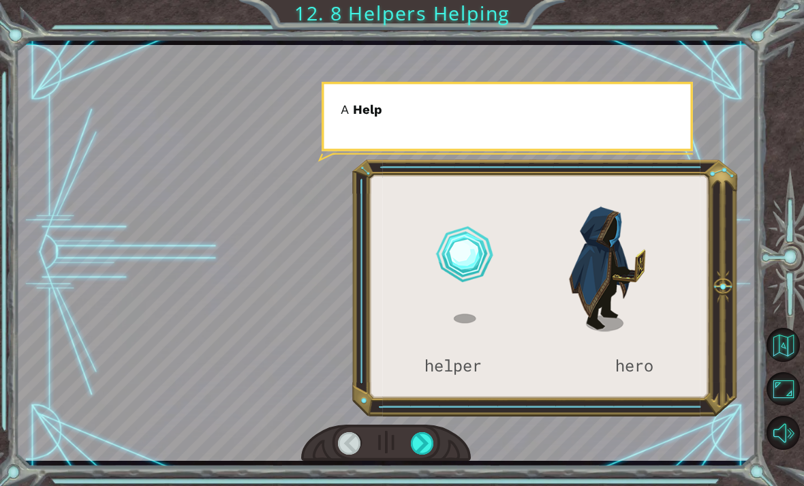
click at [414, 458] on div at bounding box center [386, 443] width 170 height 37
click at [413, 453] on div at bounding box center [422, 443] width 23 height 22
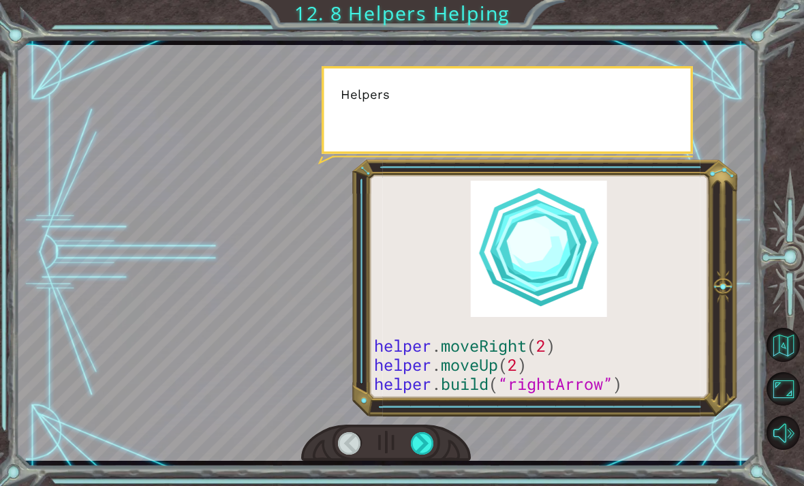
click at [414, 455] on div at bounding box center [422, 443] width 23 height 22
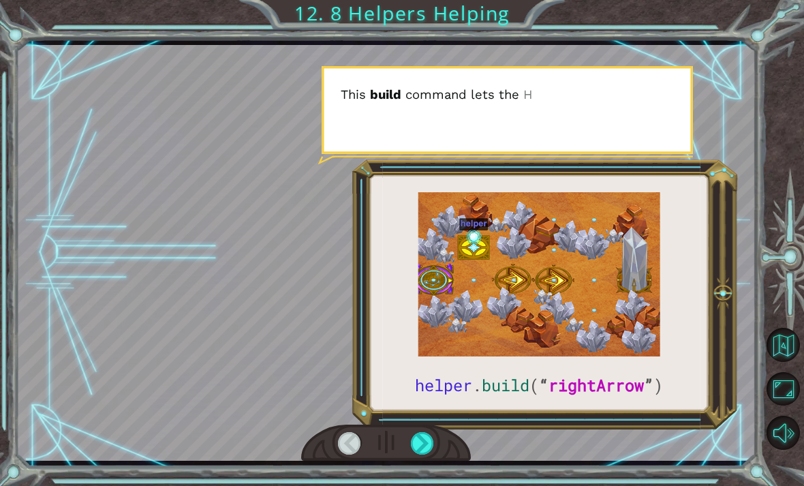
click at [418, 447] on div at bounding box center [422, 443] width 23 height 22
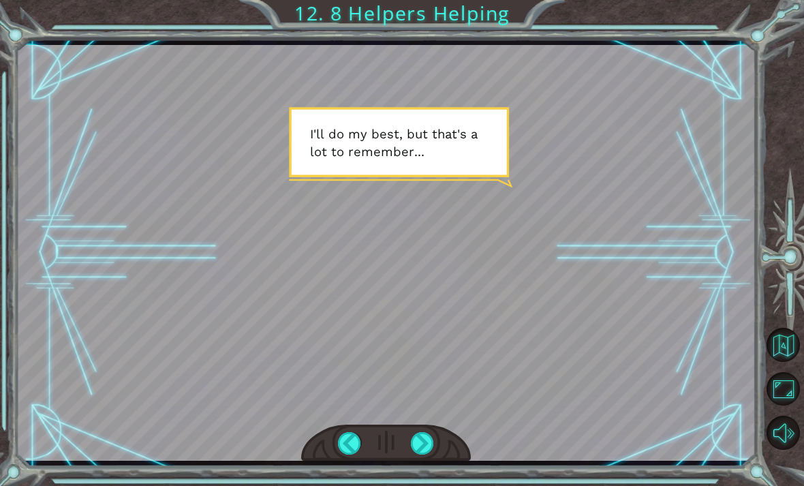
click at [423, 445] on div at bounding box center [422, 443] width 23 height 22
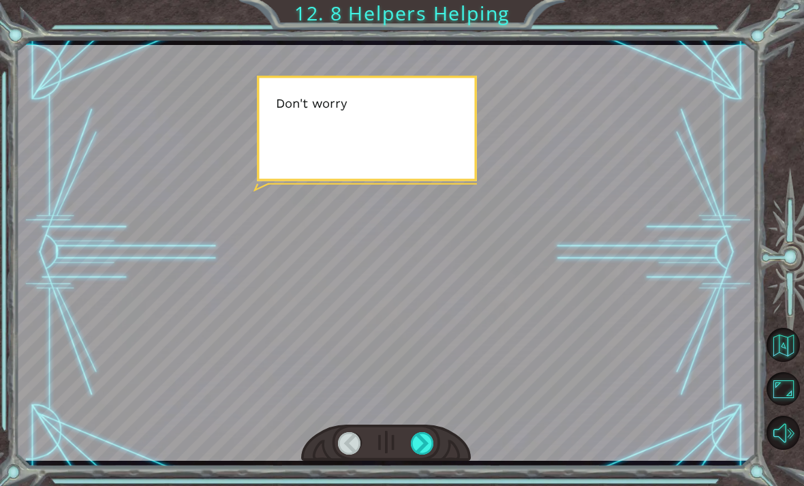
click at [427, 438] on div at bounding box center [422, 443] width 23 height 22
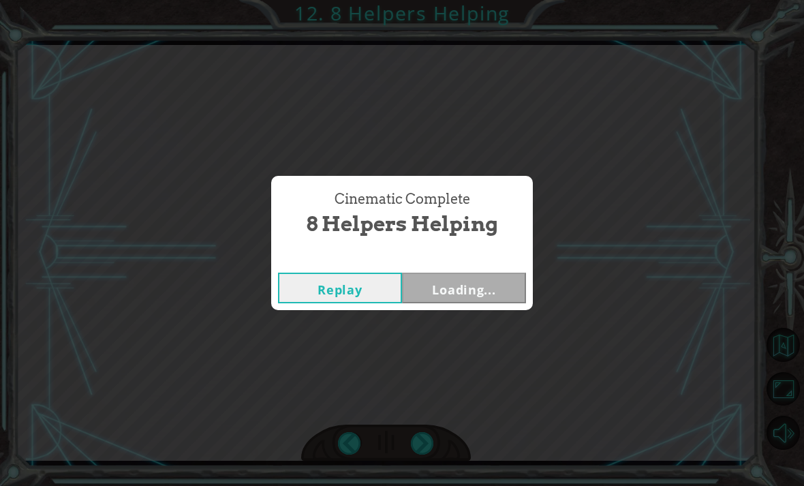
click at [433, 439] on div "Cinematic Complete 8 Helpers Helping Replay Loading..." at bounding box center [402, 243] width 804 height 486
click at [489, 289] on button "Next" at bounding box center [464, 288] width 124 height 31
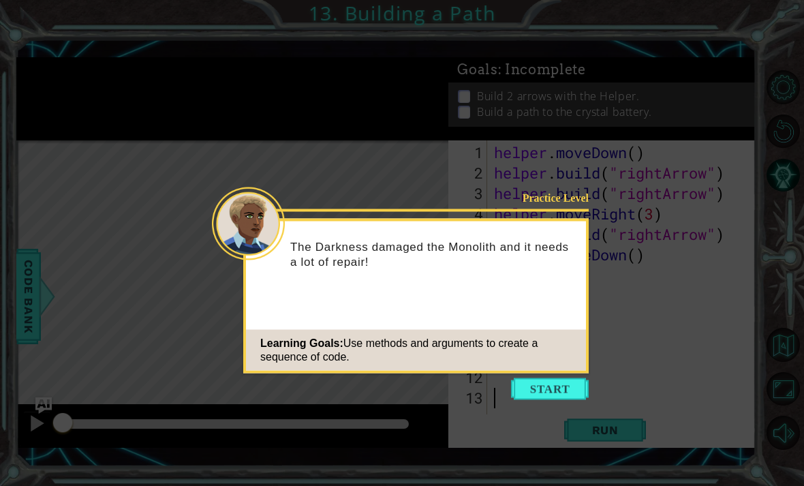
click at [558, 344] on icon at bounding box center [402, 243] width 804 height 486
click at [558, 379] on button "Start" at bounding box center [550, 389] width 78 height 22
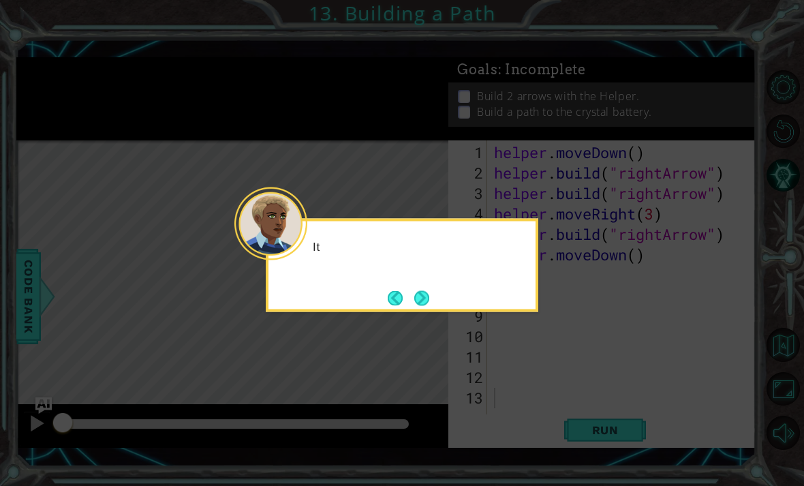
click at [551, 386] on icon at bounding box center [402, 243] width 804 height 486
click at [427, 290] on button "Next" at bounding box center [421, 297] width 15 height 15
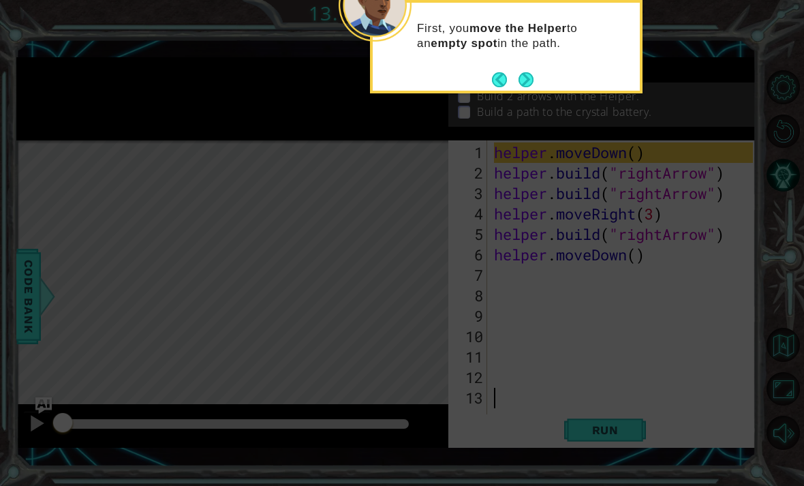
scroll to position [44, 0]
click at [537, 26] on div "First, you move the Helper to an empty spot in the path." at bounding box center [506, 42] width 267 height 69
click at [532, 72] on button "Next" at bounding box center [526, 79] width 15 height 15
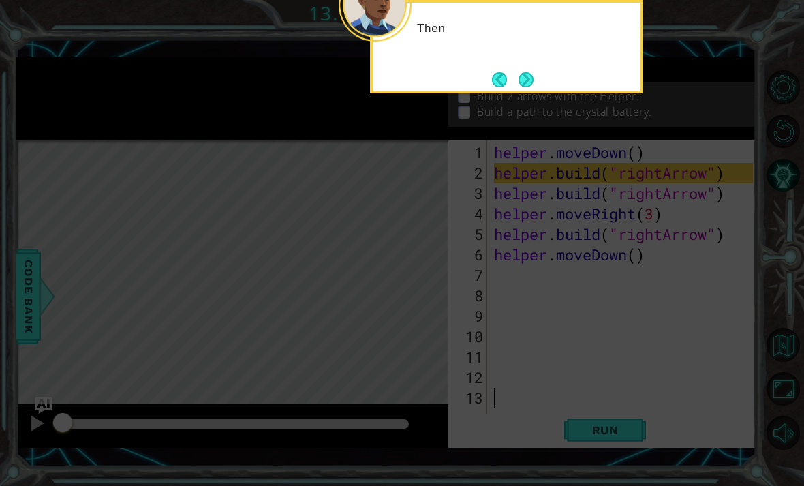
scroll to position [0, 0]
click at [526, 74] on button "Next" at bounding box center [526, 79] width 15 height 15
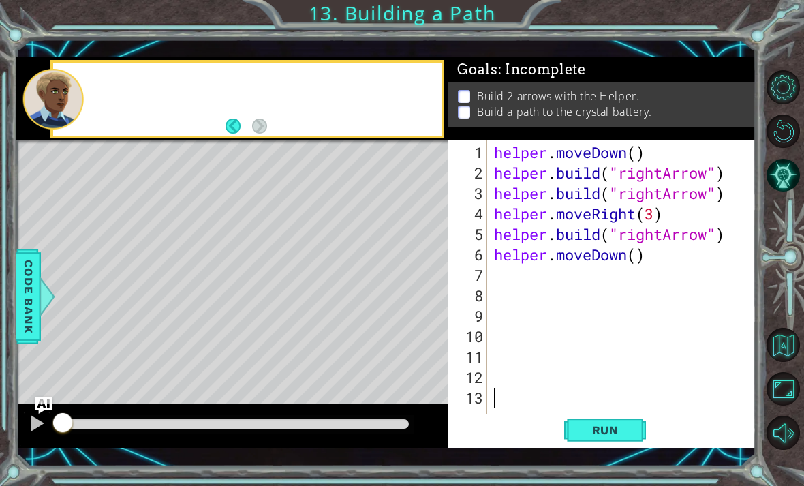
click at [532, 76] on span ": Incomplete" at bounding box center [542, 69] width 88 height 16
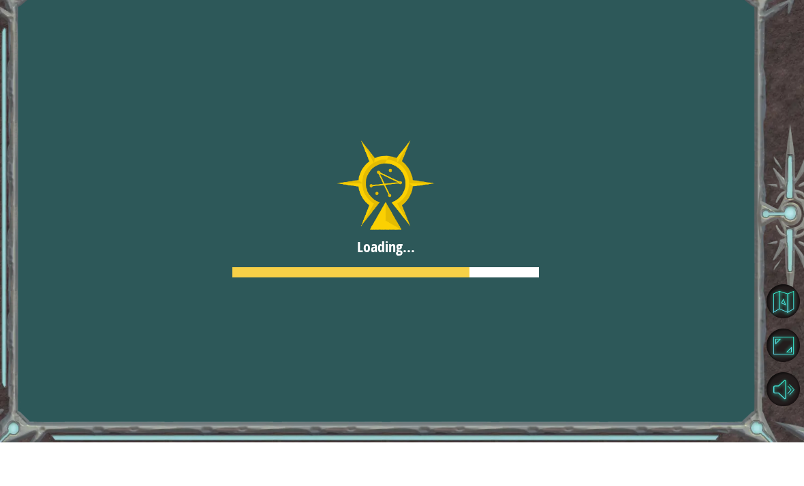
scroll to position [44, 0]
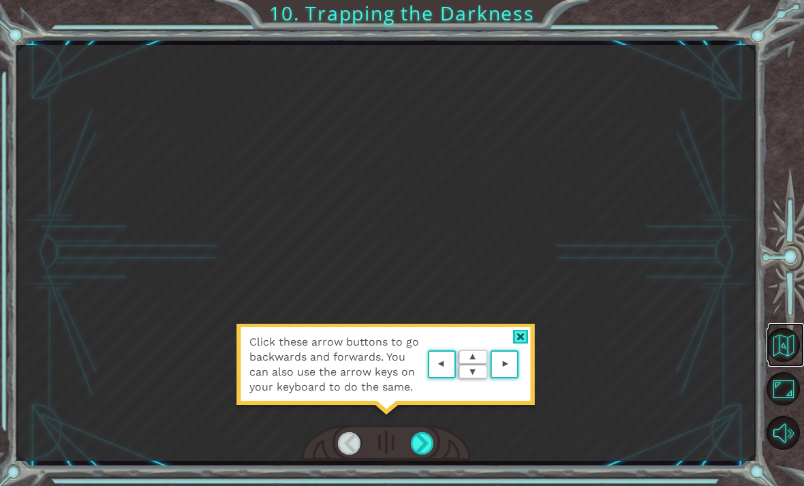
click at [558, 362] on button "Back to Map" at bounding box center [784, 345] width 34 height 34
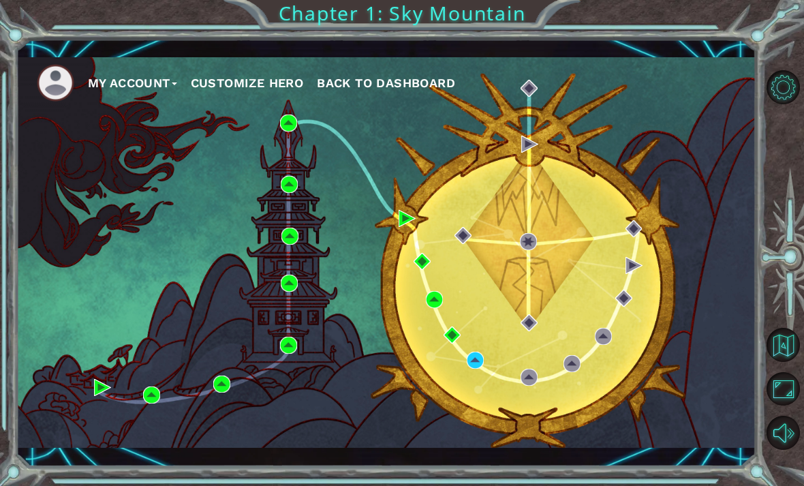
click at [296, 378] on div "My Account Customize Hero Back to Dashboard" at bounding box center [386, 252] width 740 height 391
click at [291, 385] on div "My Account Customize Hero Back to Dashboard" at bounding box center [386, 252] width 740 height 391
click at [293, 382] on div "My Account Customize Hero Back to Dashboard" at bounding box center [386, 252] width 740 height 391
click at [290, 378] on div "My Account Customize Hero Back to Dashboard" at bounding box center [386, 252] width 740 height 391
click at [295, 383] on div "My Account Customize Hero Back to Dashboard" at bounding box center [386, 252] width 740 height 391
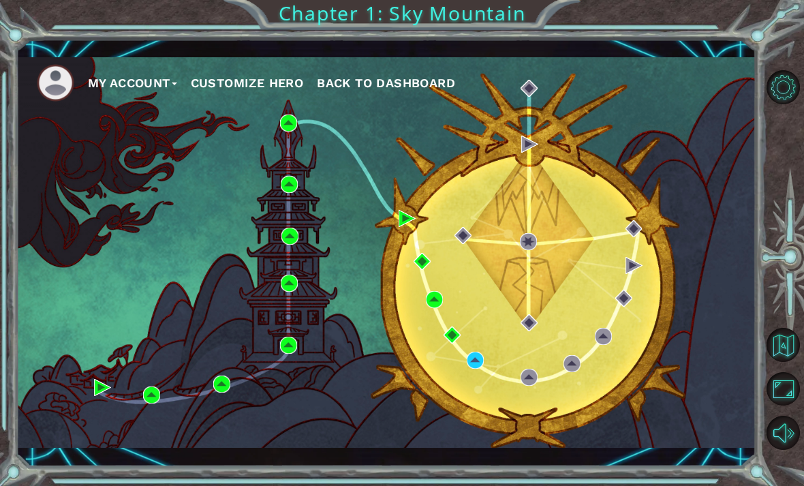
click at [296, 391] on div "My Account Customize Hero Back to Dashboard" at bounding box center [386, 252] width 740 height 391
click at [302, 384] on div "My Account Customize Hero Back to Dashboard" at bounding box center [386, 252] width 740 height 391
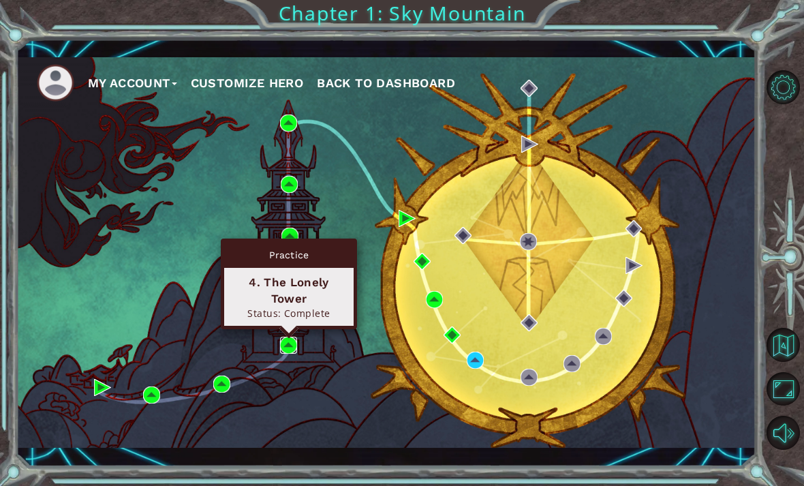
click at [290, 344] on img at bounding box center [288, 345] width 17 height 17
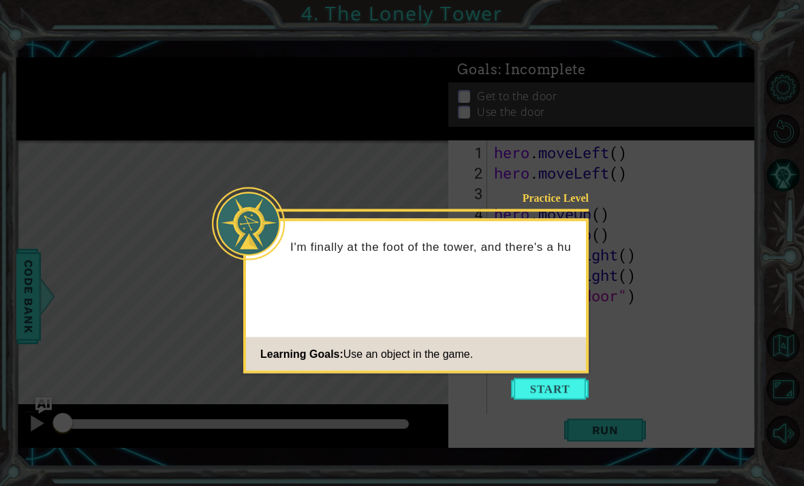
click at [558, 181] on icon at bounding box center [402, 243] width 804 height 486
click at [546, 382] on button "Start" at bounding box center [550, 389] width 78 height 22
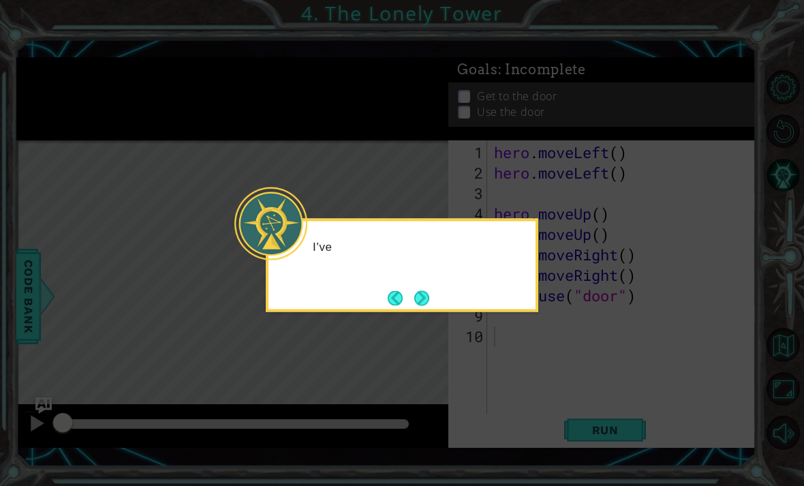
click at [558, 373] on icon at bounding box center [402, 243] width 804 height 486
click at [426, 299] on button "Next" at bounding box center [421, 297] width 15 height 15
click at [423, 303] on button "Next" at bounding box center [421, 297] width 15 height 15
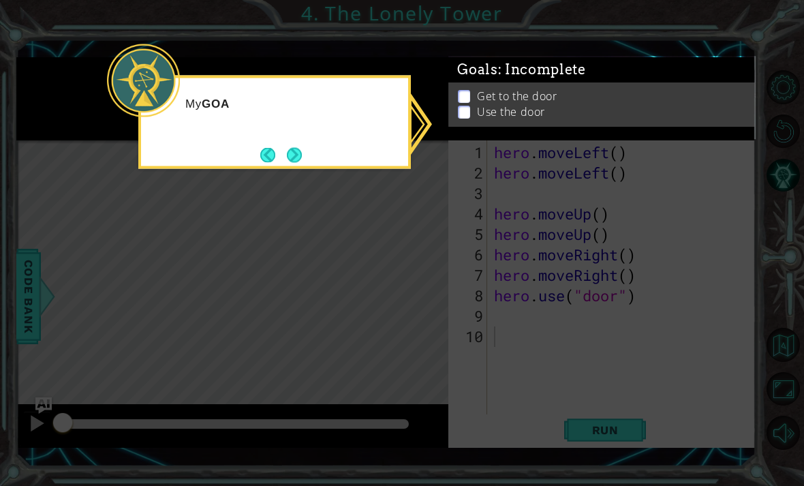
click at [558, 158] on icon at bounding box center [402, 243] width 804 height 486
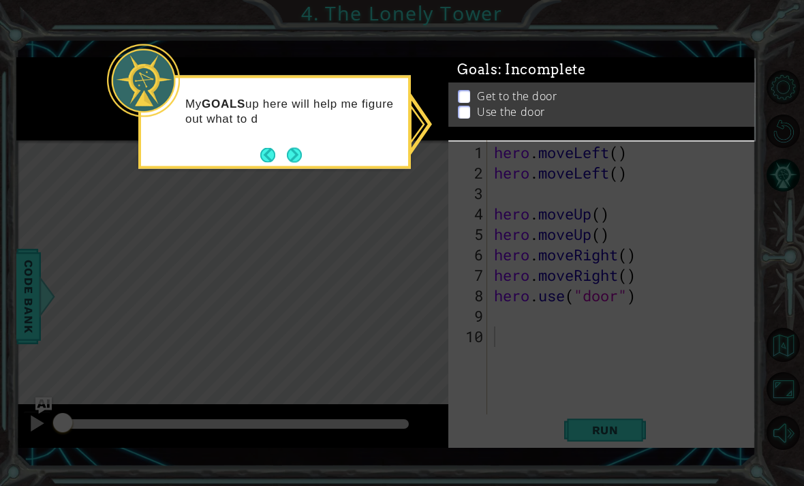
click at [558, 178] on icon at bounding box center [402, 243] width 804 height 486
click at [558, 140] on div "Goals : Incomplete Get to the door Use the door" at bounding box center [601, 98] width 307 height 83
click at [307, 151] on div "My GOALS up here will help me figure out what to do next." at bounding box center [274, 117] width 267 height 69
click at [295, 149] on button "Next" at bounding box center [294, 154] width 15 height 15
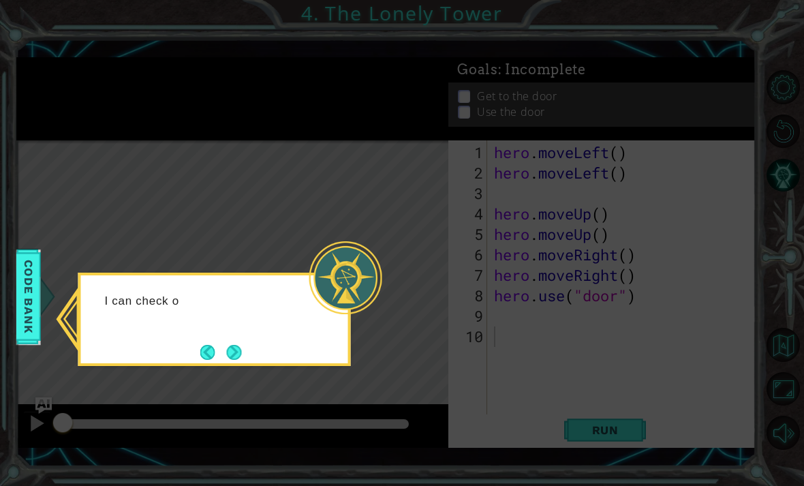
click at [239, 345] on button "Next" at bounding box center [233, 352] width 15 height 15
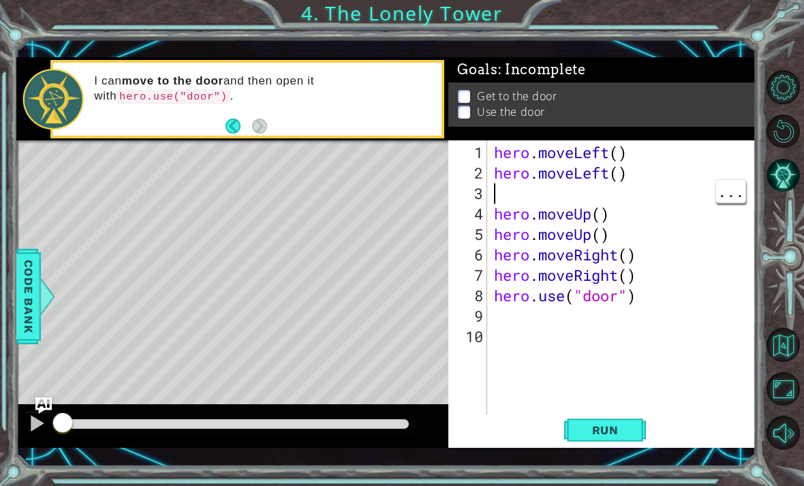
click at [558, 194] on div "hero . moveLeft ( ) hero . moveLeft ( ) hero . moveUp ( ) hero . moveUp ( ) her…" at bounding box center [625, 305] width 269 height 327
type textarea "hero.moveLeft()"
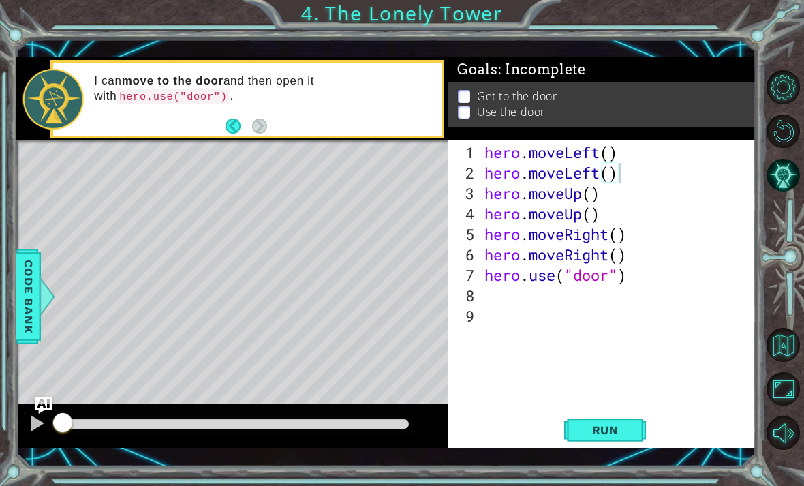
click at [558, 425] on span "Run" at bounding box center [606, 430] width 54 height 14
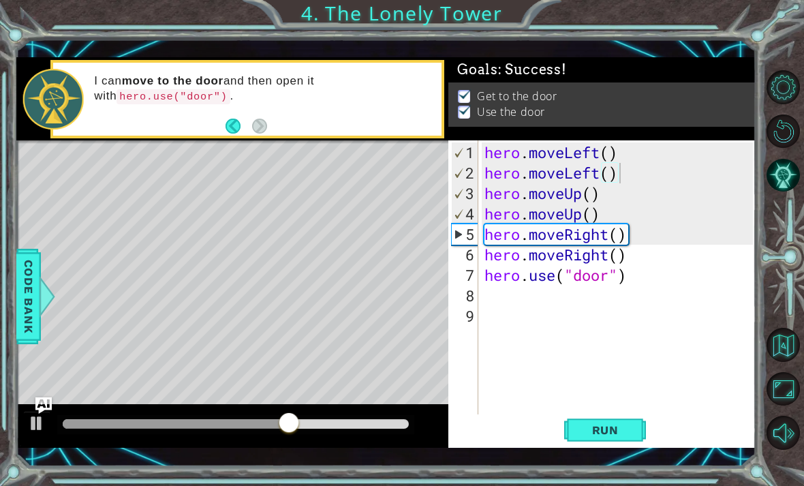
click at [44, 425] on div at bounding box center [37, 423] width 18 height 18
click at [558, 360] on button "Back to Map" at bounding box center [784, 345] width 34 height 34
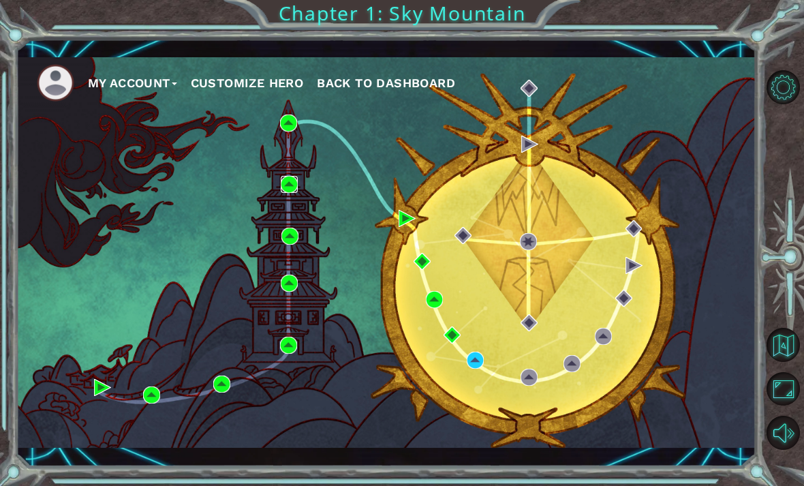
click at [293, 188] on img at bounding box center [289, 184] width 17 height 17
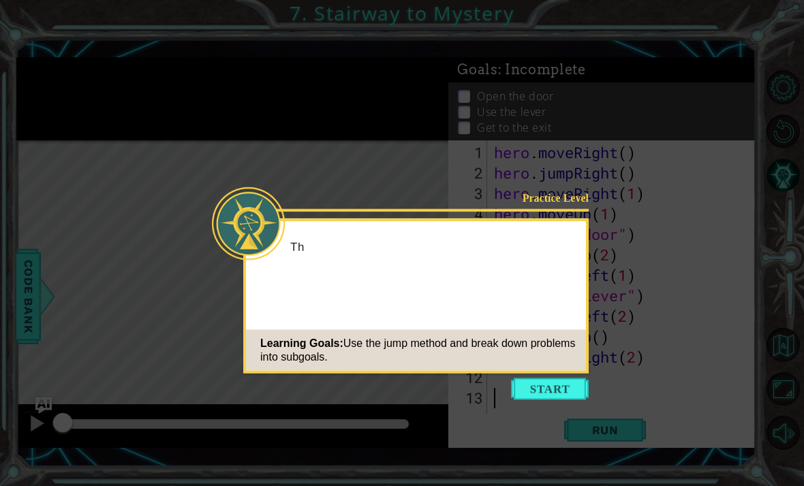
click at [41, 162] on icon at bounding box center [402, 243] width 804 height 486
click at [555, 387] on button "Start" at bounding box center [550, 389] width 78 height 22
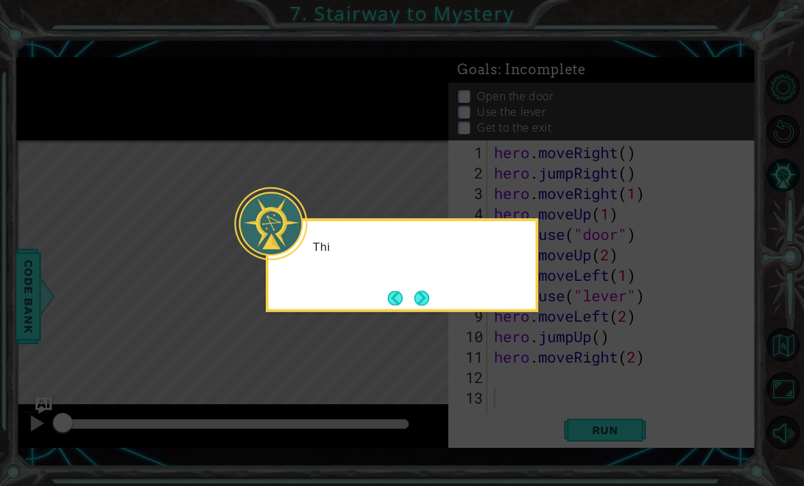
click at [558, 303] on icon at bounding box center [402, 243] width 804 height 486
click at [429, 291] on button "Next" at bounding box center [421, 297] width 15 height 15
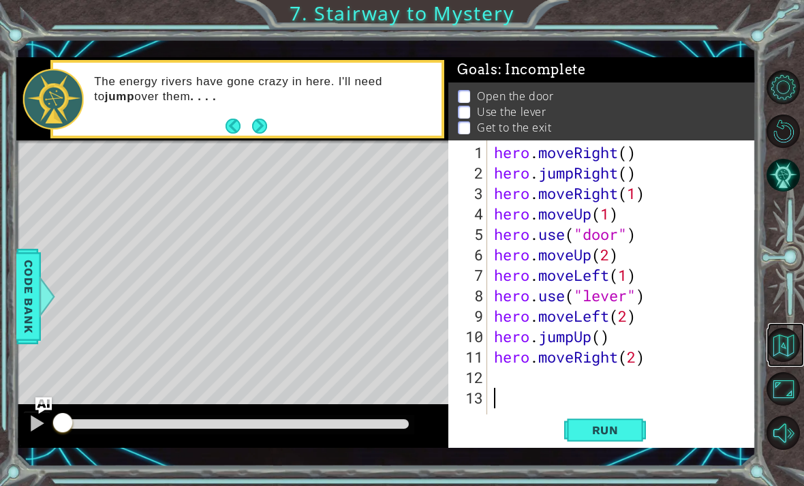
click at [558, 362] on button "Back to Map" at bounding box center [784, 345] width 34 height 34
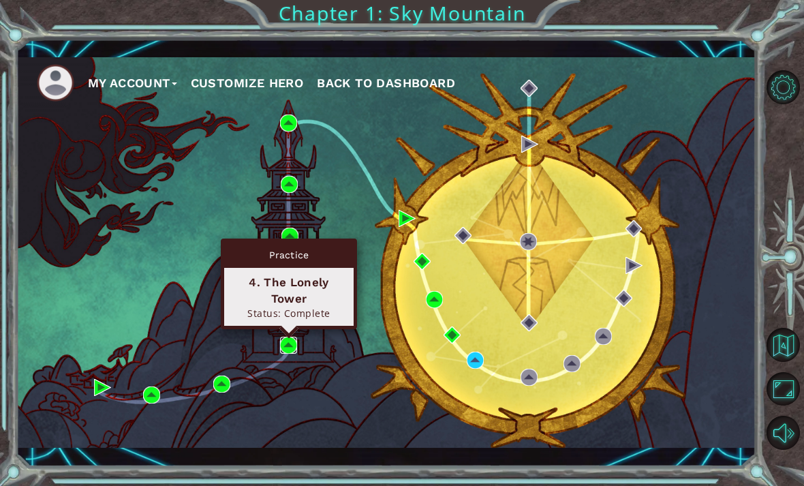
click at [288, 342] on img at bounding box center [288, 345] width 17 height 17
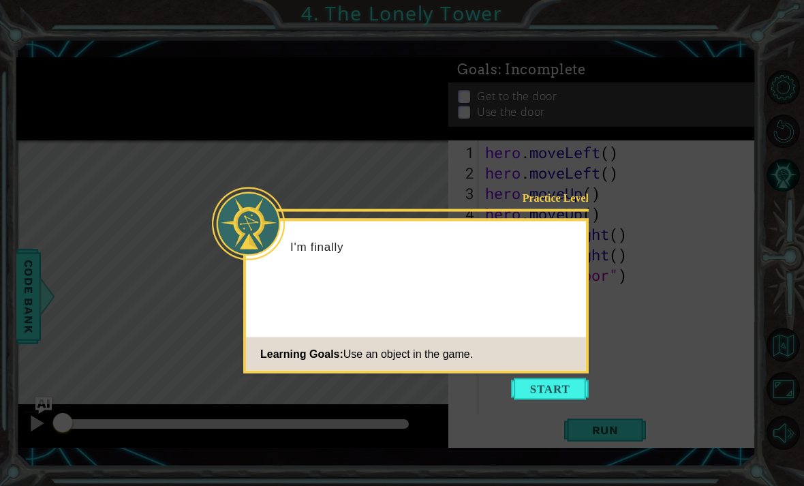
click at [558, 390] on button "Start" at bounding box center [550, 389] width 78 height 22
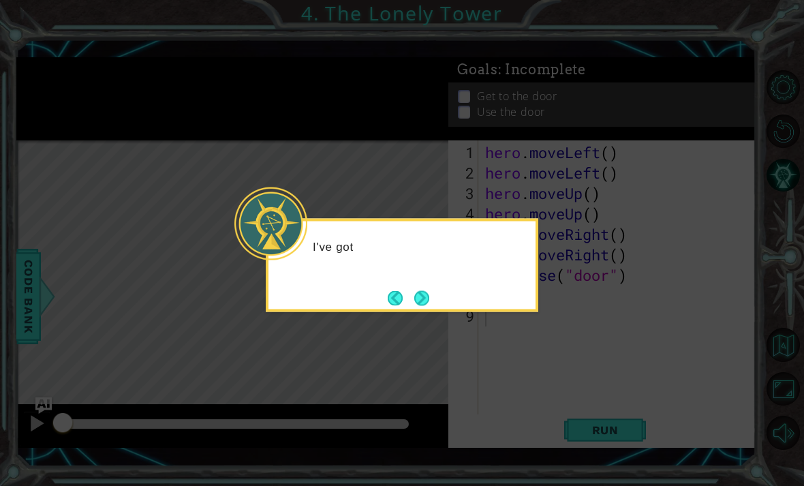
click at [558, 266] on icon at bounding box center [402, 243] width 804 height 486
click at [429, 296] on button "Next" at bounding box center [421, 297] width 15 height 15
click at [427, 290] on button "Next" at bounding box center [422, 298] width 16 height 16
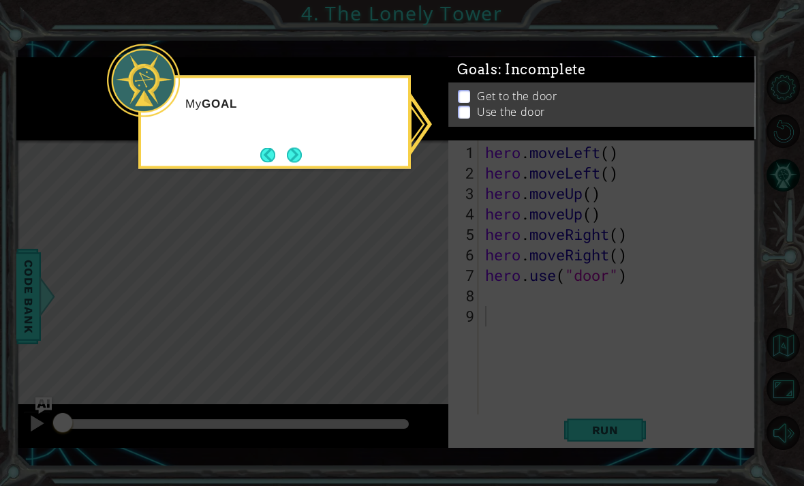
click at [558, 202] on icon at bounding box center [402, 243] width 804 height 486
click at [292, 160] on button "Next" at bounding box center [294, 154] width 15 height 15
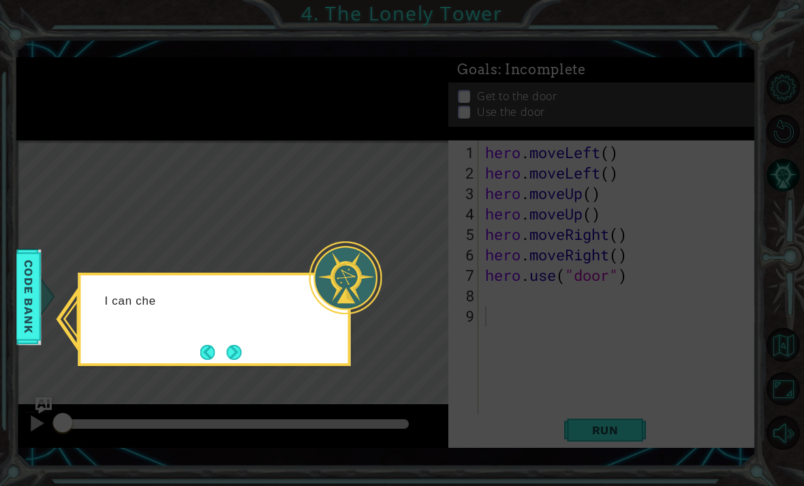
click at [234, 345] on button "Next" at bounding box center [234, 352] width 15 height 15
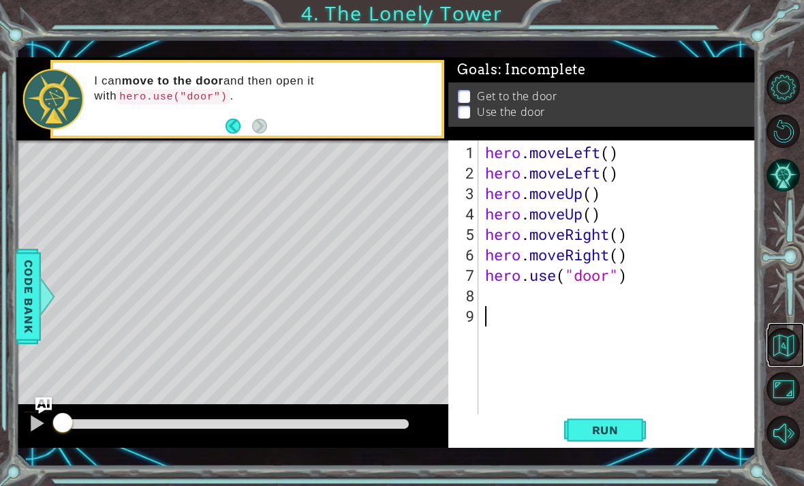
click at [558, 362] on button "Back to Map" at bounding box center [784, 345] width 34 height 34
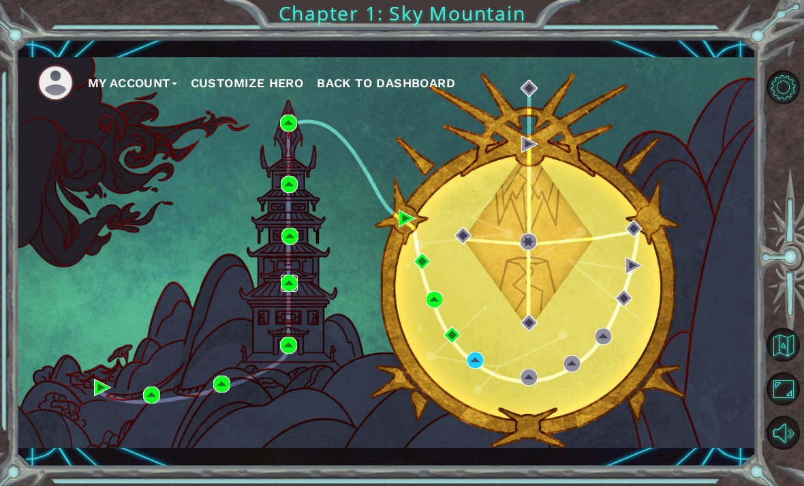
click at [294, 282] on img at bounding box center [289, 283] width 17 height 17
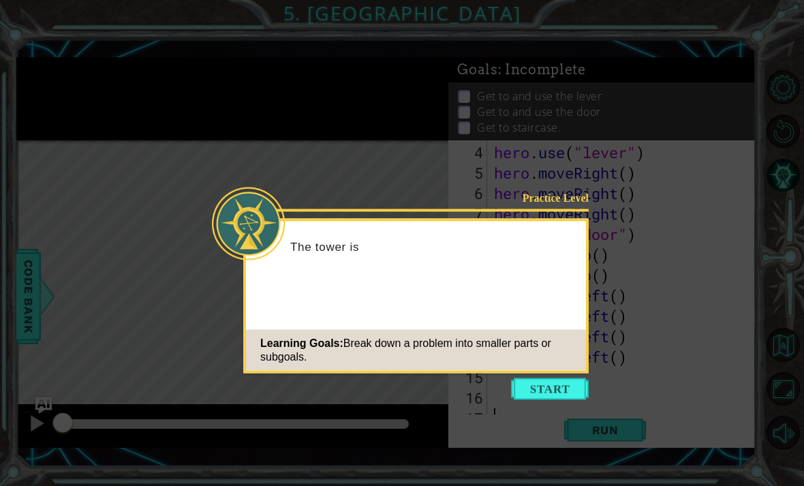
scroll to position [61, 0]
click at [558, 198] on icon at bounding box center [402, 243] width 804 height 486
click at [545, 388] on button "Start" at bounding box center [550, 389] width 78 height 22
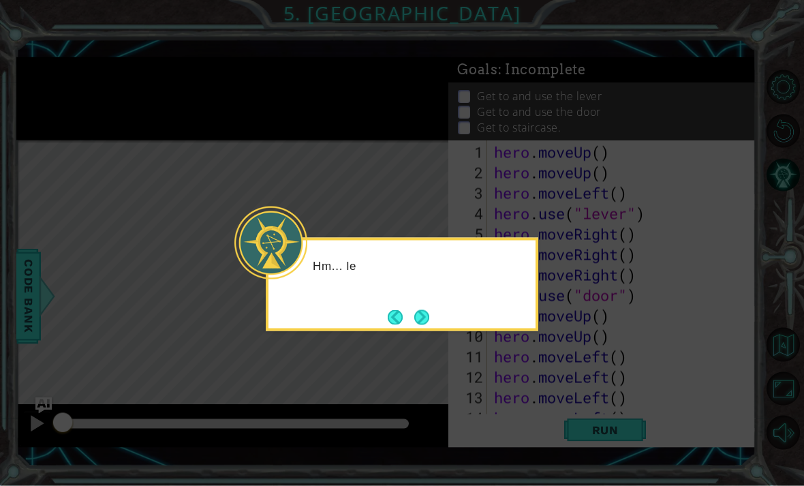
scroll to position [42, 0]
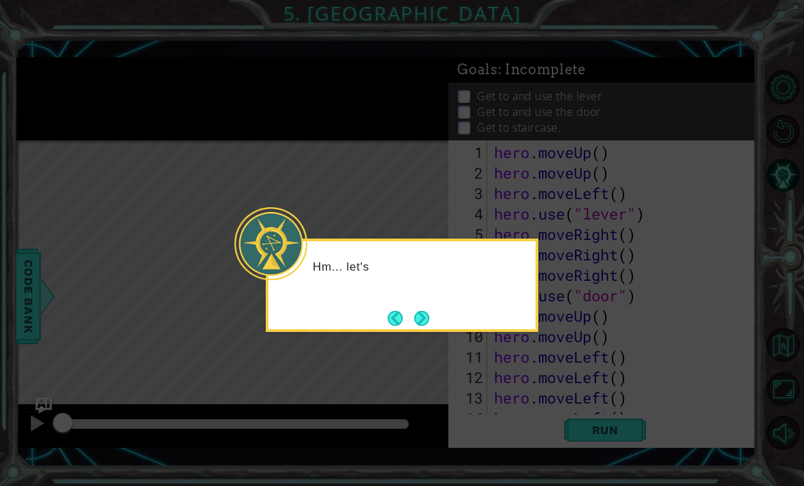
click at [558, 235] on icon at bounding box center [402, 243] width 804 height 486
click at [429, 311] on button "Next" at bounding box center [421, 318] width 15 height 15
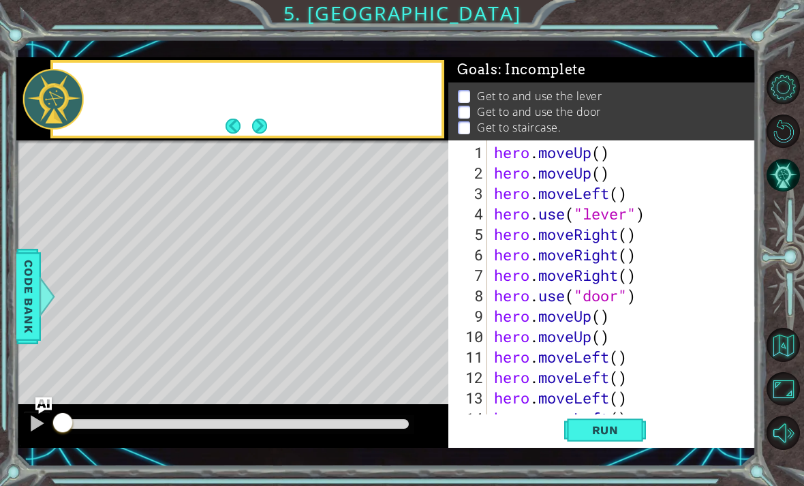
click at [406, 281] on div "Level Map" at bounding box center [331, 340] width 630 height 401
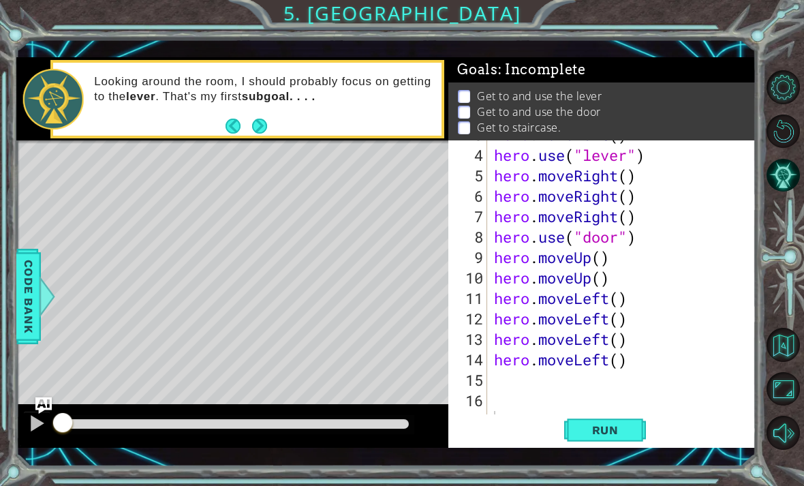
scroll to position [61, 0]
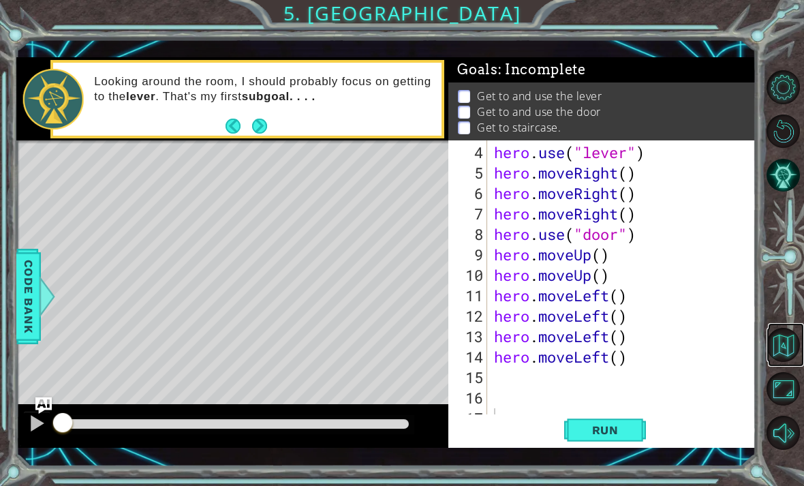
click at [558, 362] on button "Back to Map" at bounding box center [784, 345] width 34 height 34
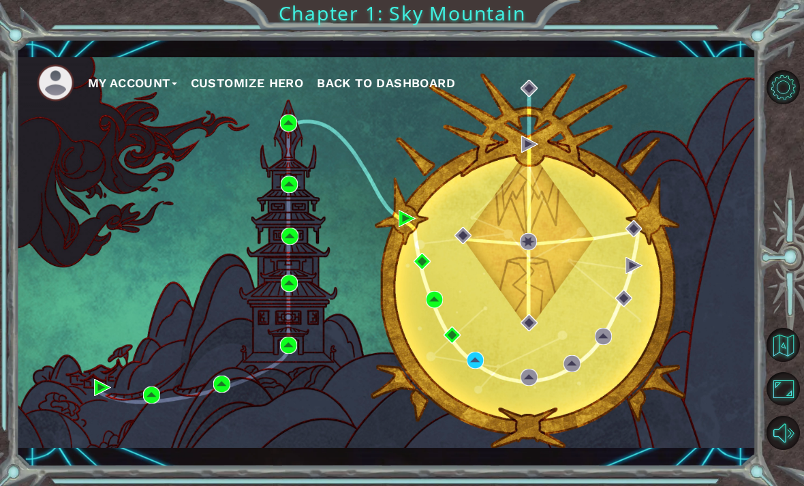
click at [293, 322] on div "My Account Customize Hero Back to Dashboard" at bounding box center [386, 252] width 740 height 391
click at [294, 320] on div "My Account Customize Hero Back to Dashboard" at bounding box center [386, 252] width 740 height 391
click at [292, 322] on div "My Account Customize Hero Back to Dashboard" at bounding box center [386, 252] width 740 height 391
click at [153, 431] on div "My Account Customize Hero Back to Dashboard" at bounding box center [386, 252] width 740 height 391
click at [222, 425] on div "My Account Customize Hero Back to Dashboard" at bounding box center [386, 252] width 740 height 391
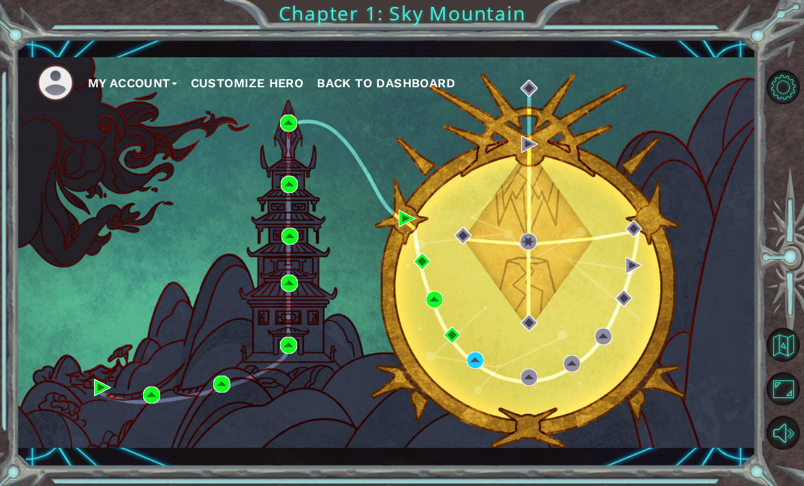
click at [286, 219] on div "My Account Customize Hero Back to Dashboard" at bounding box center [386, 252] width 740 height 391
click at [290, 264] on div "My Account Customize Hero Back to Dashboard" at bounding box center [386, 252] width 740 height 391
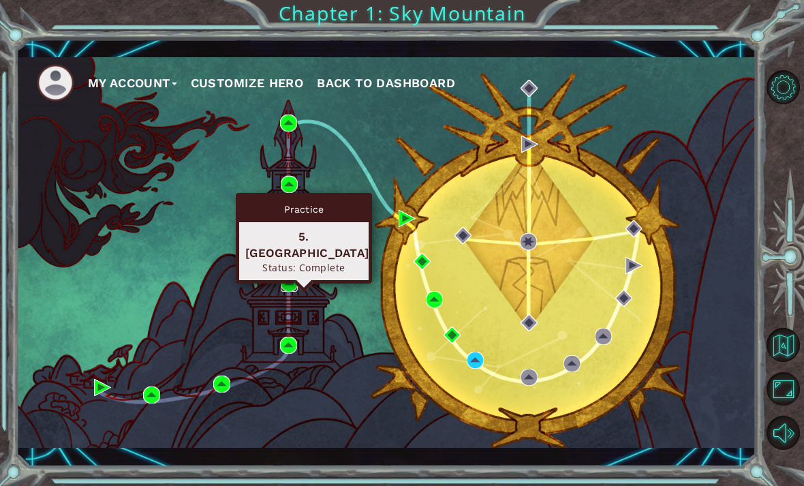
click at [292, 281] on img at bounding box center [289, 283] width 17 height 17
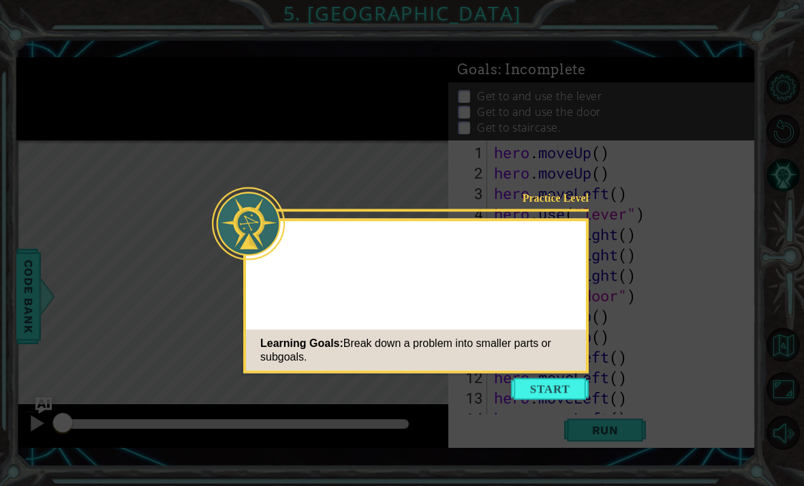
click at [558, 307] on icon at bounding box center [402, 243] width 804 height 486
click at [558, 387] on button "Start" at bounding box center [550, 389] width 78 height 22
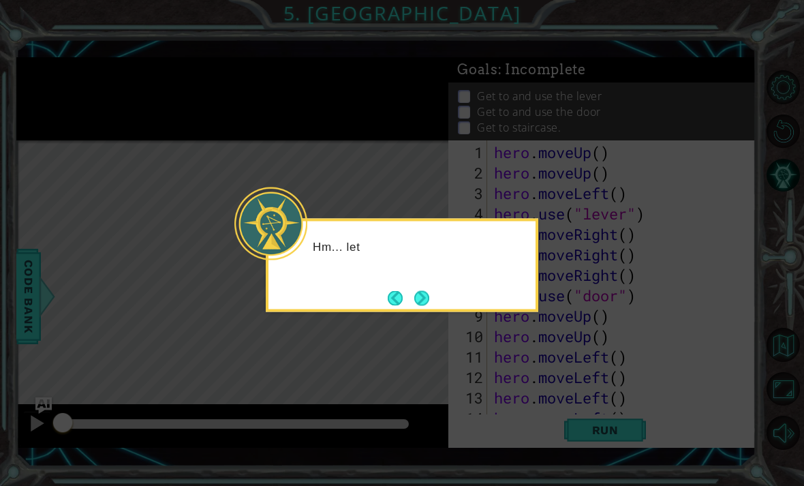
click at [558, 412] on icon at bounding box center [402, 243] width 804 height 486
click at [558, 409] on icon at bounding box center [402, 243] width 804 height 486
click at [429, 290] on button "Next" at bounding box center [421, 297] width 15 height 15
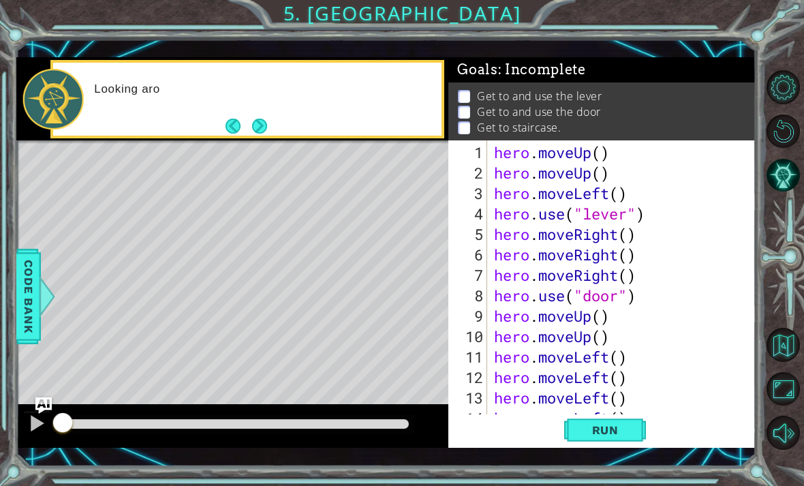
click at [558, 406] on button "Maximize Browser" at bounding box center [784, 389] width 34 height 34
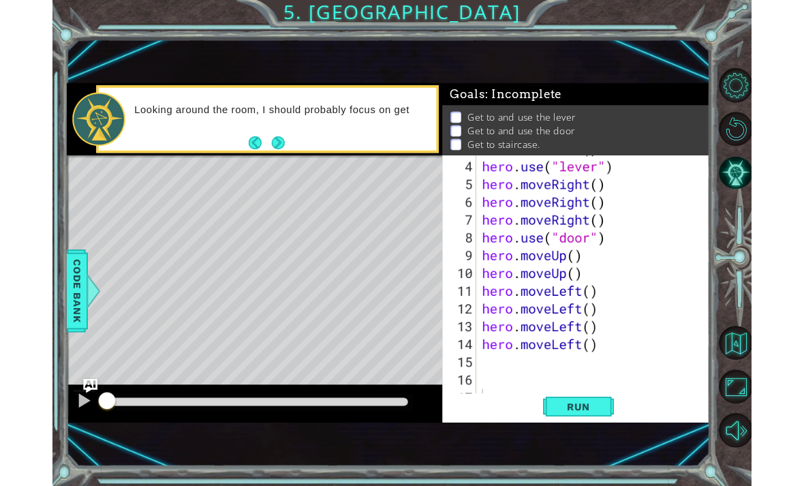
scroll to position [61, 0]
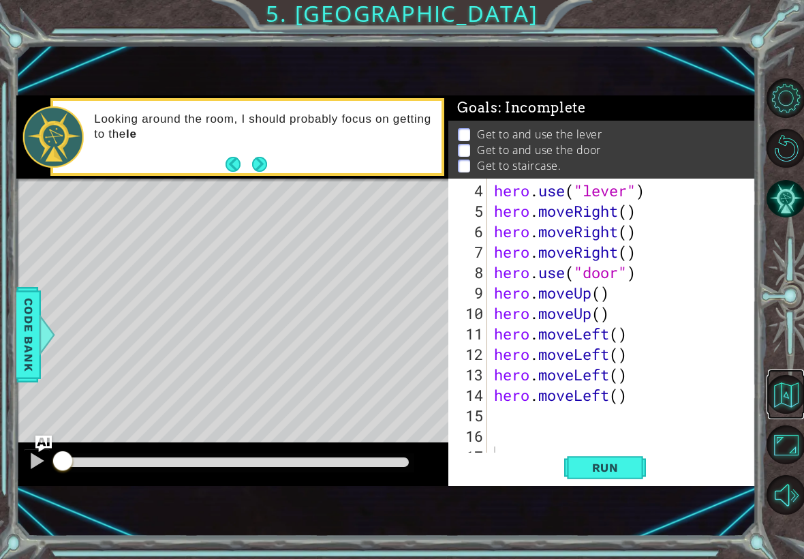
click at [558, 388] on button "Back to Map" at bounding box center [786, 394] width 39 height 39
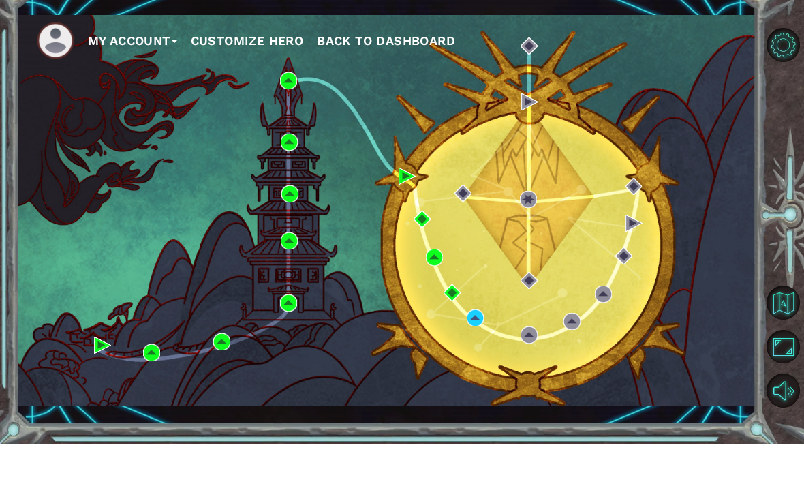
scroll to position [42, 0]
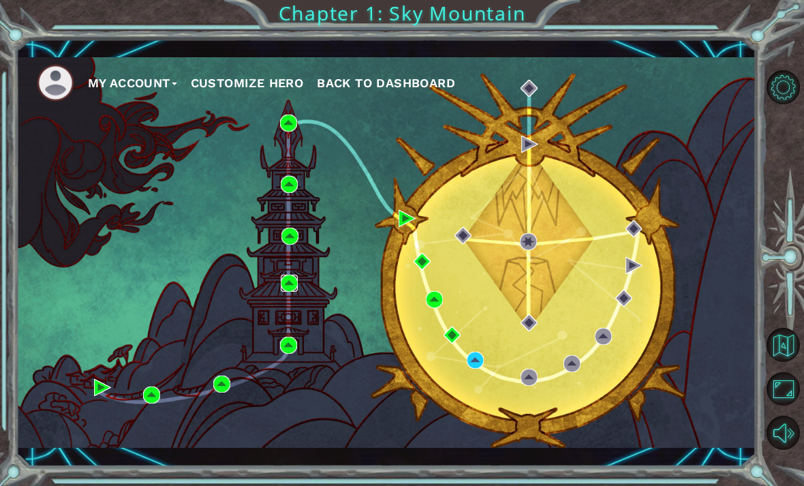
click at [294, 281] on img at bounding box center [289, 283] width 17 height 17
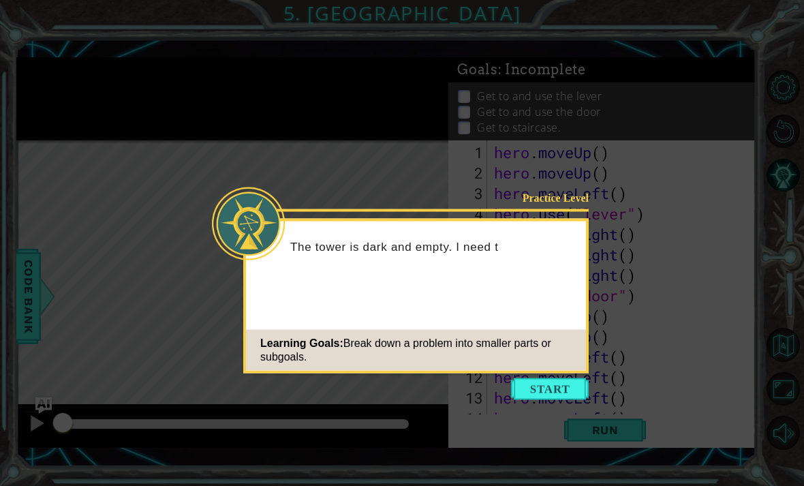
click at [558, 355] on icon at bounding box center [402, 243] width 804 height 486
click at [558, 380] on button "Start" at bounding box center [550, 389] width 78 height 22
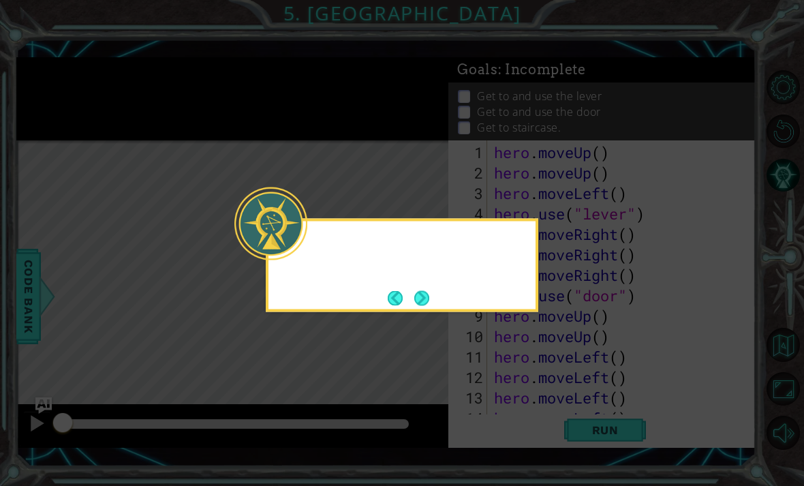
click at [558, 387] on icon at bounding box center [402, 243] width 804 height 486
click at [429, 290] on button "Next" at bounding box center [421, 297] width 15 height 15
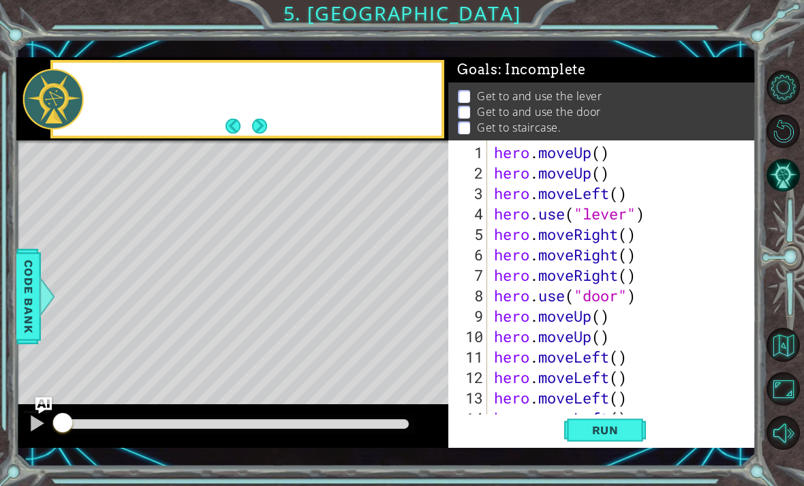
click at [423, 294] on div "Level Map" at bounding box center [331, 340] width 630 height 401
click at [558, 406] on button "Maximize Browser" at bounding box center [784, 389] width 34 height 34
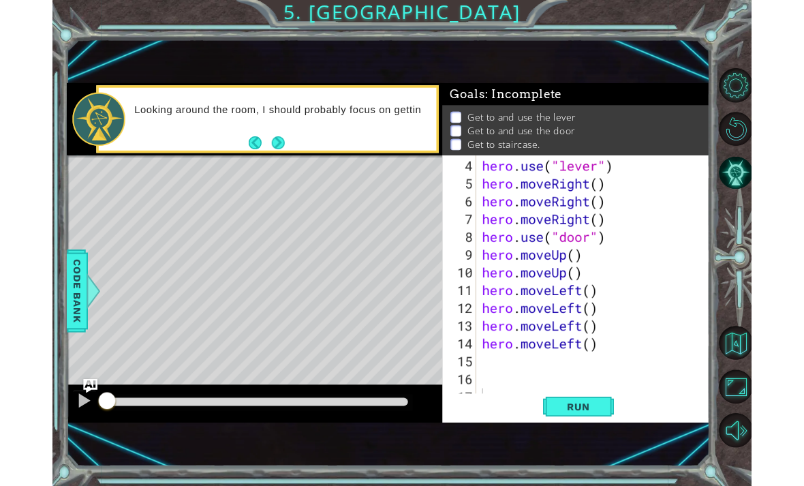
scroll to position [61, 0]
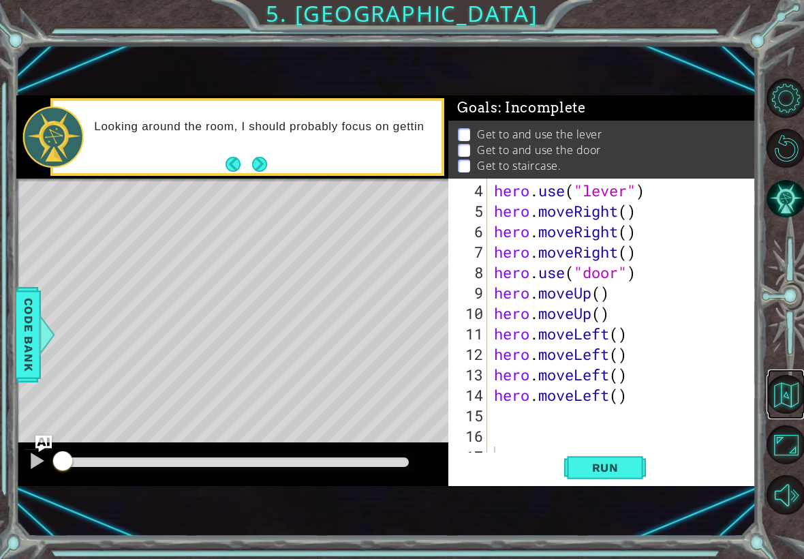
click at [558, 400] on button "Back to Map" at bounding box center [786, 394] width 39 height 39
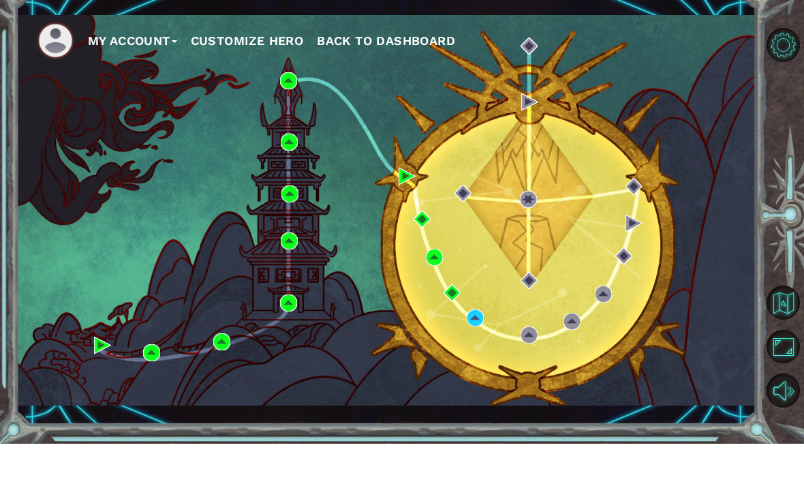
click at [296, 179] on div "My Account Customize Hero Back to Dashboard" at bounding box center [386, 252] width 740 height 391
click at [293, 179] on div "My Account Customize Hero Back to Dashboard" at bounding box center [386, 252] width 740 height 391
click at [296, 181] on div "My Account Customize Hero Back to Dashboard" at bounding box center [386, 252] width 740 height 391
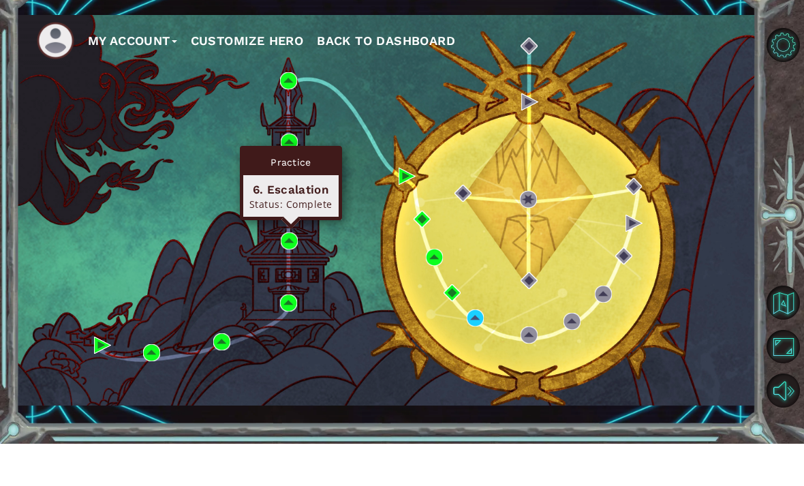
click at [295, 224] on div "6. Escalation" at bounding box center [290, 232] width 83 height 16
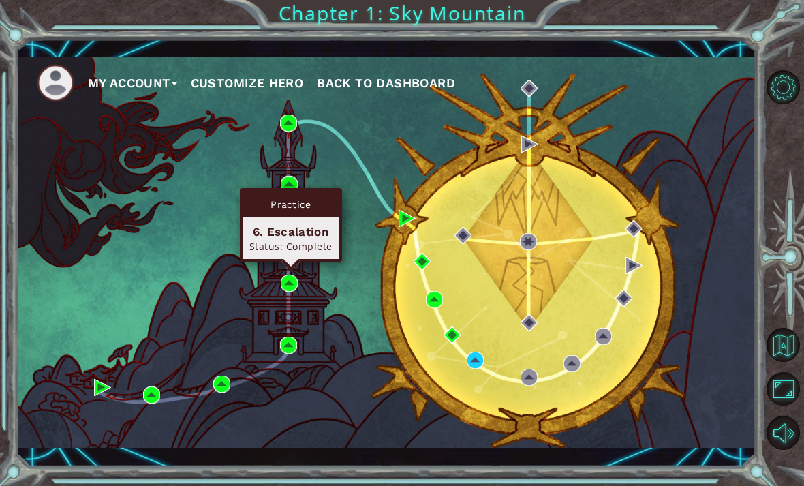
click at [308, 224] on div "6. Escalation" at bounding box center [290, 232] width 83 height 16
click at [303, 192] on div "Practice" at bounding box center [290, 205] width 95 height 26
click at [307, 240] on div "Status: Complete" at bounding box center [290, 246] width 83 height 13
click at [304, 224] on div "6. Escalation" at bounding box center [290, 232] width 83 height 16
click at [316, 240] on div "Status: Complete" at bounding box center [290, 246] width 83 height 13
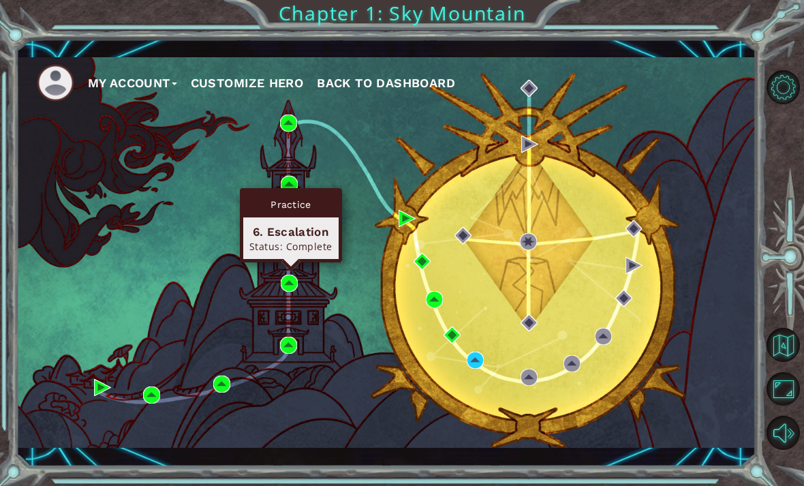
click at [292, 229] on img at bounding box center [289, 236] width 17 height 17
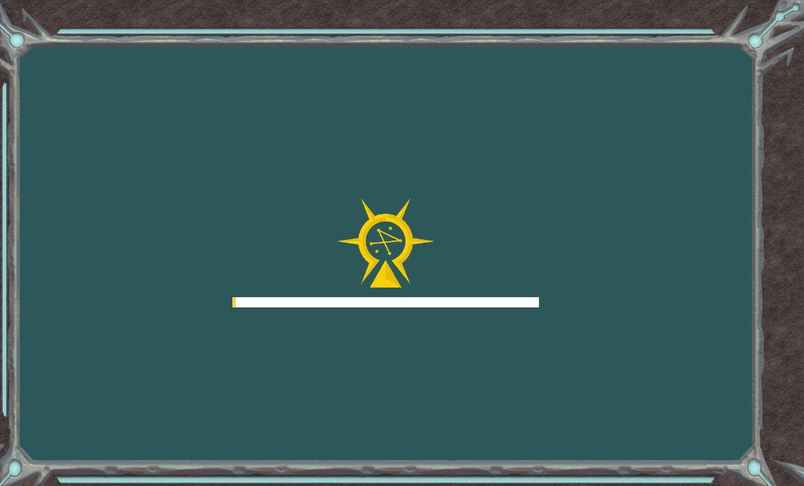
click at [290, 281] on div at bounding box center [385, 252] width 307 height 109
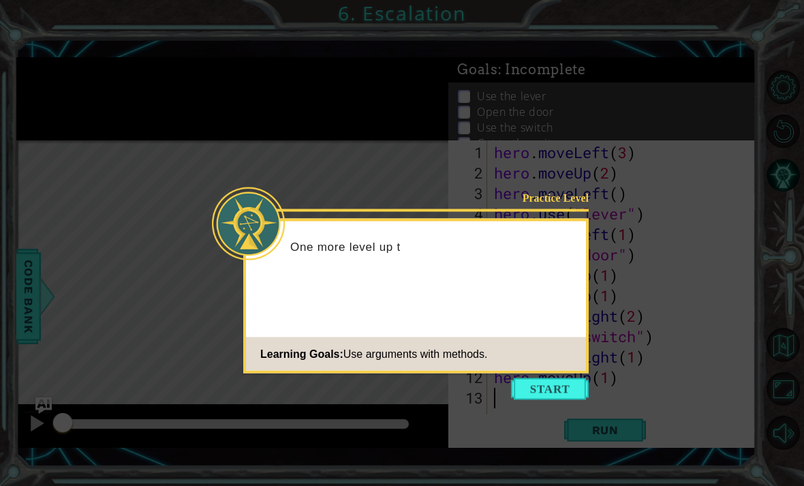
click at [558, 386] on button "Start" at bounding box center [550, 389] width 78 height 22
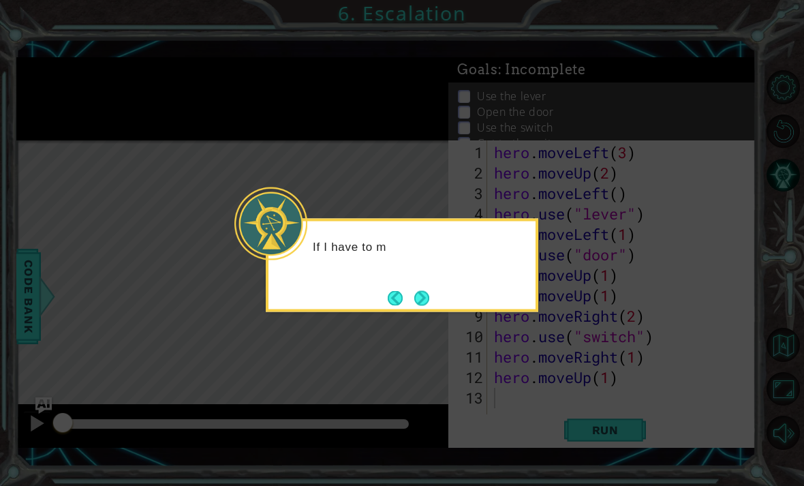
click at [558, 288] on icon at bounding box center [402, 243] width 804 height 486
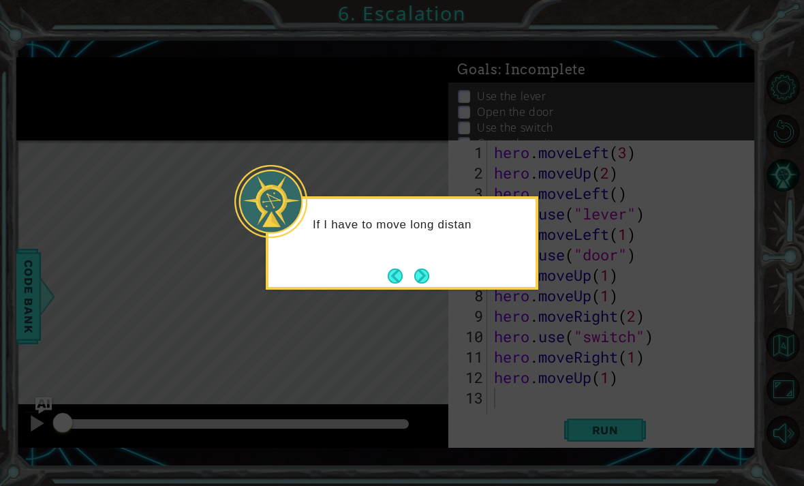
click at [414, 284] on button "Next" at bounding box center [421, 276] width 15 height 15
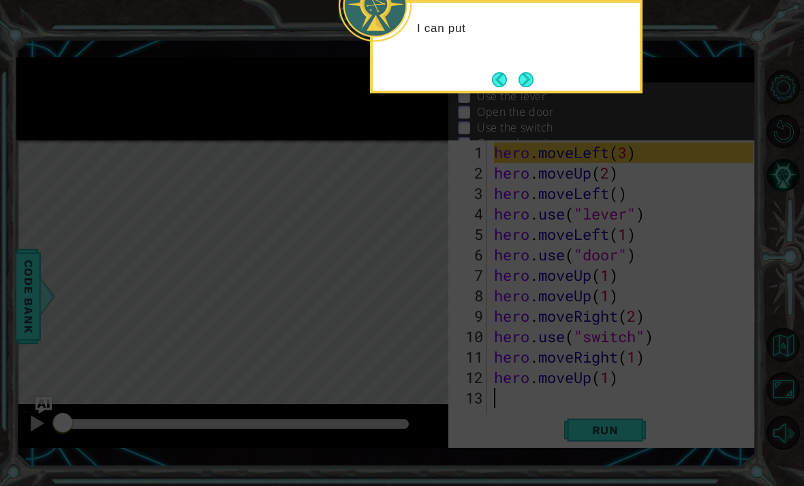
click at [517, 70] on button "Next" at bounding box center [527, 80] width 20 height 20
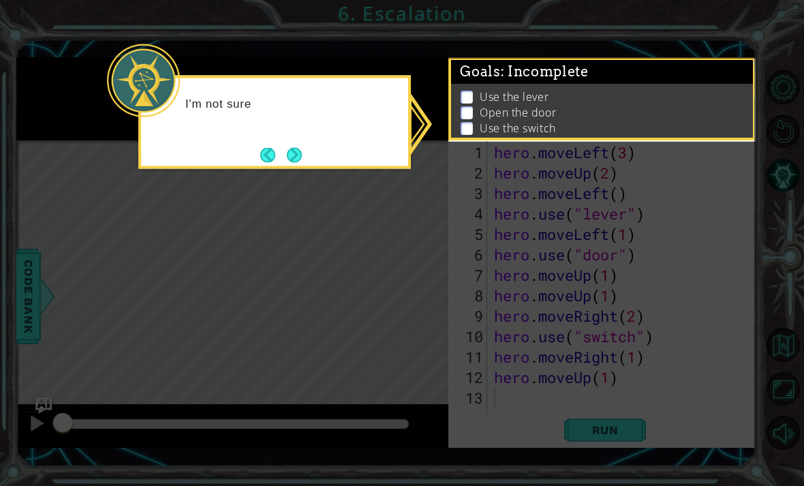
click at [558, 204] on icon at bounding box center [402, 243] width 804 height 486
click at [301, 147] on button "Next" at bounding box center [294, 154] width 15 height 15
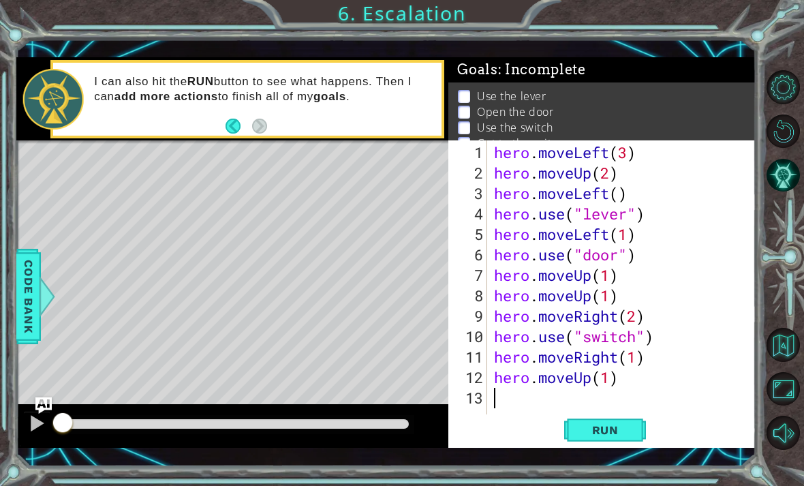
click at [558, 406] on button "Maximize Browser" at bounding box center [784, 389] width 34 height 34
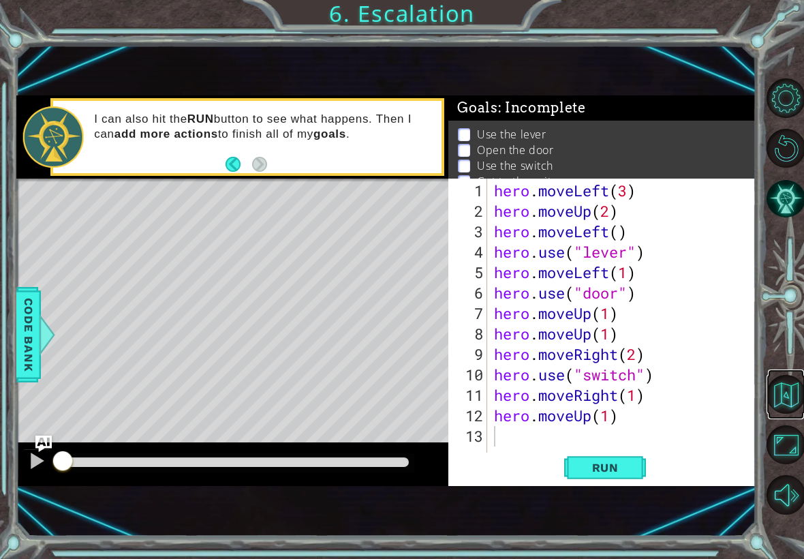
click at [558, 388] on button "Back to Map" at bounding box center [786, 394] width 39 height 39
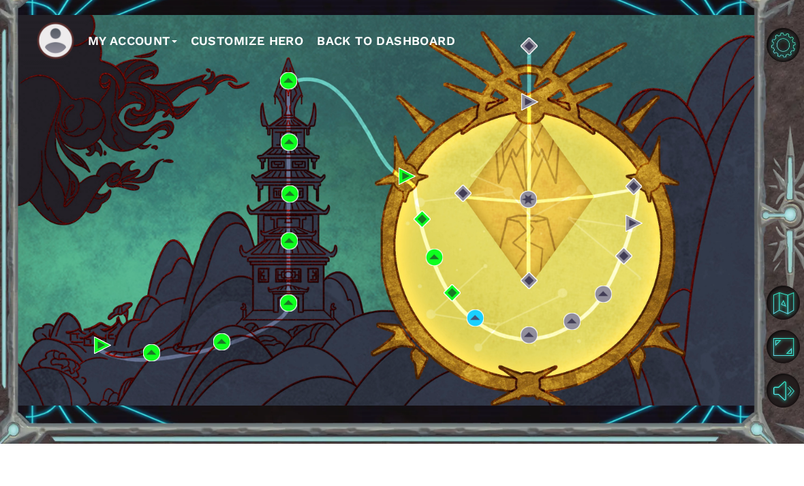
click at [151, 393] on div "My Account Customize Hero Back to Dashboard" at bounding box center [386, 252] width 740 height 391
click at [151, 391] on div "My Account Customize Hero Back to Dashboard" at bounding box center [386, 252] width 740 height 391
click at [152, 390] on div "My Account Customize Hero Back to Dashboard" at bounding box center [386, 252] width 740 height 391
click at [157, 397] on div "My Account Customize Hero Back to Dashboard" at bounding box center [386, 252] width 740 height 391
click at [146, 391] on div "My Account Customize Hero Back to Dashboard" at bounding box center [386, 252] width 740 height 391
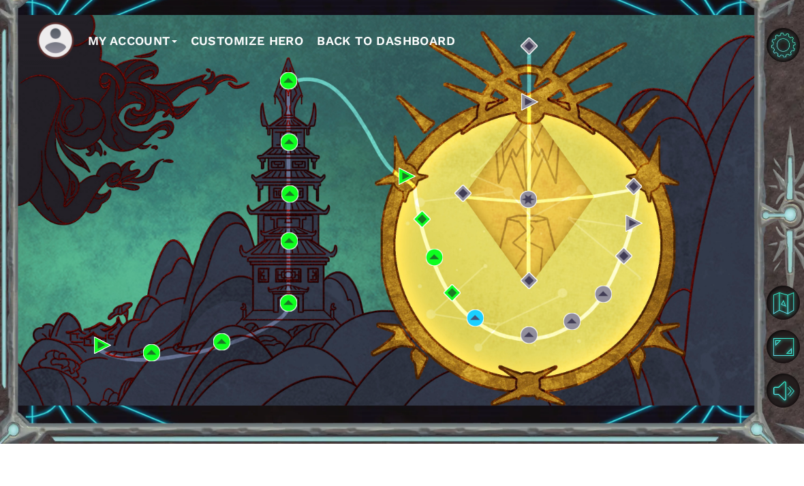
click at [150, 391] on div "My Account Customize Hero Back to Dashboard" at bounding box center [386, 252] width 740 height 391
click at [153, 393] on div "My Account Customize Hero Back to Dashboard" at bounding box center [386, 252] width 740 height 391
click at [198, 437] on div "My Account Customize Hero Back to Dashboard Chapter 1: Sky Mountain" at bounding box center [402, 243] width 804 height 486
click at [222, 386] on div "My Account Customize Hero Back to Dashboard" at bounding box center [386, 252] width 740 height 391
click at [228, 378] on div "My Account Customize Hero Back to Dashboard" at bounding box center [386, 252] width 740 height 391
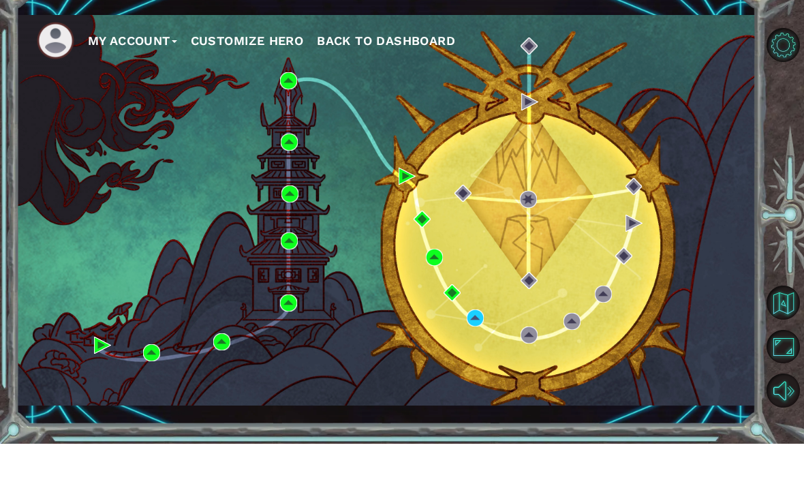
click at [221, 383] on div "My Account Customize Hero Back to Dashboard" at bounding box center [386, 252] width 740 height 391
click at [143, 389] on div "My Account Customize Hero Back to Dashboard" at bounding box center [386, 252] width 740 height 391
click at [148, 395] on div "My Account Customize Hero Back to Dashboard" at bounding box center [386, 252] width 740 height 391
click at [155, 394] on div "My Account Customize Hero Back to Dashboard" at bounding box center [386, 252] width 740 height 391
click at [151, 391] on div "My Account Customize Hero Back to Dashboard" at bounding box center [386, 252] width 740 height 391
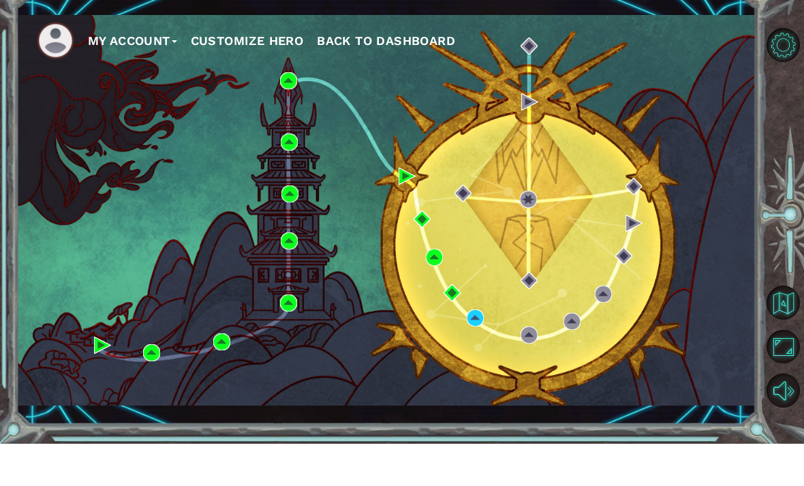
click at [106, 391] on div "My Account Customize Hero Back to Dashboard" at bounding box center [386, 252] width 740 height 391
click at [160, 399] on div "My Account Customize Hero Back to Dashboard" at bounding box center [386, 252] width 740 height 391
click at [164, 395] on div "My Account Customize Hero Back to Dashboard" at bounding box center [386, 252] width 740 height 391
click at [229, 381] on div "My Account Customize Hero Back to Dashboard" at bounding box center [386, 252] width 740 height 391
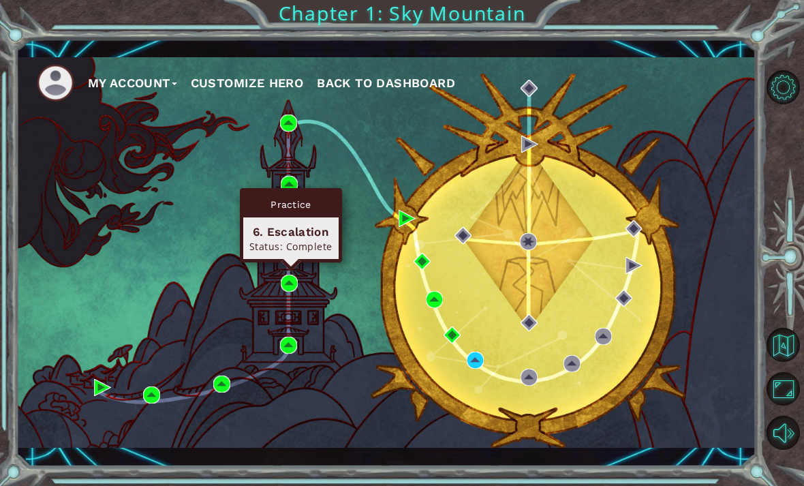
click at [291, 224] on div "6. Escalation" at bounding box center [290, 232] width 83 height 16
click at [219, 385] on img at bounding box center [221, 384] width 17 height 17
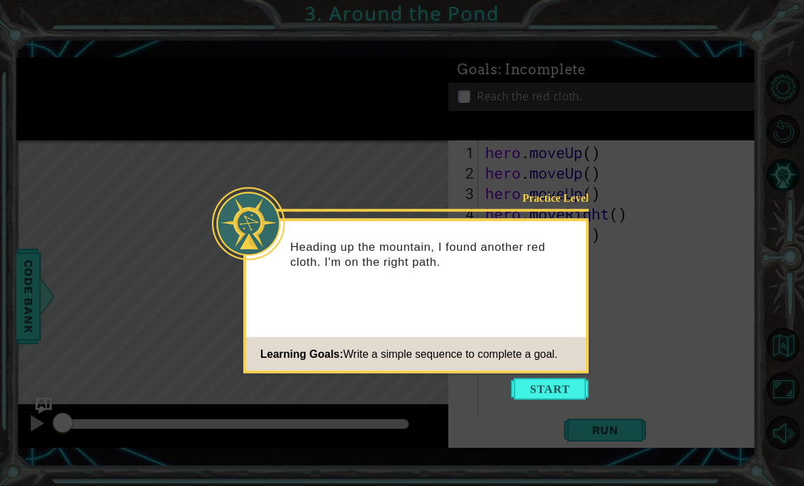
click at [558, 378] on button "Start" at bounding box center [550, 389] width 78 height 22
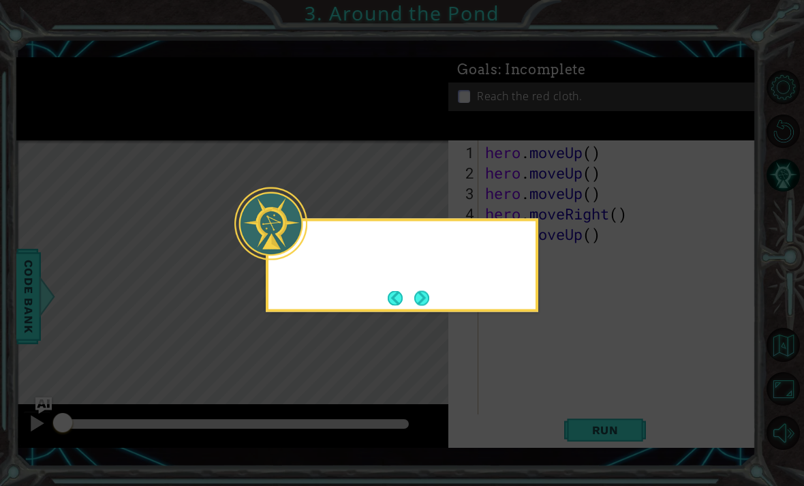
click at [558, 393] on icon at bounding box center [402, 243] width 804 height 486
click at [558, 366] on icon at bounding box center [402, 243] width 804 height 486
click at [429, 297] on button "Next" at bounding box center [421, 297] width 15 height 15
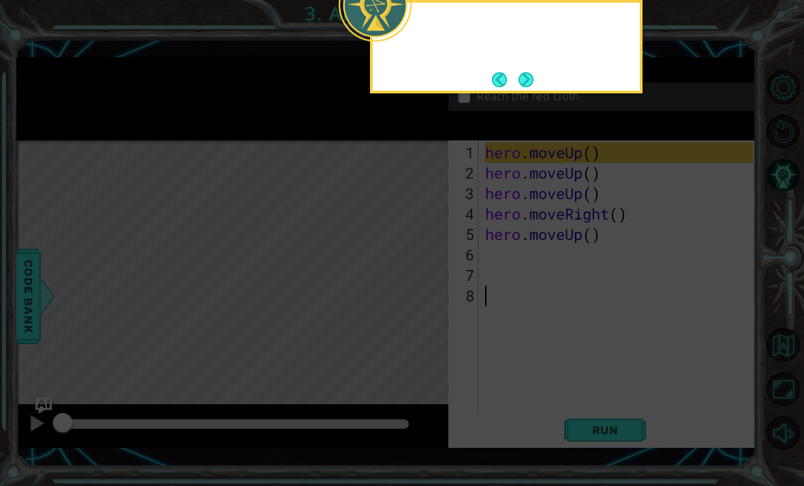
click at [425, 289] on icon at bounding box center [402, 99] width 804 height 774
click at [558, 272] on icon at bounding box center [402, 99] width 804 height 774
click at [549, 74] on div "If I need to move up" at bounding box center [506, 46] width 273 height 93
click at [523, 78] on button "Next" at bounding box center [526, 79] width 15 height 15
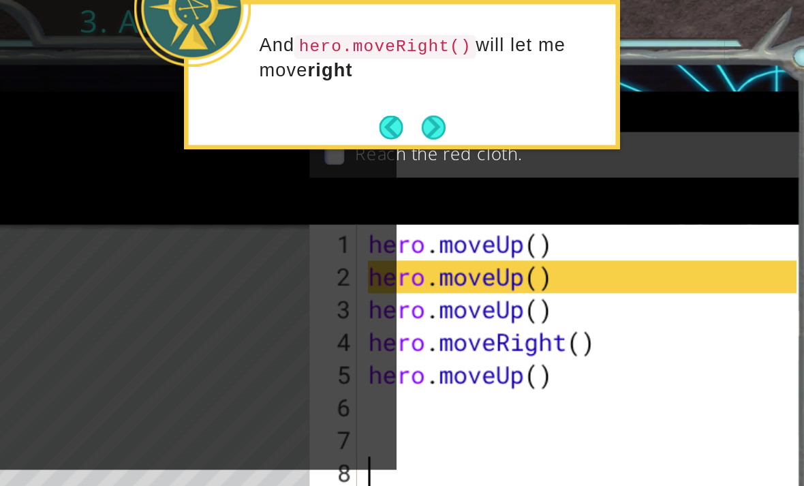
click at [519, 76] on button "Next" at bounding box center [526, 79] width 15 height 15
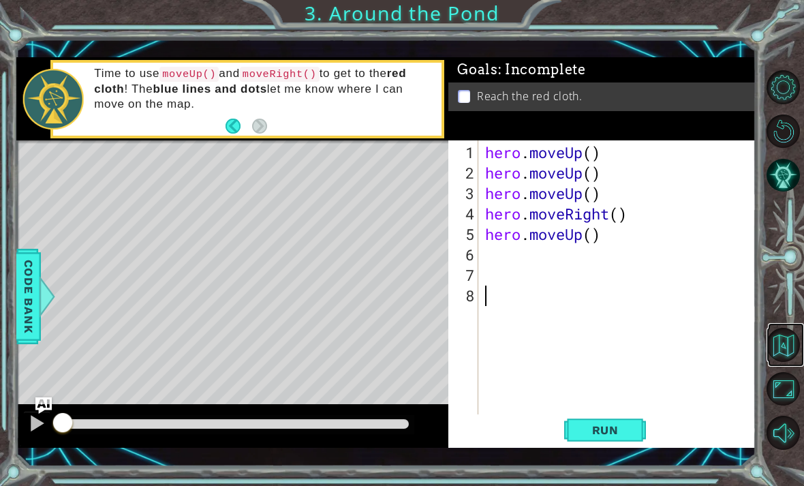
click at [558, 362] on button "Back to Map" at bounding box center [784, 345] width 34 height 34
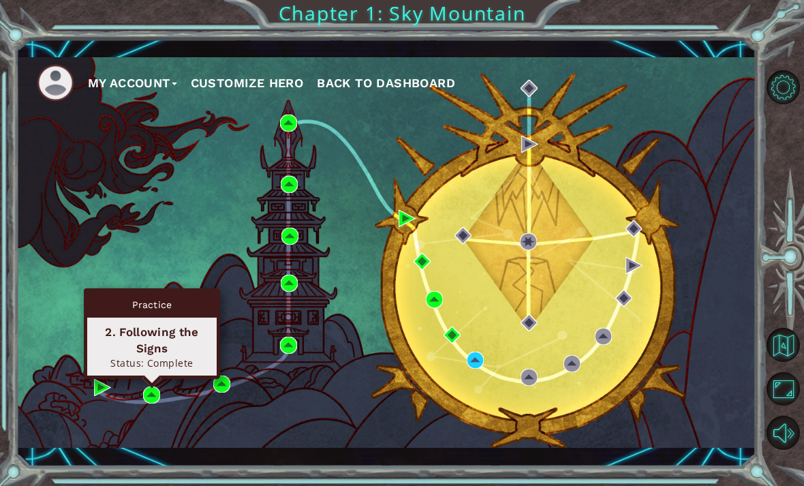
click at [176, 346] on div "2. Following the Signs" at bounding box center [151, 340] width 117 height 33
click at [166, 342] on div "2. Following the Signs" at bounding box center [151, 340] width 117 height 33
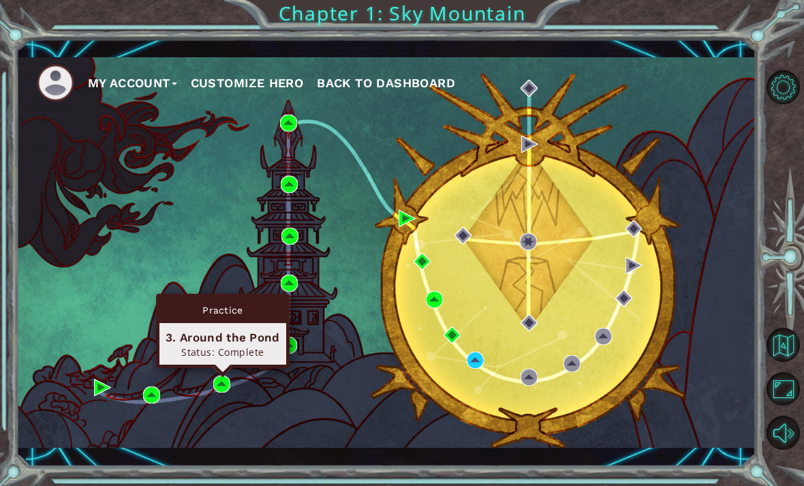
click at [203, 327] on div "3. Around the Pond Status: Complete" at bounding box center [222, 344] width 127 height 42
click at [217, 338] on div "3. Around the Pond" at bounding box center [223, 337] width 115 height 16
click at [217, 386] on img at bounding box center [221, 384] width 17 height 17
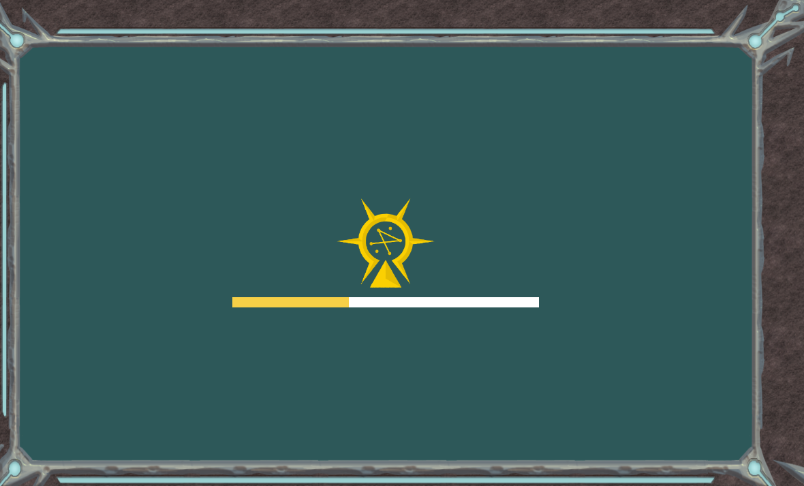
click at [558, 159] on div "Goals Error loading from server. Try refreshing the page. You'll need to join a…" at bounding box center [402, 243] width 804 height 486
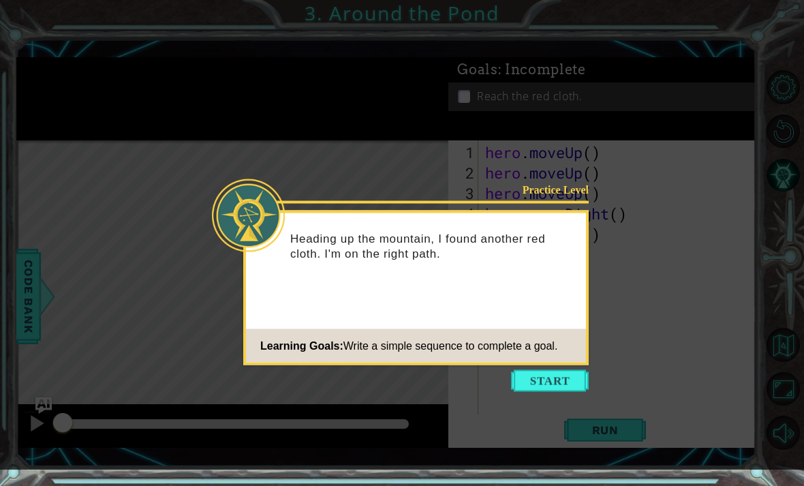
click at [554, 390] on button "Start" at bounding box center [550, 381] width 78 height 22
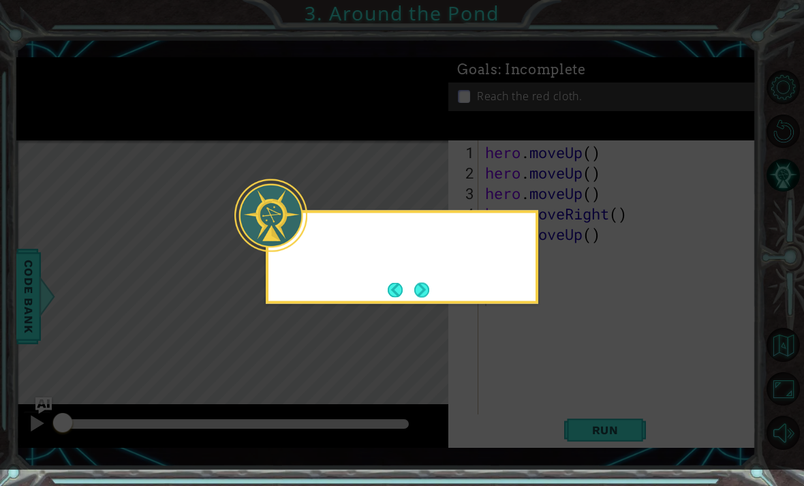
click at [558, 387] on icon at bounding box center [402, 235] width 804 height 470
click at [418, 292] on button "Next" at bounding box center [421, 289] width 15 height 15
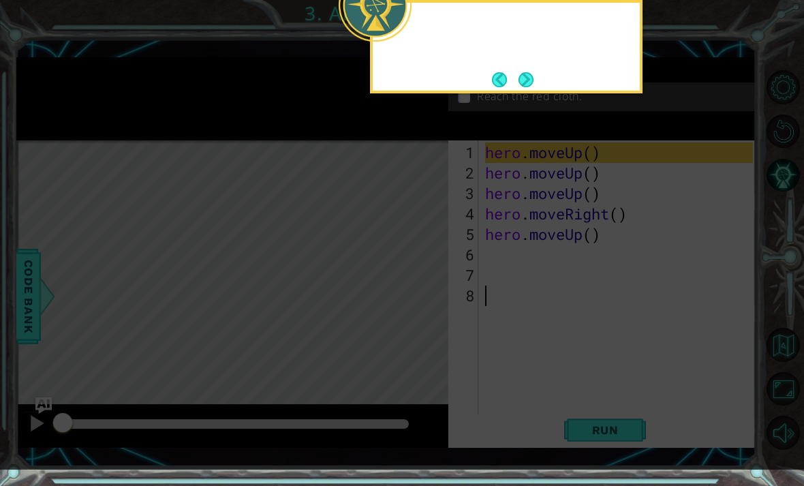
click at [427, 291] on icon at bounding box center [402, 91] width 804 height 758
click at [521, 86] on button "Next" at bounding box center [526, 79] width 15 height 15
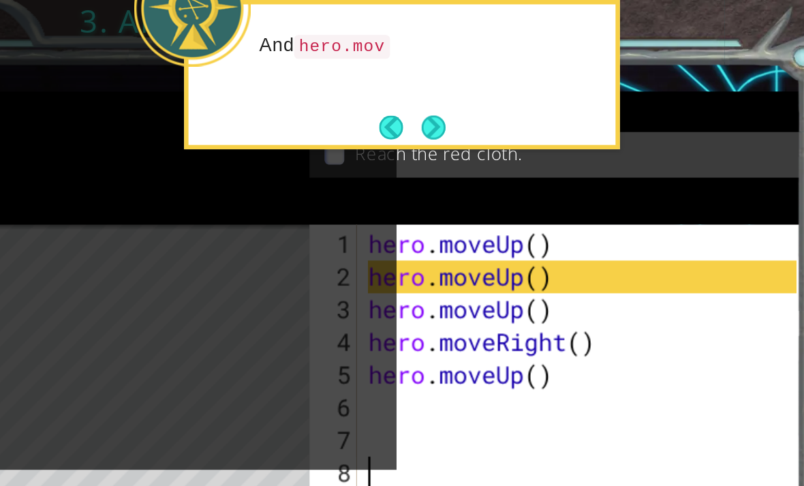
click at [519, 72] on button "Next" at bounding box center [526, 79] width 15 height 15
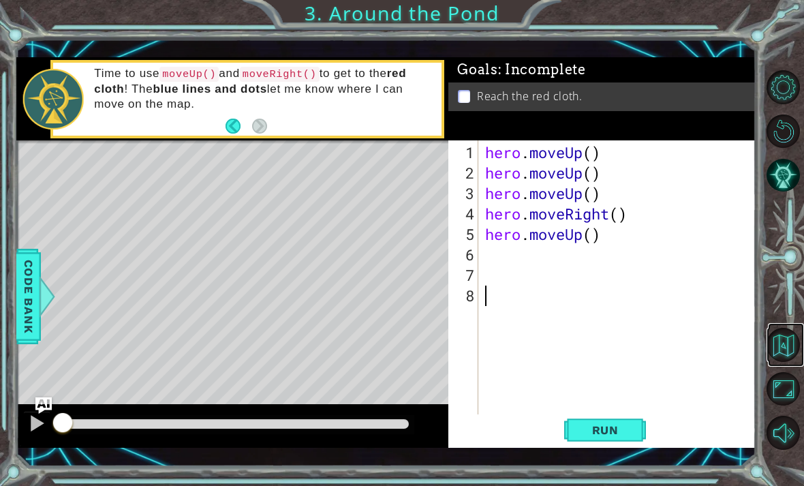
click at [558, 362] on button "Back to Map" at bounding box center [784, 345] width 34 height 34
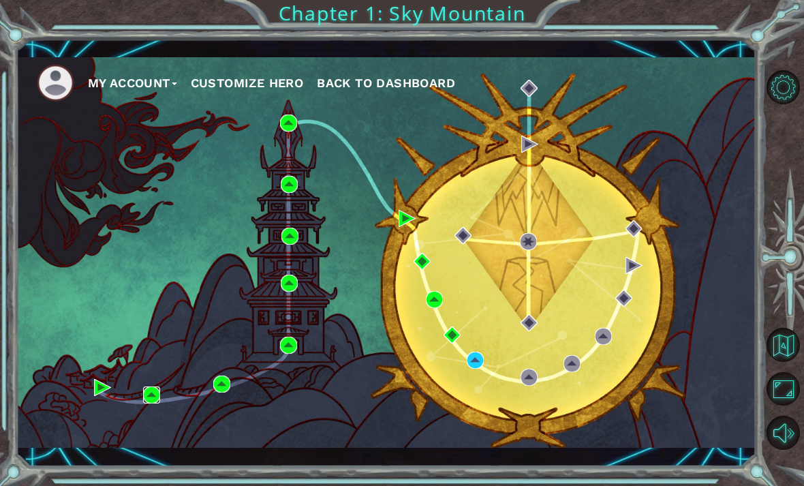
click at [151, 388] on img at bounding box center [151, 394] width 17 height 17
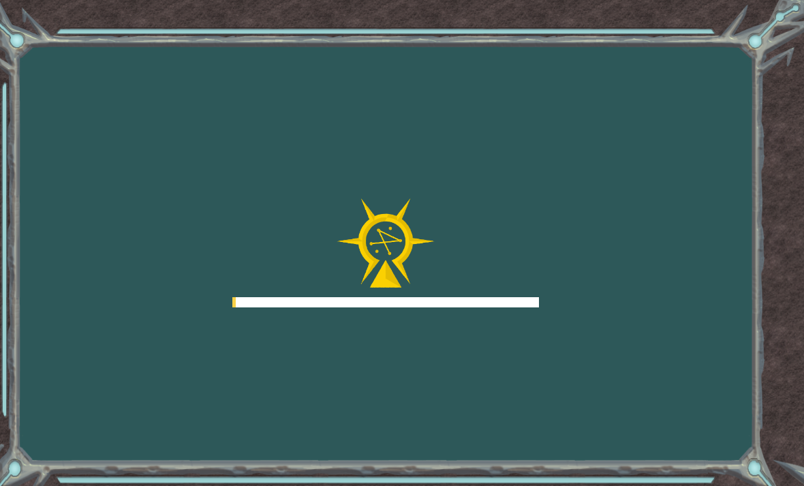
click at [144, 392] on div "Goals Error loading from server. Try refreshing the page. You'll need to join a…" at bounding box center [402, 243] width 804 height 486
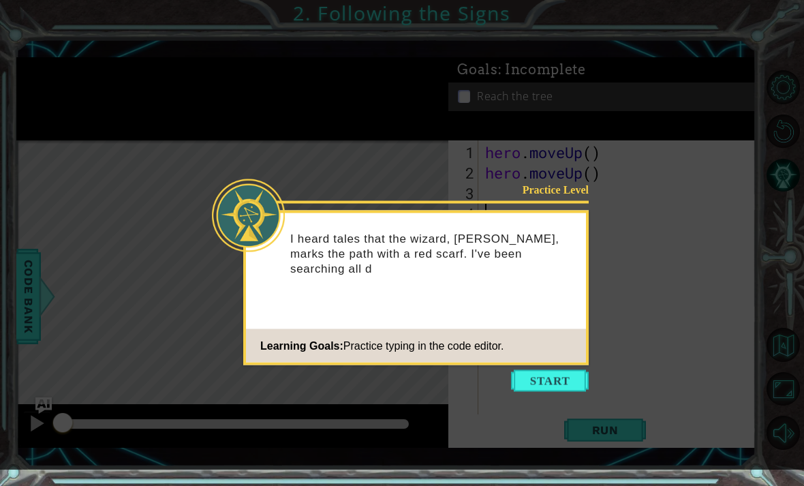
click at [548, 390] on button "Start" at bounding box center [550, 381] width 78 height 22
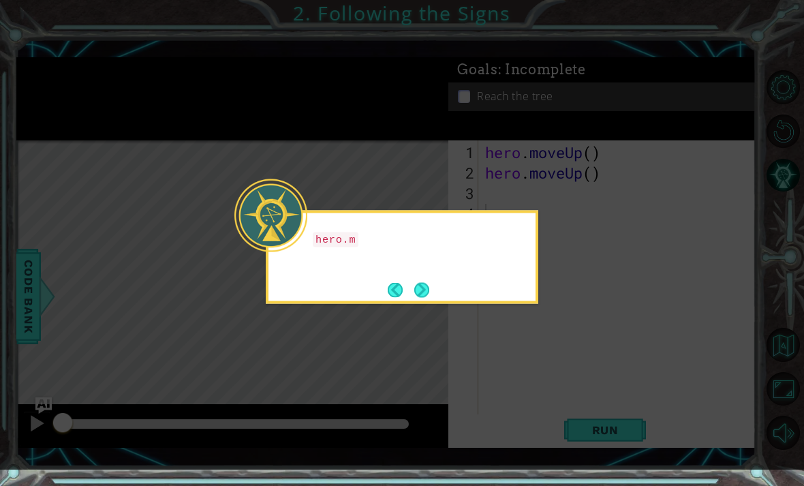
click at [558, 347] on icon at bounding box center [402, 235] width 804 height 470
click at [549, 371] on icon at bounding box center [402, 235] width 804 height 470
click at [425, 282] on button "Next" at bounding box center [421, 289] width 15 height 15
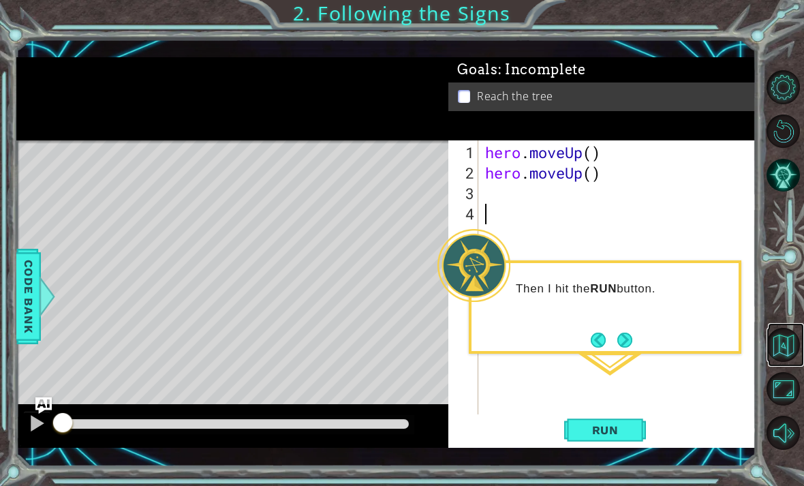
click at [558, 362] on button "Back to Map" at bounding box center [784, 345] width 34 height 34
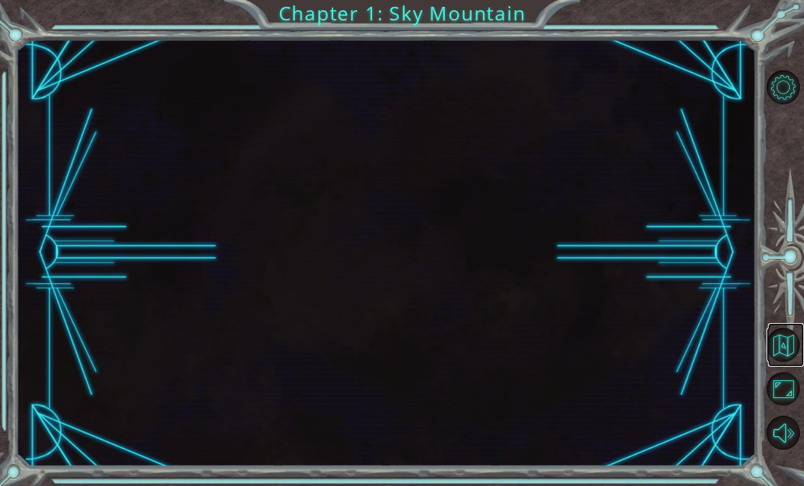
click at [558, 362] on button "Back to Map" at bounding box center [784, 345] width 34 height 34
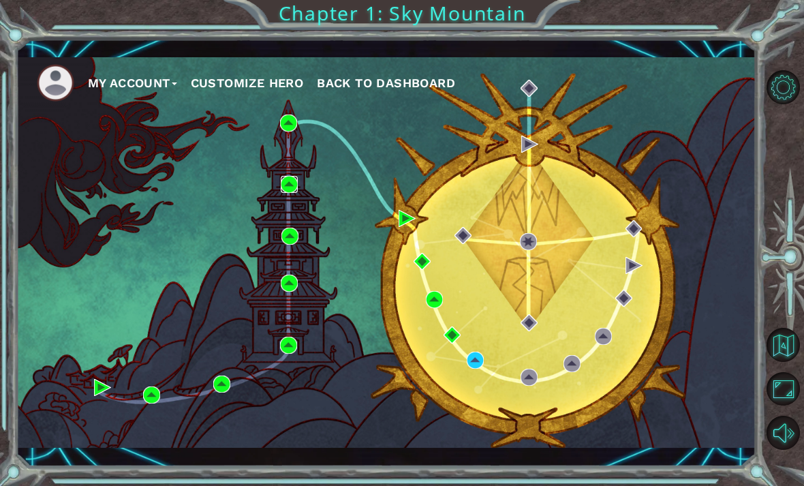
click at [291, 181] on img at bounding box center [289, 184] width 17 height 17
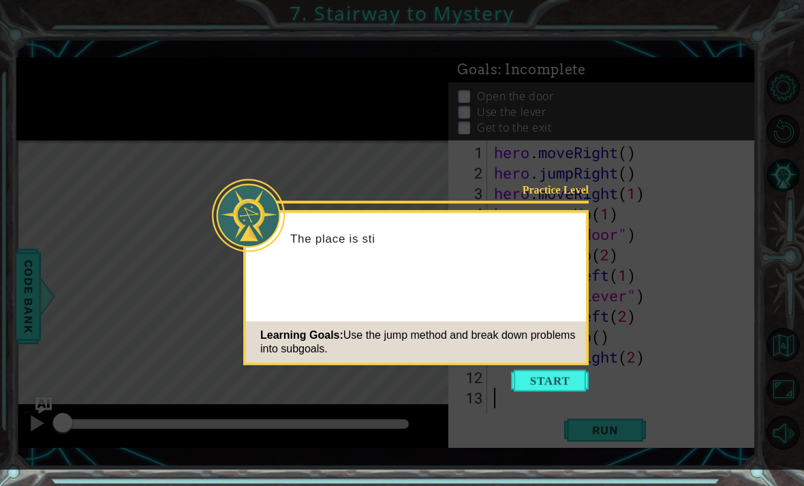
click at [558, 391] on button "Start" at bounding box center [550, 381] width 78 height 22
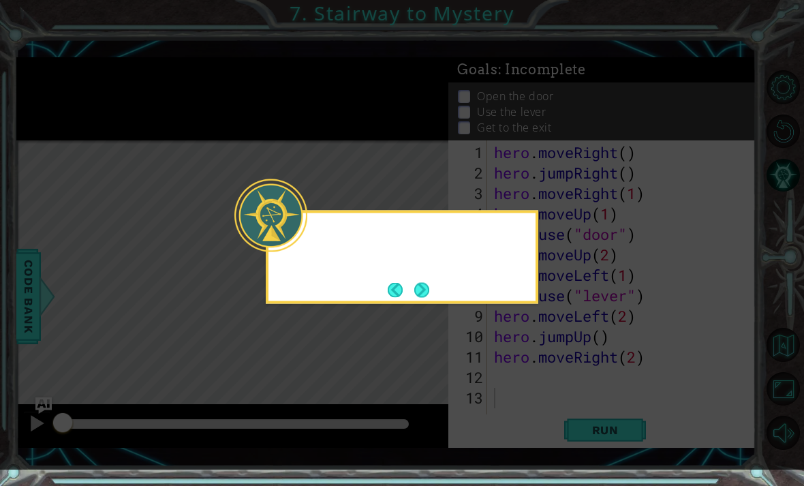
click at [558, 384] on icon at bounding box center [402, 235] width 804 height 470
click at [558, 298] on icon at bounding box center [402, 235] width 804 height 470
click at [429, 293] on button "Next" at bounding box center [421, 289] width 15 height 15
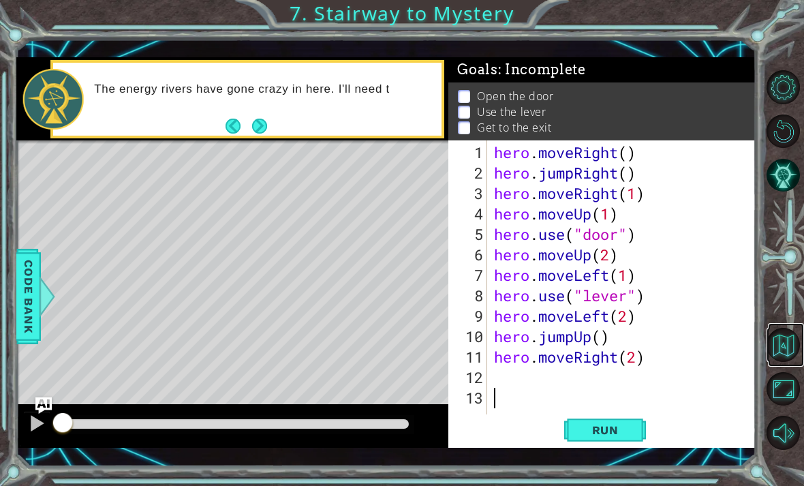
click at [558, 362] on button "Back to Map" at bounding box center [784, 345] width 34 height 34
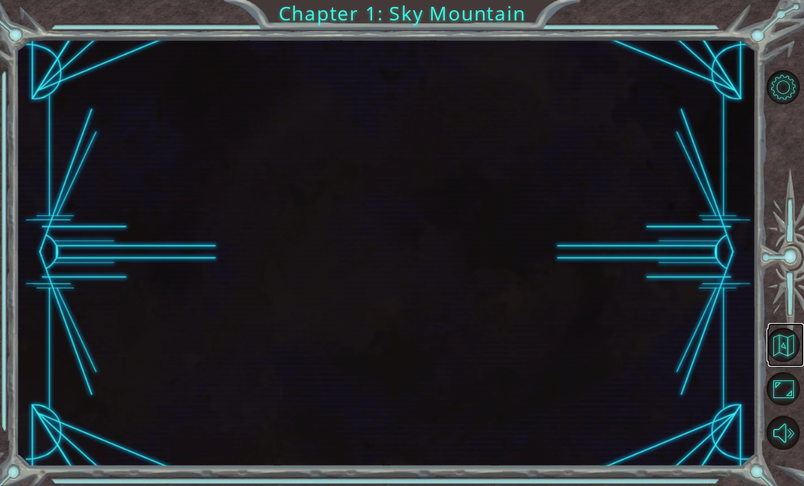
click at [558, 362] on button "Back to Map" at bounding box center [784, 345] width 34 height 34
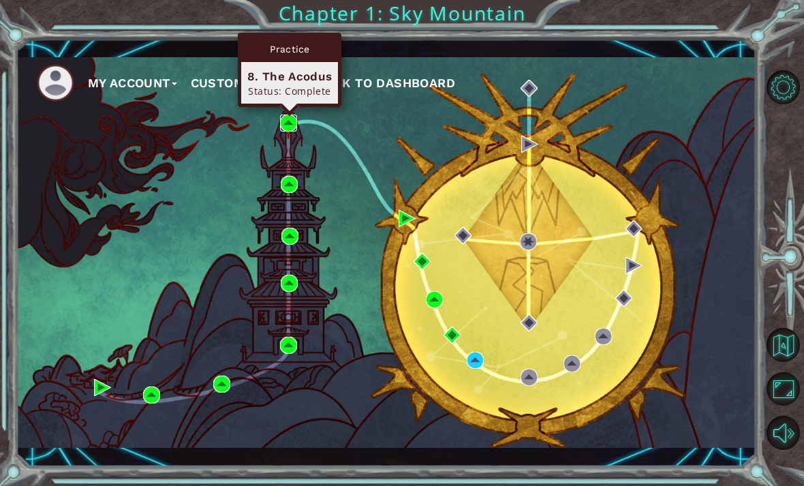
click at [292, 121] on img at bounding box center [288, 123] width 17 height 17
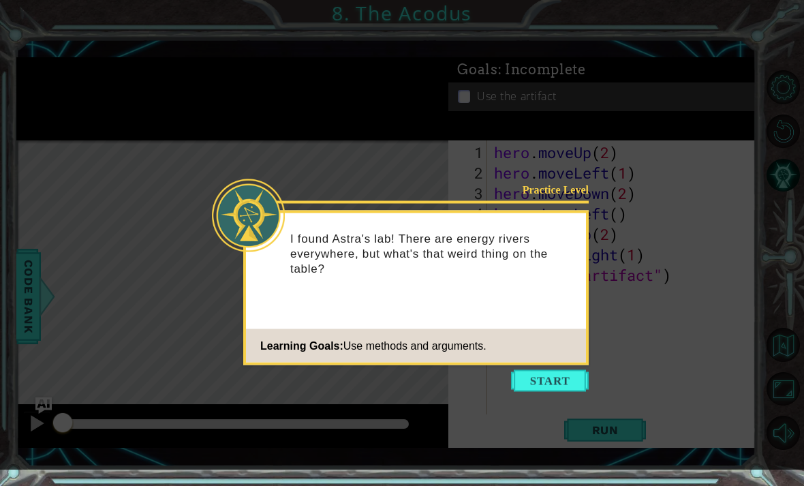
click at [520, 387] on button "Start" at bounding box center [550, 381] width 78 height 22
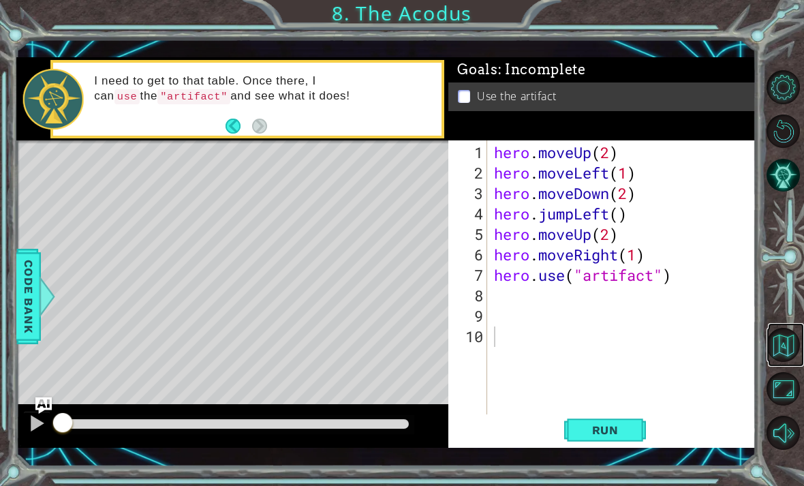
click at [558, 362] on button "Back to Map" at bounding box center [784, 345] width 34 height 34
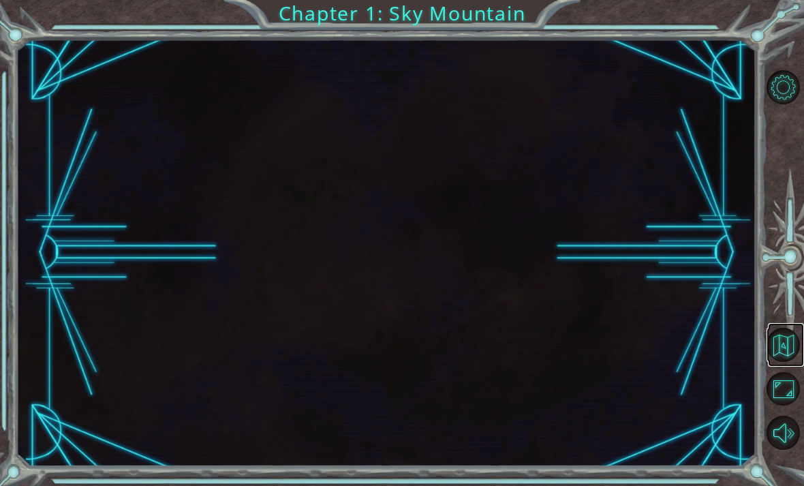
click at [558, 362] on button "Back to Map" at bounding box center [784, 345] width 34 height 34
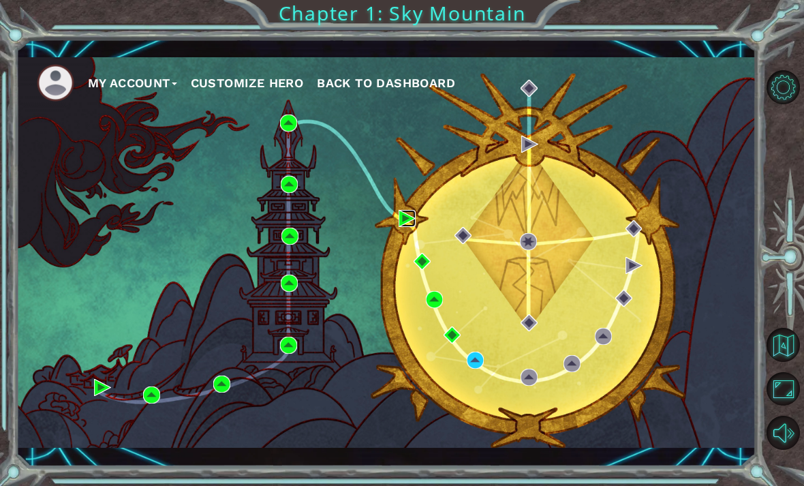
click at [404, 215] on img at bounding box center [407, 218] width 17 height 17
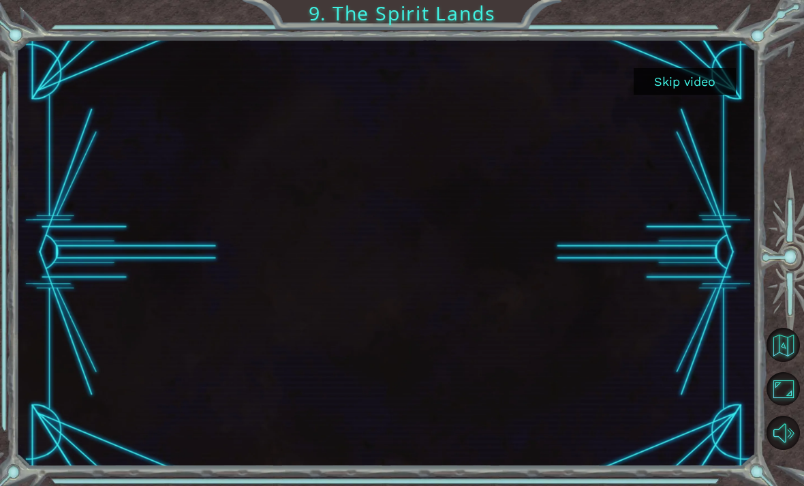
click at [558, 73] on button "Skip video" at bounding box center [685, 81] width 102 height 27
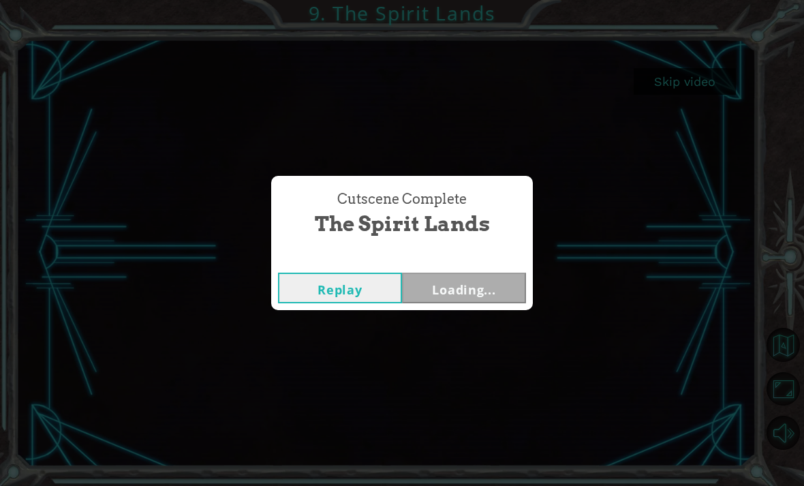
click at [558, 386] on div "Cutscene Complete The Spirit Lands Replay Loading..." at bounding box center [402, 243] width 804 height 486
click at [364, 292] on button "Replay" at bounding box center [340, 288] width 124 height 31
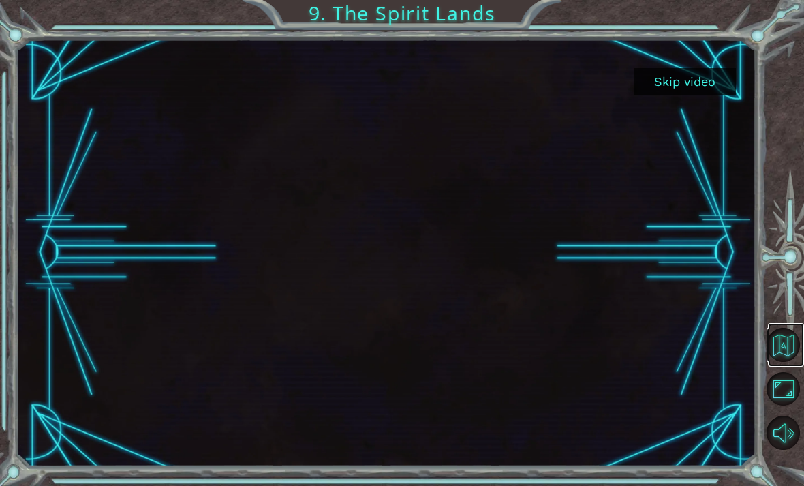
click at [558, 362] on button "Back to Map" at bounding box center [784, 345] width 34 height 34
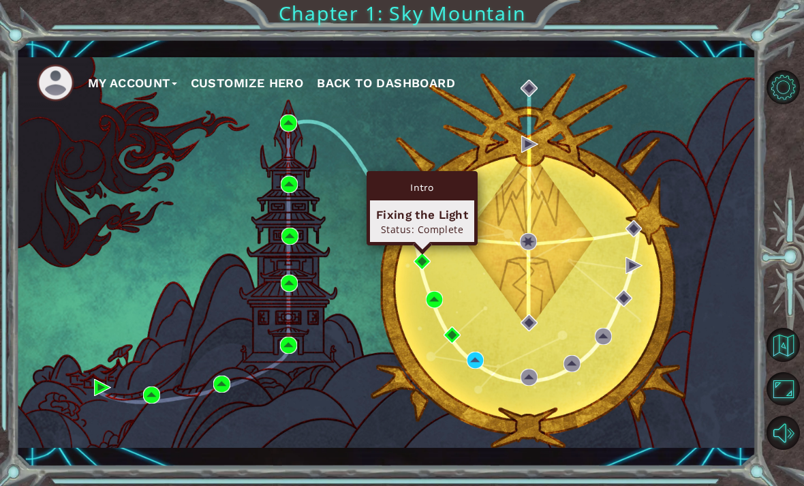
click at [370, 300] on div "My Account Customize Hero Back to Dashboard" at bounding box center [386, 252] width 740 height 391
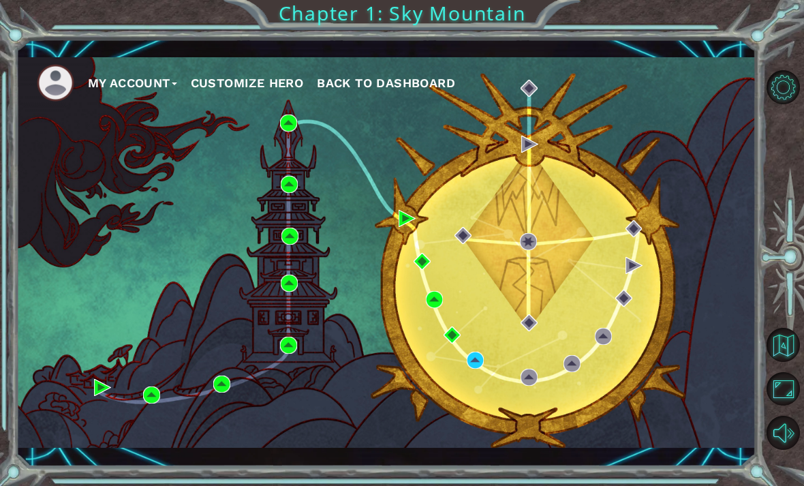
click at [389, 313] on div "My Account Customize Hero Back to Dashboard" at bounding box center [386, 252] width 740 height 391
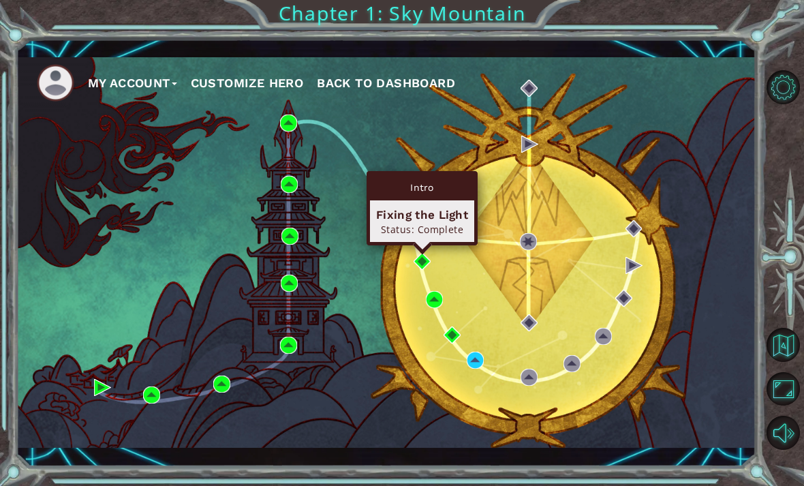
click at [442, 222] on div "Fixing the Light" at bounding box center [422, 215] width 92 height 16
click at [456, 187] on div "Intro" at bounding box center [422, 187] width 104 height 26
click at [442, 215] on div "Fixing the Light" at bounding box center [422, 215] width 92 height 16
click at [414, 220] on div "Fixing the Light" at bounding box center [422, 215] width 92 height 16
click at [439, 187] on div "Intro" at bounding box center [422, 187] width 104 height 26
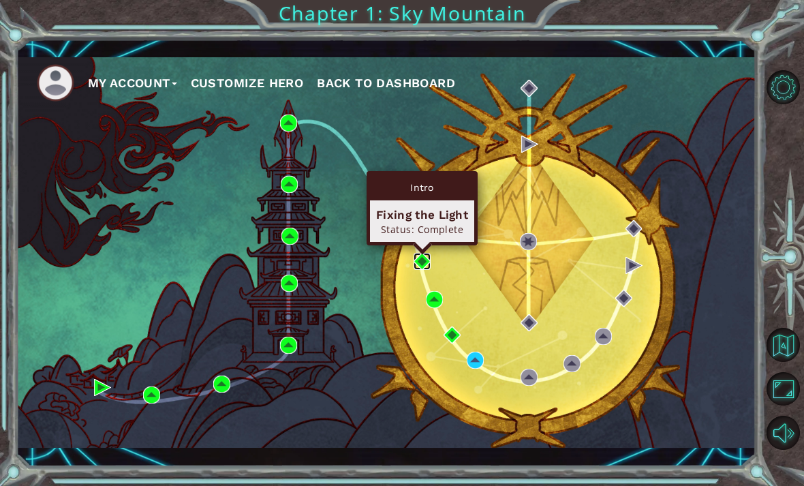
click at [423, 261] on img at bounding box center [422, 261] width 17 height 17
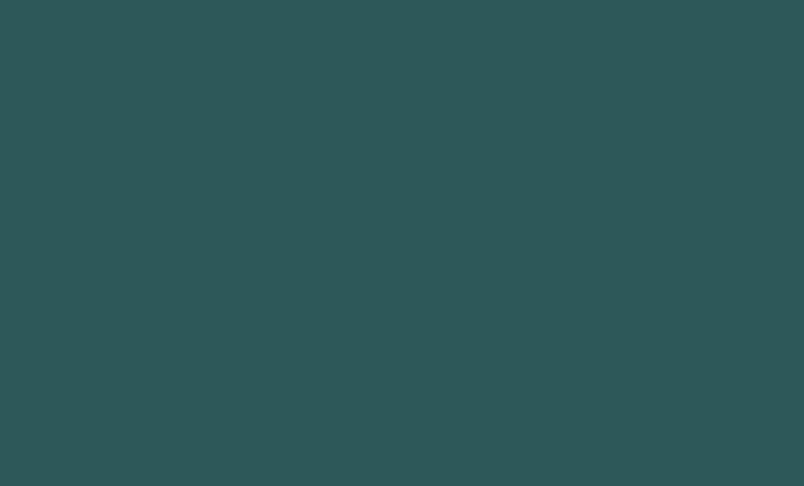
click at [423, 256] on body at bounding box center [402, 243] width 804 height 486
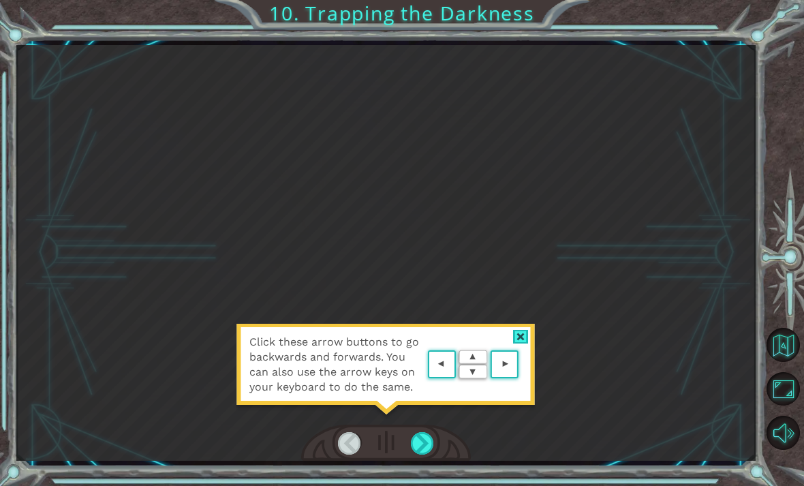
click at [519, 331] on div at bounding box center [521, 337] width 16 height 14
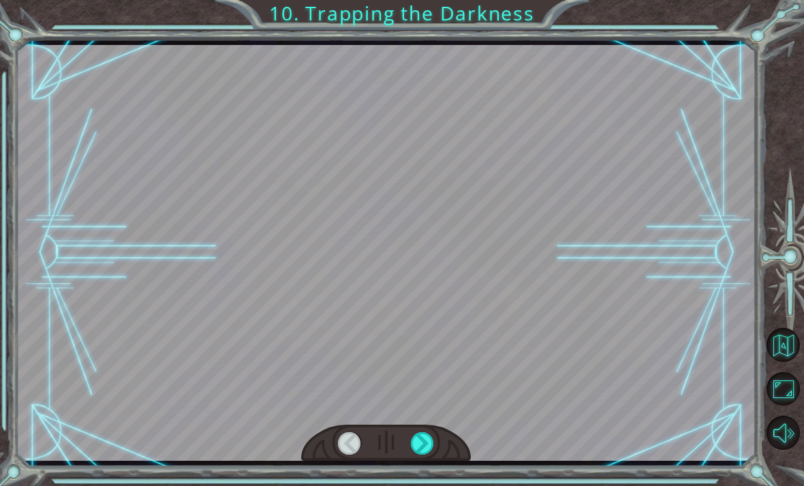
click at [420, 443] on div at bounding box center [422, 443] width 23 height 22
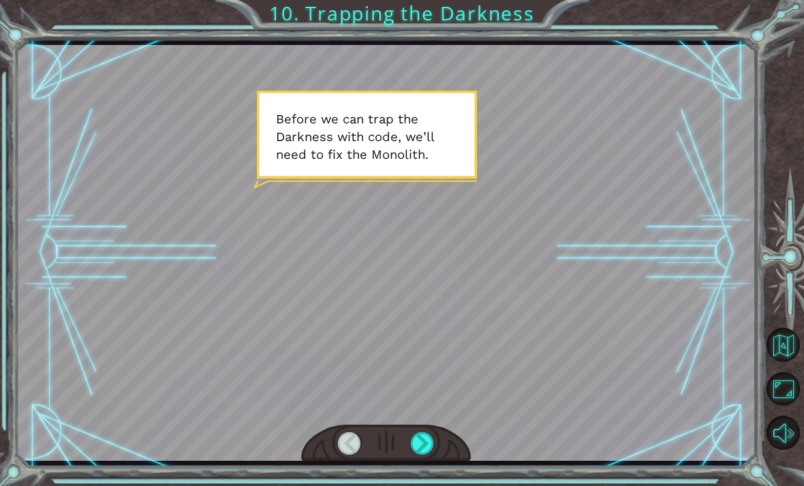
click at [433, 430] on div at bounding box center [386, 443] width 170 height 37
click at [430, 442] on div at bounding box center [422, 443] width 23 height 22
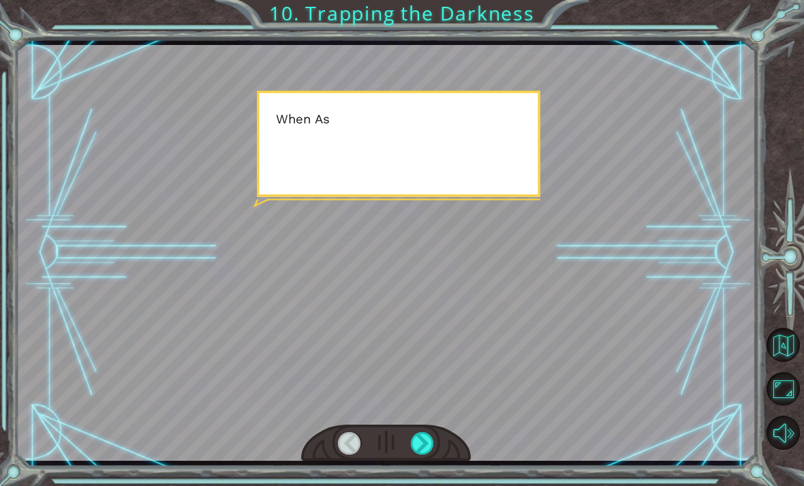
click at [430, 446] on div at bounding box center [422, 443] width 23 height 22
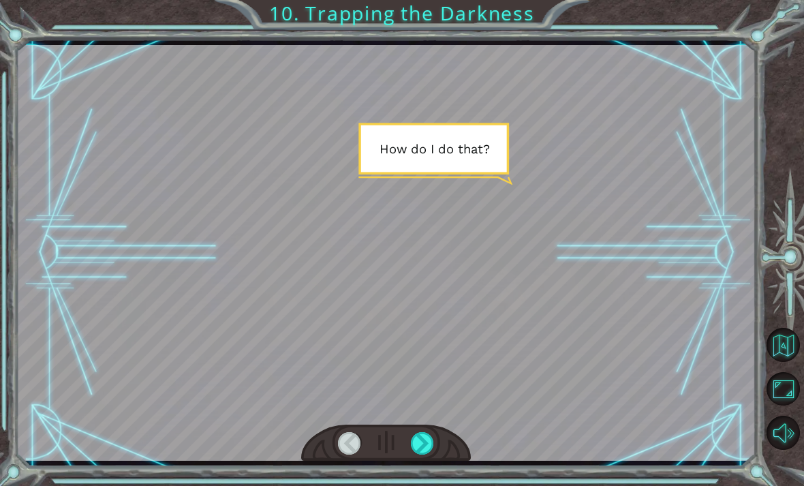
click at [426, 445] on div at bounding box center [422, 443] width 23 height 22
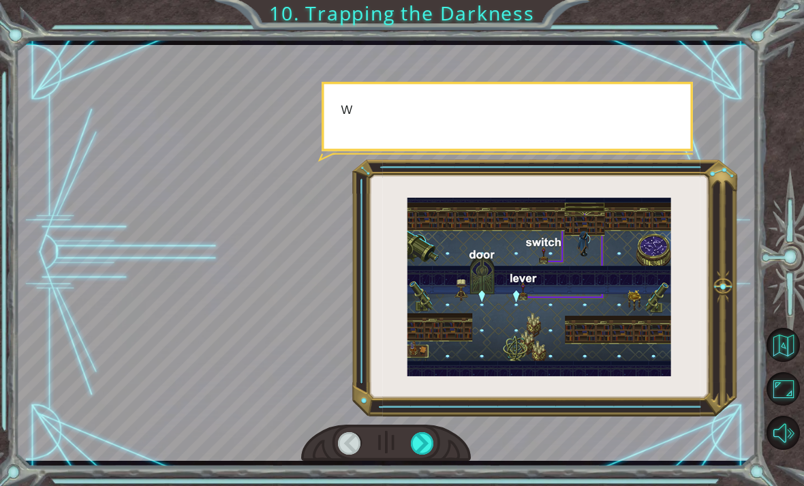
click at [429, 436] on div at bounding box center [422, 443] width 23 height 22
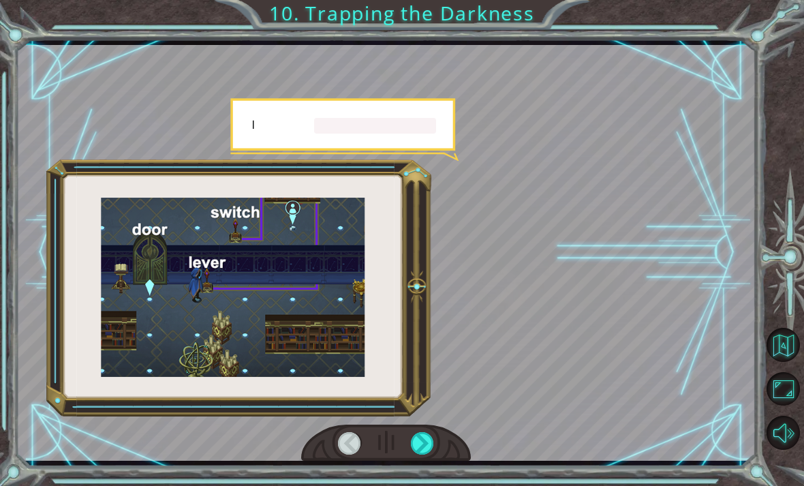
click at [429, 447] on div at bounding box center [422, 443] width 23 height 22
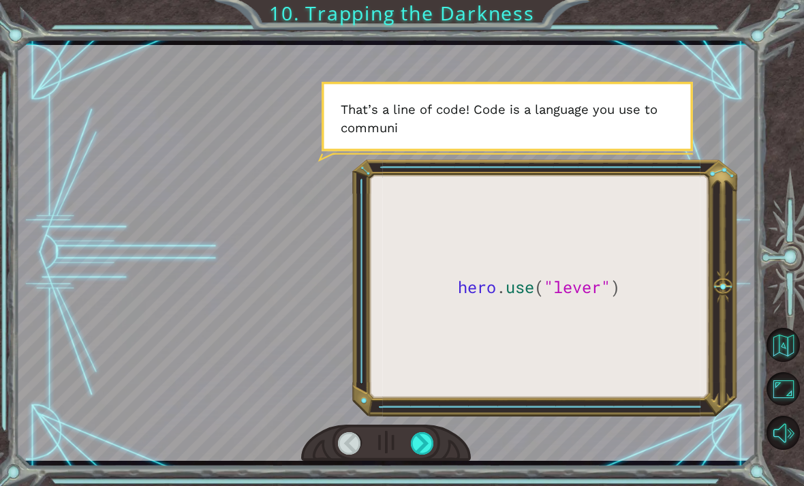
click at [425, 440] on div at bounding box center [422, 443] width 23 height 22
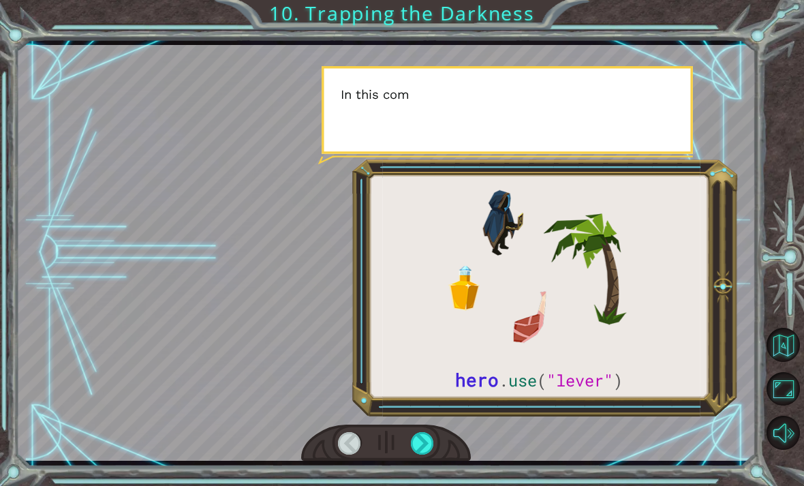
click at [425, 443] on div at bounding box center [422, 443] width 23 height 22
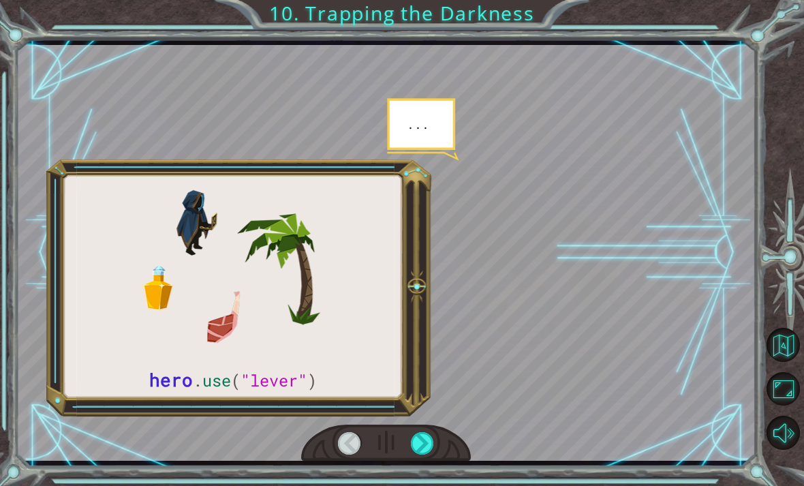
click at [428, 440] on div at bounding box center [422, 443] width 23 height 22
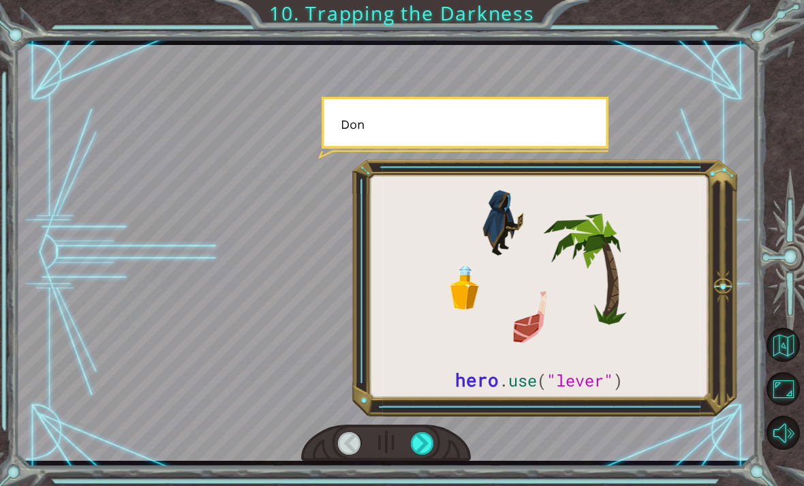
click at [425, 437] on div at bounding box center [422, 443] width 23 height 22
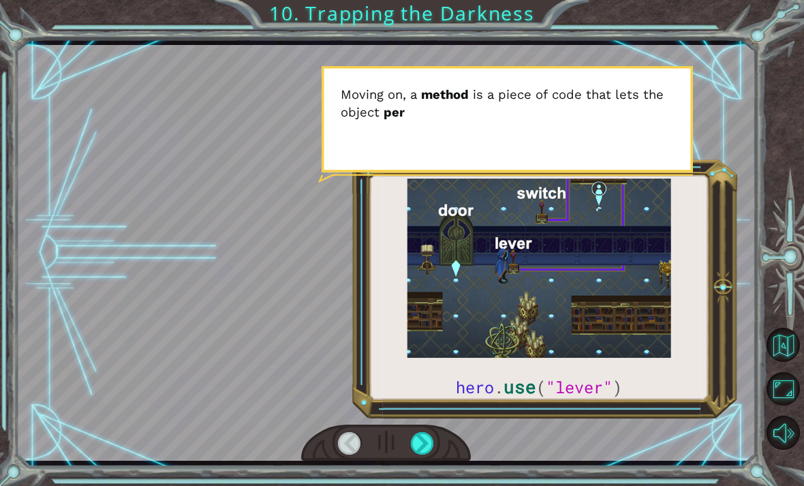
click at [428, 445] on div at bounding box center [422, 443] width 23 height 22
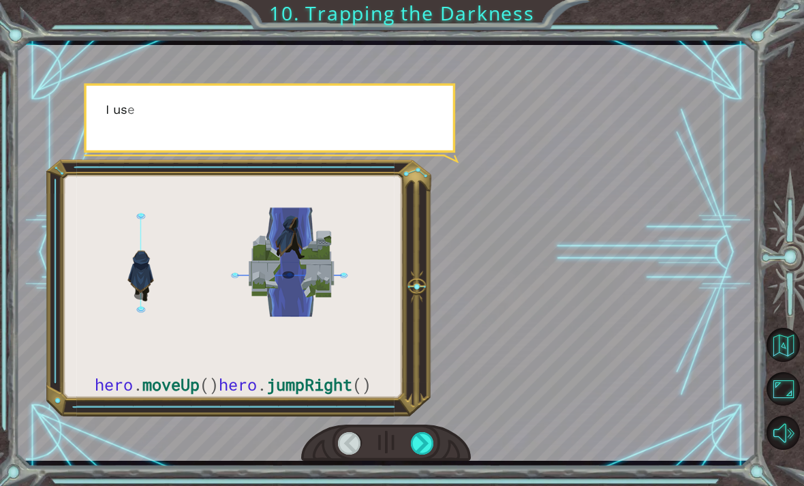
click at [429, 438] on div at bounding box center [422, 443] width 23 height 22
click at [429, 445] on div at bounding box center [422, 443] width 23 height 22
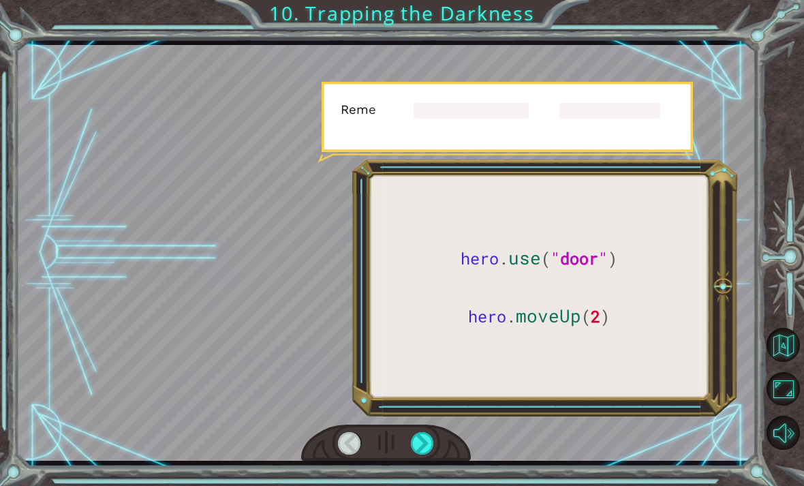
click at [429, 438] on div at bounding box center [422, 443] width 23 height 22
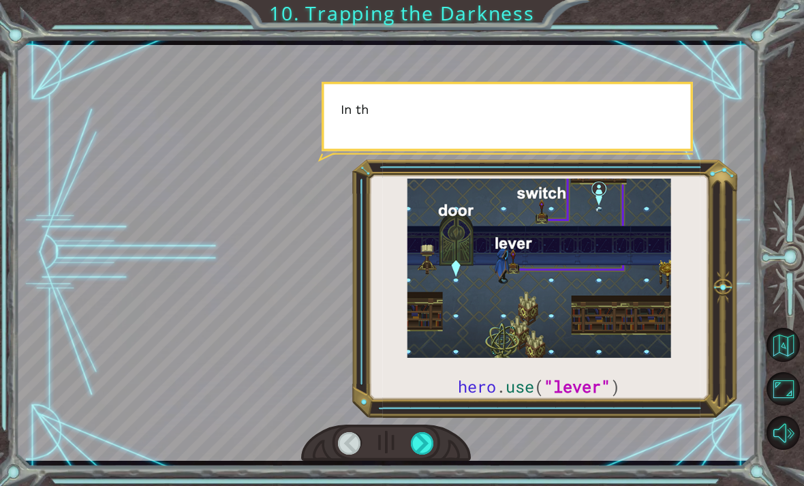
click at [429, 438] on div at bounding box center [422, 443] width 23 height 22
click at [431, 437] on div at bounding box center [422, 443] width 23 height 22
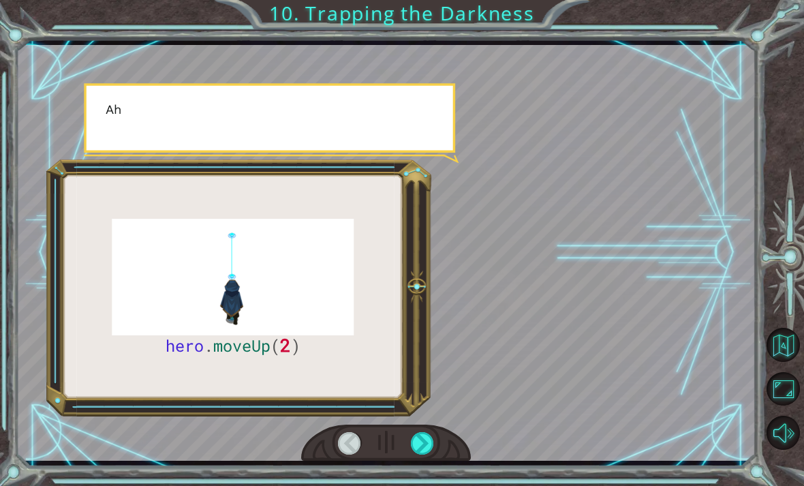
click at [430, 440] on div at bounding box center [422, 443] width 23 height 22
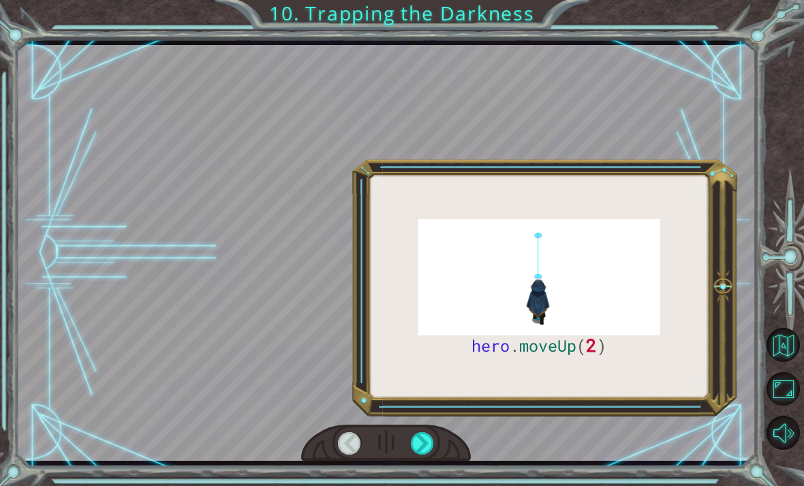
click at [427, 435] on div at bounding box center [422, 443] width 23 height 22
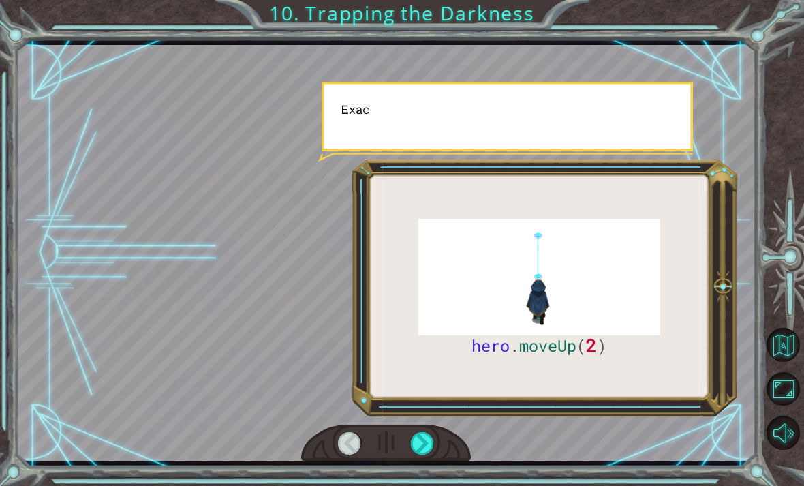
click at [429, 442] on div at bounding box center [422, 443] width 23 height 22
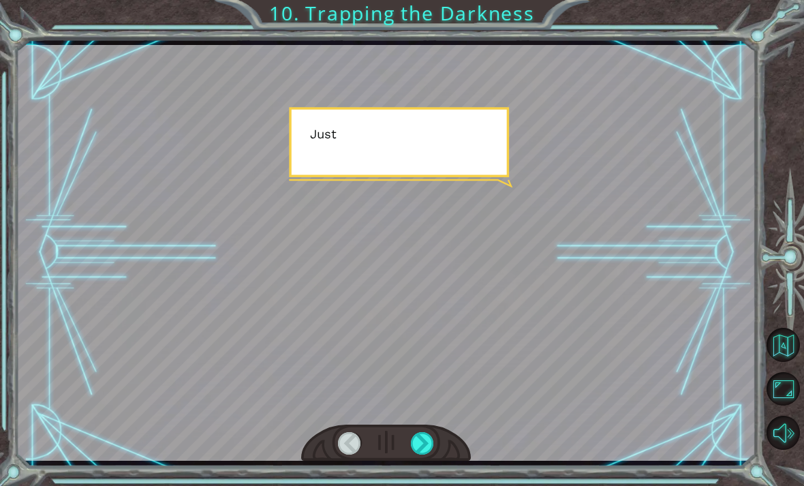
click at [425, 437] on div at bounding box center [422, 443] width 23 height 22
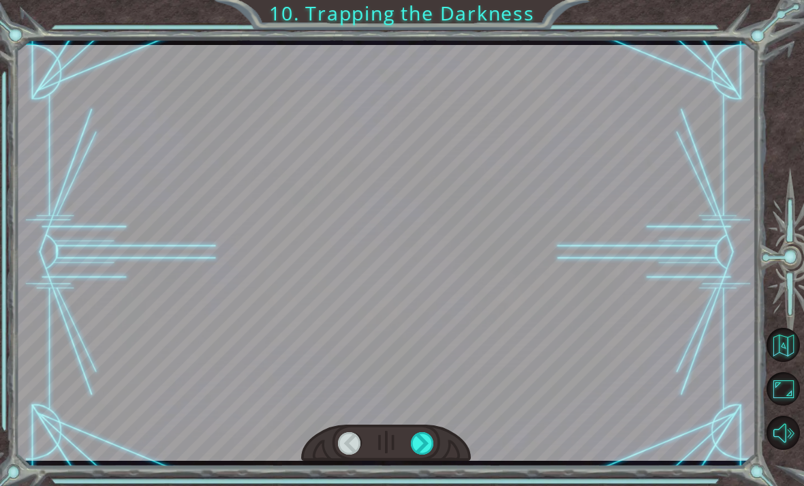
click at [426, 442] on div at bounding box center [422, 443] width 23 height 22
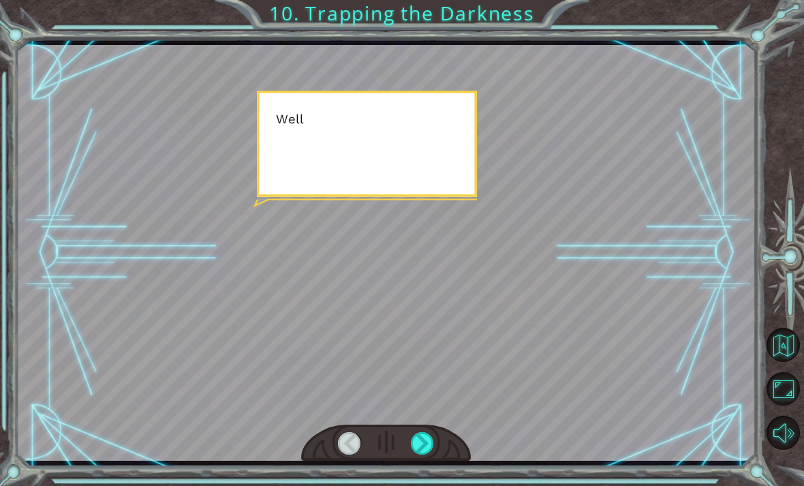
click at [426, 438] on div at bounding box center [422, 443] width 23 height 22
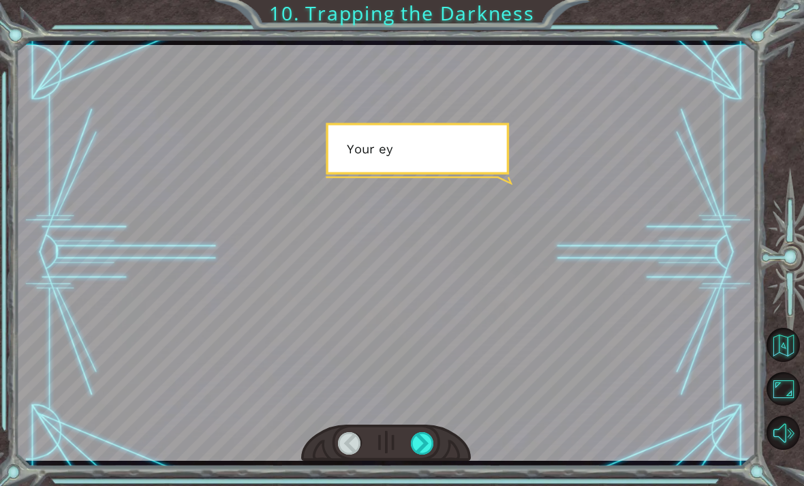
click at [428, 437] on div at bounding box center [422, 443] width 23 height 22
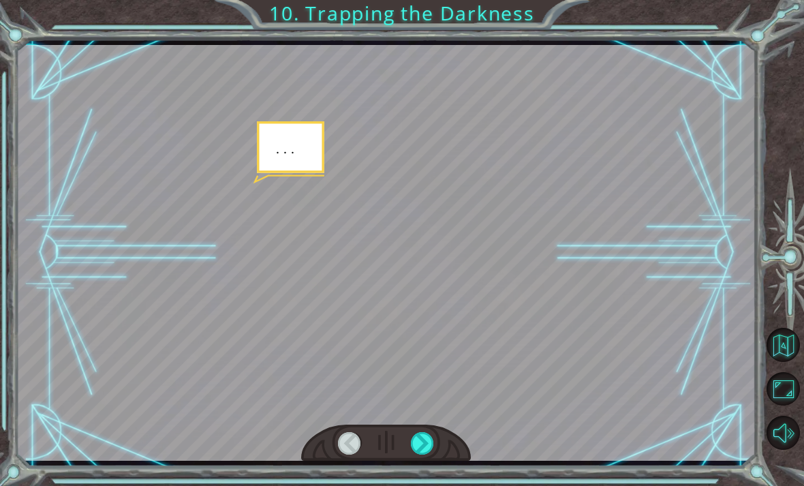
click at [428, 441] on div at bounding box center [422, 443] width 23 height 22
click at [429, 442] on div at bounding box center [422, 443] width 23 height 22
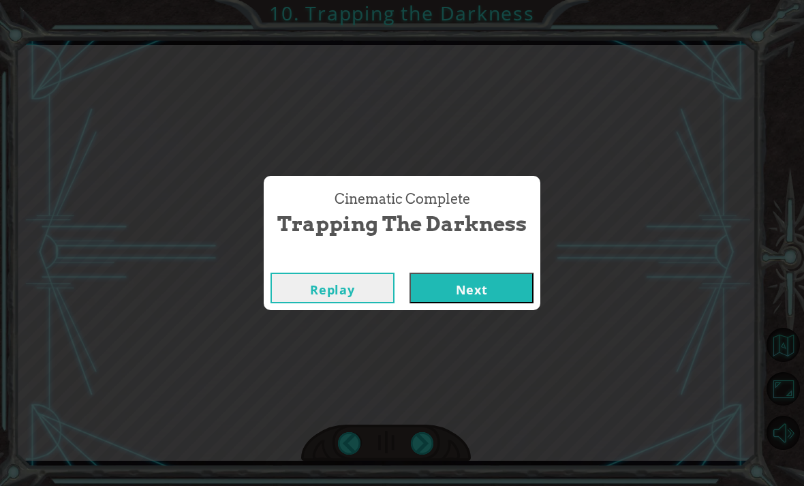
click at [498, 285] on button "Next" at bounding box center [472, 288] width 124 height 31
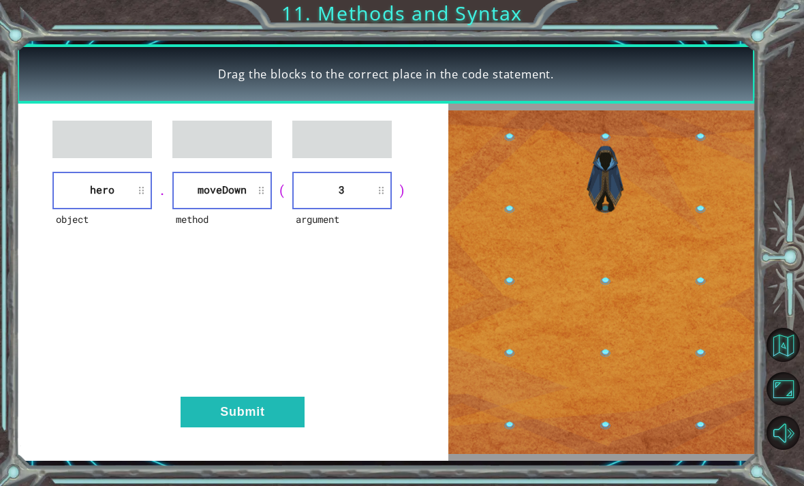
click at [255, 408] on button "Submit" at bounding box center [243, 412] width 124 height 31
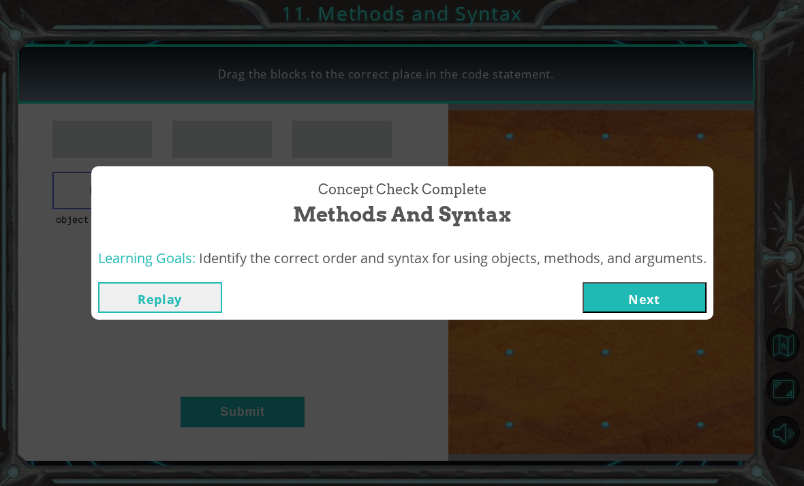
click at [158, 356] on div "Concept Check Complete Methods and Syntax Learning Goals: Identify the correct …" at bounding box center [402, 243] width 804 height 486
click at [166, 365] on div "Concept Check Complete Methods and Syntax Learning Goals: Identify the correct …" at bounding box center [402, 243] width 804 height 486
click at [180, 289] on button "Replay" at bounding box center [160, 297] width 124 height 31
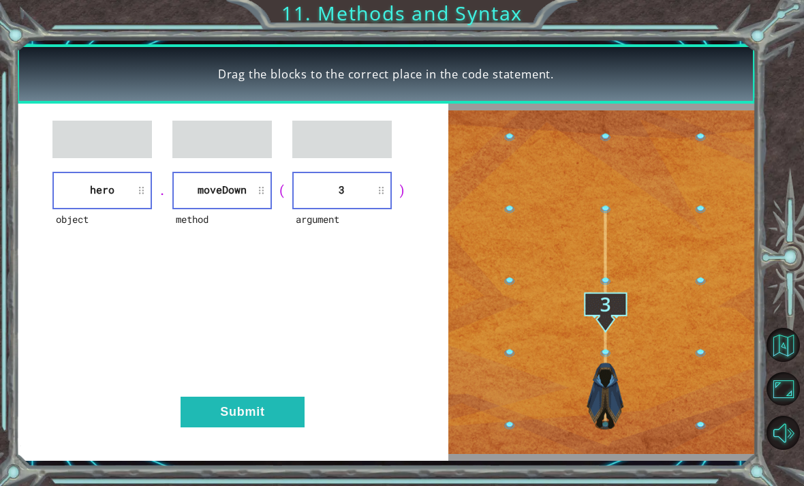
click at [259, 411] on button "Submit" at bounding box center [243, 412] width 124 height 31
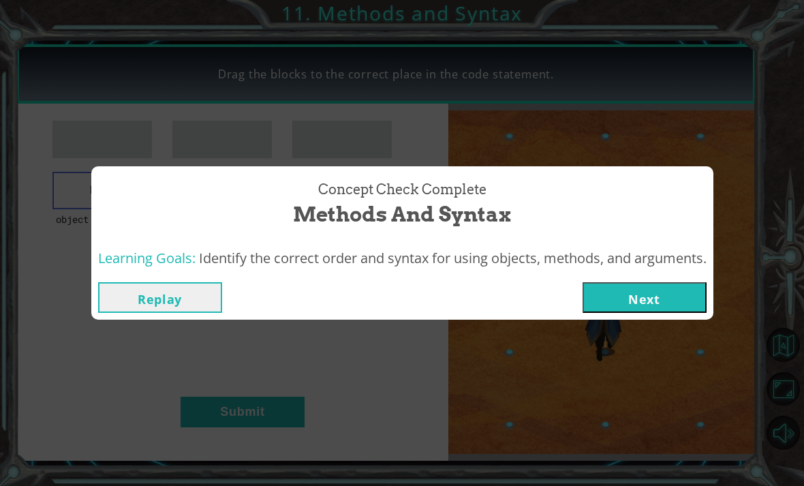
click at [647, 283] on button "Next" at bounding box center [645, 297] width 124 height 31
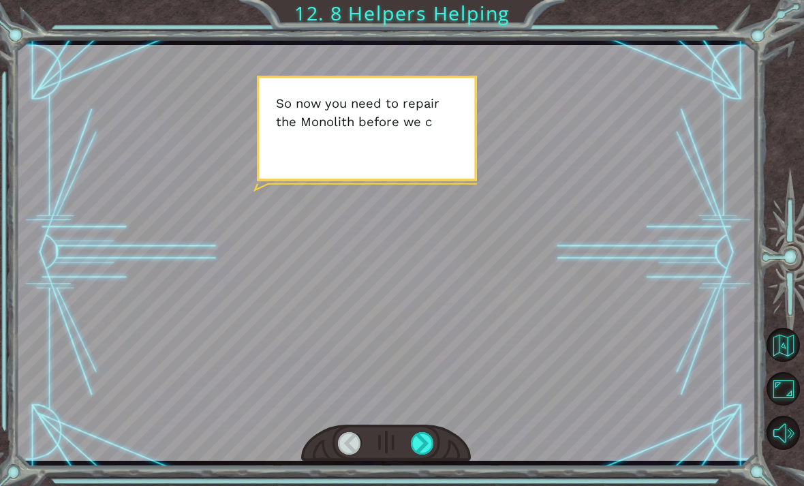
click at [424, 441] on div at bounding box center [422, 443] width 23 height 22
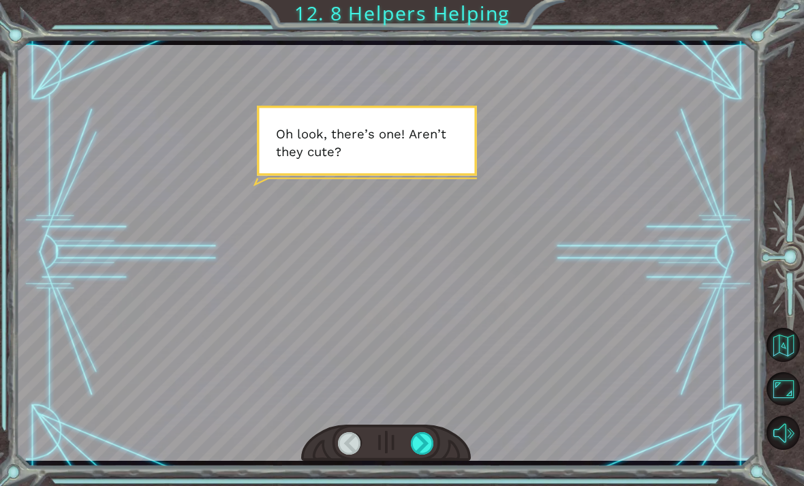
click at [431, 433] on div at bounding box center [422, 443] width 23 height 22
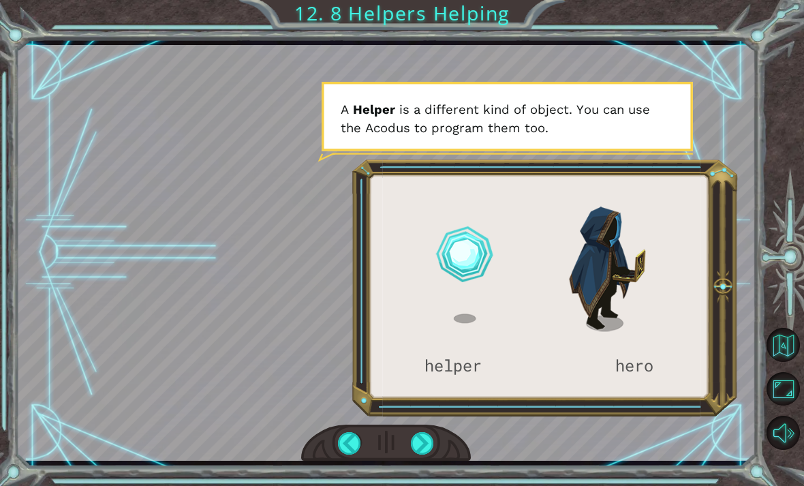
click at [422, 435] on div at bounding box center [422, 443] width 23 height 22
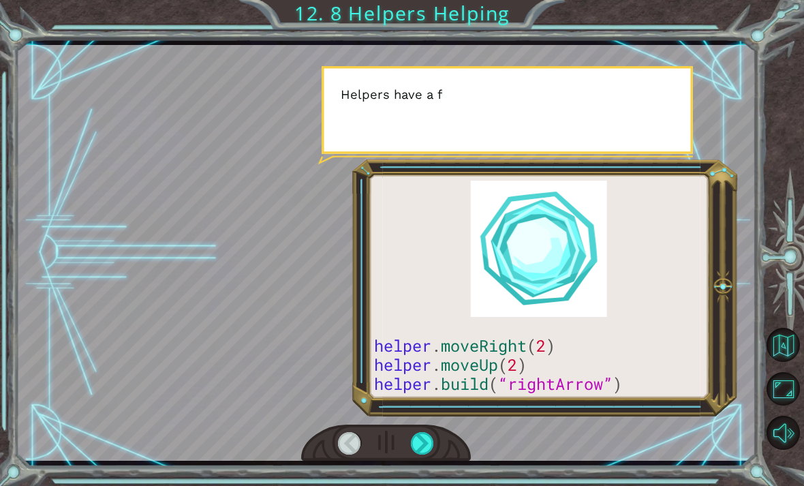
click at [427, 439] on div at bounding box center [422, 443] width 23 height 22
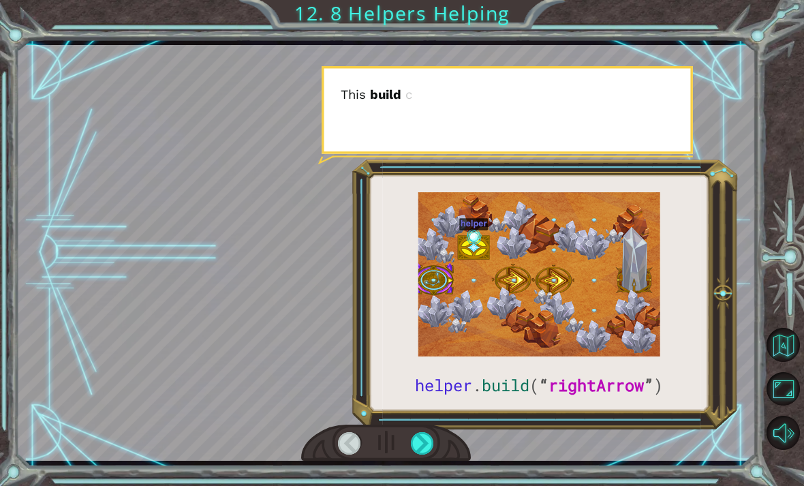
click at [423, 436] on div at bounding box center [422, 443] width 23 height 22
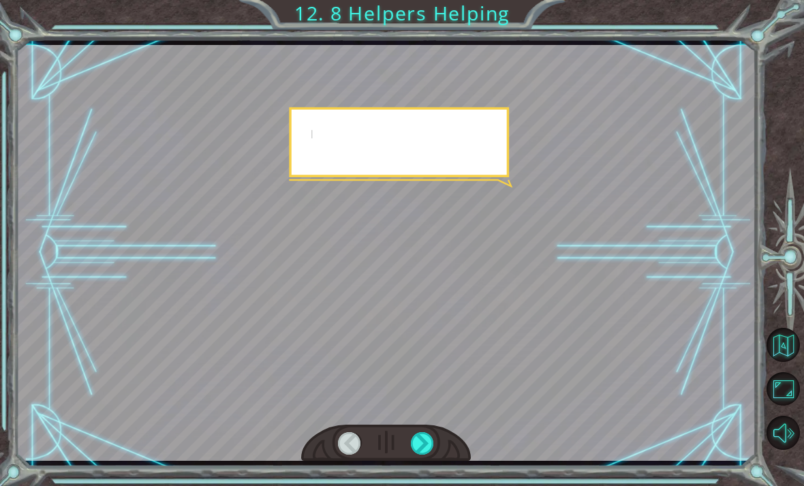
click at [432, 442] on div at bounding box center [422, 443] width 23 height 22
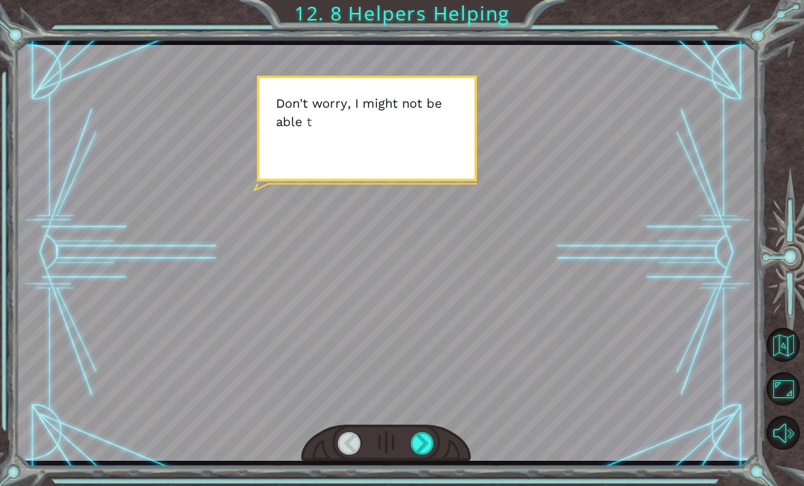
click at [422, 433] on div at bounding box center [422, 443] width 23 height 22
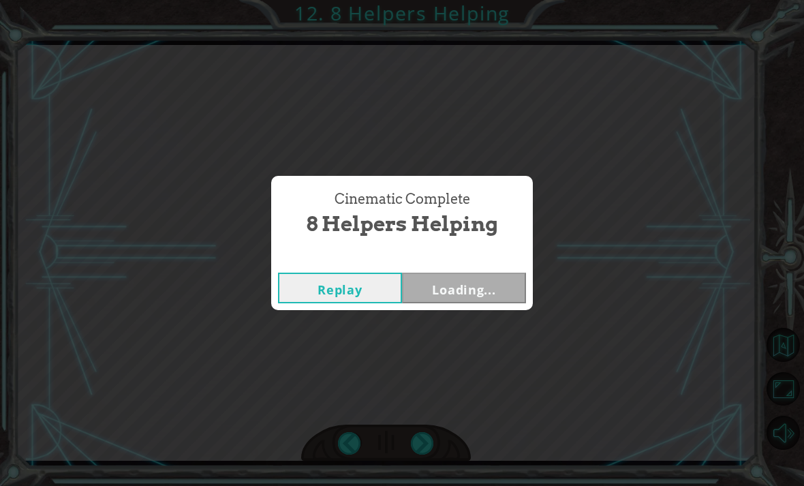
click at [417, 441] on div "Cinematic Complete 8 Helpers Helping Replay Loading..." at bounding box center [402, 243] width 804 height 486
click at [498, 281] on button "Next" at bounding box center [464, 288] width 124 height 31
